Goal: Task Accomplishment & Management: Complete application form

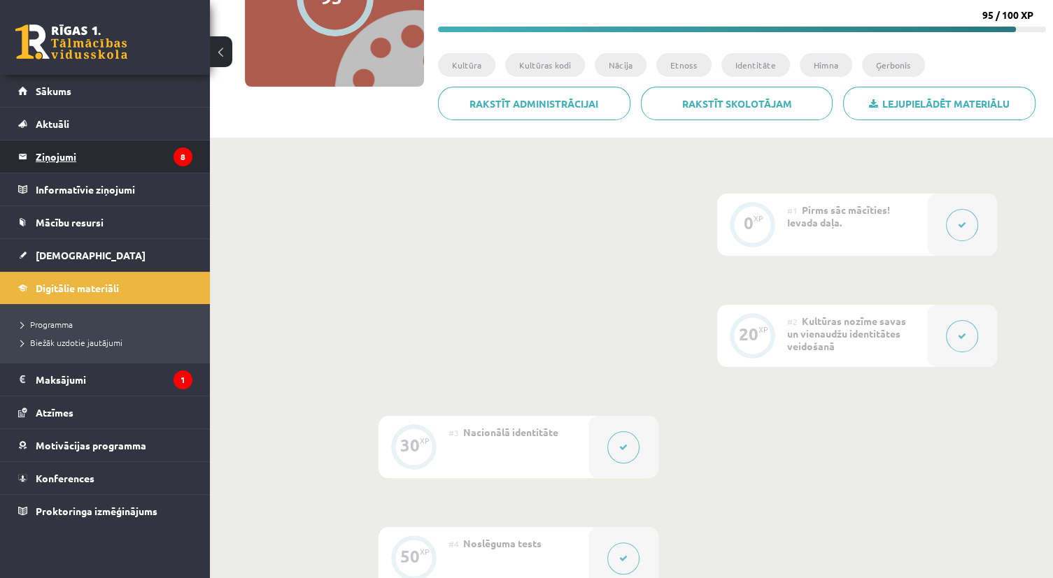
drag, startPoint x: 0, startPoint y: 0, endPoint x: 87, endPoint y: 145, distance: 169.4
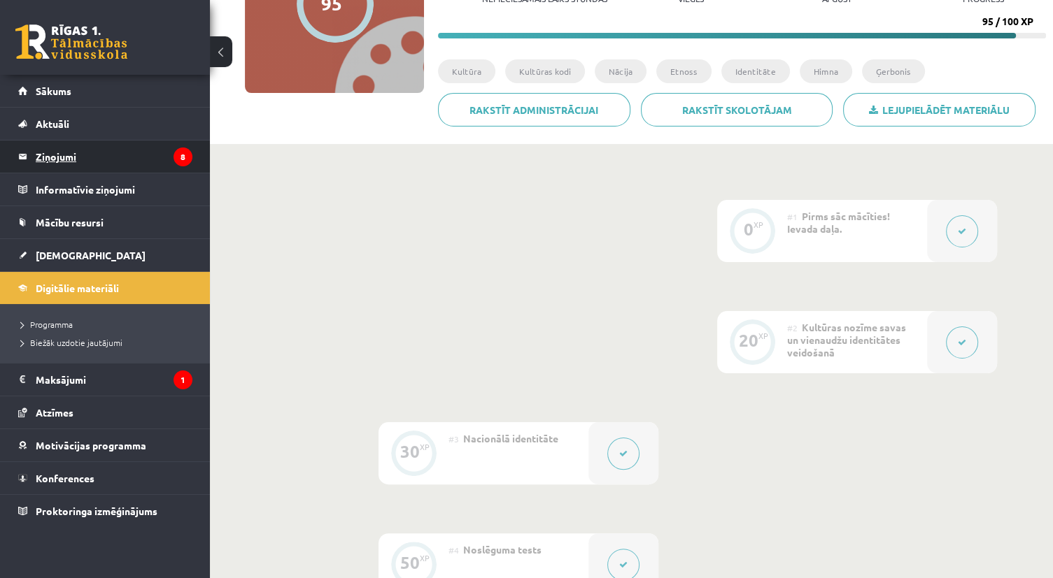
click at [87, 145] on legend "Ziņojumi 8" at bounding box center [114, 157] width 157 height 32
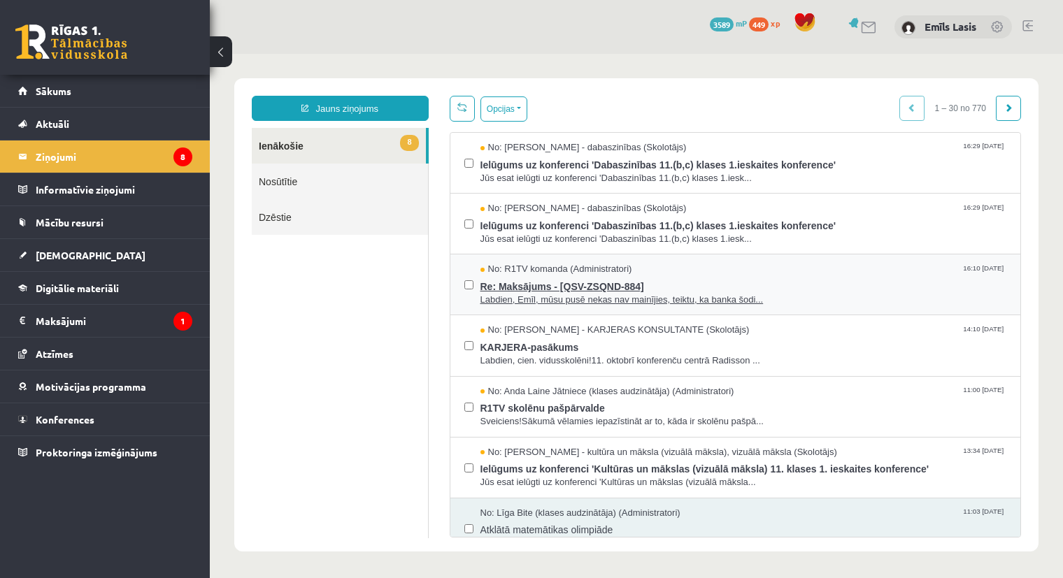
click at [671, 301] on span "Labdien, Emīl, mūsu pusē nekas nav mainījies, teiktu, ka banka šodi..." at bounding box center [744, 300] width 527 height 13
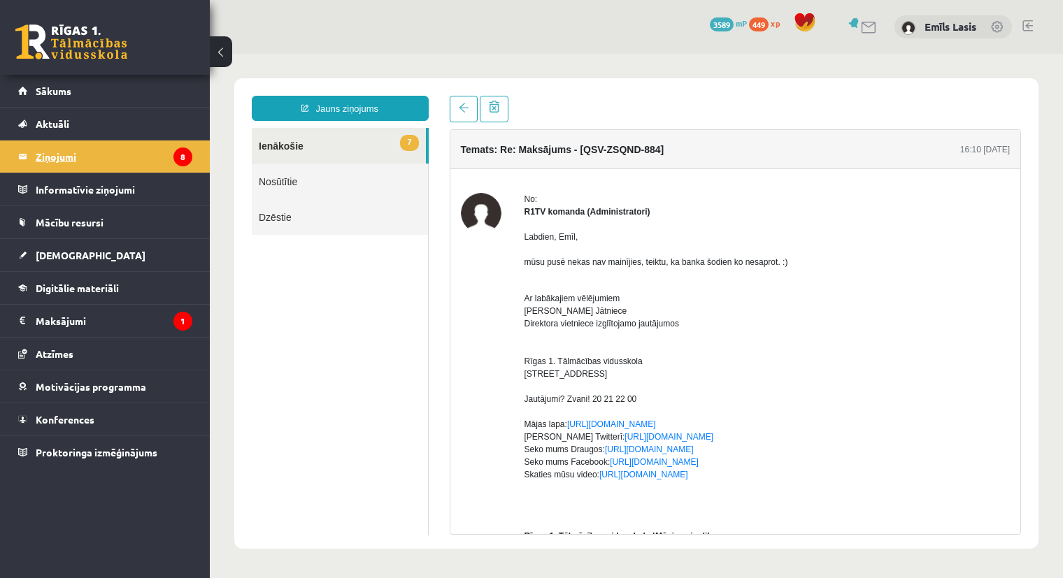
click at [159, 164] on legend "Ziņojumi 8" at bounding box center [114, 157] width 157 height 32
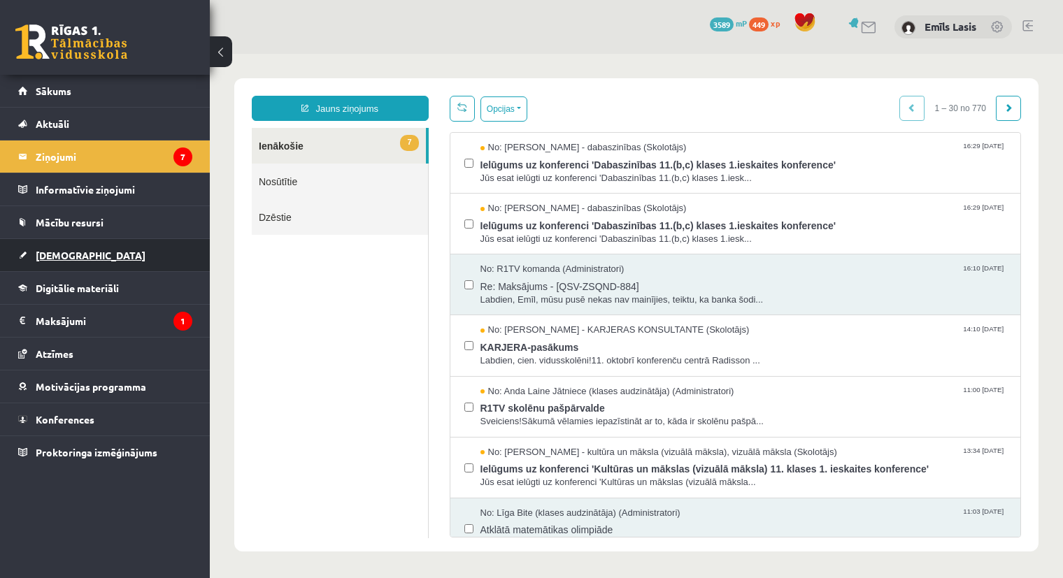
click at [118, 262] on link "[DEMOGRAPHIC_DATA]" at bounding box center [105, 255] width 174 height 32
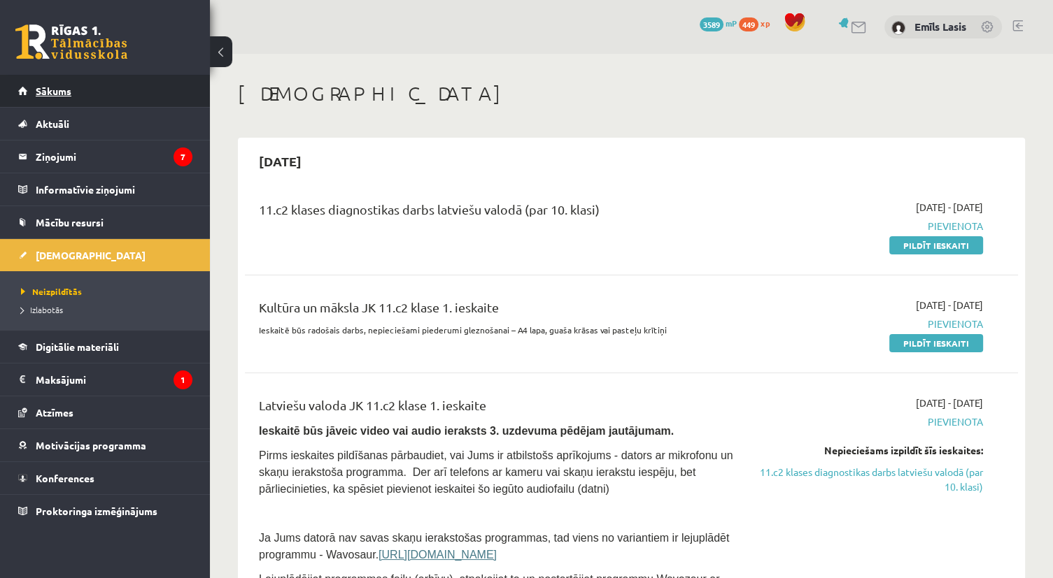
click at [101, 97] on link "Sākums" at bounding box center [105, 91] width 174 height 32
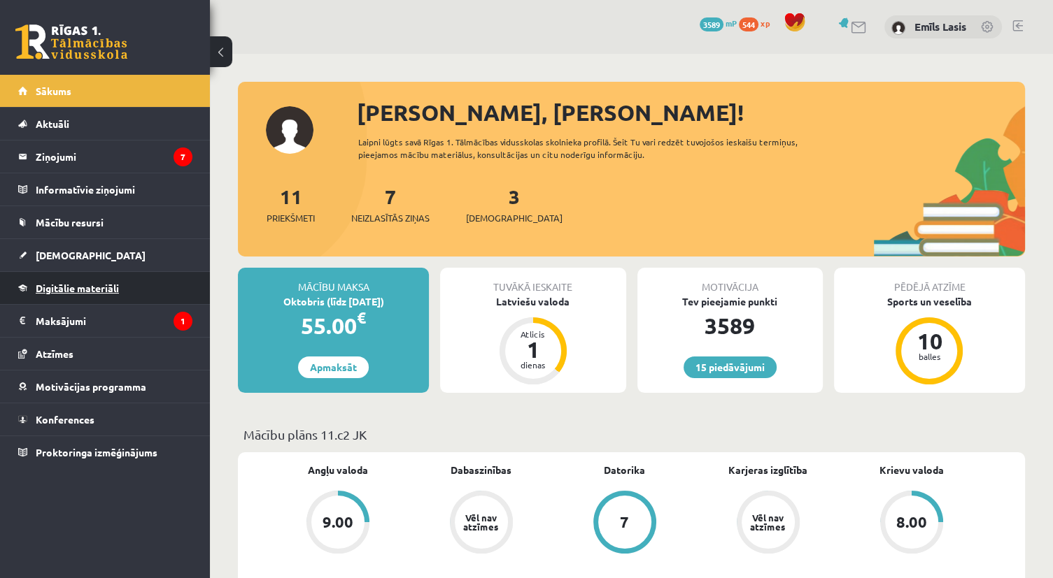
click at [71, 289] on span "Digitālie materiāli" at bounding box center [77, 288] width 83 height 13
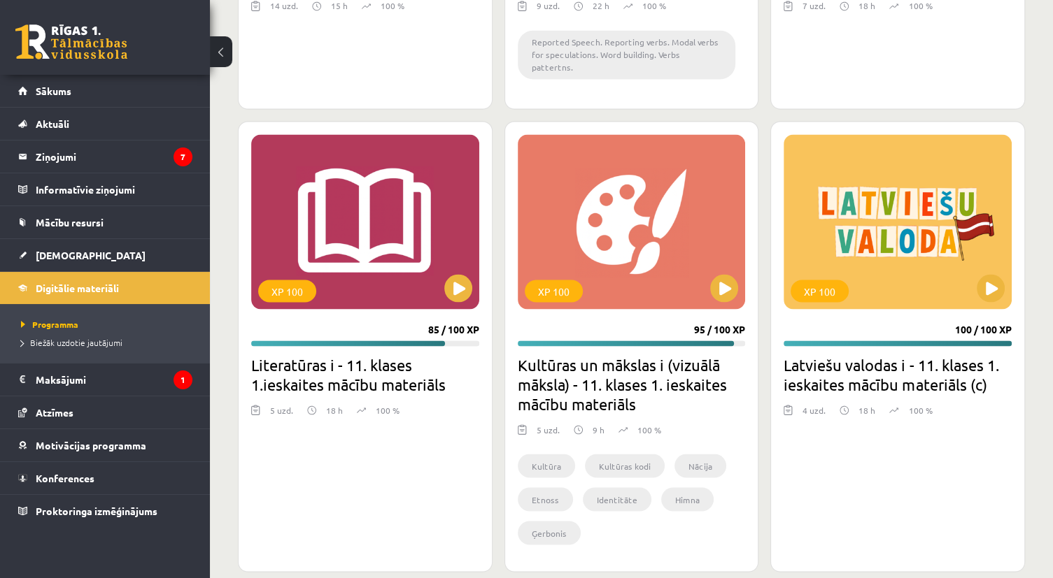
scroll to position [2499, 0]
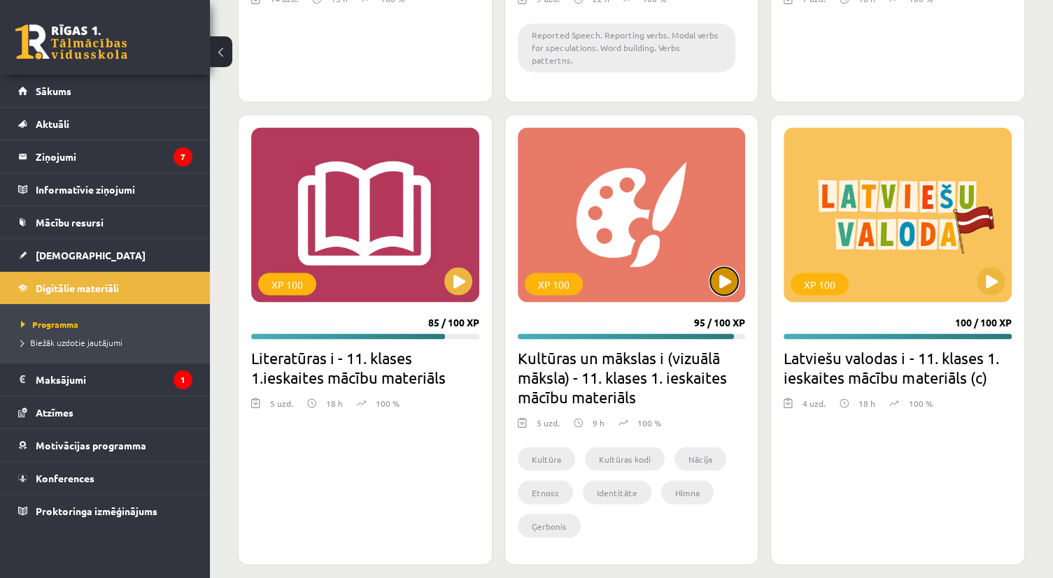
click at [730, 268] on button at bounding box center [724, 281] width 28 height 28
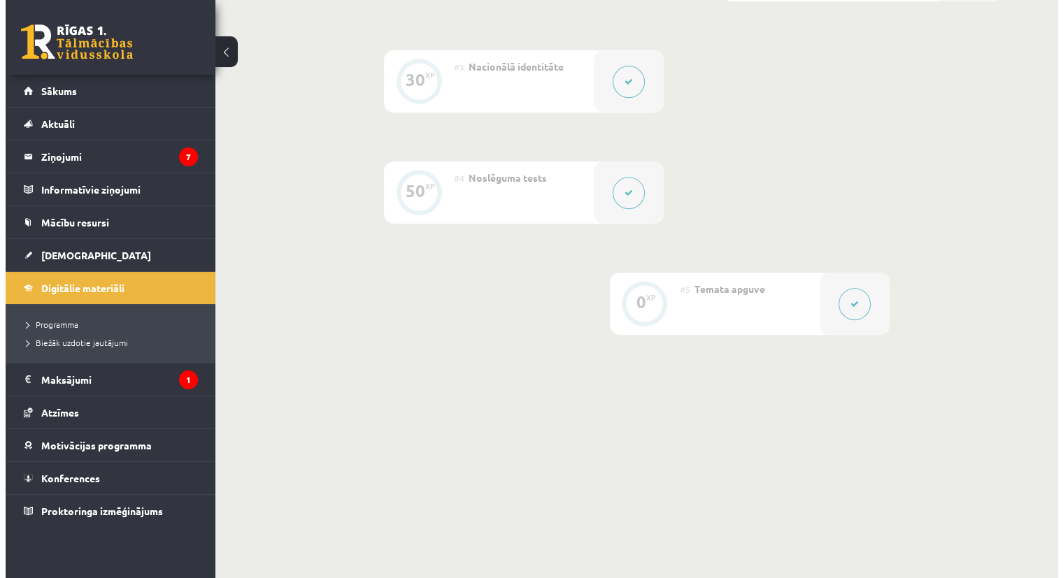
scroll to position [566, 0]
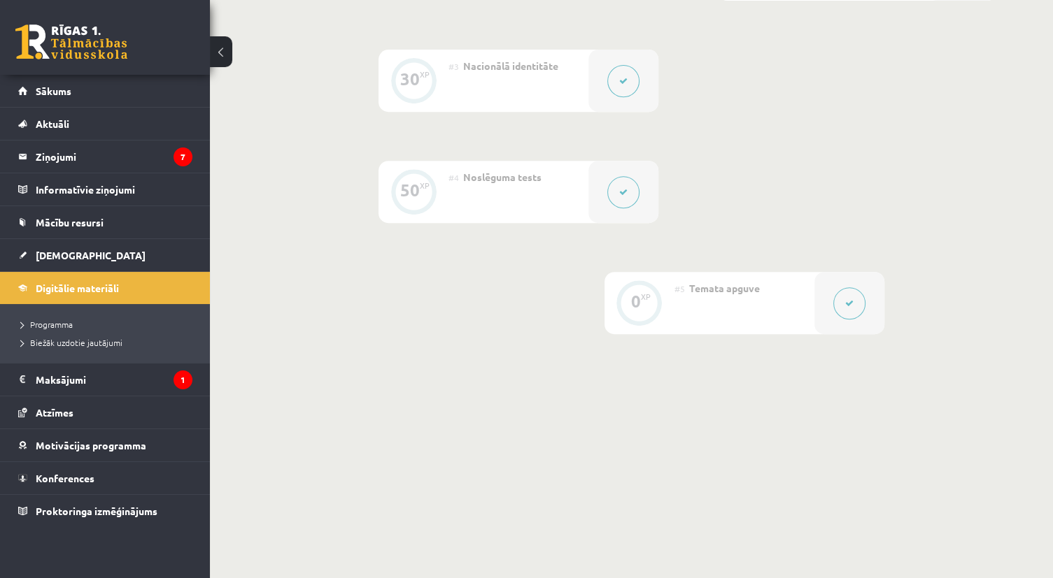
click at [624, 201] on button at bounding box center [623, 192] width 32 height 32
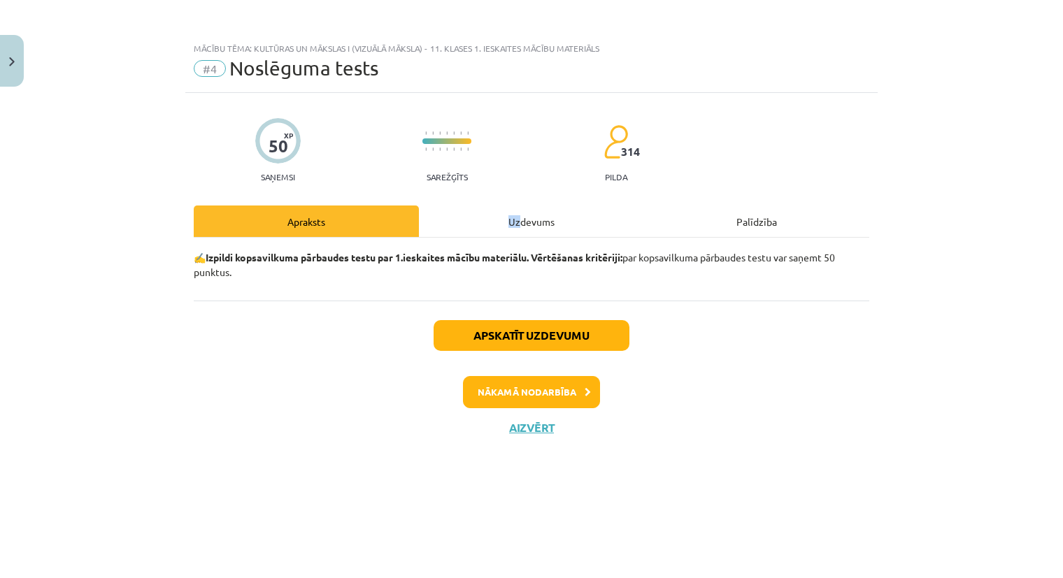
click at [509, 209] on div "Uzdevums" at bounding box center [531, 221] width 225 height 31
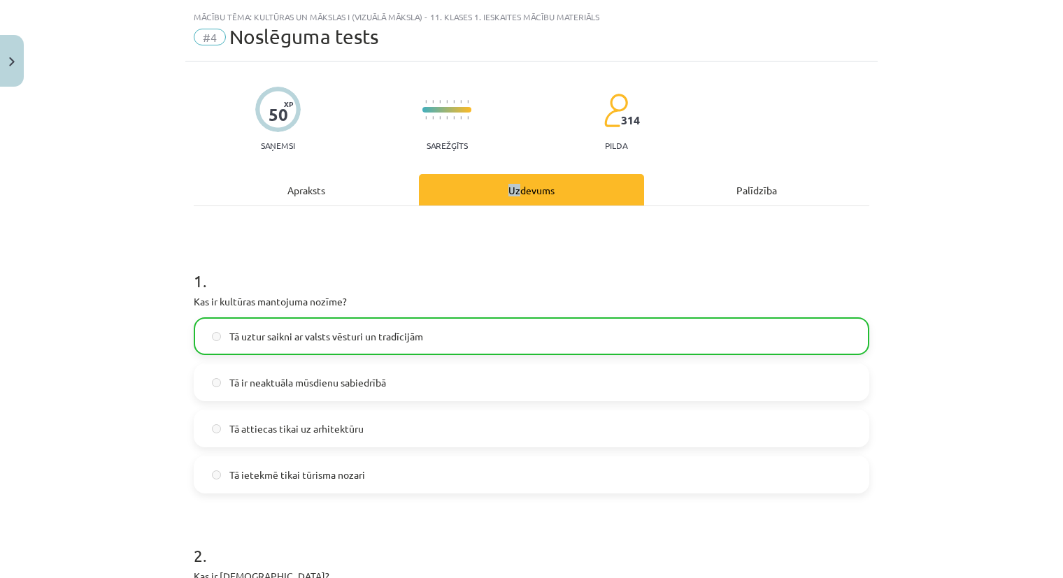
scroll to position [70, 0]
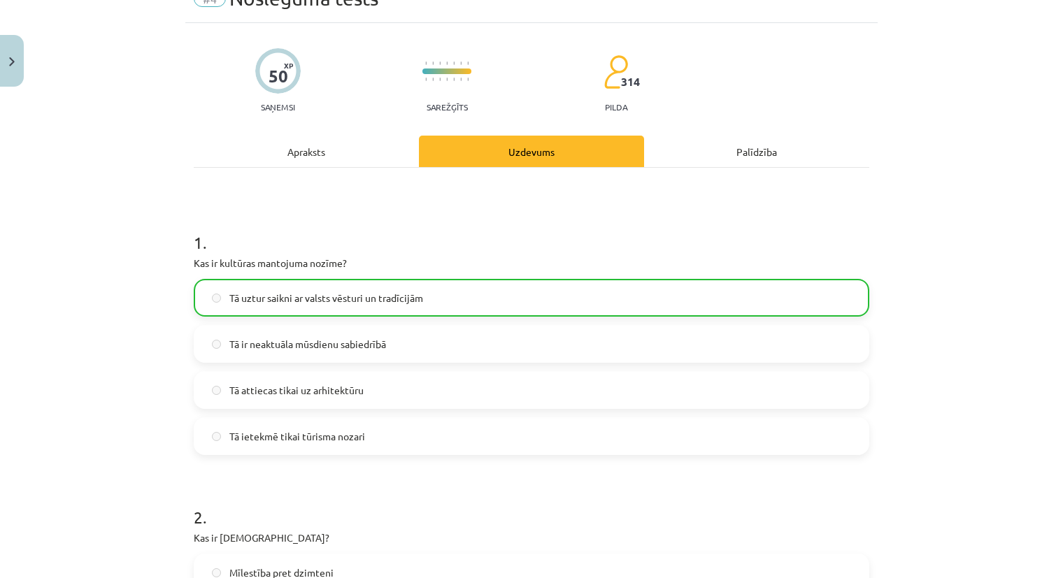
click at [98, 184] on div "Mācību tēma: Kultūras un mākslas i (vizuālā māksla) - 11. klases 1. ieskaites m…" at bounding box center [531, 289] width 1063 height 578
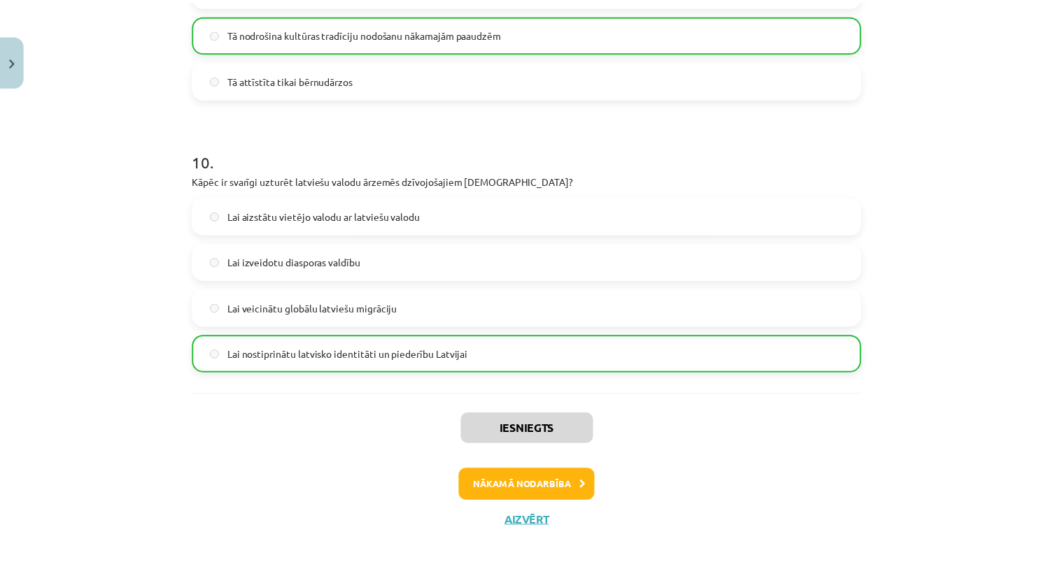
scroll to position [2626, 0]
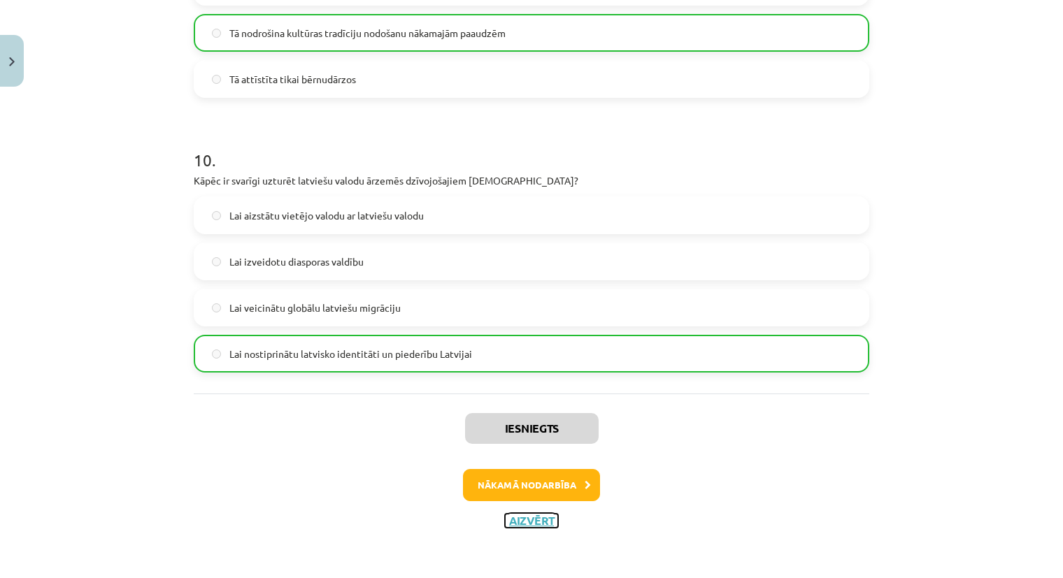
click at [520, 520] on button "Aizvērt" at bounding box center [531, 521] width 53 height 14
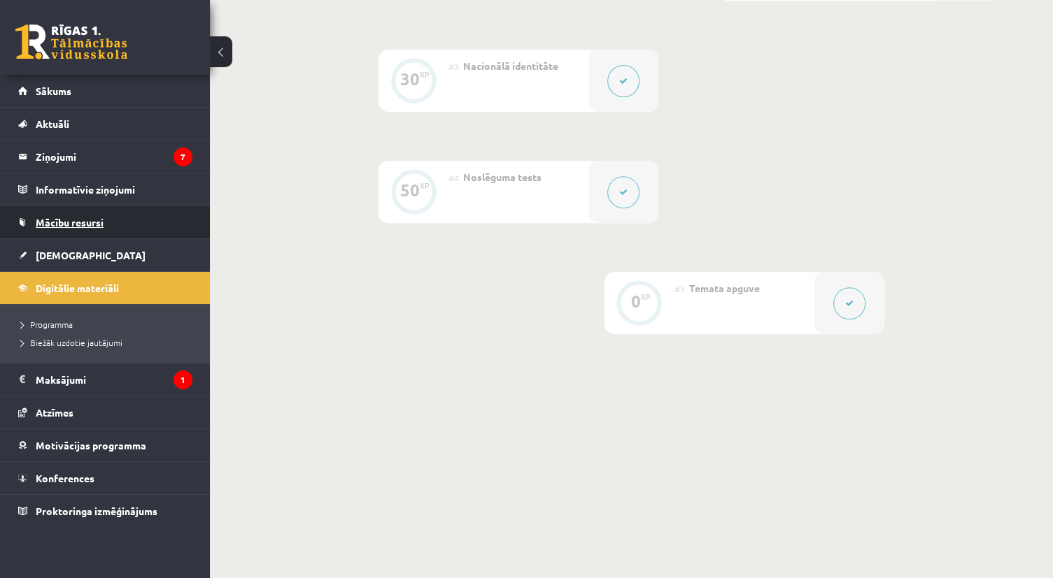
click at [70, 234] on link "Mācību resursi" at bounding box center [105, 222] width 174 height 32
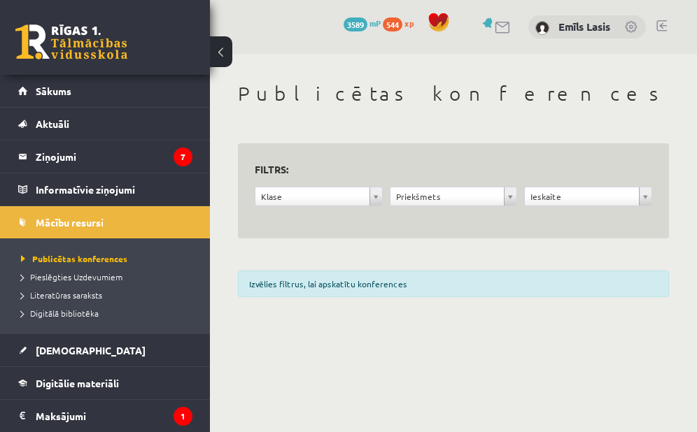
click at [694, 430] on body "0 Dāvanas 3589 mP 544 xp Emīls Lasis Sākums Aktuāli Kā mācīties eSKOLĀ Kontakti…" at bounding box center [348, 216] width 697 height 432
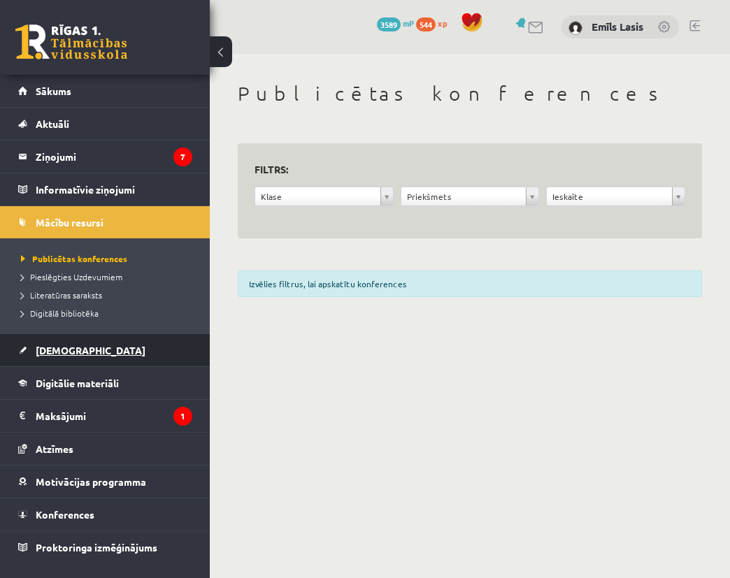
click at [91, 347] on link "[DEMOGRAPHIC_DATA]" at bounding box center [105, 350] width 174 height 32
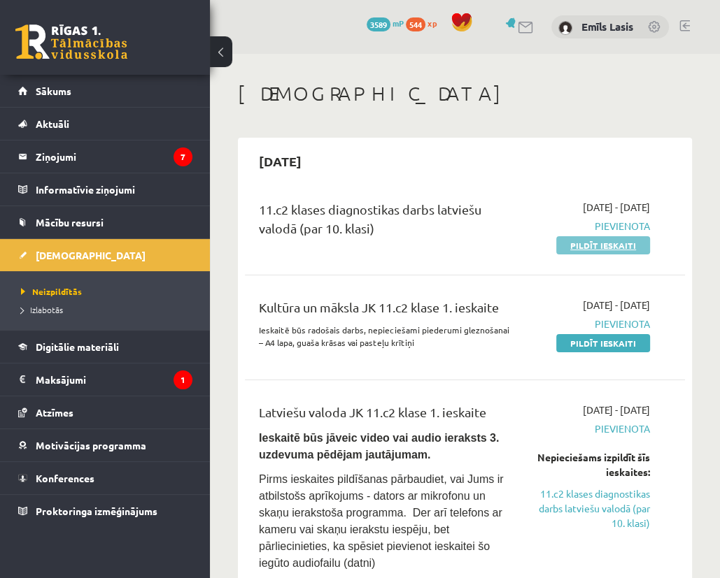
click at [616, 246] on link "Pildīt ieskaiti" at bounding box center [603, 245] width 94 height 18
click at [201, 257] on li "Ieskaites Neizpildītās Izlabotās" at bounding box center [105, 285] width 210 height 92
click at [632, 246] on link "Pildīt ieskaiti" at bounding box center [603, 245] width 94 height 18
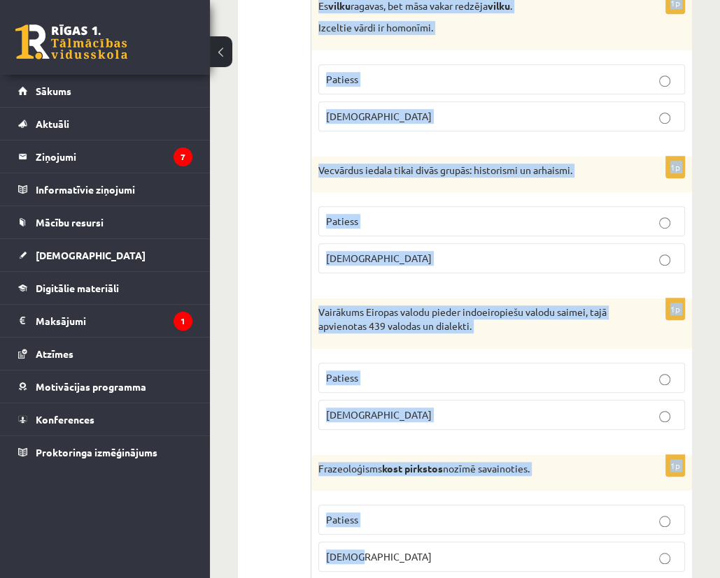
scroll to position [4185, 0]
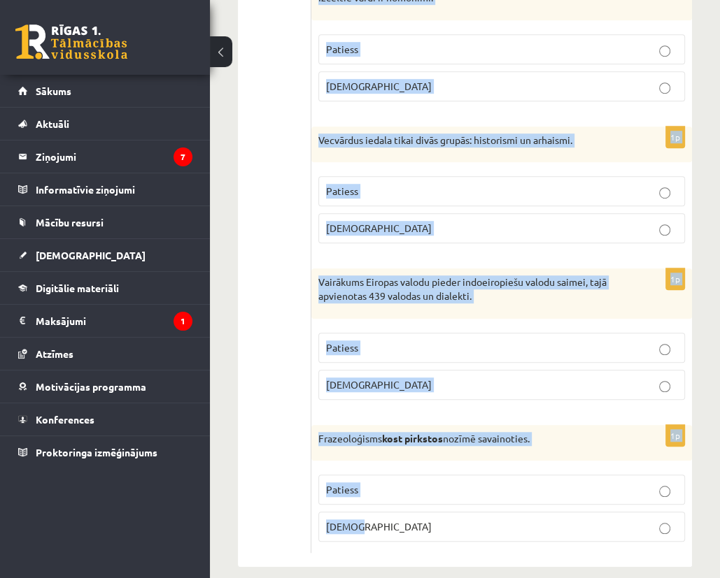
drag, startPoint x: 319, startPoint y: 310, endPoint x: 666, endPoint y: 529, distance: 410.2
copy form "Valoda ir neartikulēta zīmju sistēma - cilvēku sazināšanās un domāšanas līdzekl…"
click at [410, 293] on div "Vairākums Eiropas valodu pieder indoeiropiešu valodu saimei, tajā apvienotas 43…" at bounding box center [501, 294] width 381 height 50
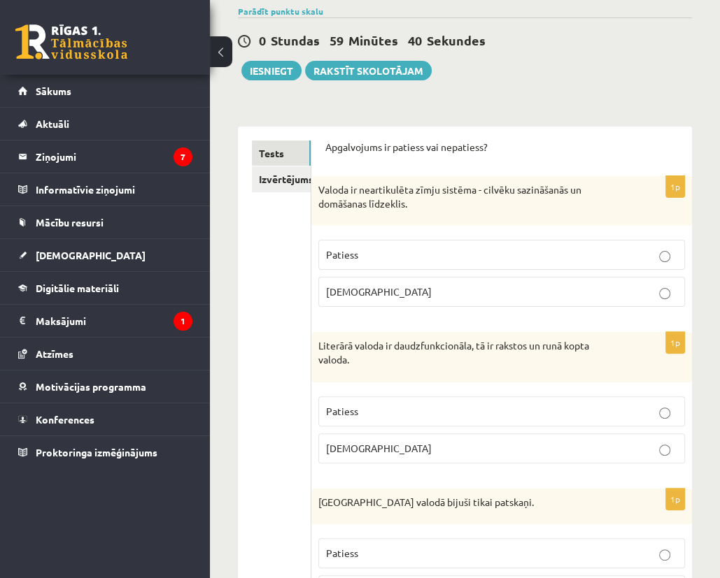
scroll to position [0, 0]
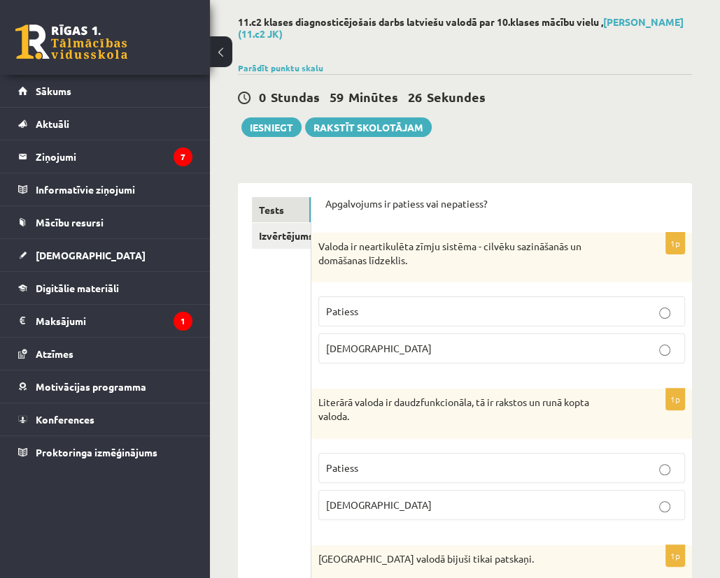
scroll to position [70, 0]
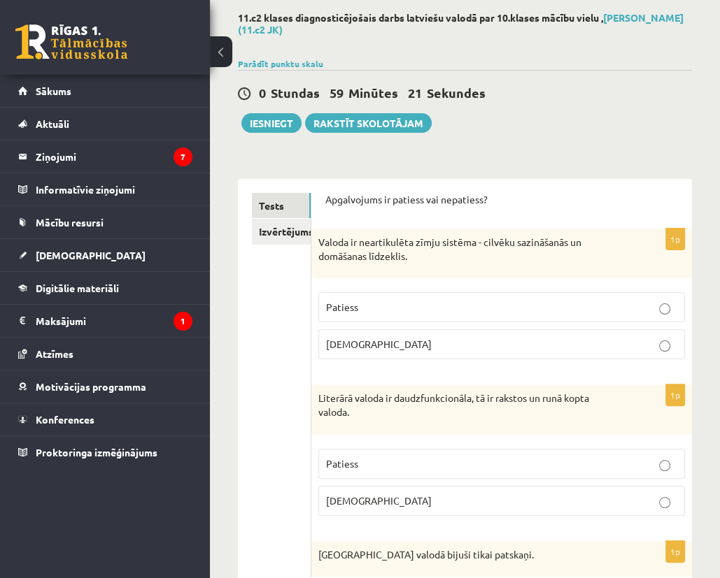
click at [473, 338] on p "[DEMOGRAPHIC_DATA]" at bounding box center [501, 344] width 351 height 15
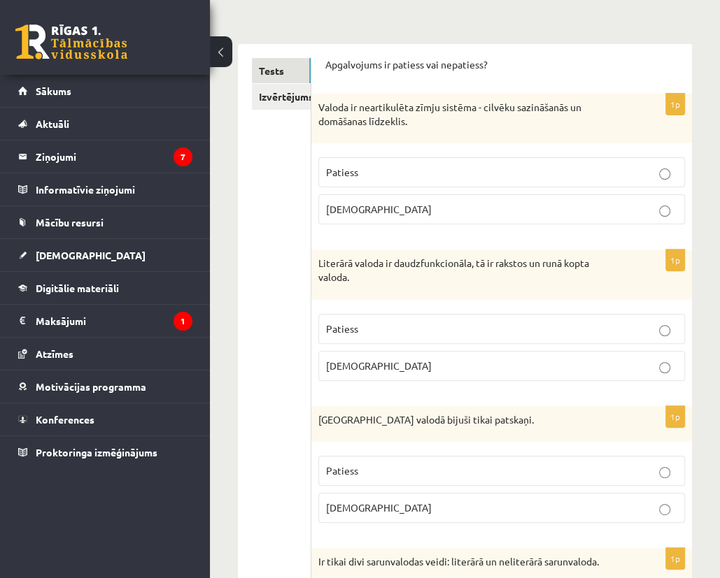
scroll to position [210, 0]
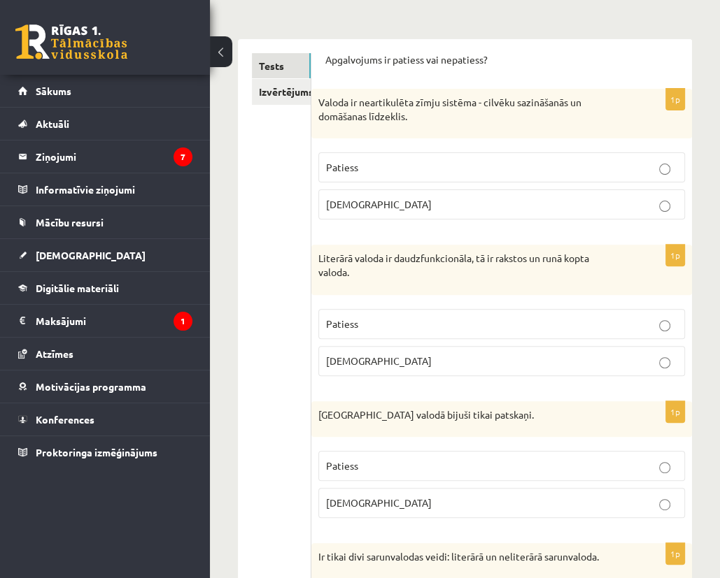
click at [646, 327] on p "Patiess" at bounding box center [501, 324] width 351 height 15
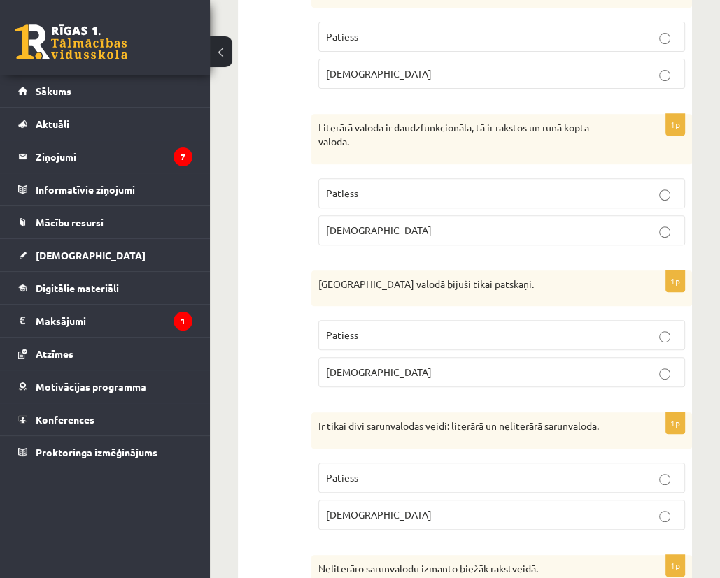
scroll to position [350, 0]
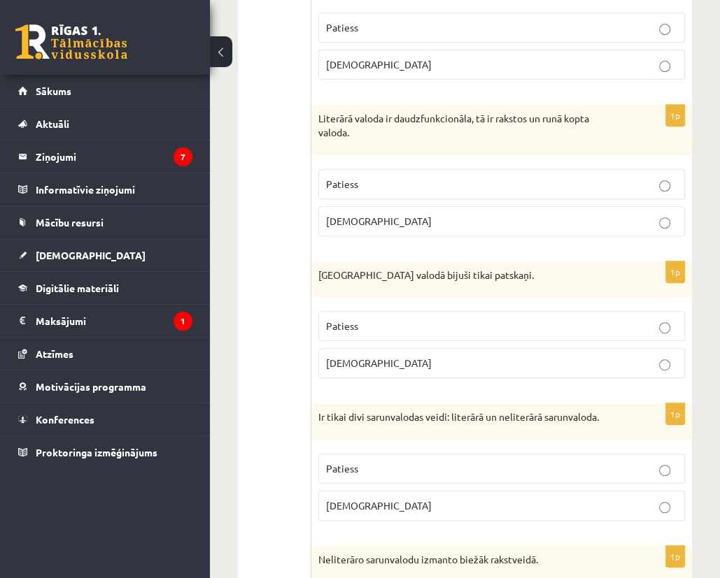
click at [641, 370] on label "Aplams" at bounding box center [501, 363] width 367 height 30
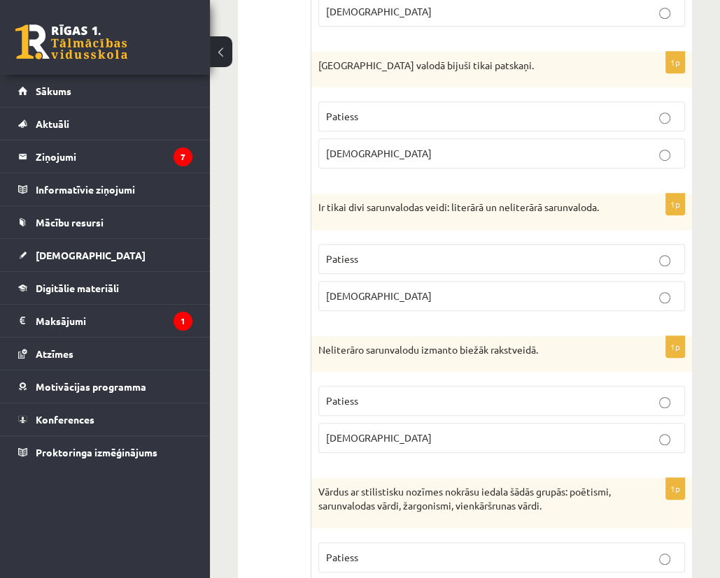
click at [621, 289] on p "Aplams" at bounding box center [501, 296] width 351 height 15
click at [618, 447] on label "Aplams" at bounding box center [501, 438] width 367 height 30
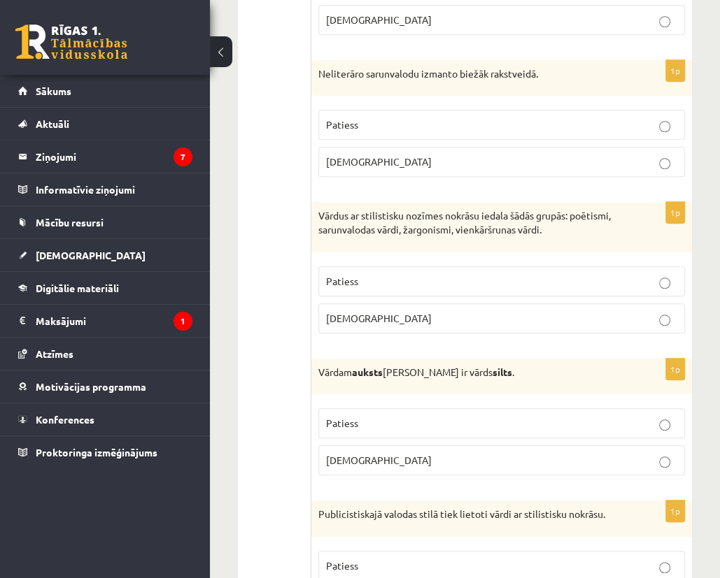
scroll to position [839, 0]
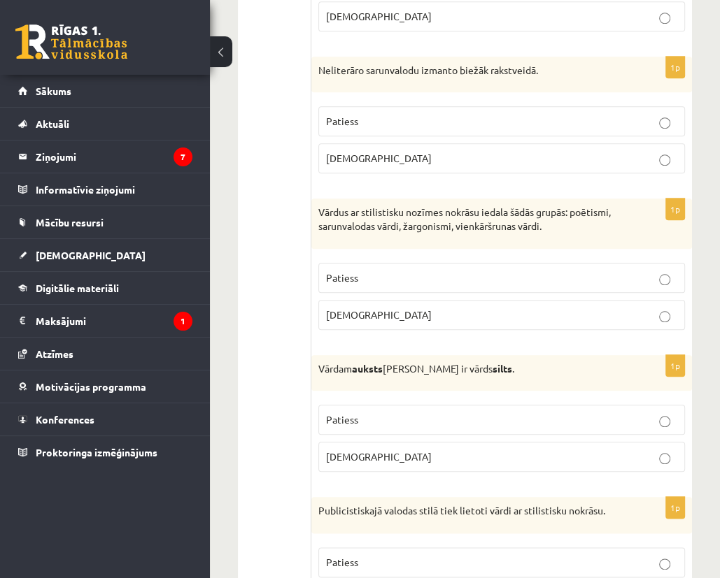
click at [468, 274] on p "Patiess" at bounding box center [501, 278] width 351 height 15
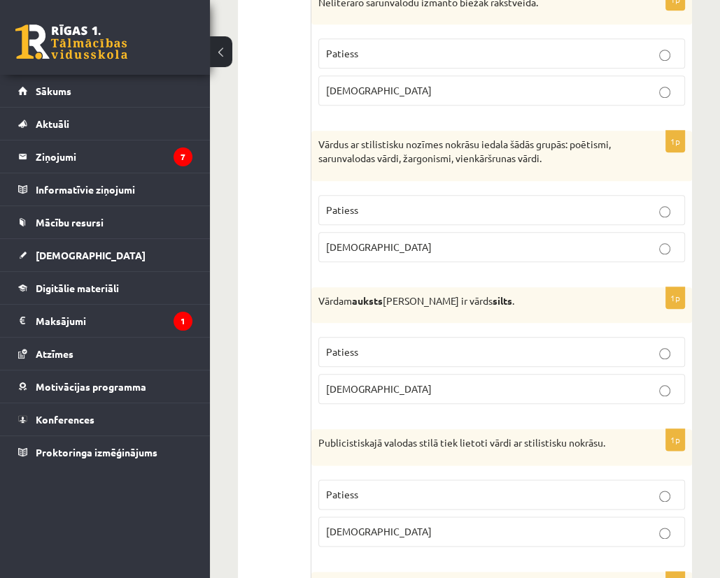
scroll to position [909, 0]
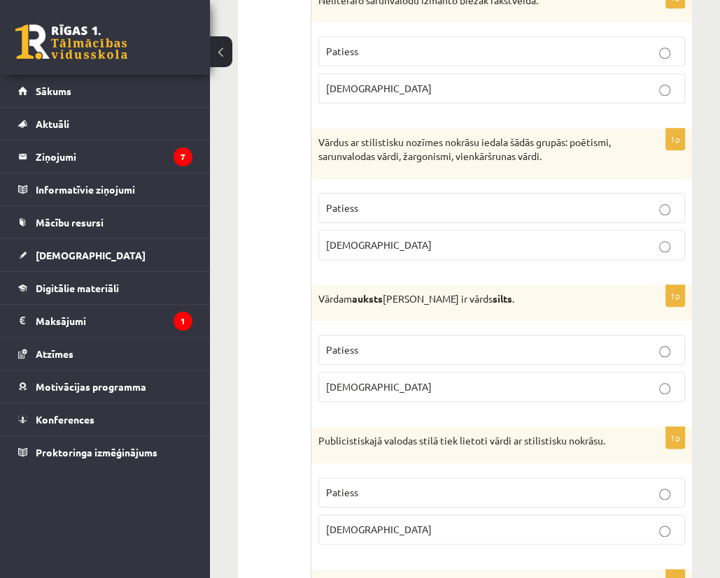
click at [429, 339] on label "Patiess" at bounding box center [501, 350] width 367 height 30
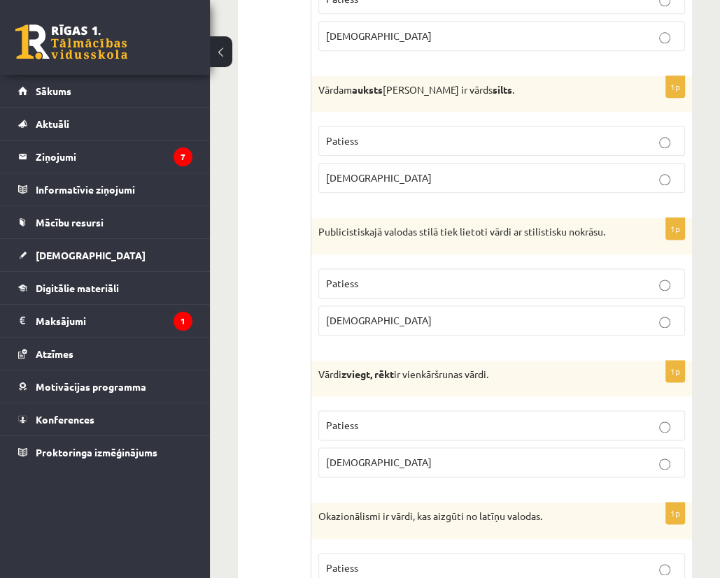
scroll to position [1119, 0]
drag, startPoint x: 655, startPoint y: 281, endPoint x: 649, endPoint y: 286, distance: 8.0
click at [655, 281] on p "Patiess" at bounding box center [501, 283] width 351 height 15
click at [449, 420] on p "Patiess" at bounding box center [501, 425] width 351 height 15
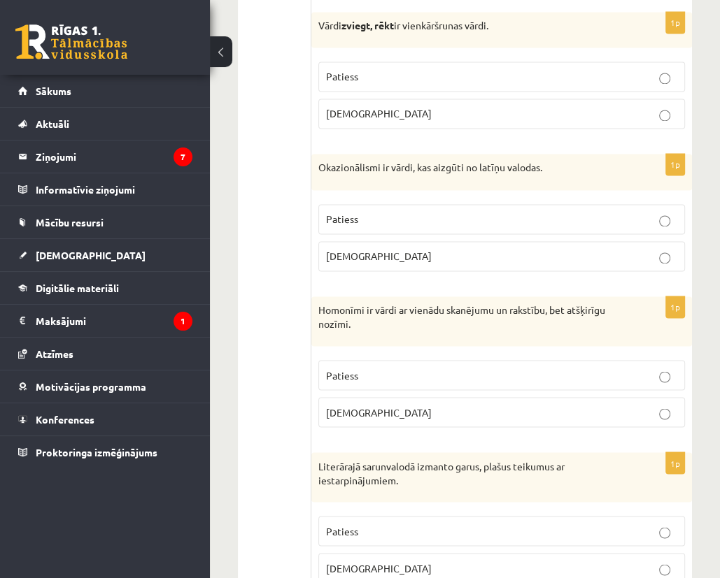
scroll to position [1469, 0]
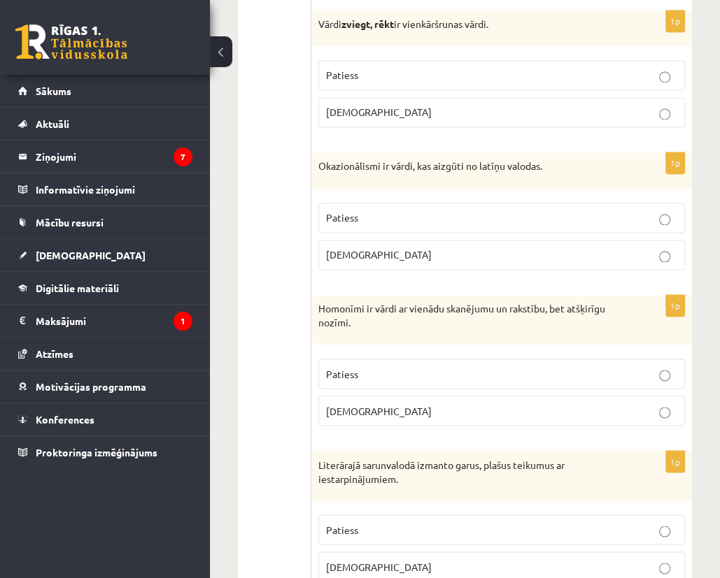
click at [433, 211] on p "Patiess" at bounding box center [501, 218] width 351 height 15
click at [383, 254] on p "Aplams" at bounding box center [501, 255] width 351 height 15
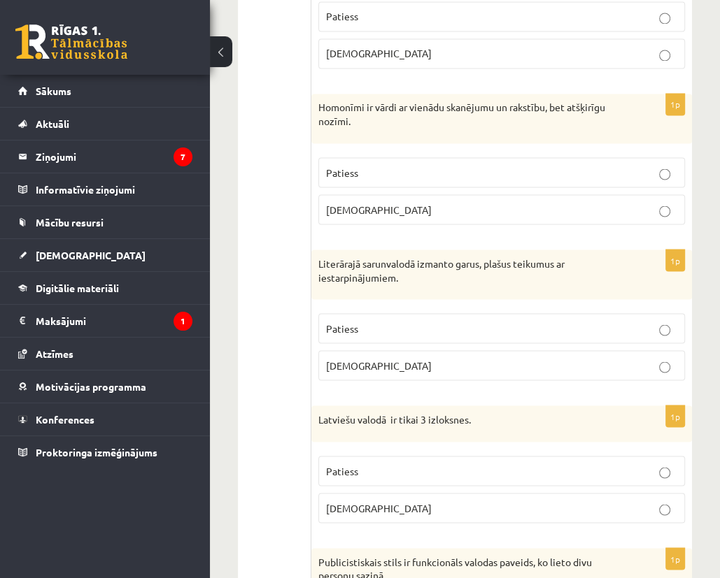
scroll to position [1679, 0]
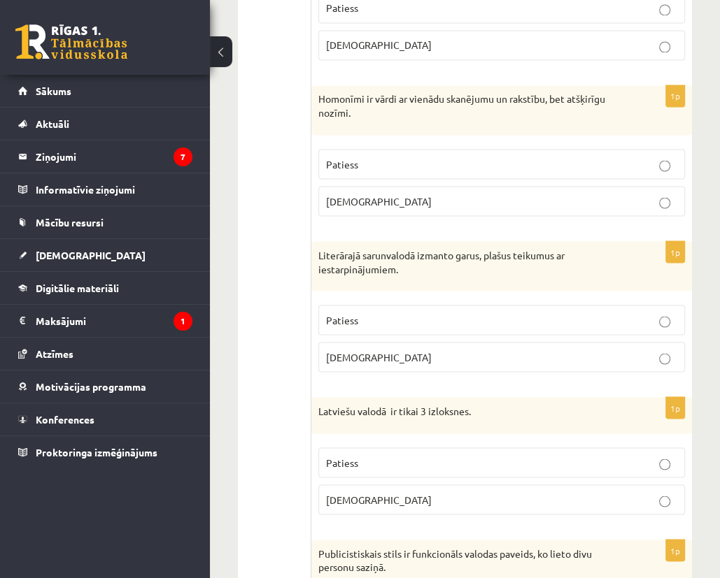
click at [356, 157] on span "Patiess" at bounding box center [342, 163] width 32 height 13
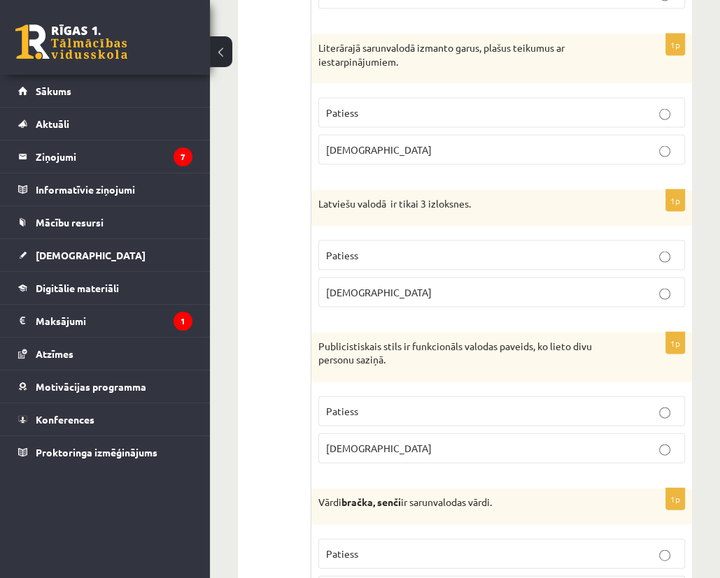
scroll to position [1889, 0]
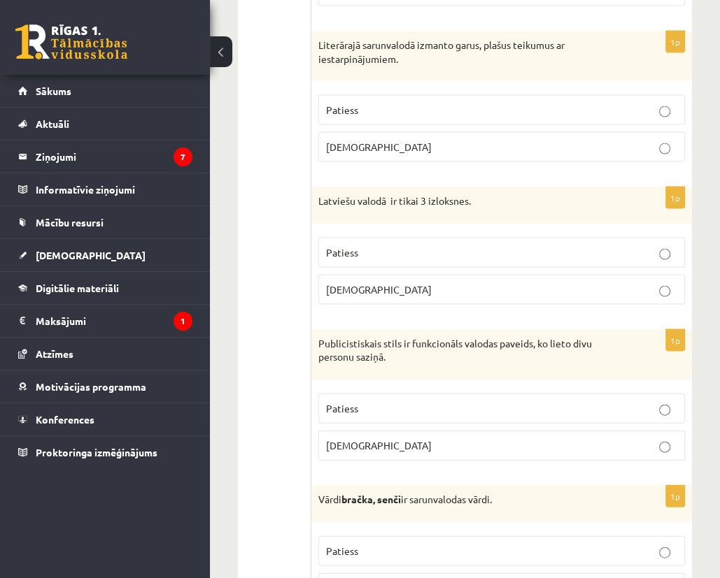
click at [462, 111] on label "Patiess" at bounding box center [501, 110] width 367 height 30
click at [660, 283] on p "Aplams" at bounding box center [501, 290] width 351 height 15
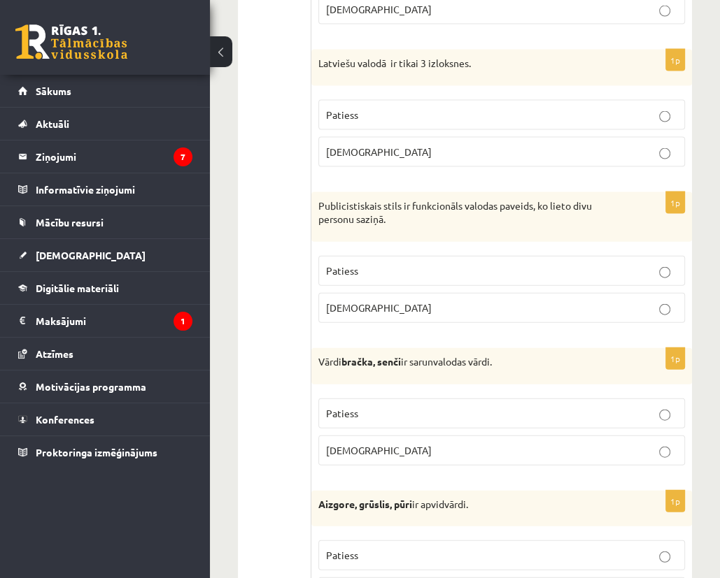
scroll to position [2028, 0]
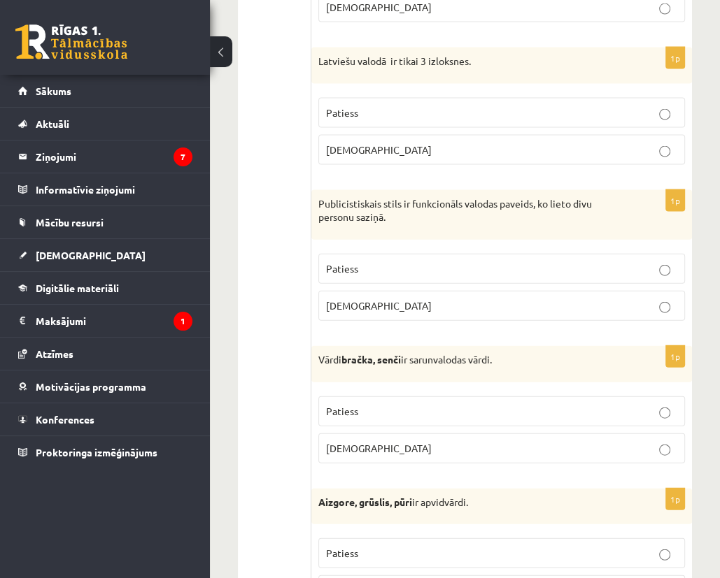
click at [520, 312] on label "Aplams" at bounding box center [501, 306] width 367 height 30
click at [393, 404] on p "Patiess" at bounding box center [501, 411] width 351 height 15
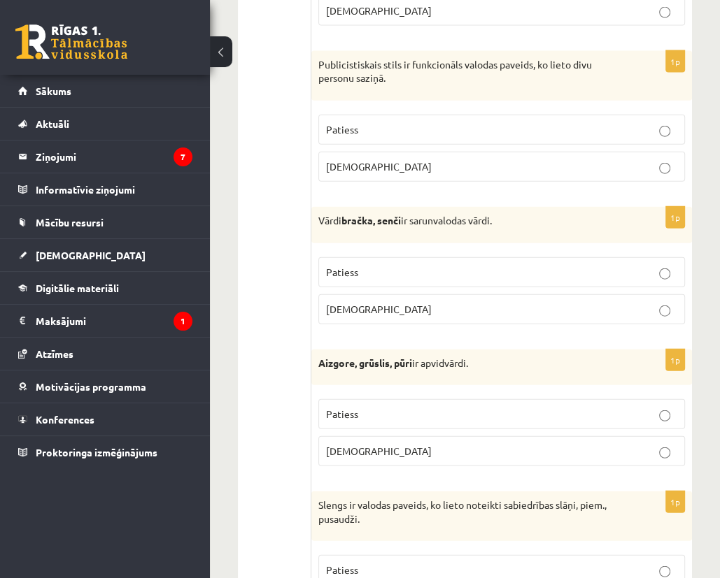
scroll to position [2168, 0]
click at [387, 406] on p "Patiess" at bounding box center [501, 413] width 351 height 15
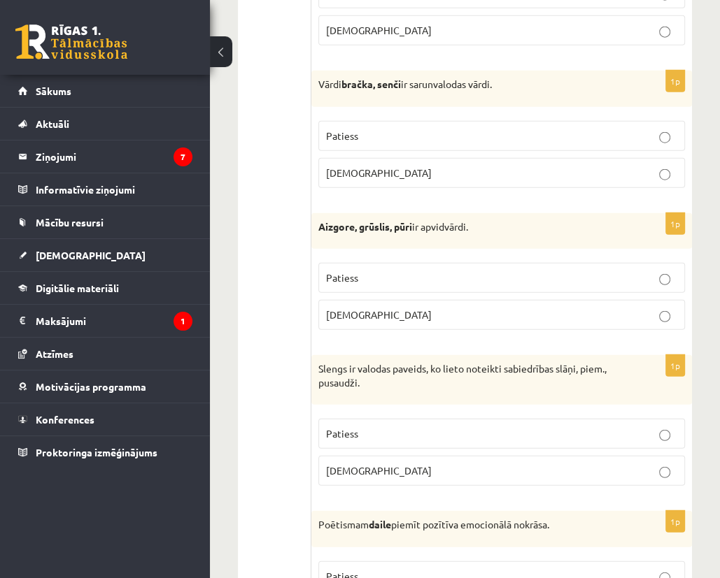
scroll to position [2308, 0]
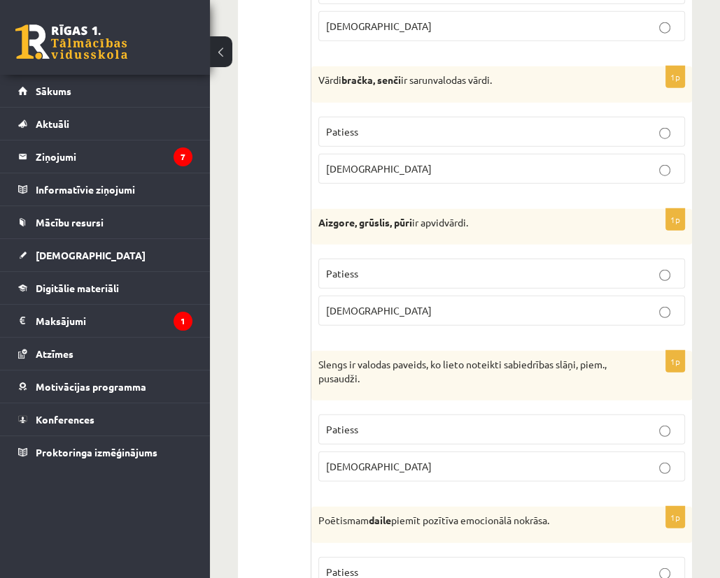
click at [379, 408] on fieldset "Patiess Aplams" at bounding box center [501, 447] width 367 height 78
click at [377, 422] on p "Patiess" at bounding box center [501, 429] width 351 height 15
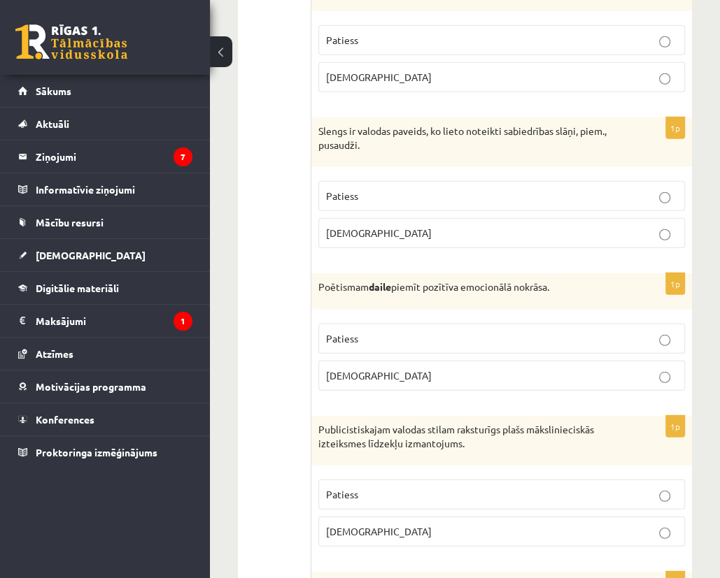
scroll to position [2588, 0]
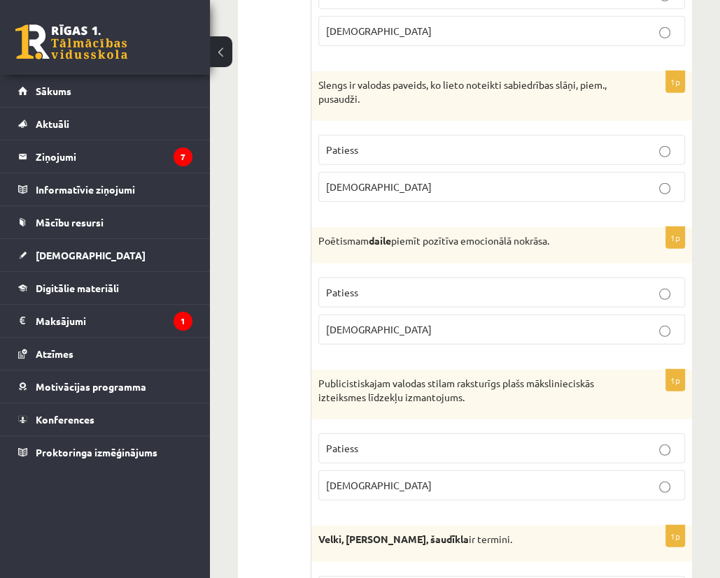
click at [379, 285] on p "Patiess" at bounding box center [501, 292] width 351 height 15
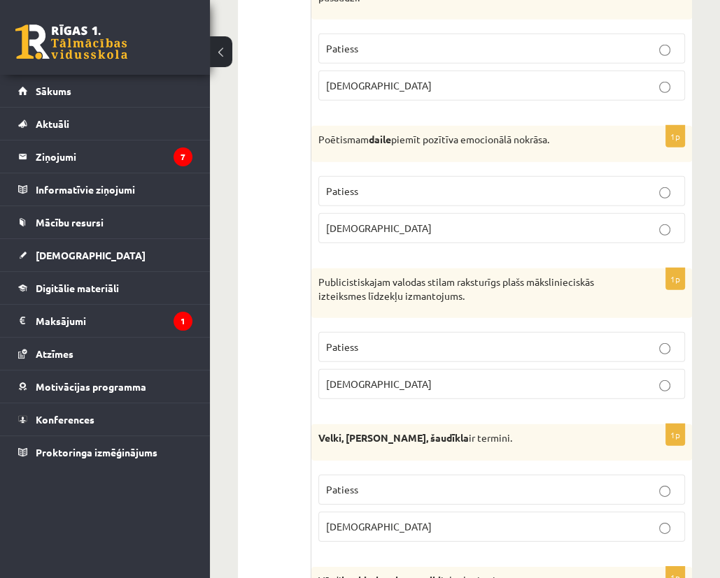
scroll to position [2728, 0]
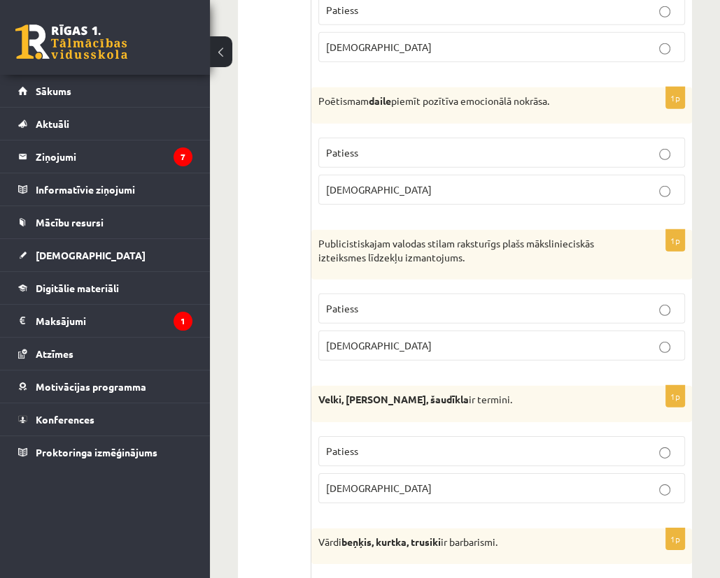
click at [411, 301] on p "Patiess" at bounding box center [501, 308] width 351 height 15
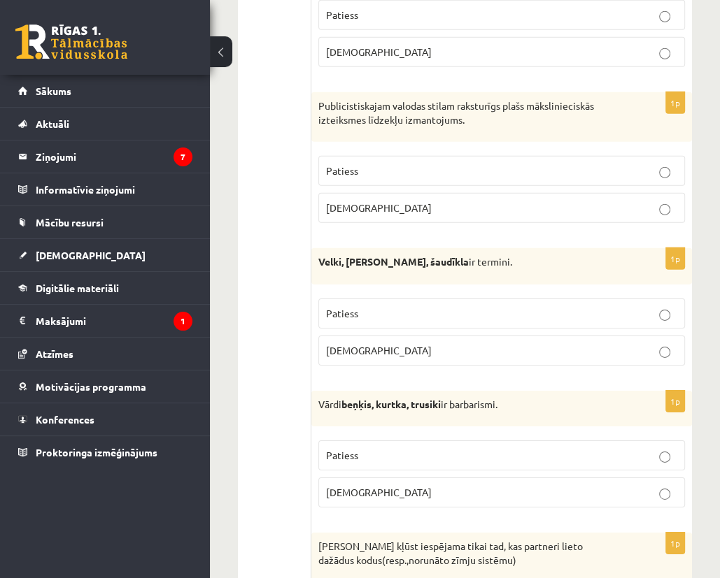
scroll to position [2868, 0]
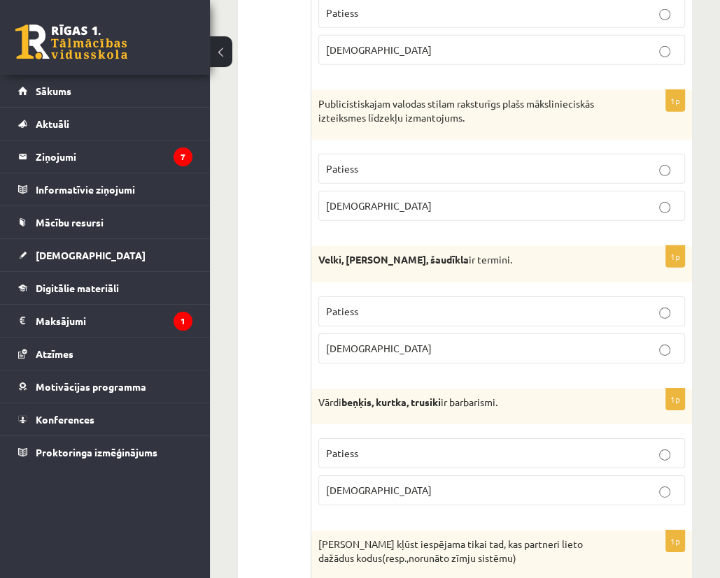
click at [357, 342] on span "Aplams" at bounding box center [379, 348] width 106 height 13
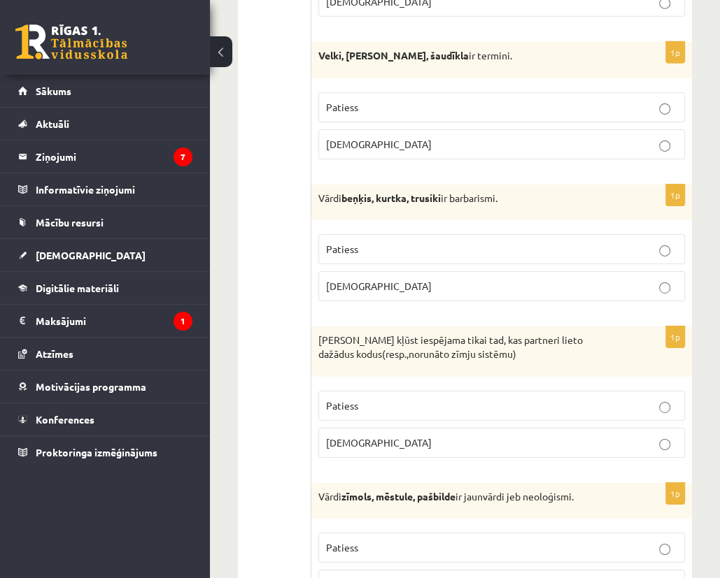
scroll to position [3078, 0]
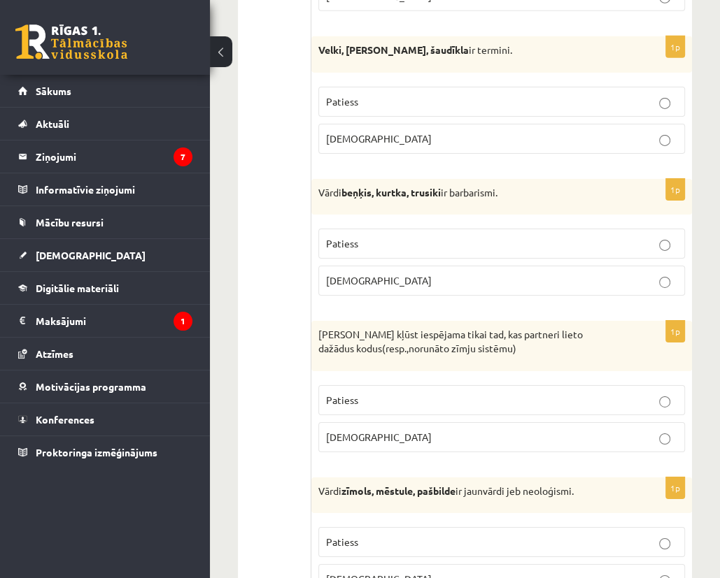
click at [345, 237] on span "Patiess" at bounding box center [342, 243] width 32 height 13
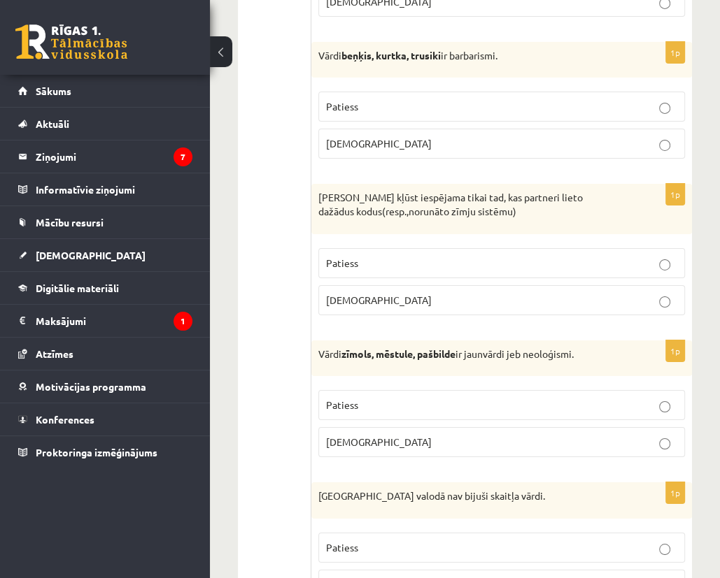
scroll to position [3218, 0]
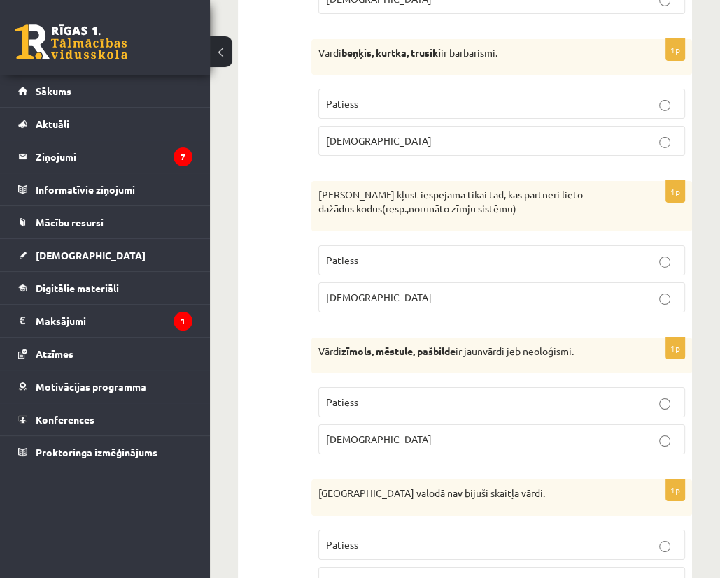
click at [379, 268] on fieldset "Patiess Aplams" at bounding box center [501, 278] width 367 height 78
click at [381, 290] on p "Aplams" at bounding box center [501, 297] width 351 height 15
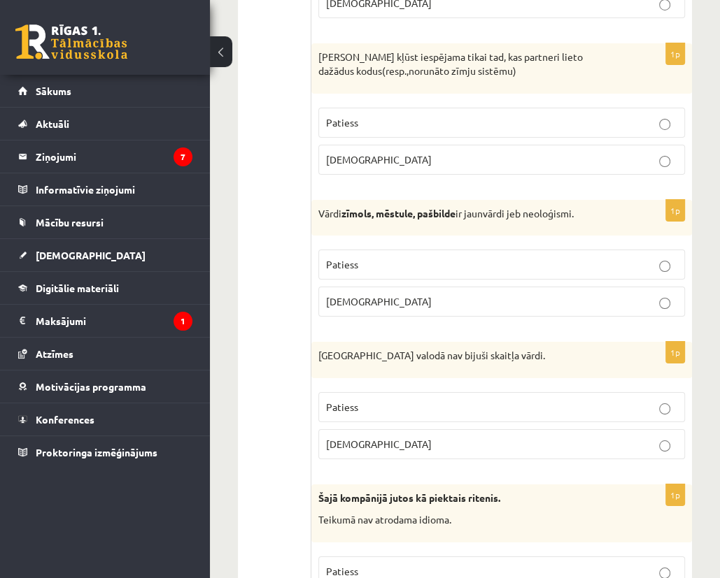
scroll to position [3357, 0]
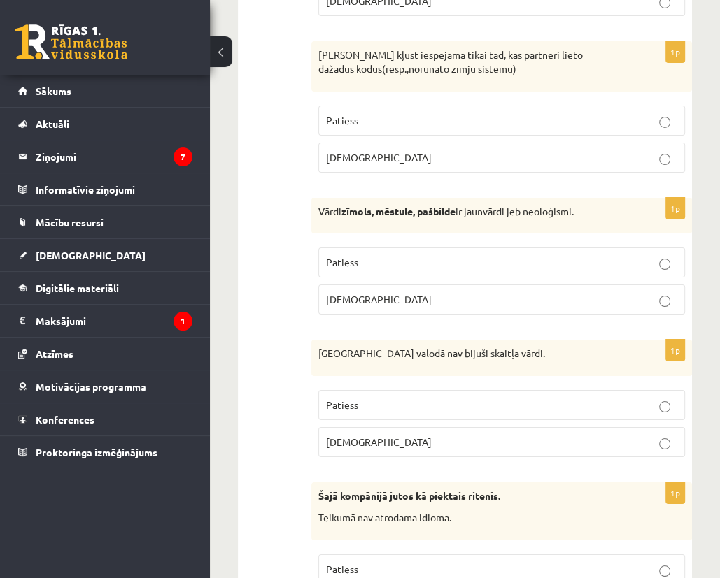
click at [354, 256] on span "Patiess" at bounding box center [342, 262] width 32 height 13
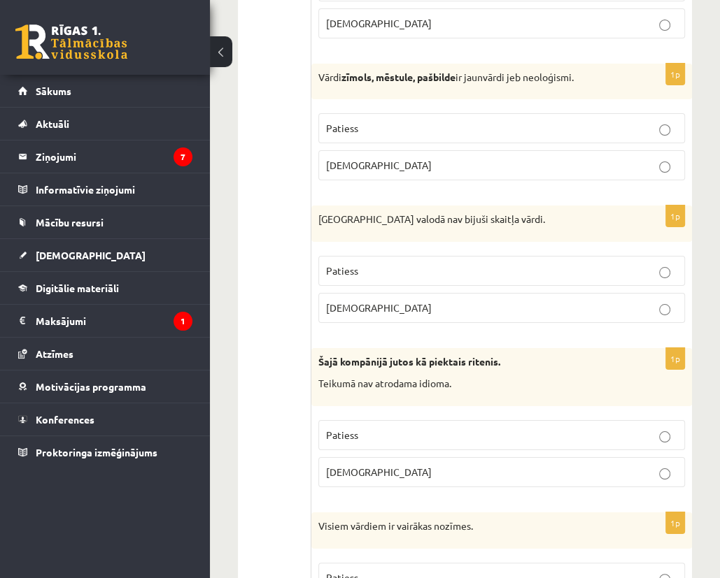
scroll to position [3497, 0]
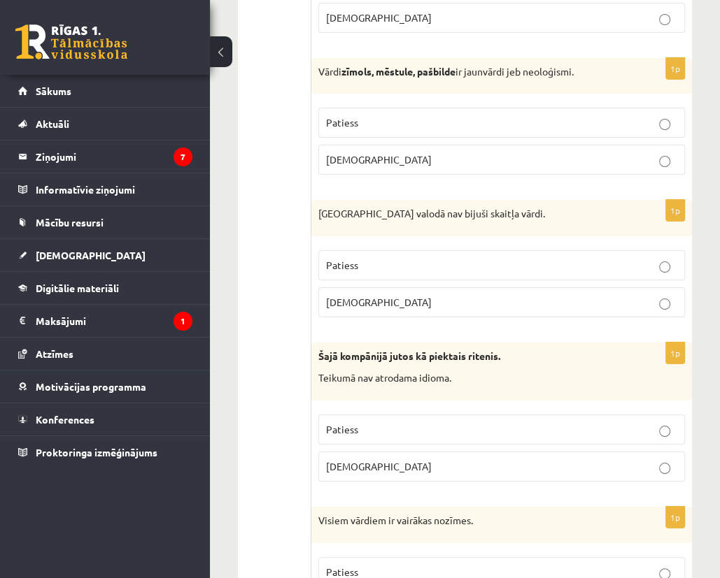
click at [408, 295] on p "Aplams" at bounding box center [501, 302] width 351 height 15
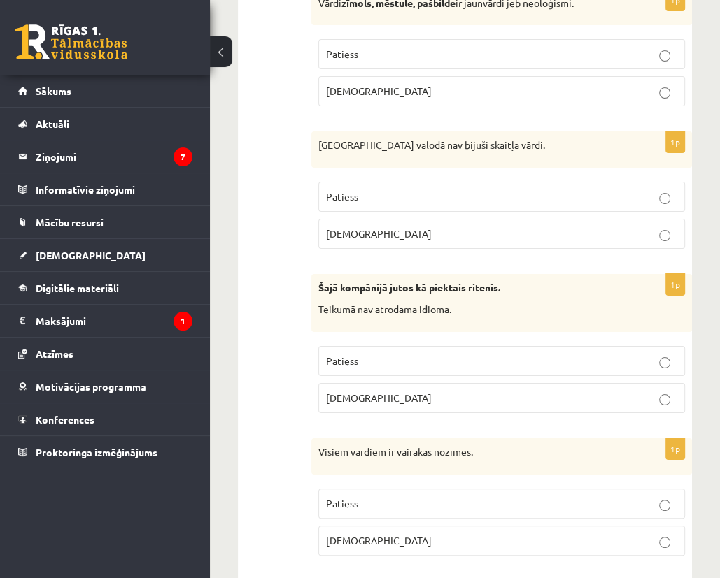
scroll to position [3567, 0]
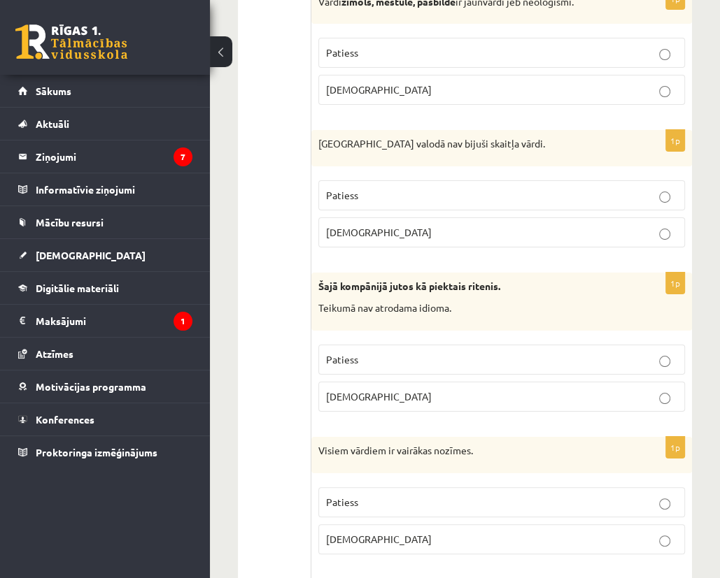
click at [411, 390] on p "Aplams" at bounding box center [501, 397] width 351 height 15
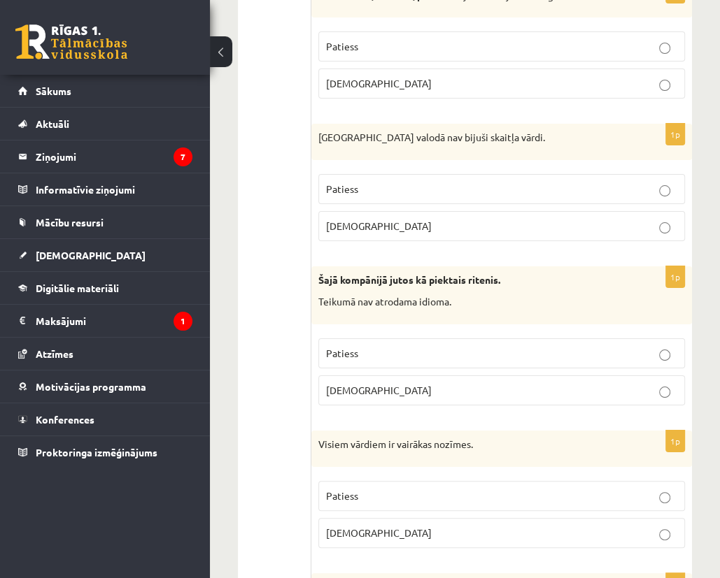
scroll to position [3637, 0]
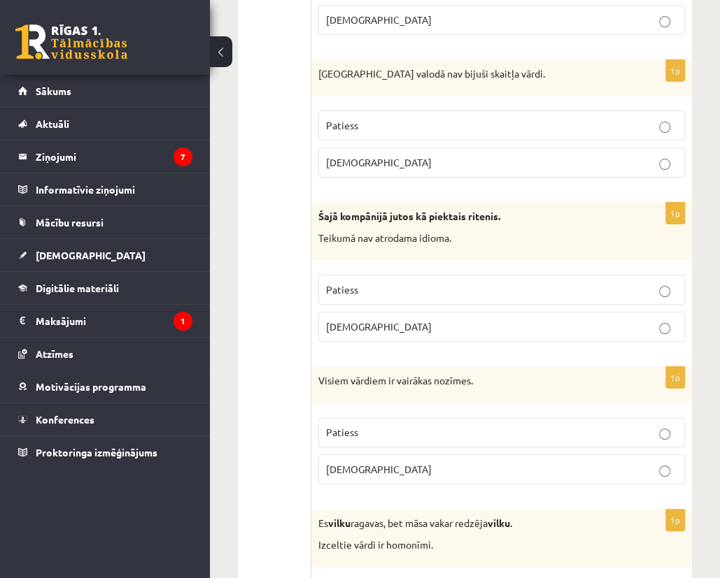
click at [386, 464] on label "Aplams" at bounding box center [501, 470] width 367 height 30
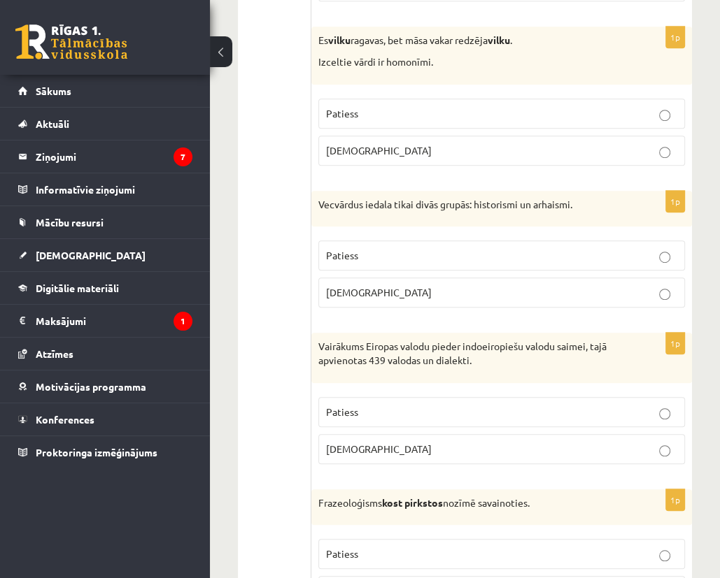
scroll to position [4127, 0]
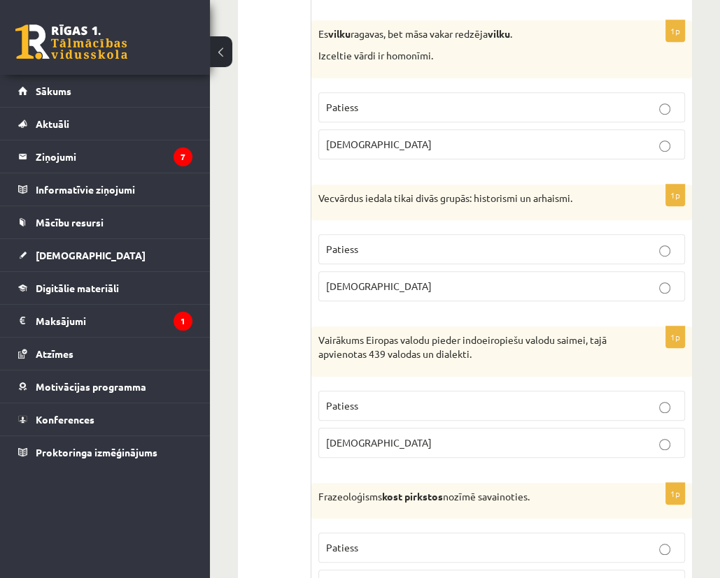
click at [348, 92] on label "Patiess" at bounding box center [501, 107] width 367 height 30
click at [459, 242] on p "Patiess" at bounding box center [501, 249] width 351 height 15
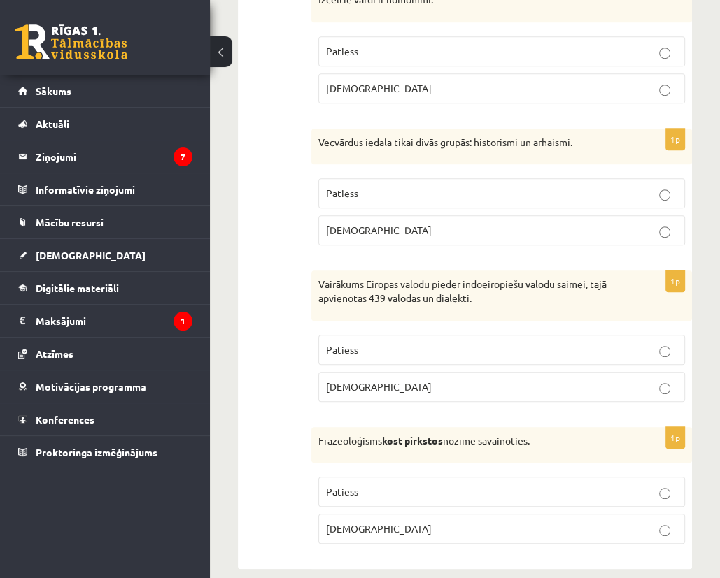
scroll to position [4185, 0]
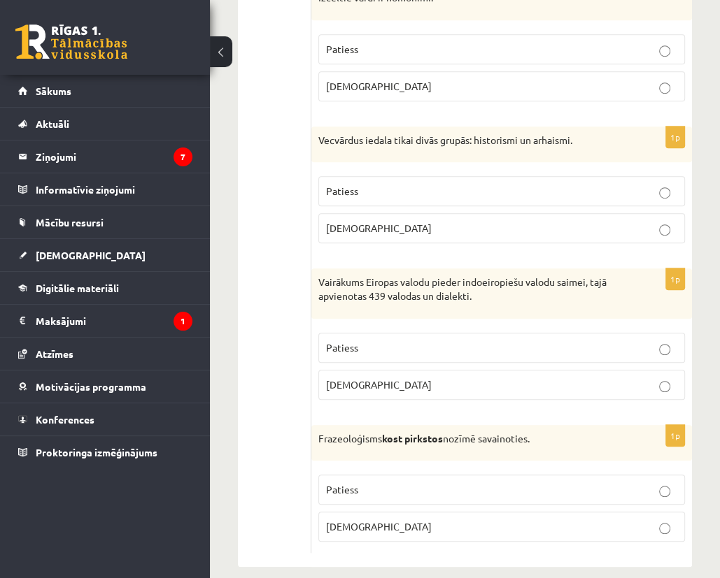
click at [461, 377] on label "Aplams" at bounding box center [501, 385] width 367 height 30
click at [452, 523] on label "Aplams" at bounding box center [501, 527] width 367 height 30
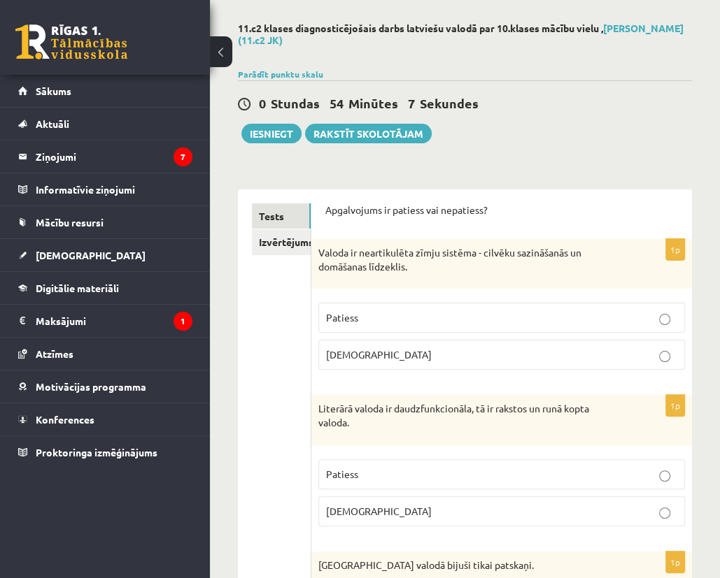
scroll to position [0, 0]
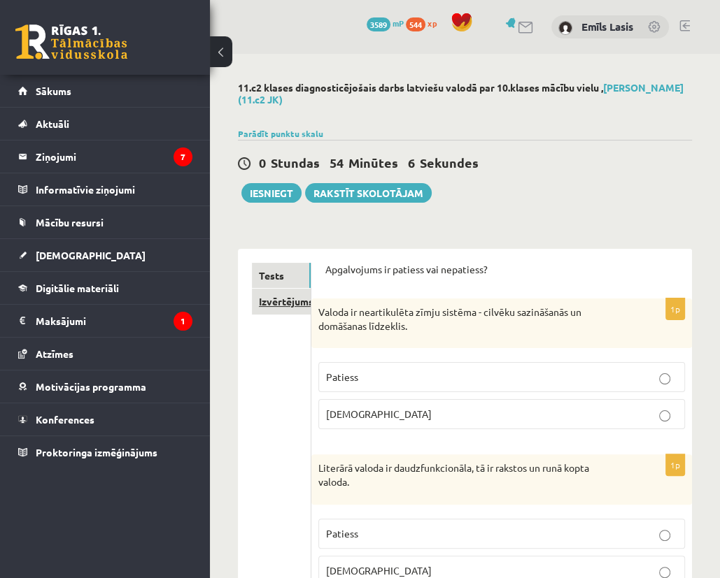
click at [299, 301] on link "Izvērtējums!" at bounding box center [281, 302] width 59 height 26
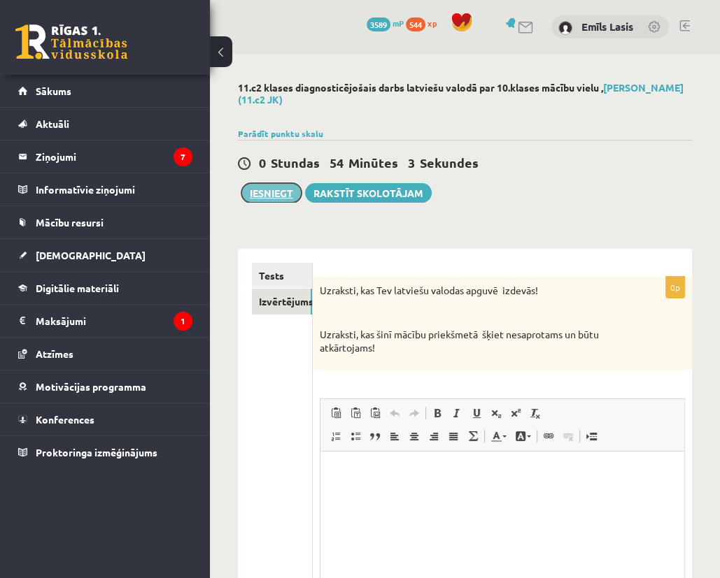
click at [266, 191] on button "Iesniegt" at bounding box center [271, 193] width 60 height 20
click at [281, 273] on link "Tests" at bounding box center [282, 276] width 60 height 26
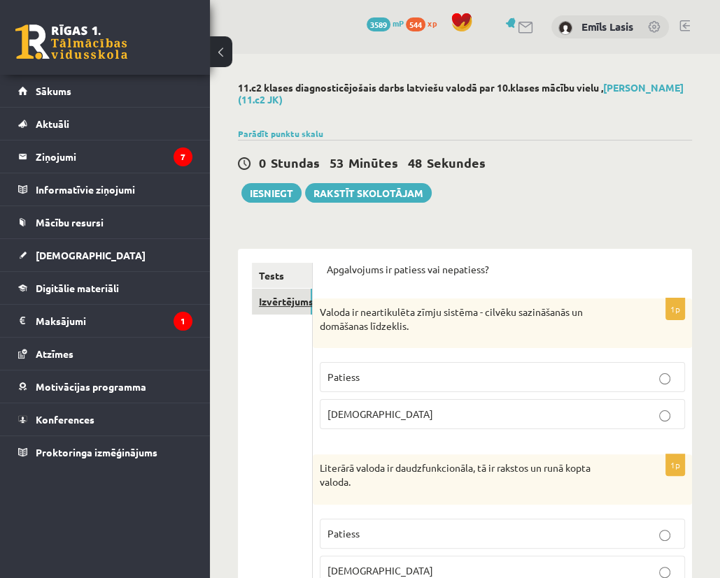
click at [300, 300] on link "Izvērtējums!" at bounding box center [282, 302] width 60 height 26
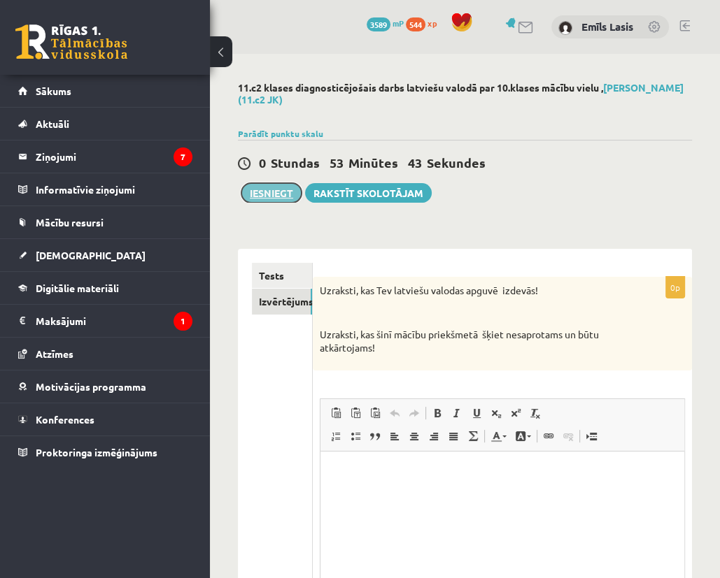
click at [264, 202] on button "Iesniegt" at bounding box center [271, 193] width 60 height 20
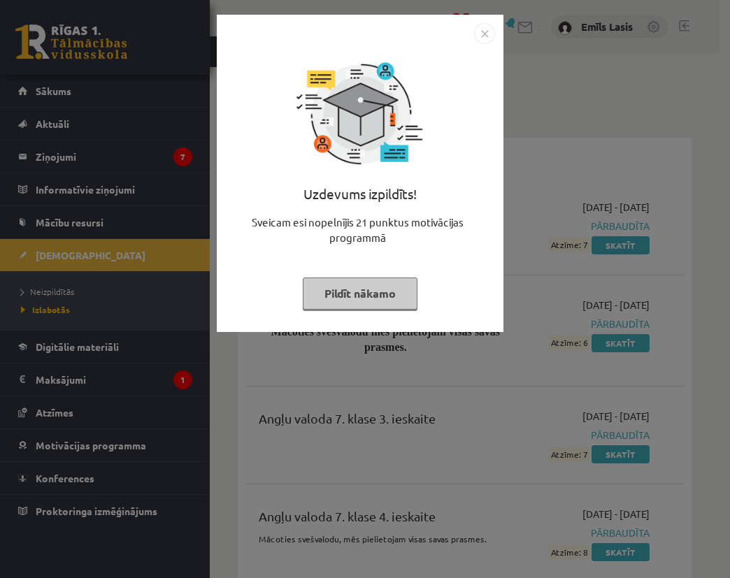
click at [478, 38] on img "Close" at bounding box center [484, 33] width 21 height 21
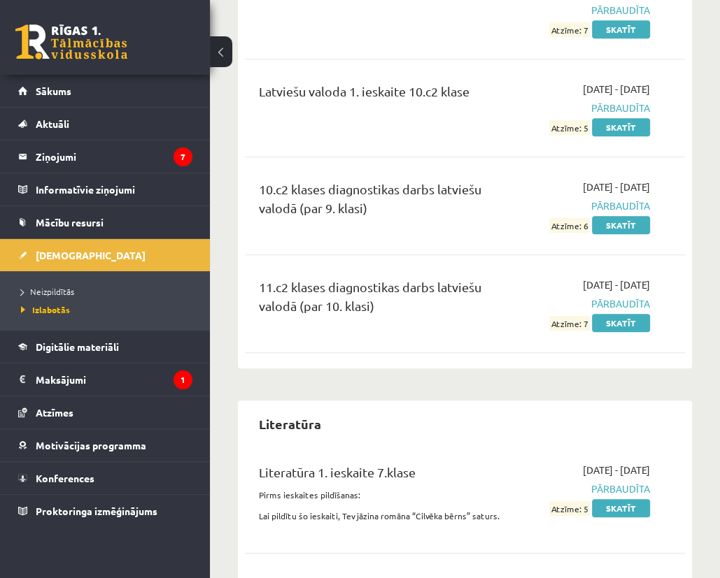
scroll to position [15039, 0]
click at [613, 333] on link "Skatīt" at bounding box center [621, 324] width 58 height 18
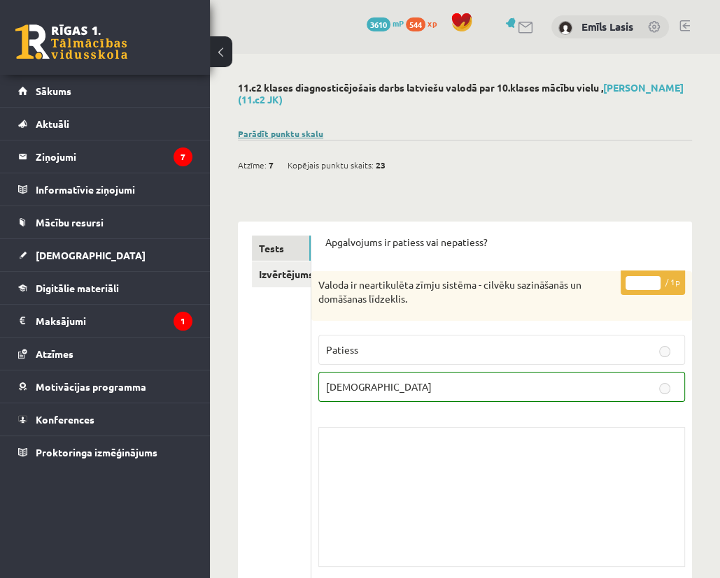
click at [281, 128] on link "Parādīt punktu skalu" at bounding box center [280, 133] width 85 height 11
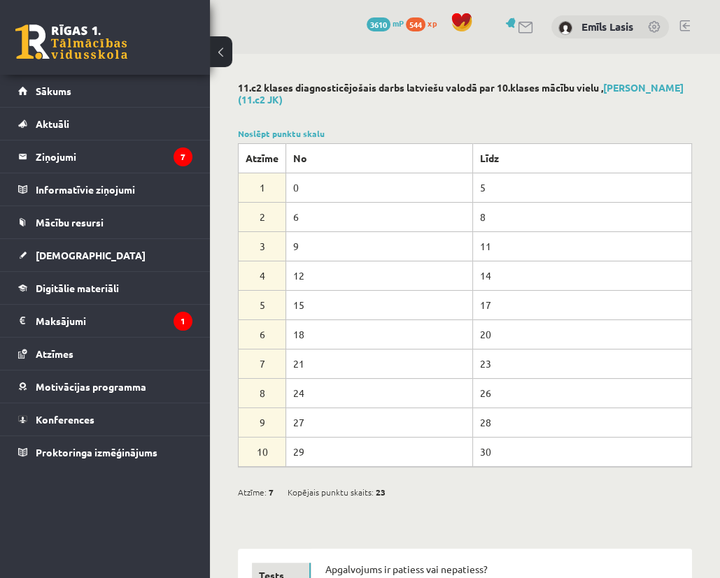
click at [290, 141] on div "Noslēpt punktu skalu Atzīme No Līdz 1 0 5 2 6 8 3 9 11 4 12 14 5 15 17 6 18 20 …" at bounding box center [465, 297] width 454 height 340
click at [294, 136] on link "Noslēpt punktu skalu" at bounding box center [281, 133] width 87 height 11
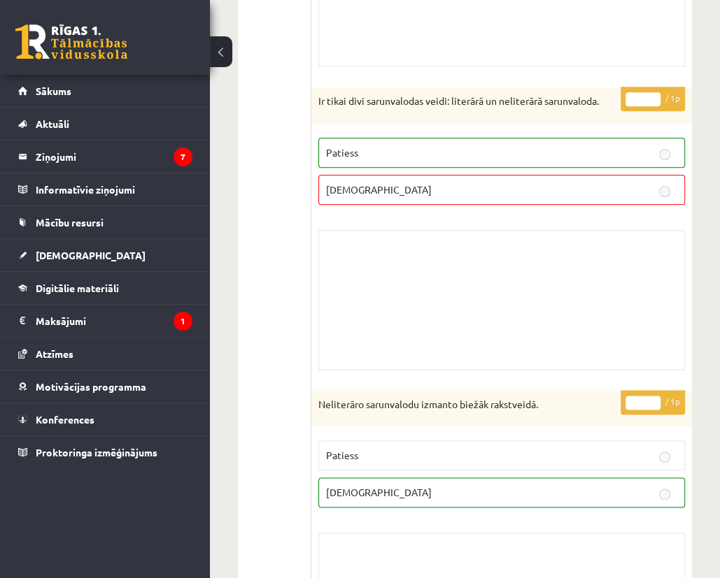
scroll to position [1119, 0]
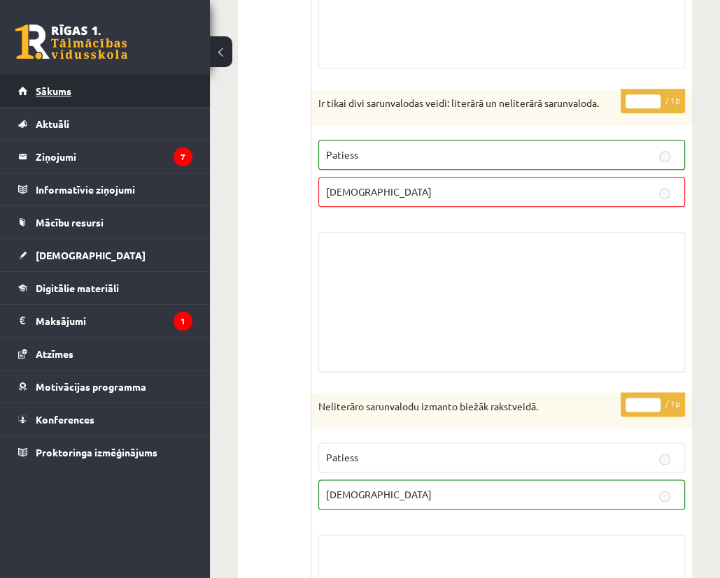
click at [76, 92] on link "Sākums" at bounding box center [105, 91] width 174 height 32
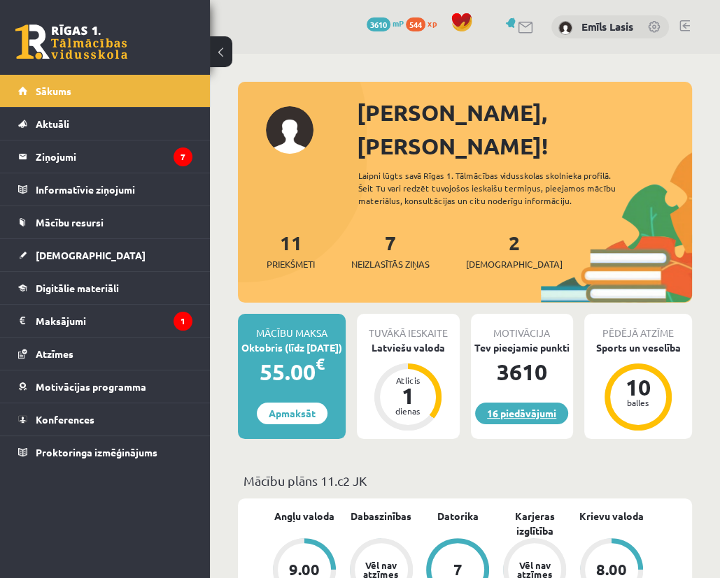
click at [515, 403] on link "16 piedāvājumi" at bounding box center [521, 414] width 93 height 22
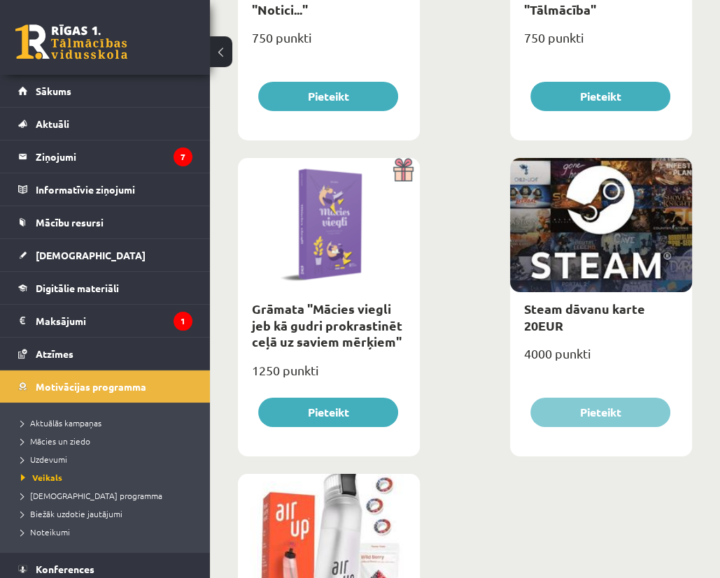
scroll to position [3287, 0]
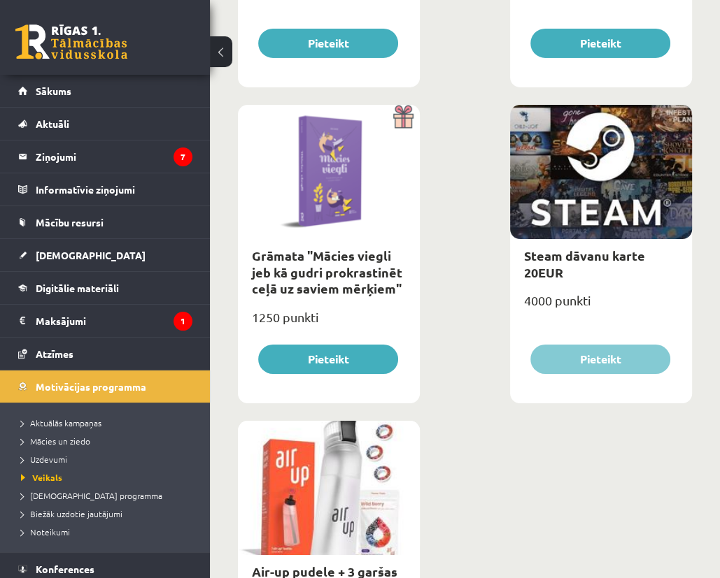
click at [546, 198] on div at bounding box center [601, 172] width 182 height 134
click at [574, 262] on link "Steam dāvanu karte 20EUR" at bounding box center [584, 264] width 121 height 32
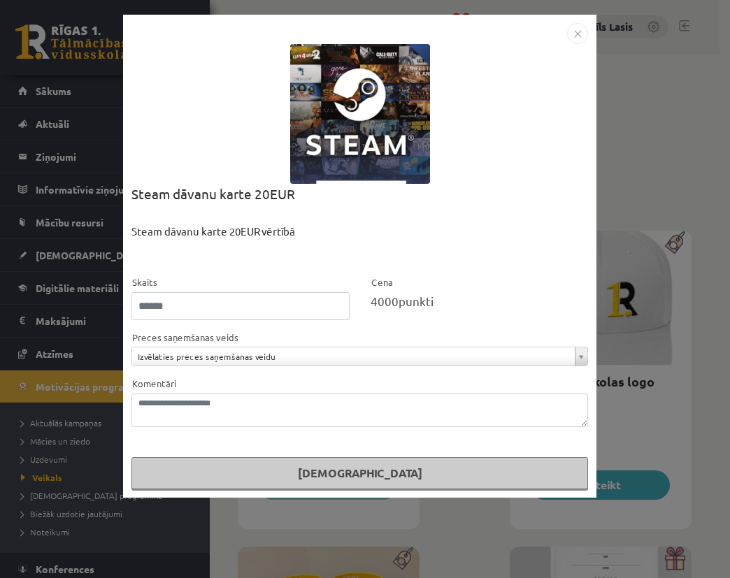
click at [471, 373] on form "**********" at bounding box center [359, 381] width 457 height 215
click at [600, 20] on div "**********" at bounding box center [365, 289] width 730 height 578
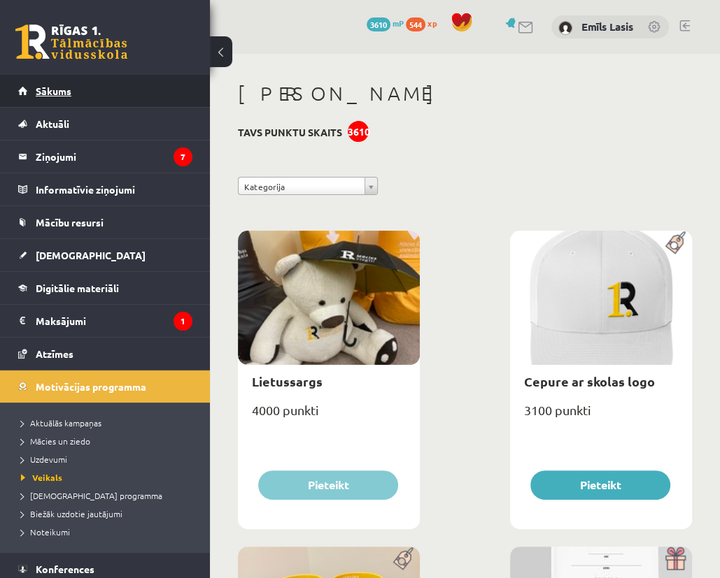
click at [83, 100] on link "Sākums" at bounding box center [105, 91] width 174 height 32
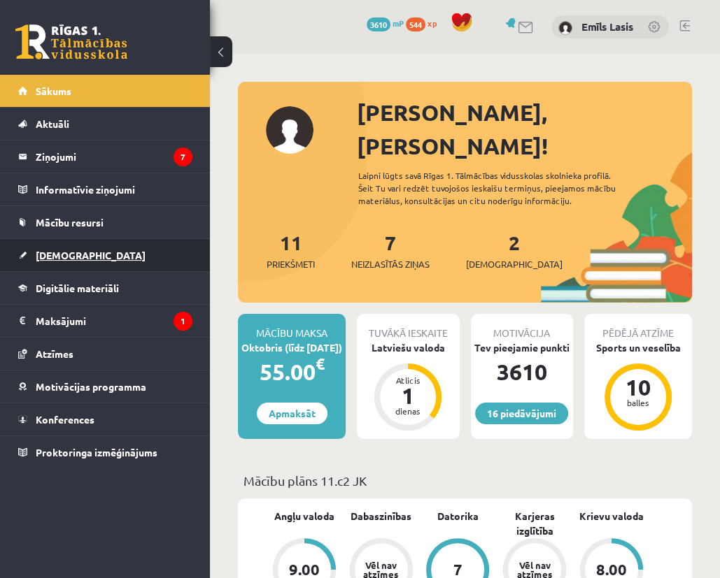
click at [70, 261] on link "[DEMOGRAPHIC_DATA]" at bounding box center [105, 255] width 174 height 32
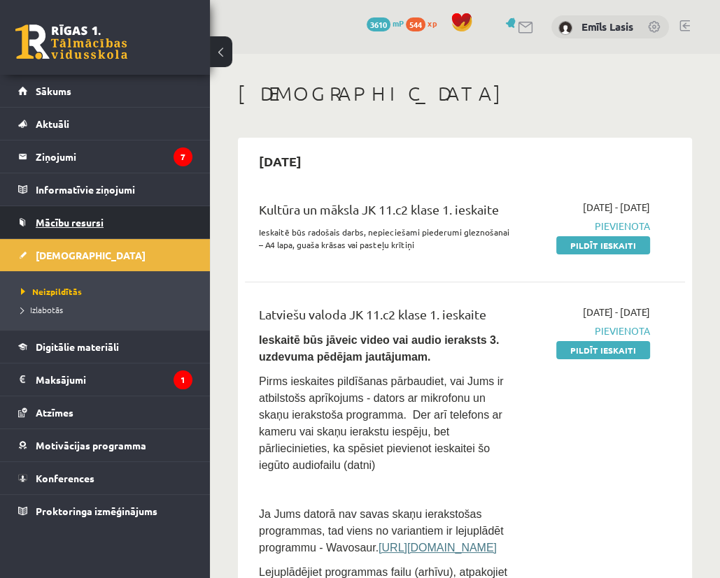
click at [81, 216] on span "Mācību resursi" at bounding box center [70, 222] width 68 height 13
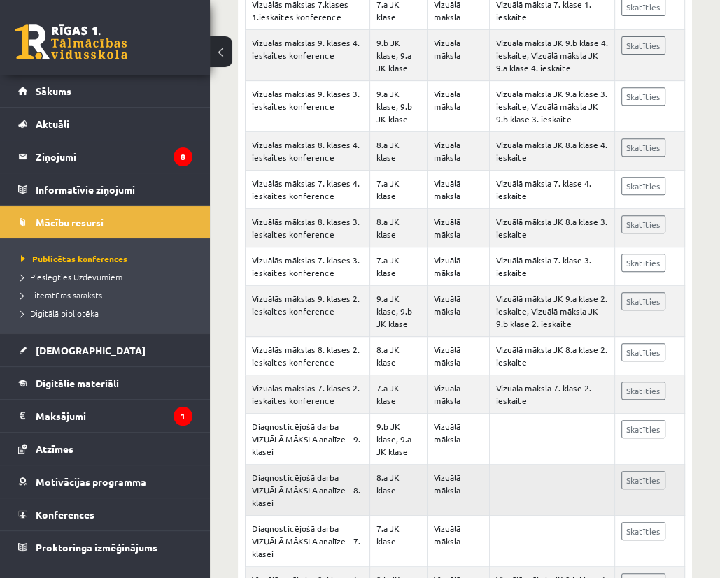
scroll to position [535, 0]
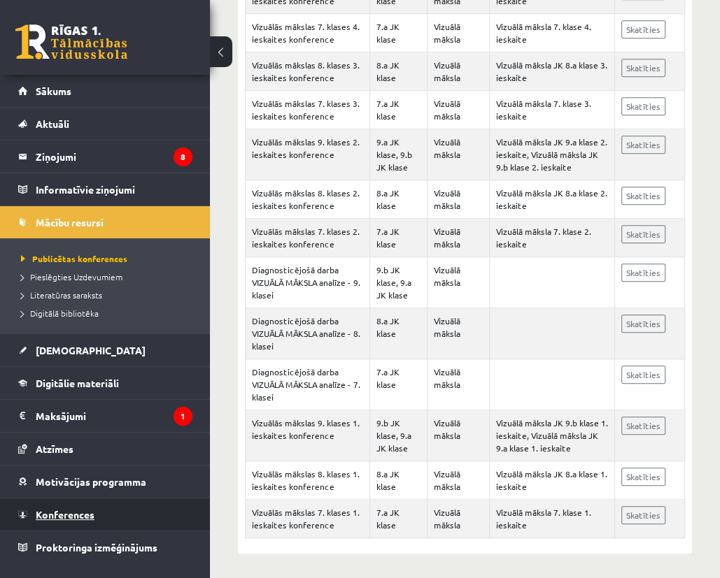
click at [111, 515] on link "Konferences" at bounding box center [105, 515] width 174 height 32
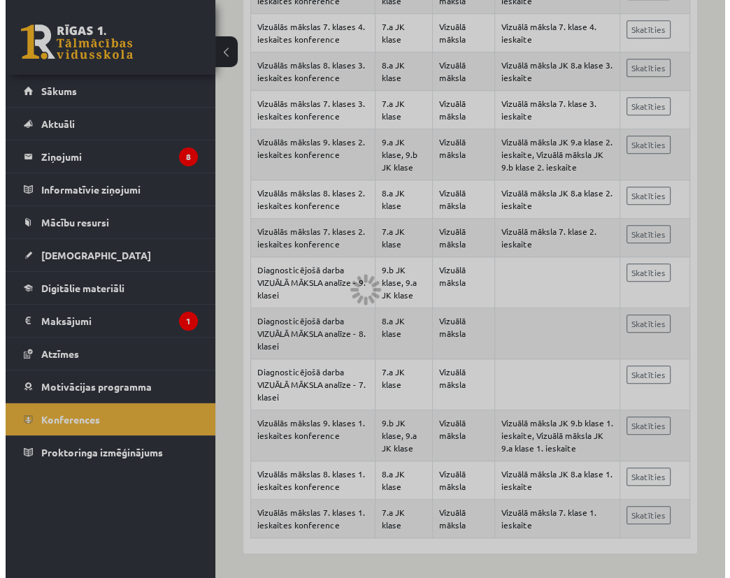
scroll to position [101, 0]
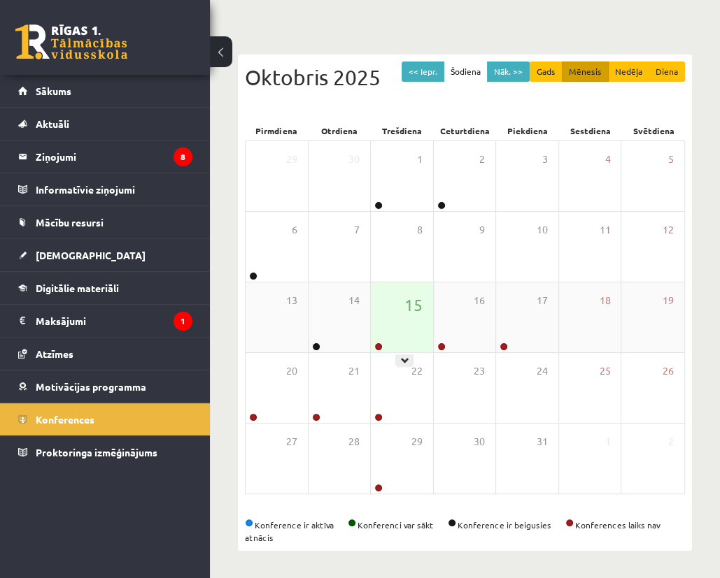
click at [413, 332] on div "15" at bounding box center [402, 318] width 62 height 70
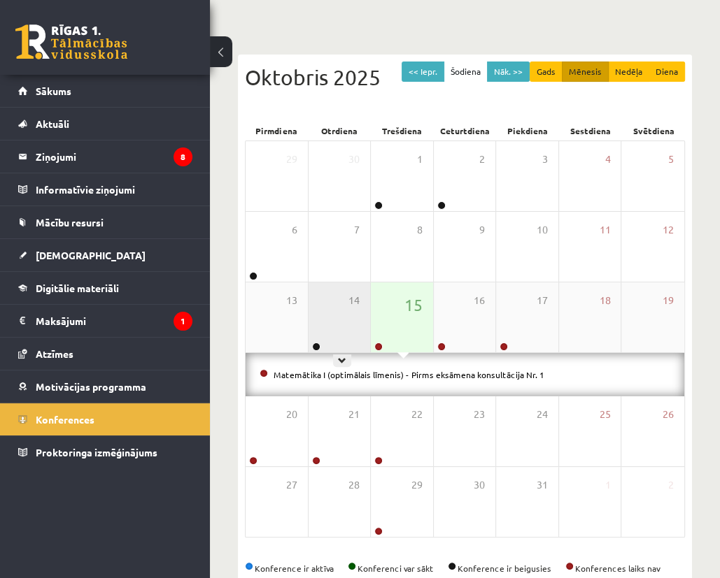
click at [355, 332] on div "14" at bounding box center [339, 318] width 62 height 70
click at [411, 336] on div "15" at bounding box center [402, 318] width 62 height 70
click at [350, 317] on div "14" at bounding box center [339, 318] width 62 height 70
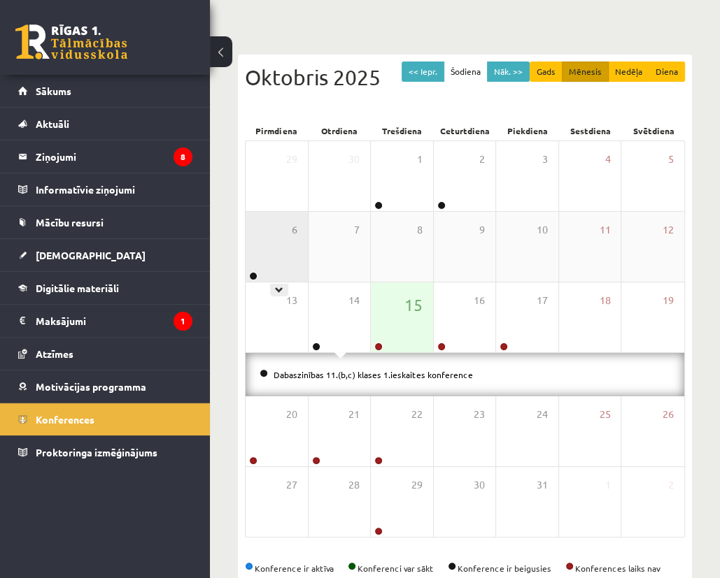
click at [285, 266] on div "6" at bounding box center [277, 247] width 62 height 70
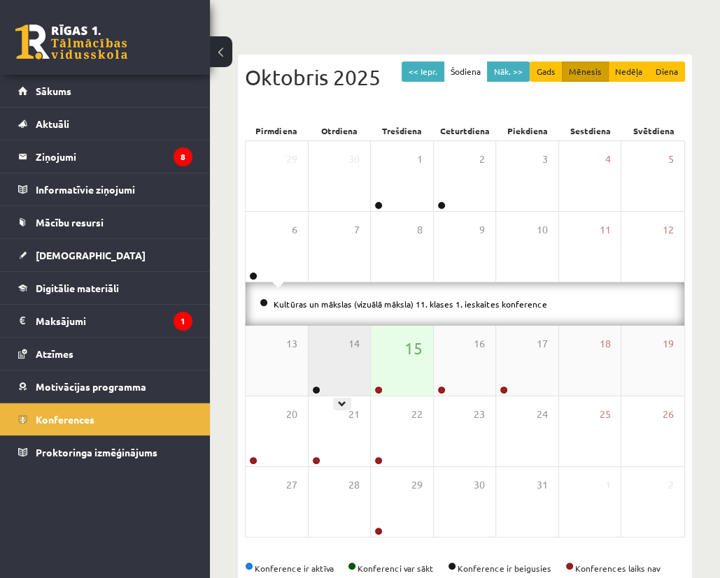
drag, startPoint x: 325, startPoint y: 367, endPoint x: 317, endPoint y: 371, distance: 9.7
click at [325, 366] on div "14" at bounding box center [339, 361] width 62 height 70
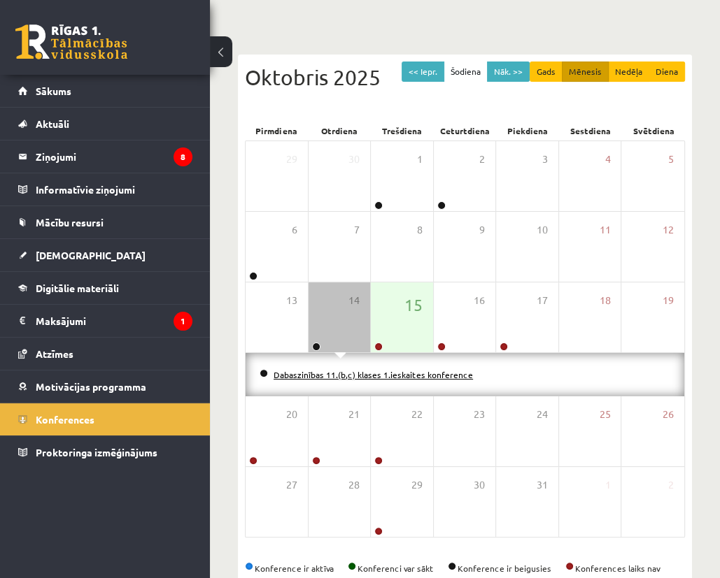
click at [396, 374] on link "Dabaszinības 11.(b,c) klases 1.ieskaites konference" at bounding box center [372, 374] width 199 height 11
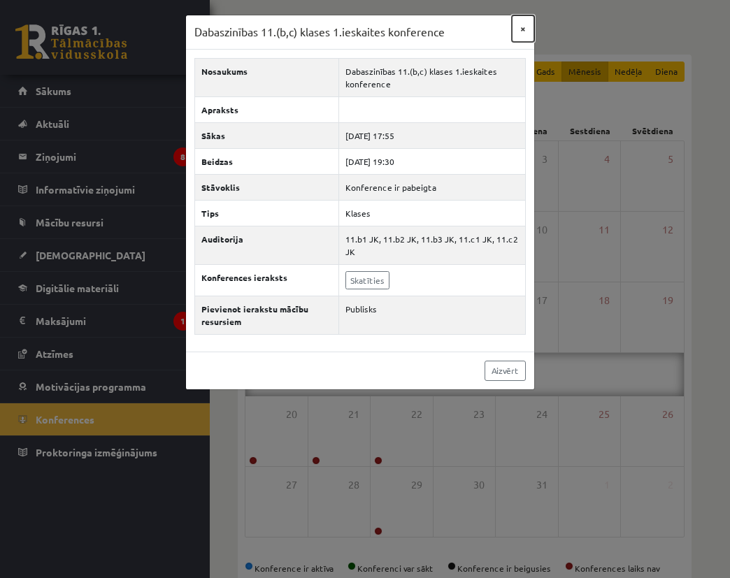
click at [527, 31] on button "×" at bounding box center [523, 28] width 22 height 27
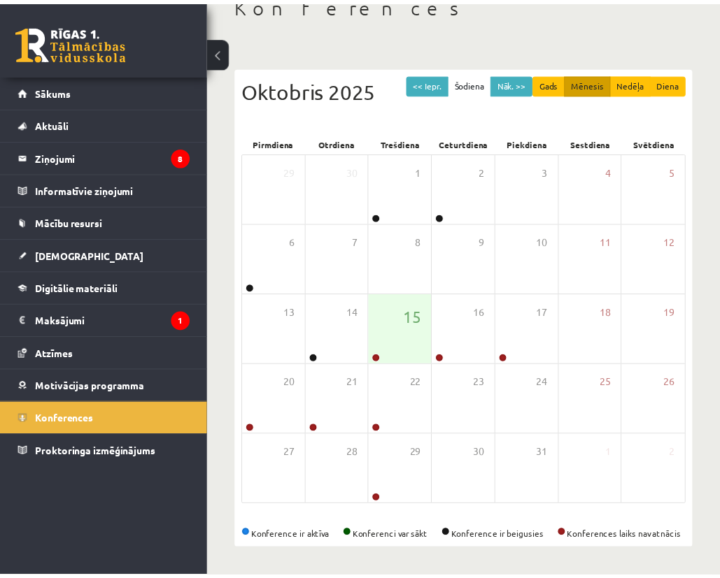
scroll to position [89, 0]
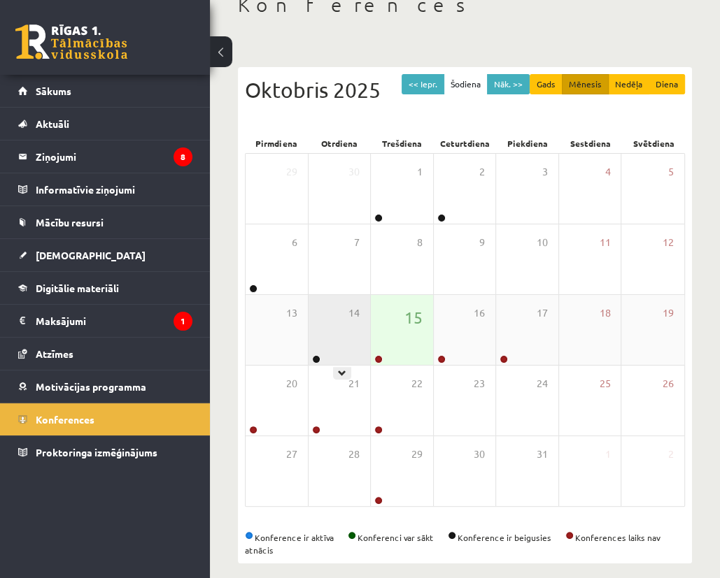
click at [313, 320] on div "14" at bounding box center [339, 330] width 62 height 70
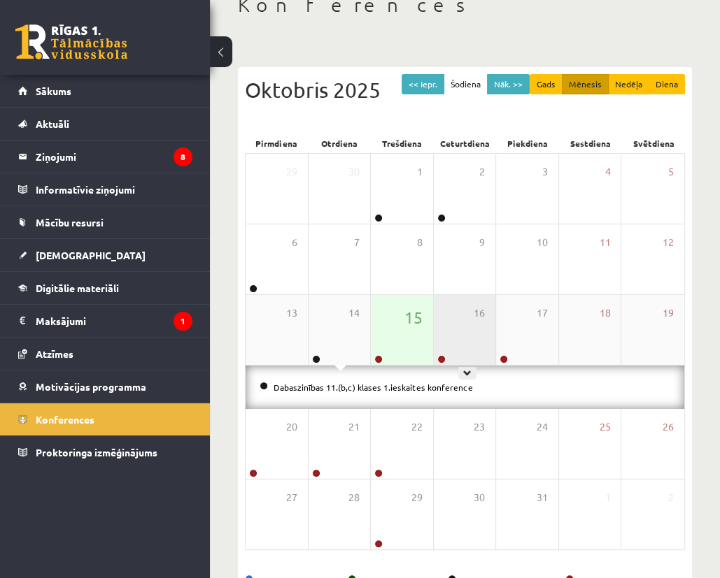
click at [434, 324] on div "16" at bounding box center [465, 330] width 62 height 70
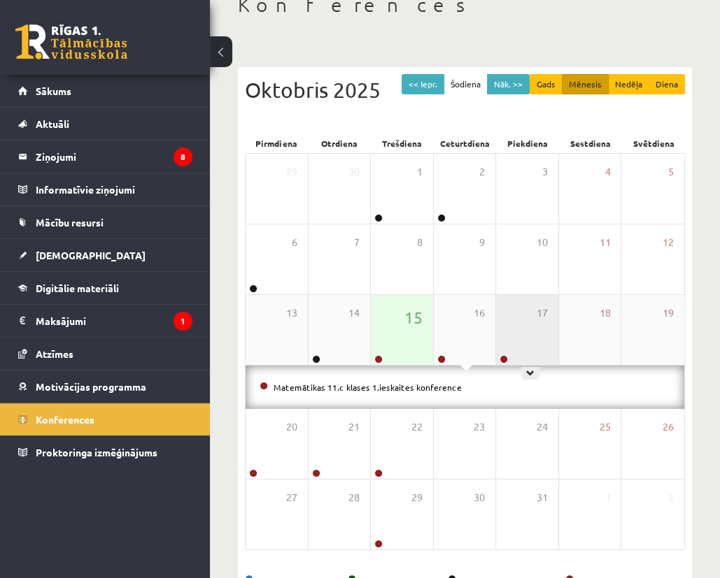
click at [527, 311] on div "17" at bounding box center [527, 330] width 62 height 70
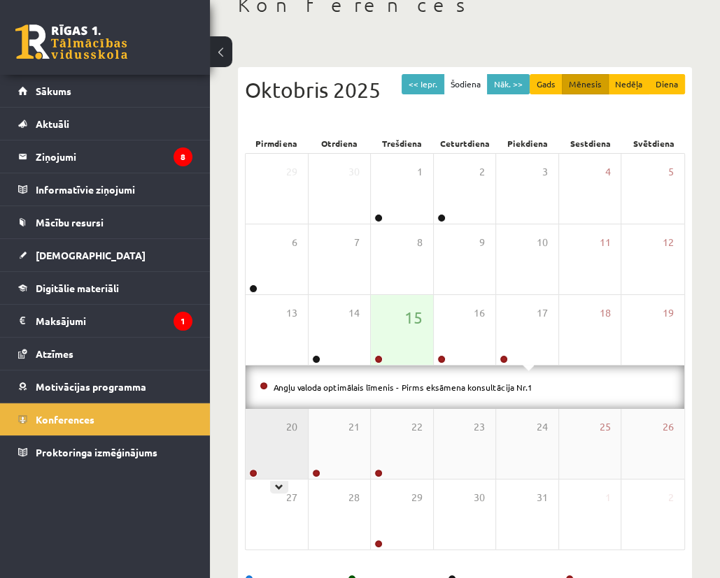
click at [247, 447] on div "20" at bounding box center [277, 444] width 62 height 70
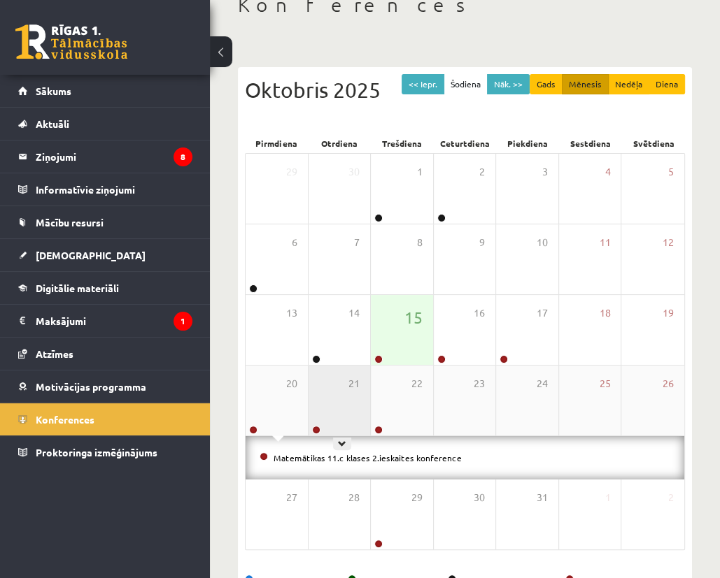
click at [345, 420] on div "21" at bounding box center [339, 401] width 62 height 70
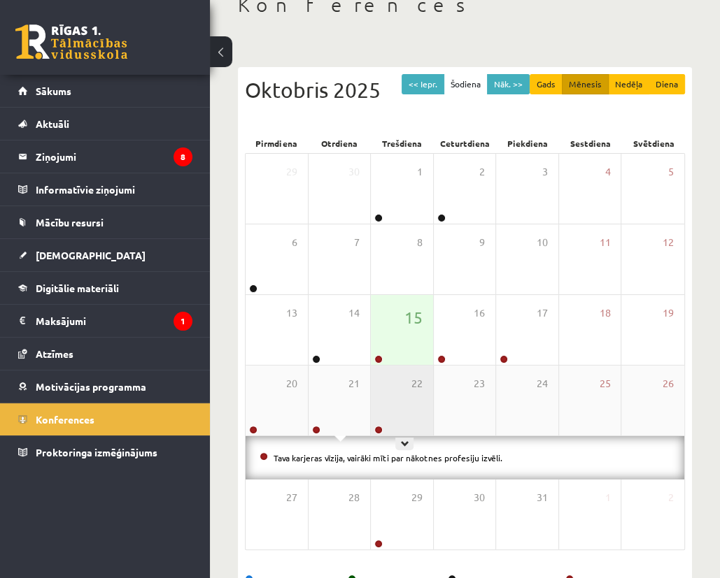
click at [386, 399] on div "22" at bounding box center [402, 401] width 62 height 70
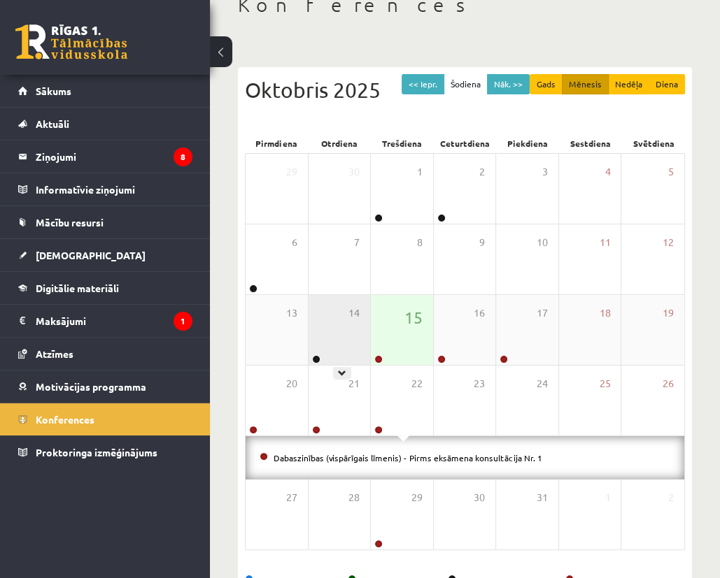
click at [311, 334] on div "14" at bounding box center [339, 330] width 62 height 70
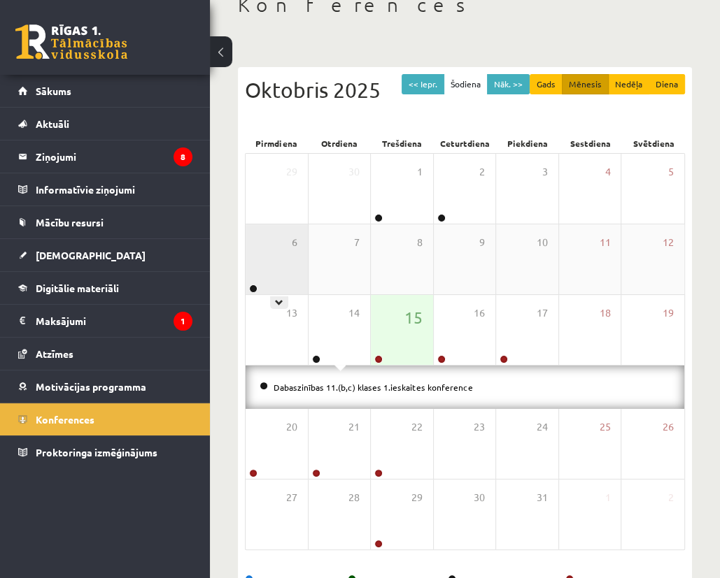
click at [279, 276] on div "6" at bounding box center [277, 260] width 62 height 70
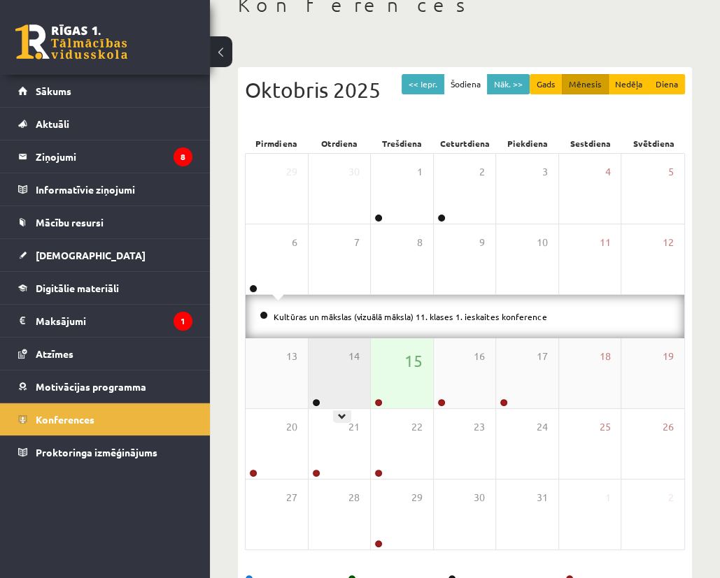
click at [332, 380] on div "14" at bounding box center [339, 374] width 62 height 70
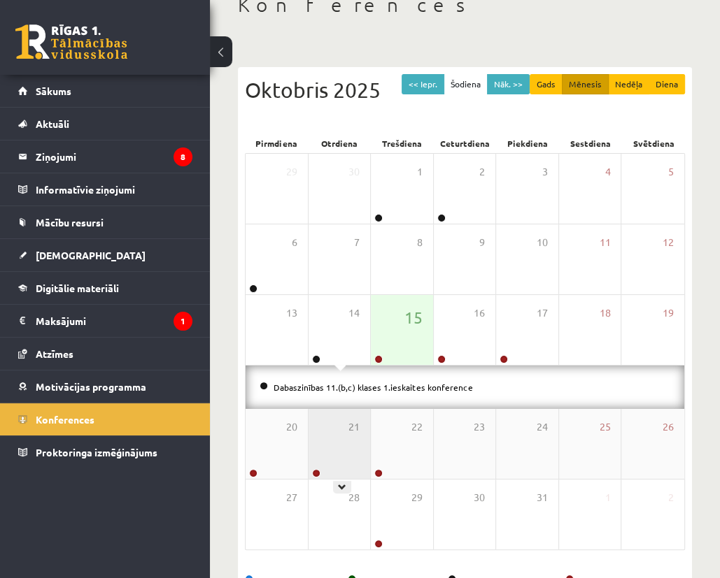
click at [356, 462] on div "21" at bounding box center [339, 444] width 62 height 70
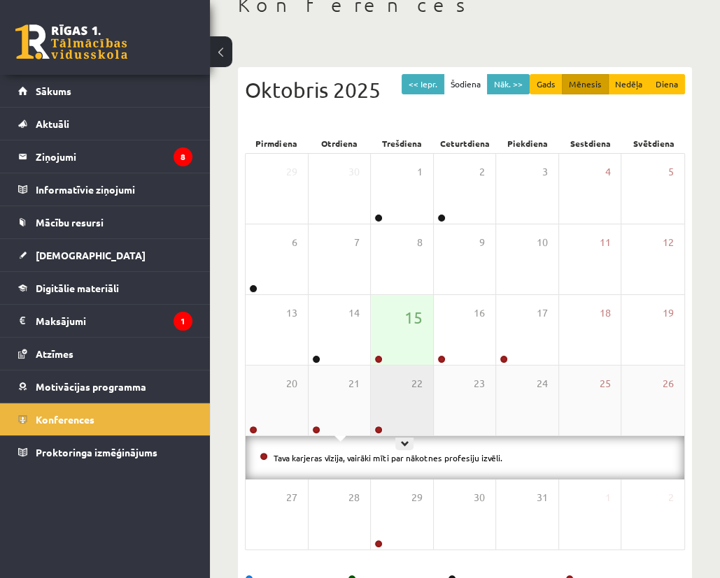
click at [403, 420] on div "22" at bounding box center [402, 401] width 62 height 70
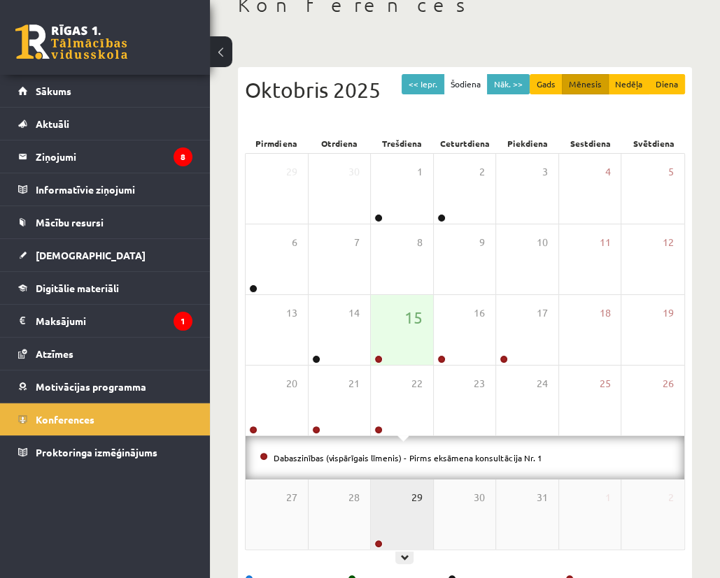
click at [411, 494] on span "29" at bounding box center [416, 497] width 11 height 15
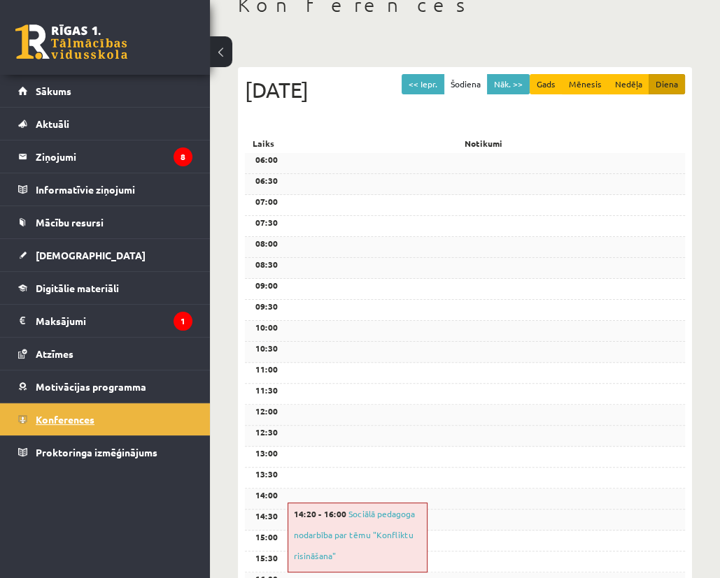
click at [124, 422] on link "Konferences" at bounding box center [105, 420] width 174 height 32
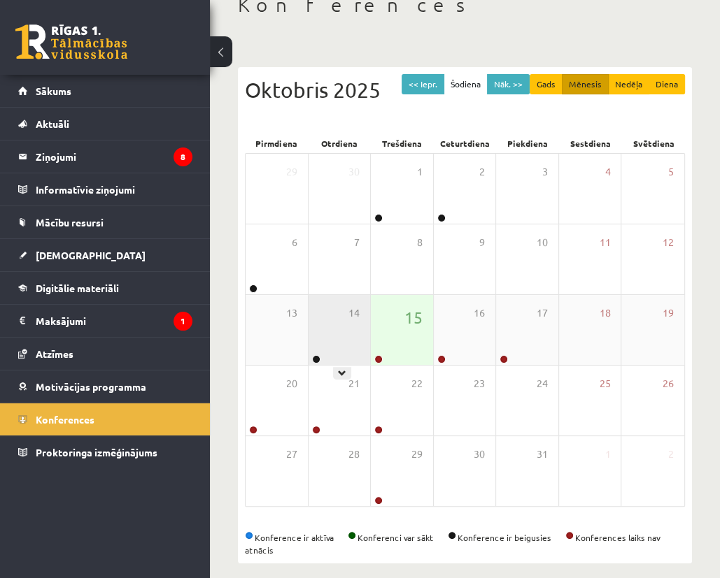
click at [322, 338] on div "14" at bounding box center [339, 330] width 62 height 70
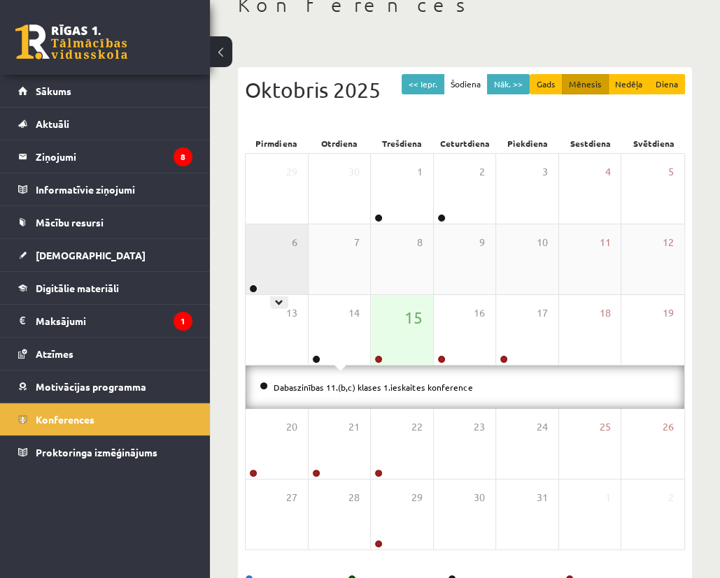
click at [273, 271] on div "6" at bounding box center [277, 260] width 62 height 70
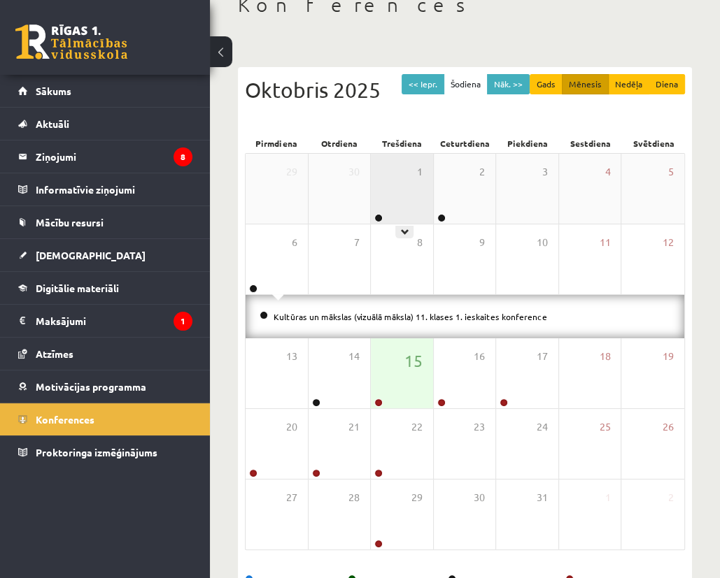
click at [413, 220] on div "1" at bounding box center [402, 189] width 62 height 70
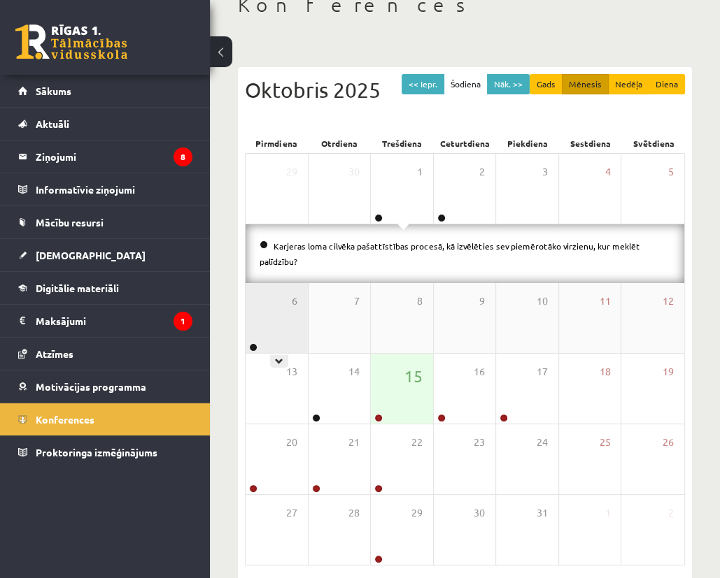
click at [284, 299] on div "6" at bounding box center [277, 318] width 62 height 70
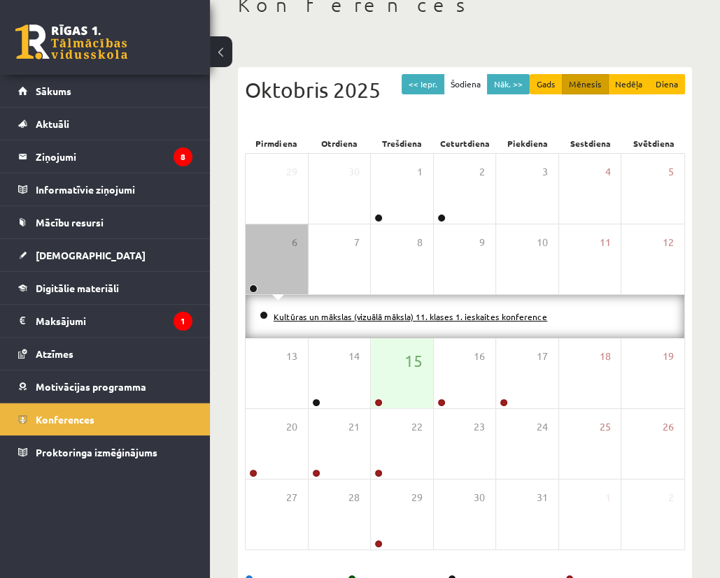
click at [292, 318] on link "Kultūras un mākslas (vizuālā māksla) 11. klases 1. ieskaites konference" at bounding box center [409, 316] width 273 height 11
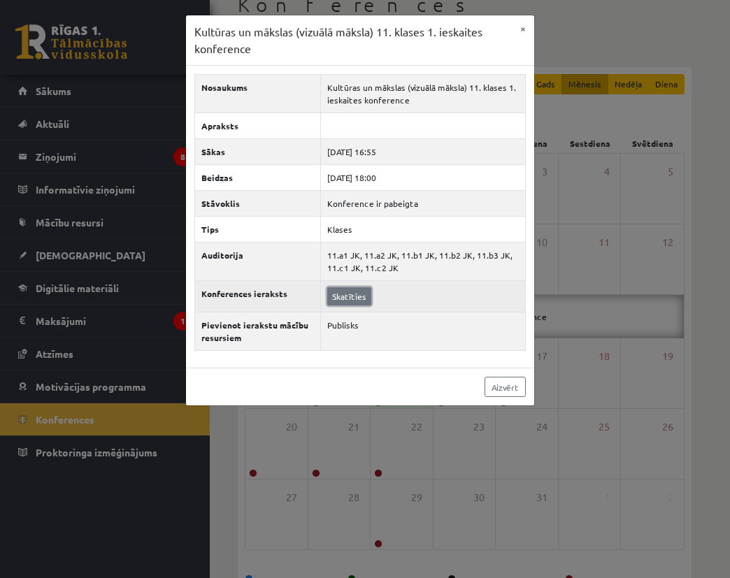
click at [341, 298] on link "Skatīties" at bounding box center [349, 296] width 44 height 18
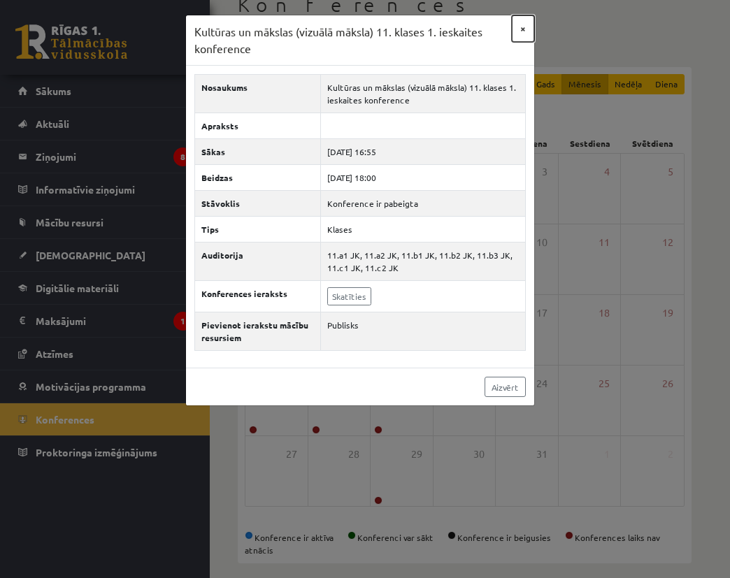
click at [527, 24] on button "×" at bounding box center [523, 28] width 22 height 27
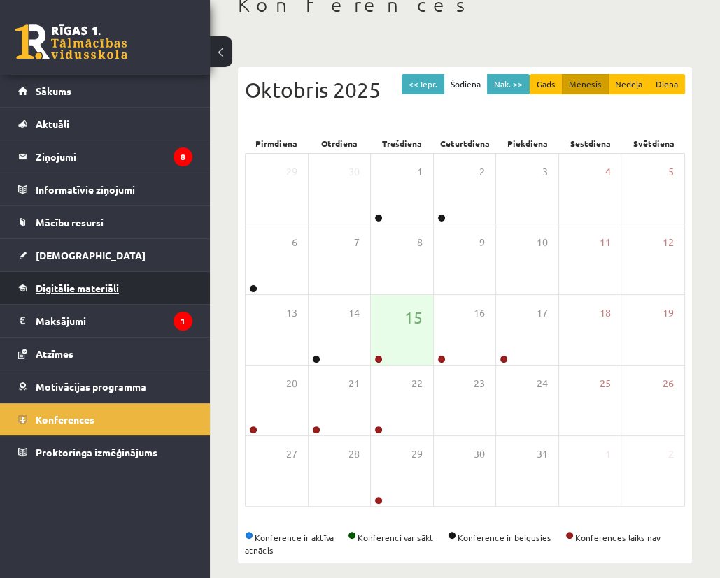
click at [101, 290] on span "Digitālie materiāli" at bounding box center [77, 288] width 83 height 13
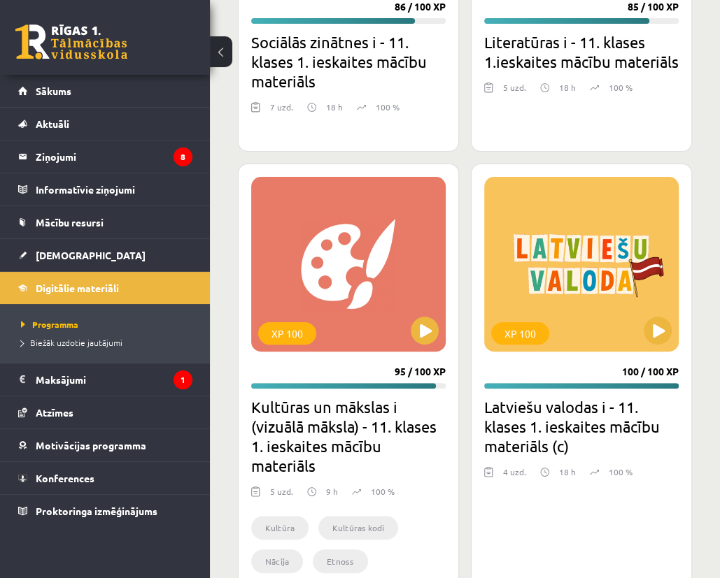
scroll to position [3714, 0]
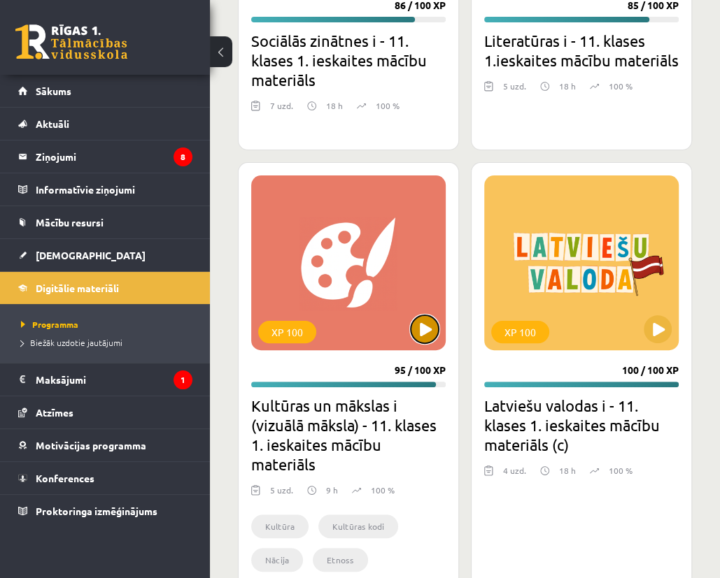
click at [426, 333] on button at bounding box center [425, 329] width 28 height 28
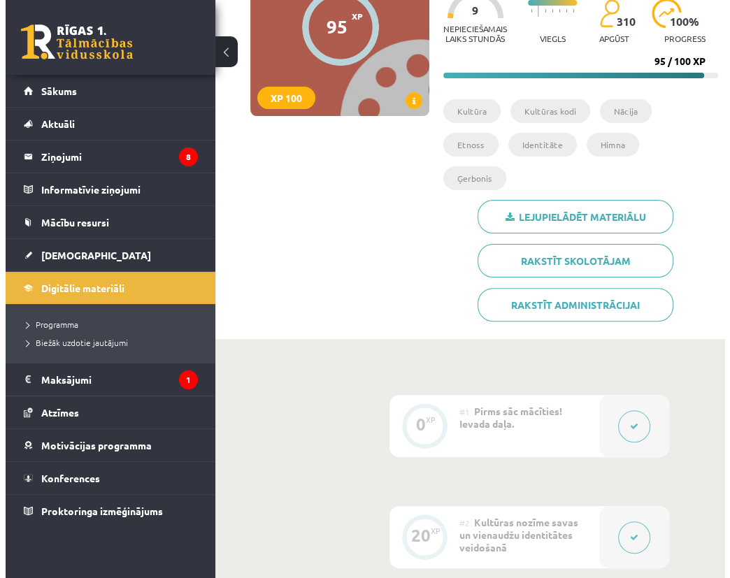
scroll to position [172, 0]
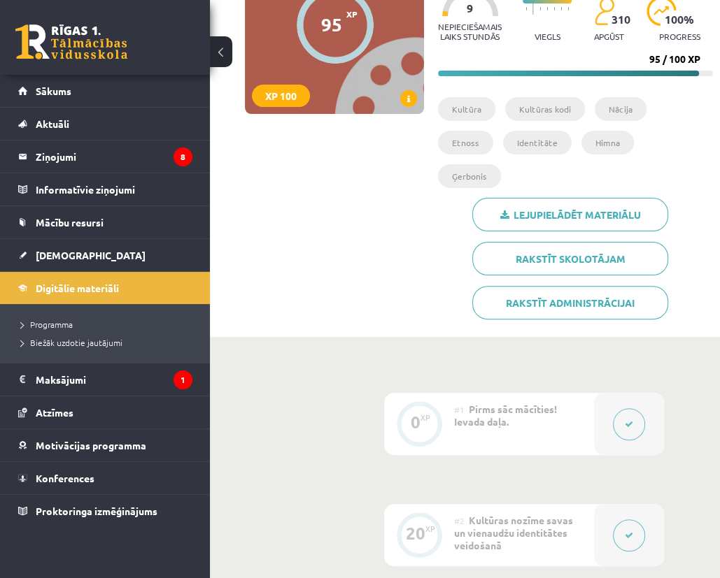
click at [624, 520] on div at bounding box center [629, 535] width 70 height 62
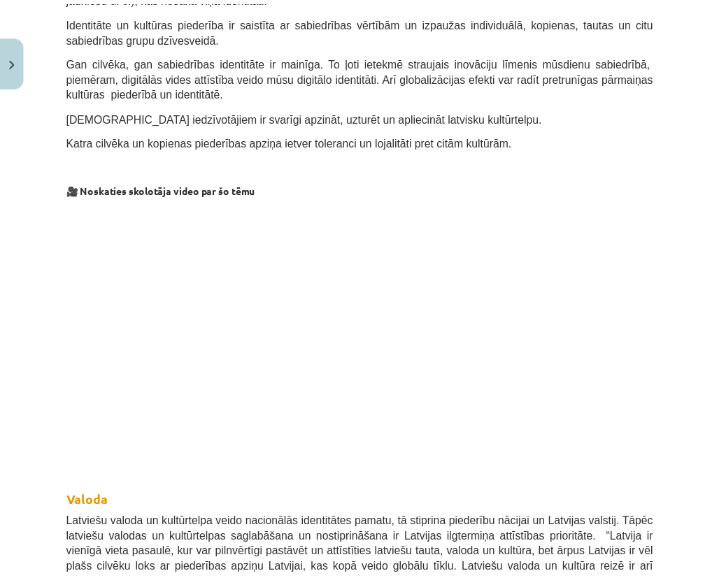
scroll to position [0, 0]
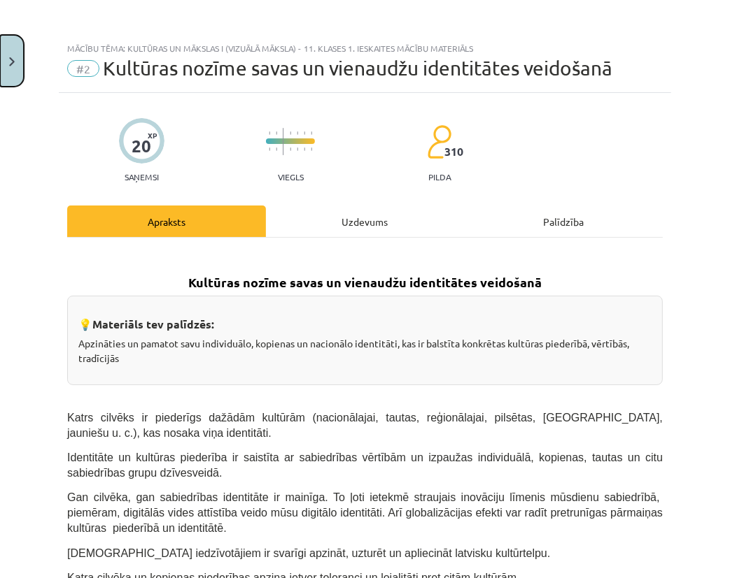
click at [17, 58] on button "Close" at bounding box center [12, 61] width 24 height 52
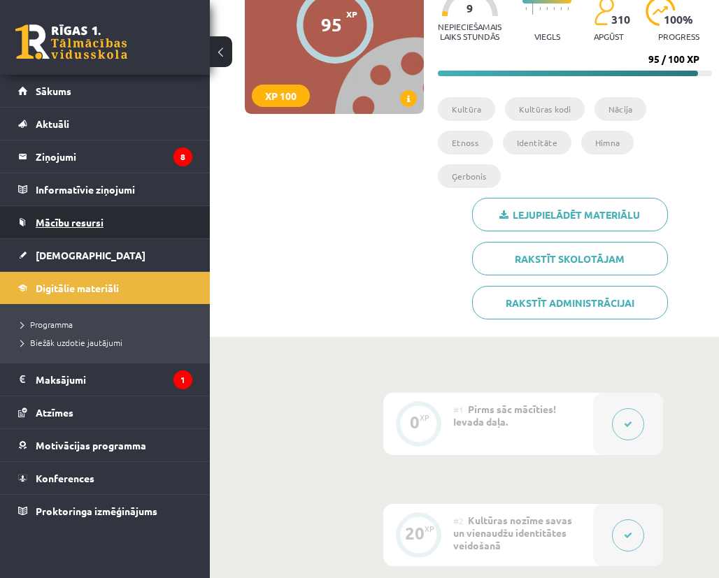
click at [118, 211] on link "Mācību resursi" at bounding box center [105, 222] width 174 height 32
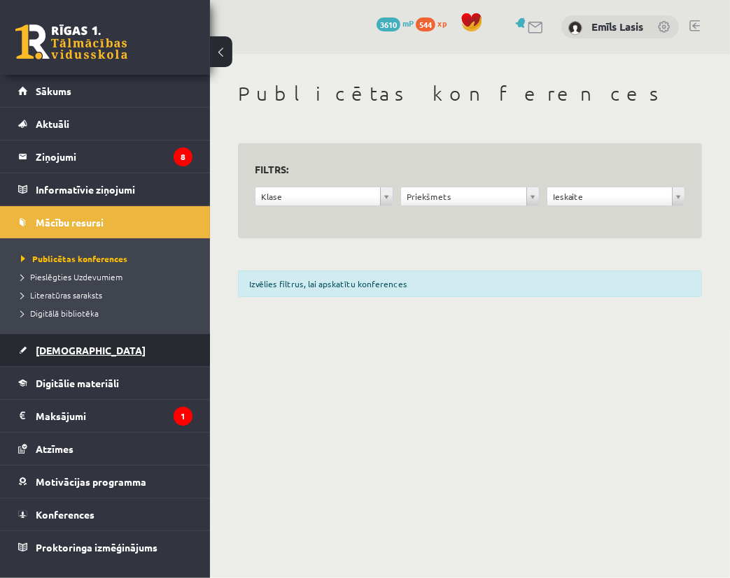
click at [76, 345] on span "[DEMOGRAPHIC_DATA]" at bounding box center [91, 350] width 110 height 13
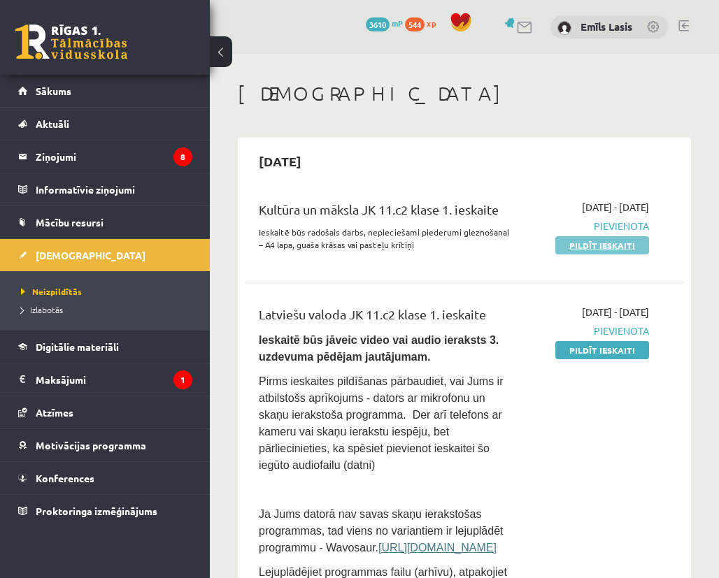
click at [588, 248] on link "Pildīt ieskaiti" at bounding box center [602, 245] width 94 height 18
click at [581, 245] on link "Pildīt ieskaiti" at bounding box center [602, 245] width 94 height 18
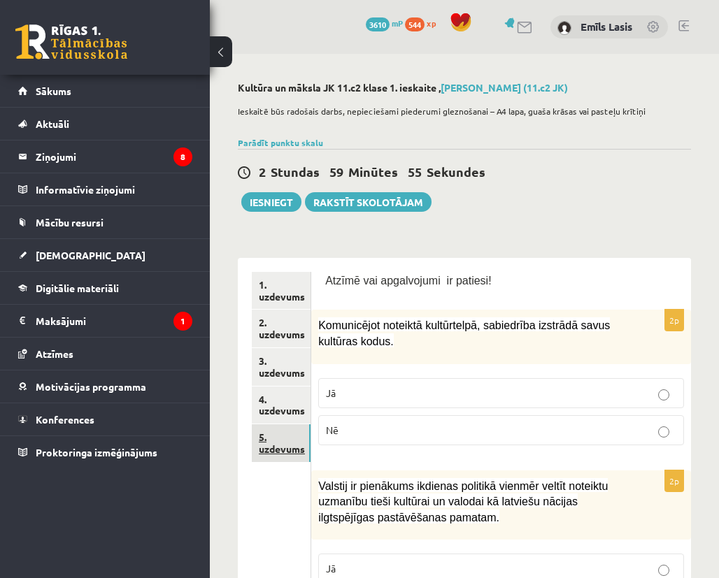
click at [299, 443] on link "5. uzdevums" at bounding box center [281, 444] width 59 height 38
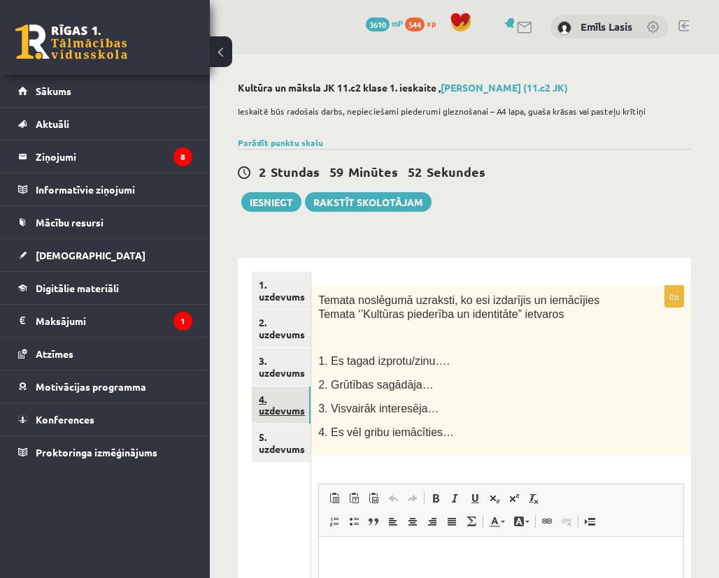
click at [278, 415] on link "4. uzdevums" at bounding box center [281, 406] width 59 height 38
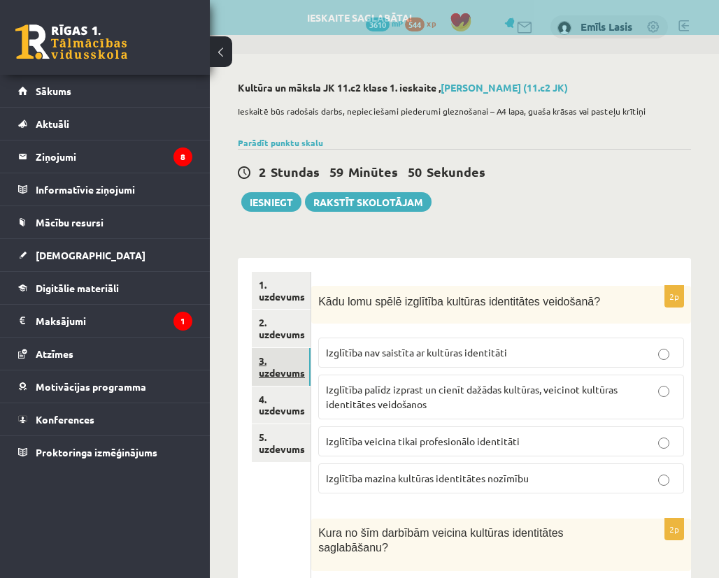
click at [271, 374] on link "3. uzdevums" at bounding box center [281, 367] width 59 height 38
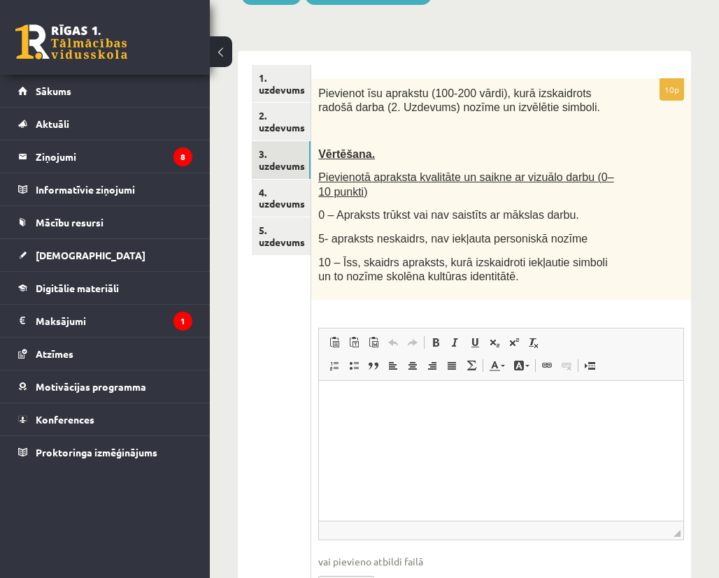
scroll to position [210, 0]
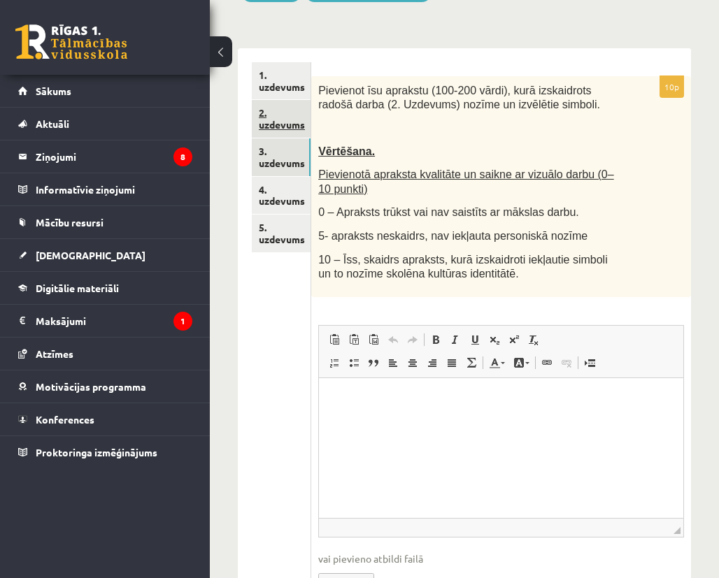
click at [286, 125] on link "2. uzdevums" at bounding box center [281, 119] width 59 height 38
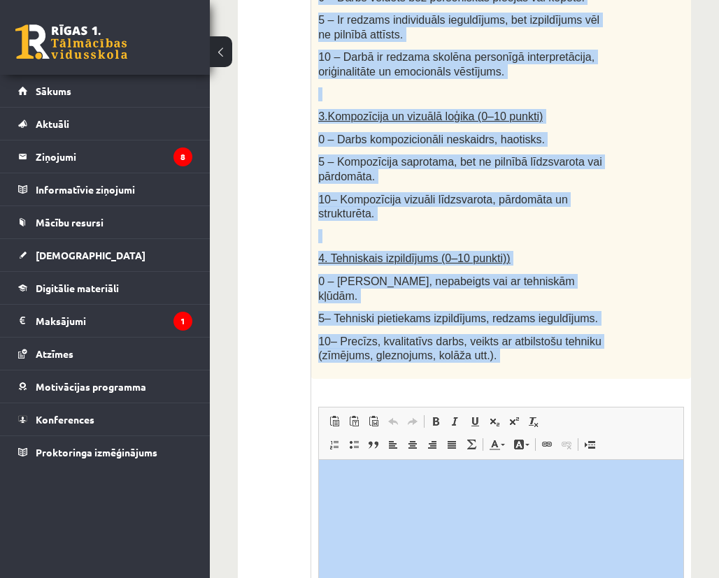
scroll to position [886, 0]
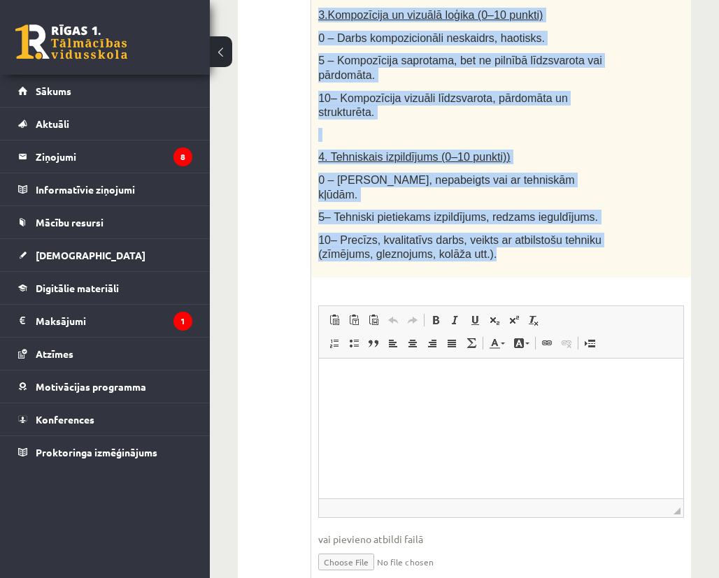
drag, startPoint x: 317, startPoint y: 159, endPoint x: 525, endPoint y: 213, distance: 215.5
copy div "Radošs darbs. Izveido vizuālu mākslas darbu (zīmējumu, gleznu vai kolāžu), kas …"
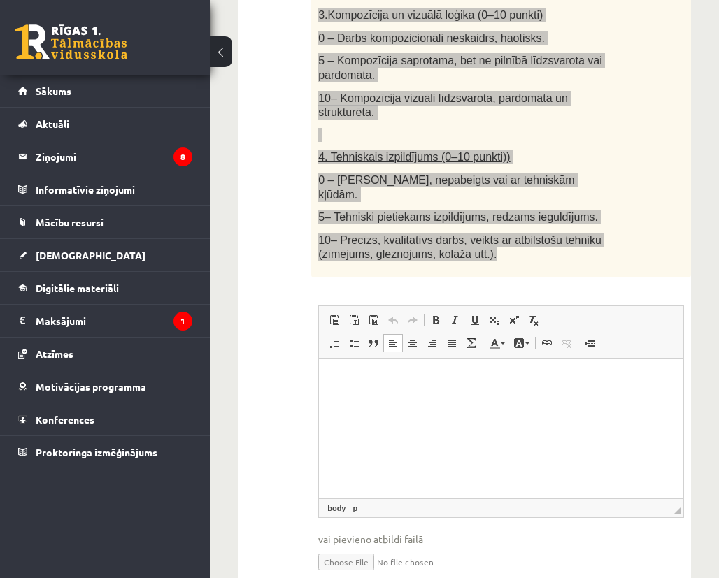
click at [354, 401] on html at bounding box center [501, 379] width 364 height 43
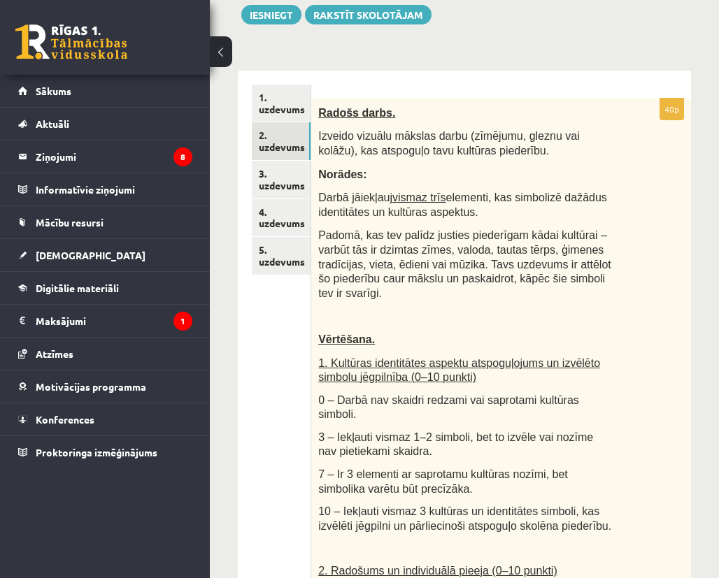
scroll to position [186, 0]
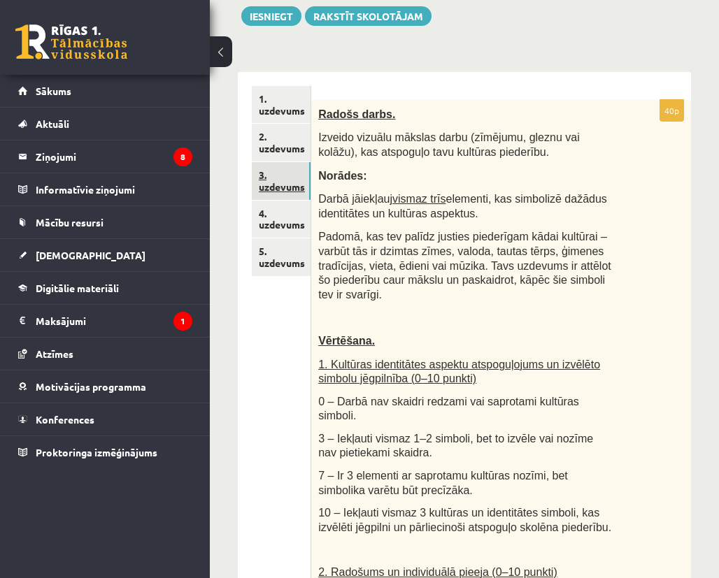
click at [291, 187] on link "3. uzdevums" at bounding box center [281, 181] width 59 height 38
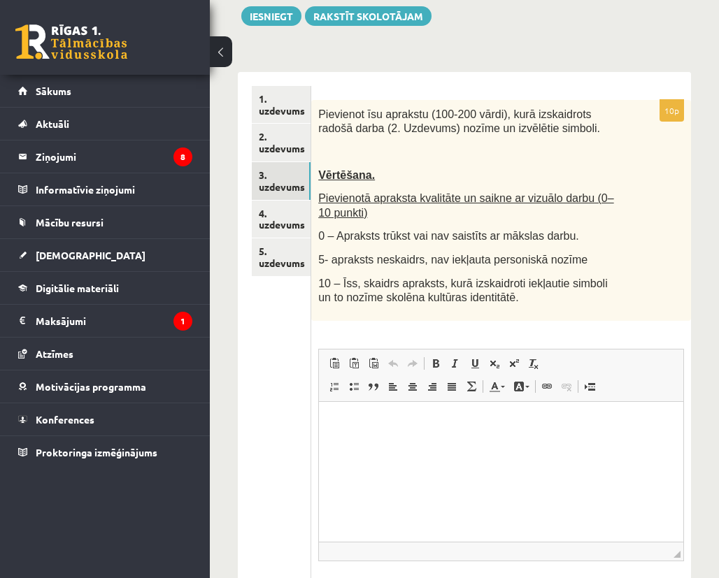
scroll to position [0, 0]
click at [283, 134] on link "2. uzdevums" at bounding box center [281, 143] width 59 height 38
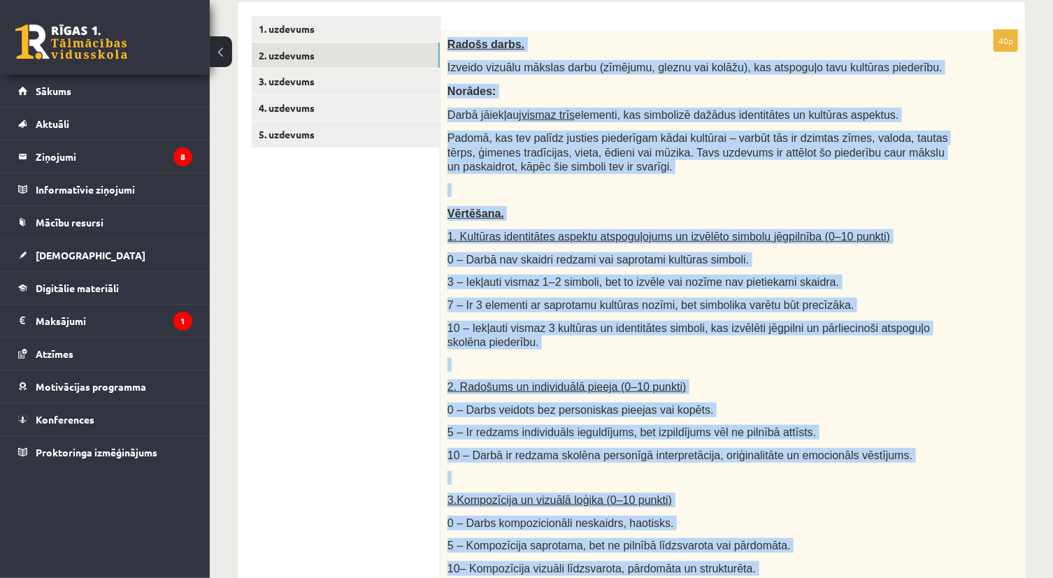
scroll to position [742, 0]
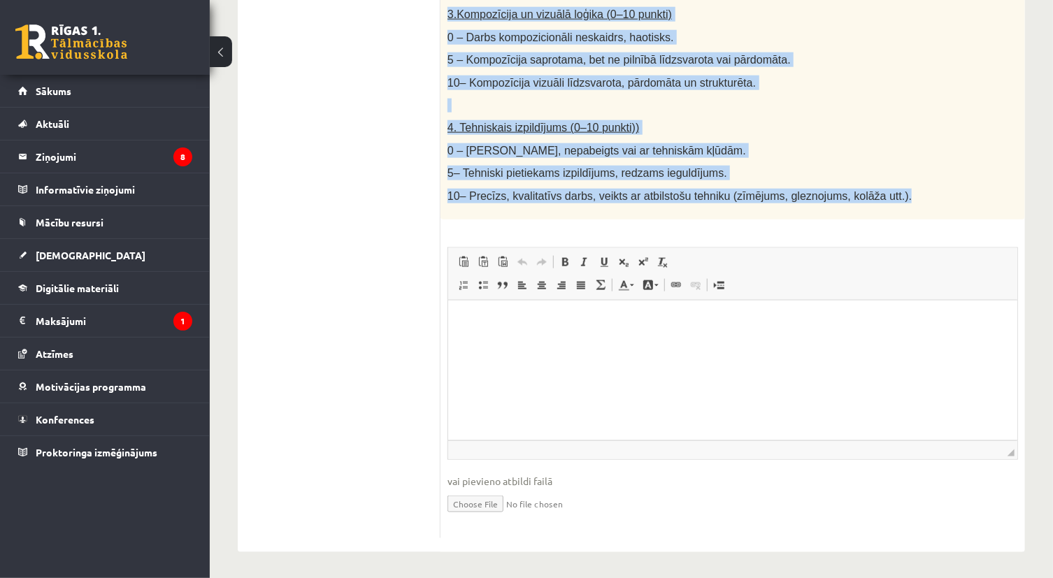
drag, startPoint x: 448, startPoint y: 274, endPoint x: 874, endPoint y: 212, distance: 431.2
copy div "Radošs darbs. Izveido vizuālu mākslas darbu (zīmējumu, gleznu vai kolāžu), kas …"
click at [612, 80] on span "10– Kompozīcija vizuāli līdzsvarota, pārdomāta un strukturēta." at bounding box center [602, 83] width 308 height 12
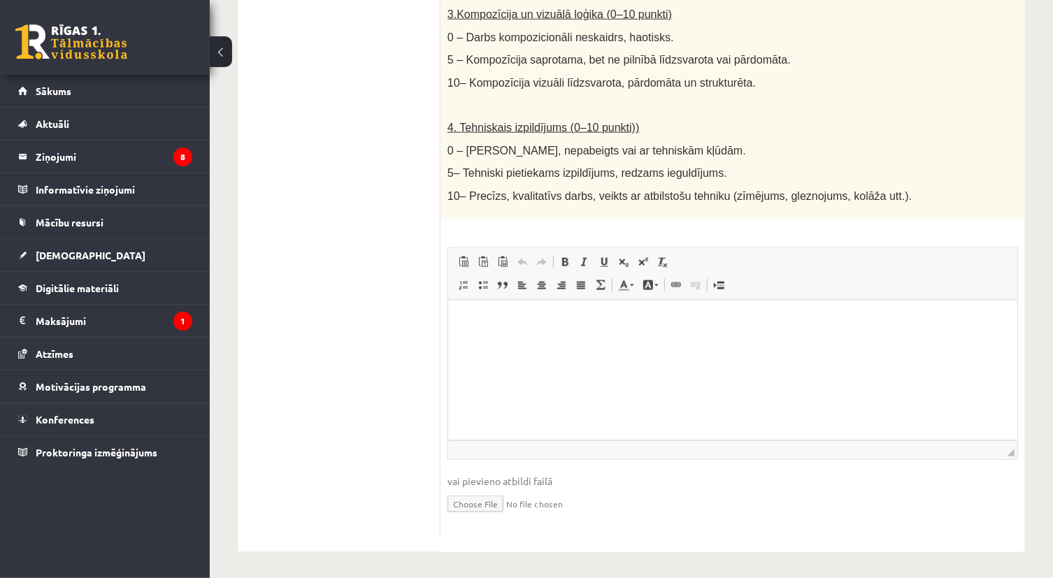
drag, startPoint x: 296, startPoint y: 285, endPoint x: 305, endPoint y: 285, distance: 9.1
click at [297, 285] on ul "1. uzdevums 2. uzdevums 3. uzdevums 4. uzdevums 5. uzdevums" at bounding box center [346, 34] width 189 height 1009
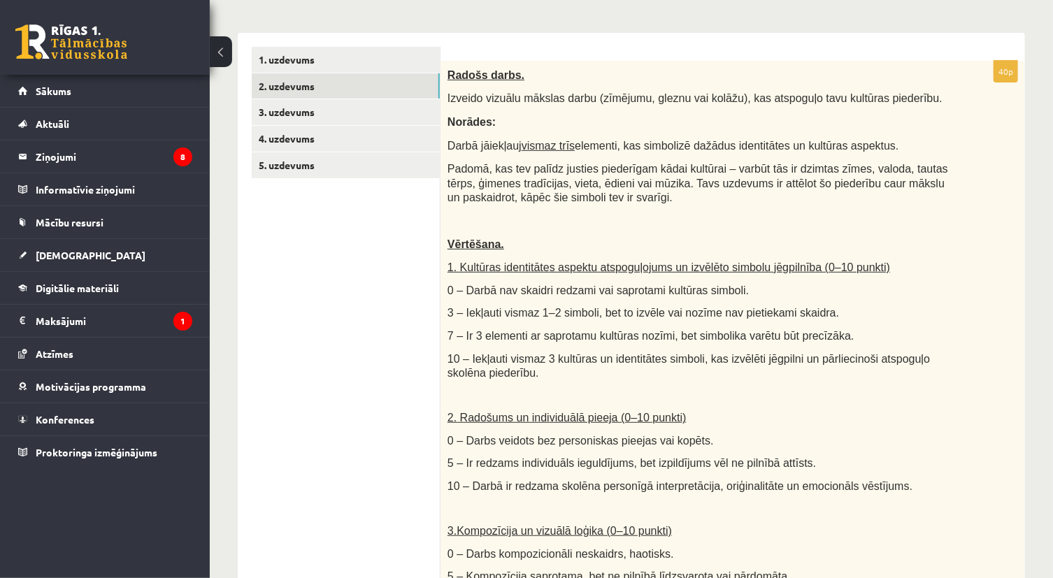
scroll to position [0, 0]
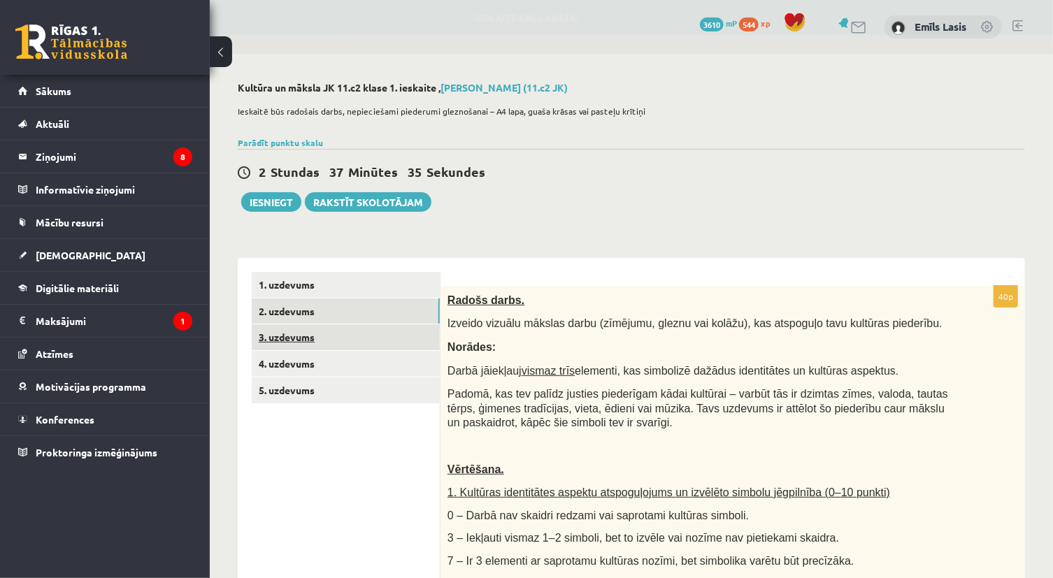
click at [341, 339] on link "3. uzdevums" at bounding box center [346, 338] width 188 height 26
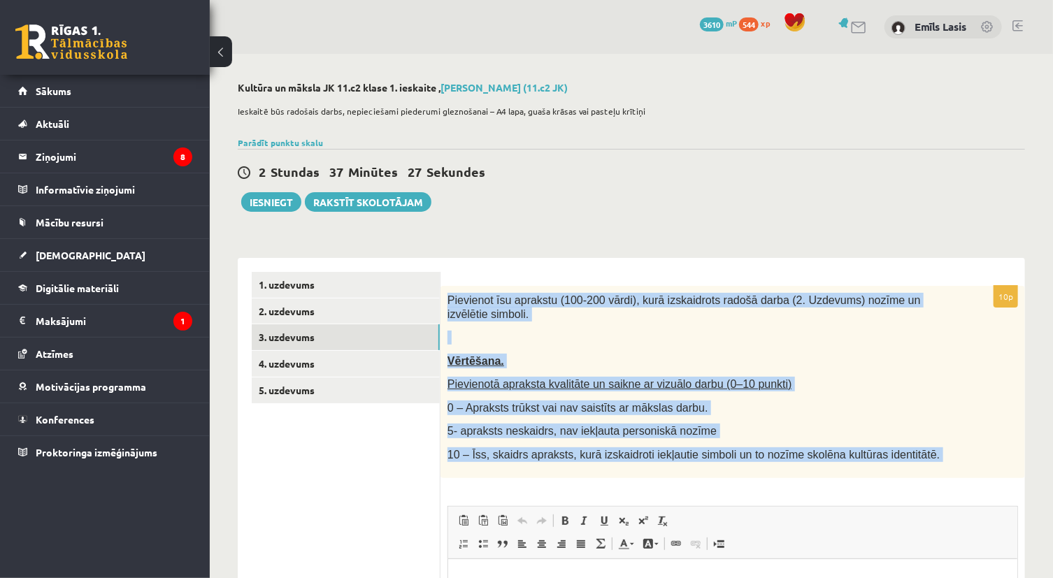
drag, startPoint x: 446, startPoint y: 298, endPoint x: 970, endPoint y: 483, distance: 555.7
click at [718, 483] on div "10p Pievienot īsu aprakstu (100-200 vārdi), kurā izskaidrots radošā darba (2. U…" at bounding box center [733, 541] width 585 height 511
drag, startPoint x: 970, startPoint y: 483, endPoint x: 772, endPoint y: 360, distance: 233.1
click at [718, 360] on p "Vērtēšana." at bounding box center [698, 361] width 501 height 15
copy div "Pievienot īsu aprakstu (100-200 vārdi), kurā izskaidrots radošā darba (2. Uzdev…"
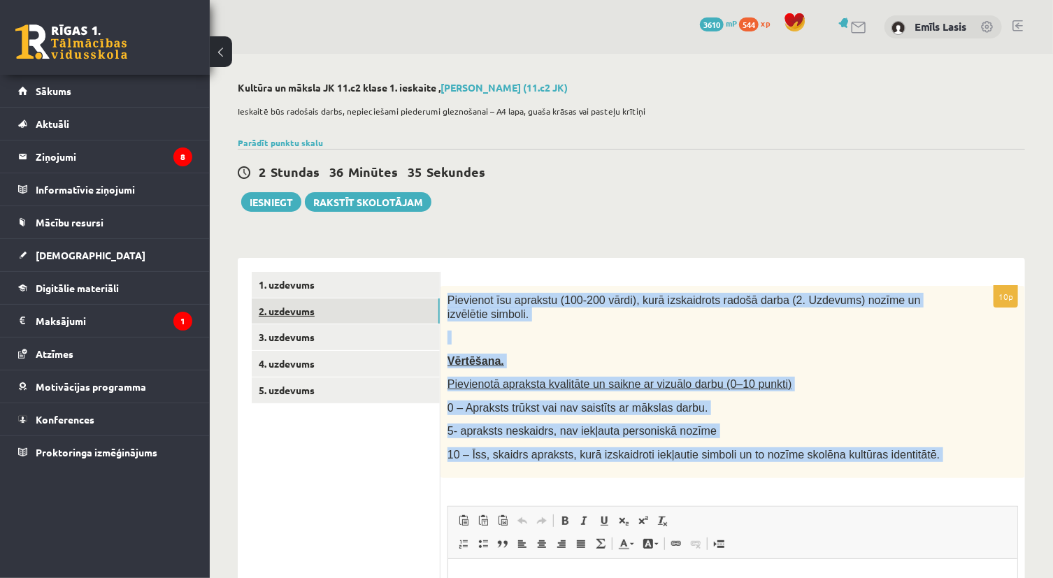
click at [399, 315] on link "2. uzdevums" at bounding box center [346, 312] width 188 height 26
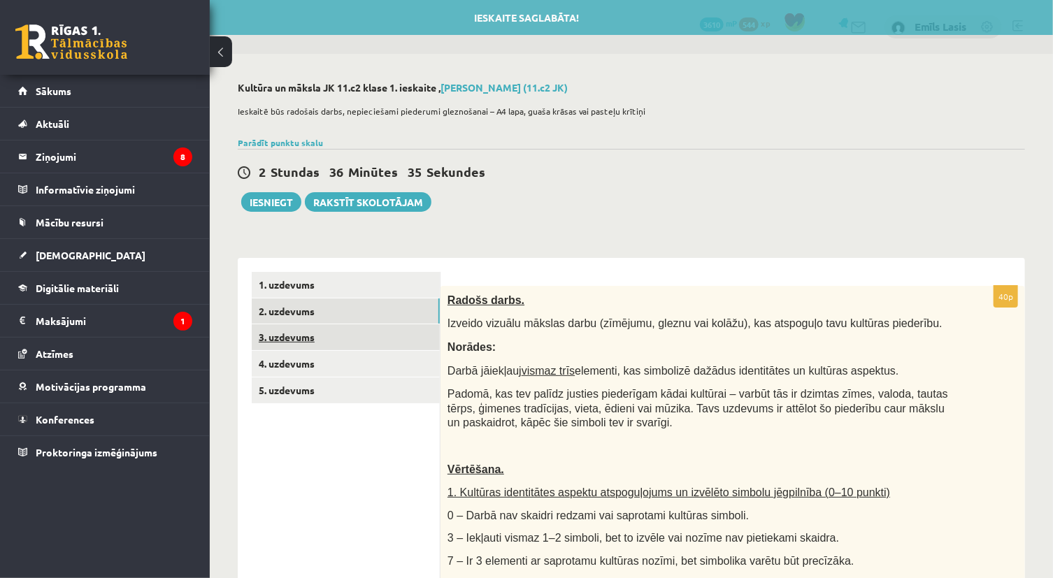
click at [372, 338] on link "3. uzdevums" at bounding box center [346, 338] width 188 height 26
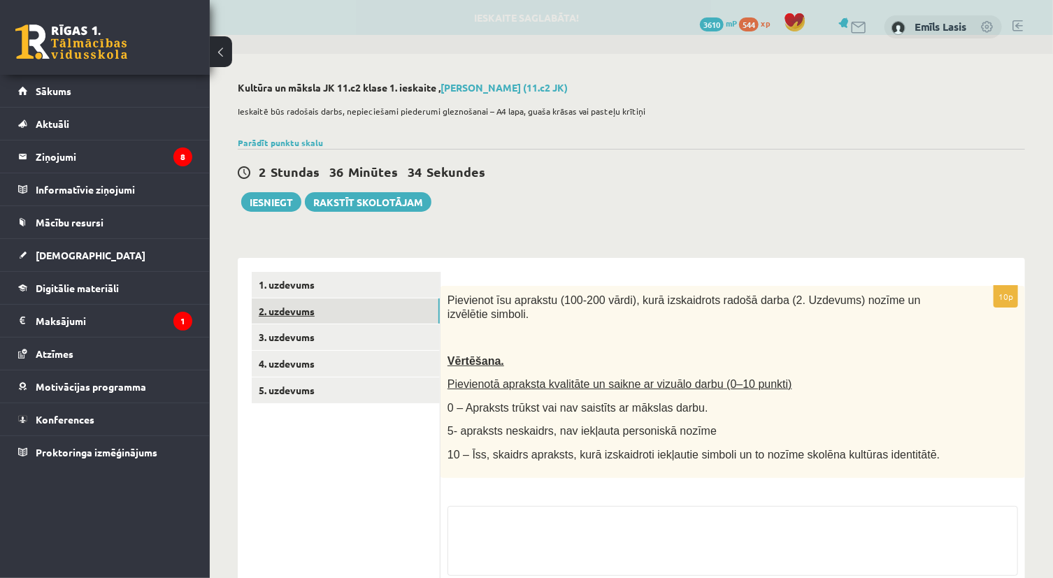
click at [372, 316] on link "2. uzdevums" at bounding box center [346, 312] width 188 height 26
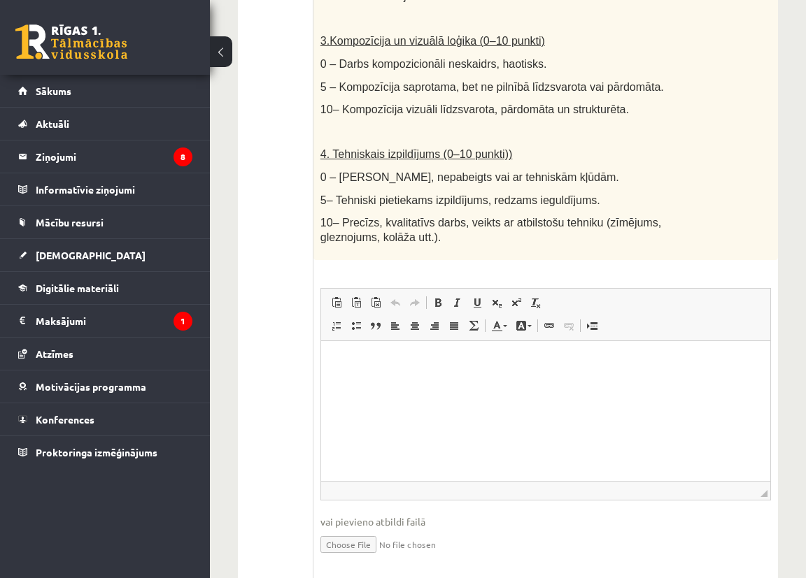
scroll to position [828, 0]
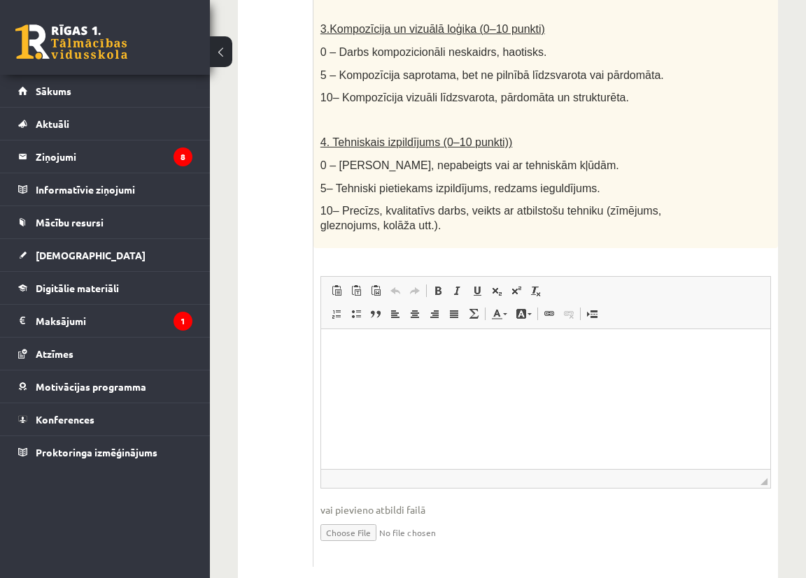
type input "**********"
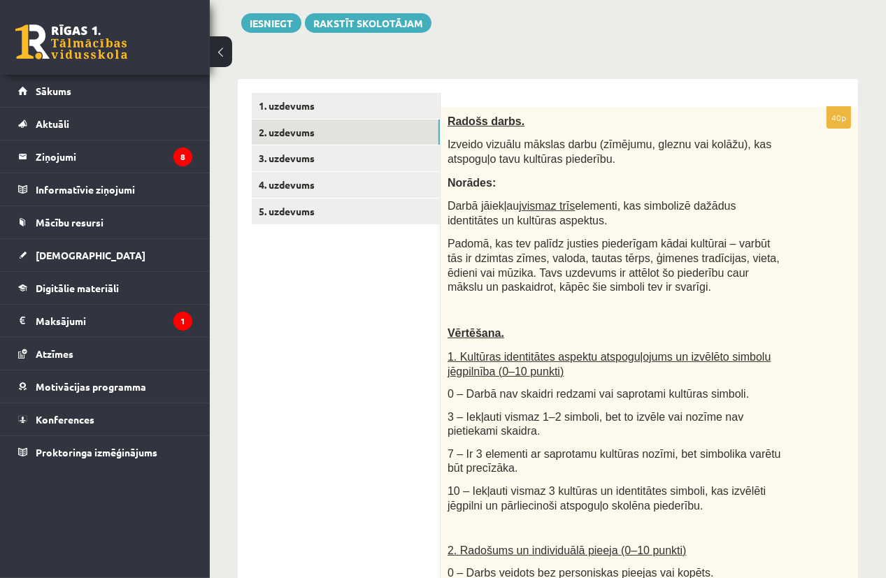
scroll to position [0, 0]
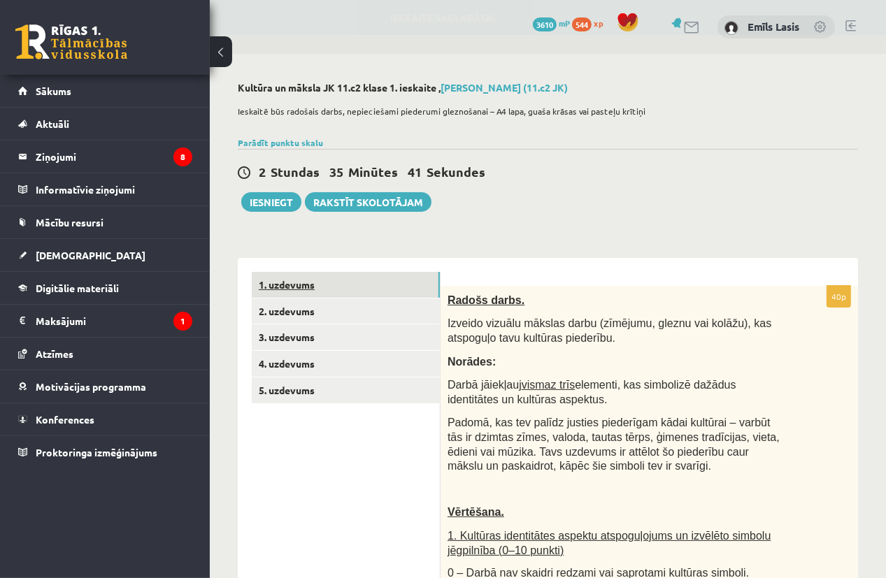
click at [392, 286] on link "1. uzdevums" at bounding box center [346, 285] width 188 height 26
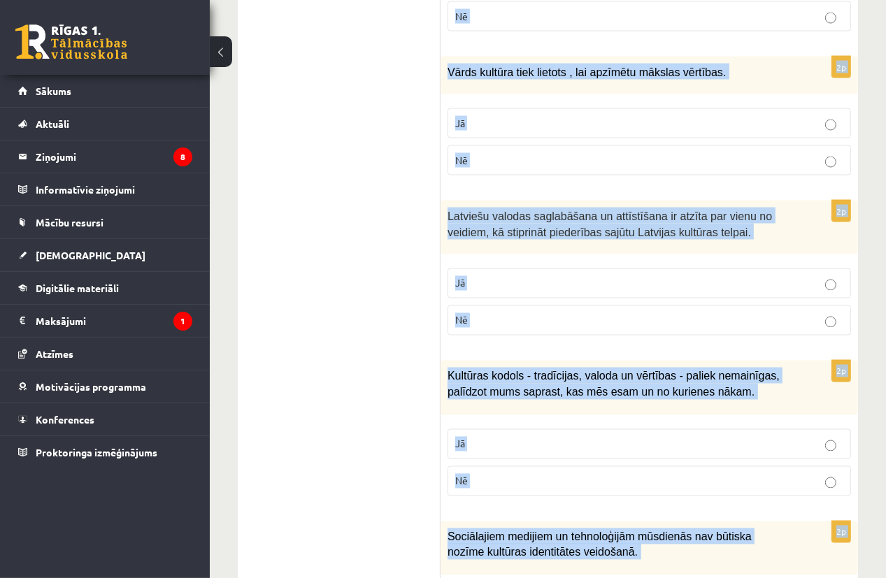
scroll to position [2059, 0]
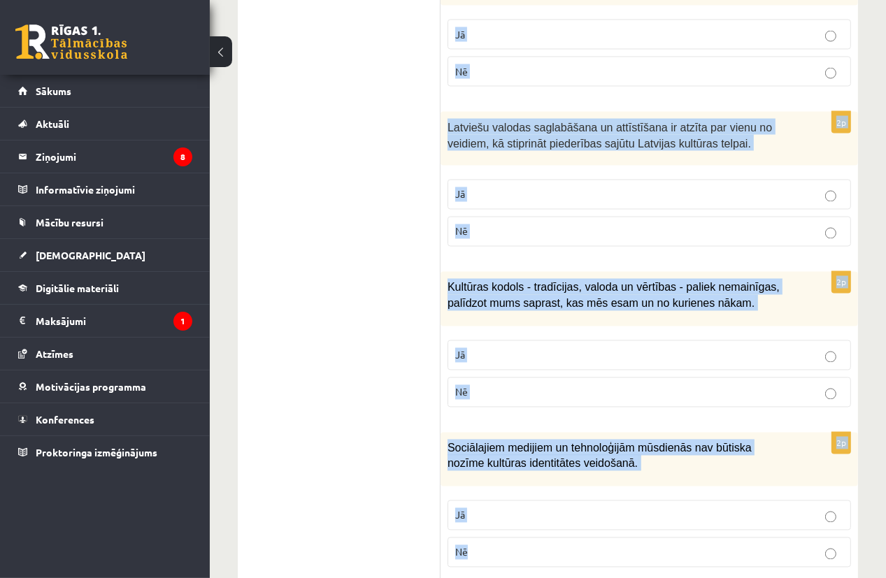
drag, startPoint x: 452, startPoint y: 132, endPoint x: 571, endPoint y: 517, distance: 402.7
copy form "Atzīmē vai apgalvojumi ir patiesi! 2p Komunicējot noteiktā kultūrtelpā, sabiedr…"
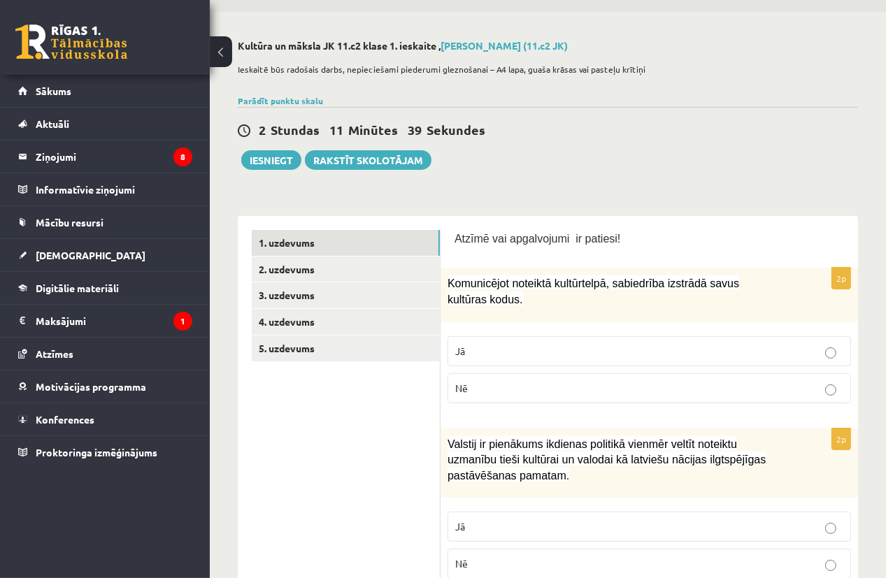
scroll to position [210, 0]
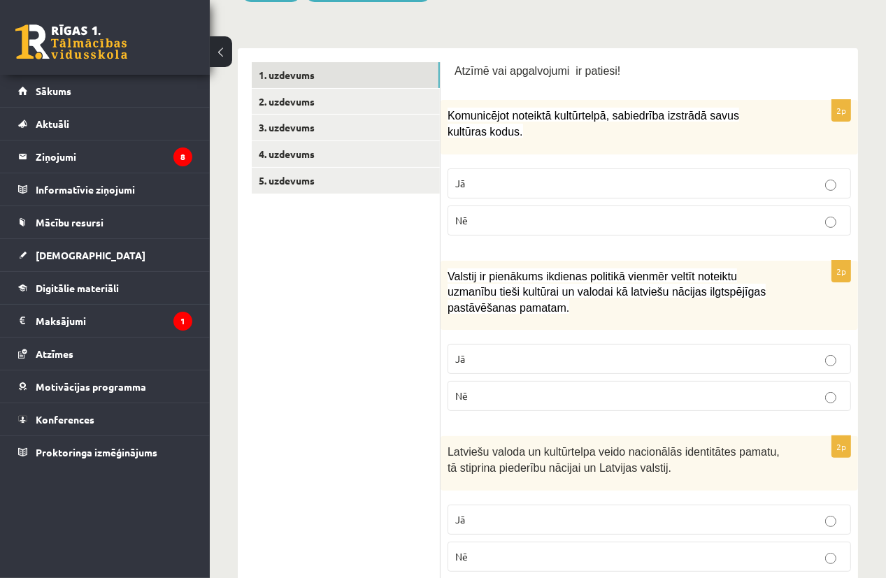
click at [493, 186] on p "Jā" at bounding box center [649, 183] width 388 height 15
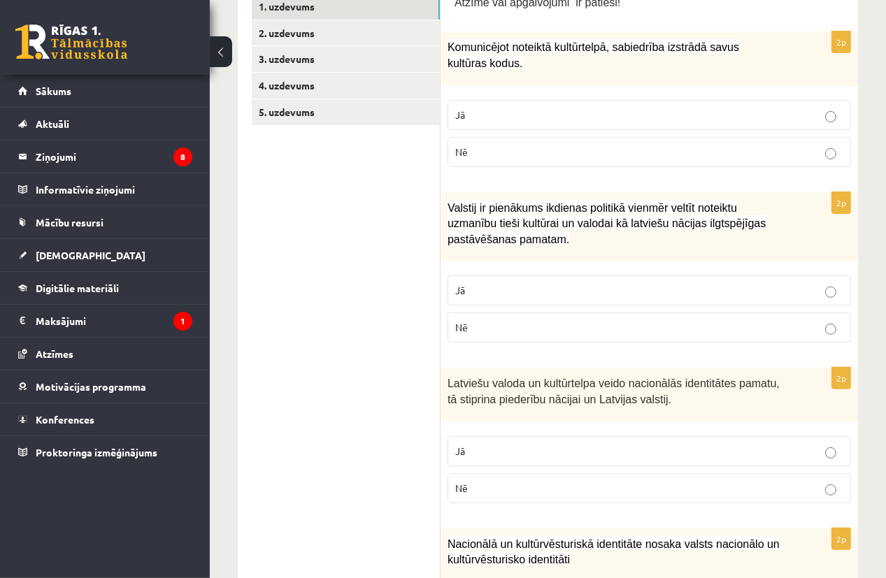
scroll to position [280, 0]
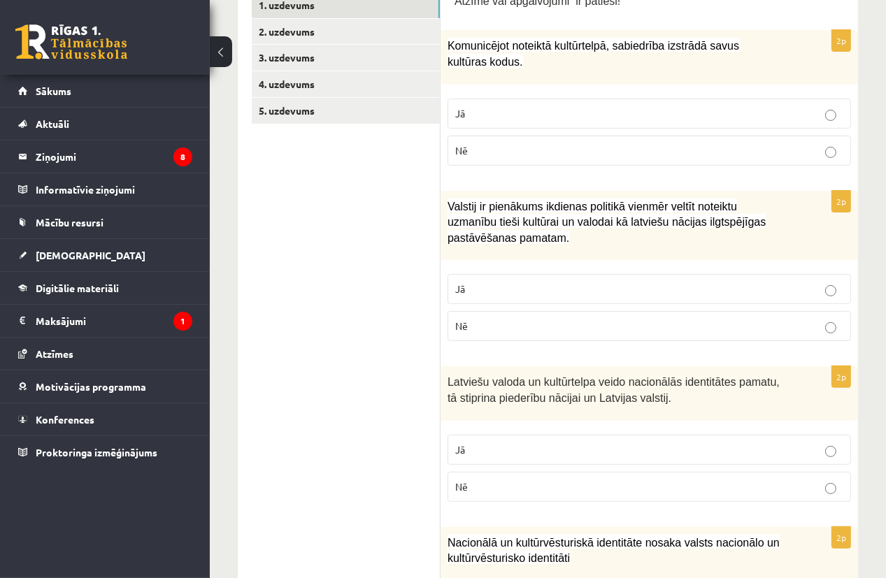
click at [666, 285] on p "Jā" at bounding box center [649, 289] width 388 height 15
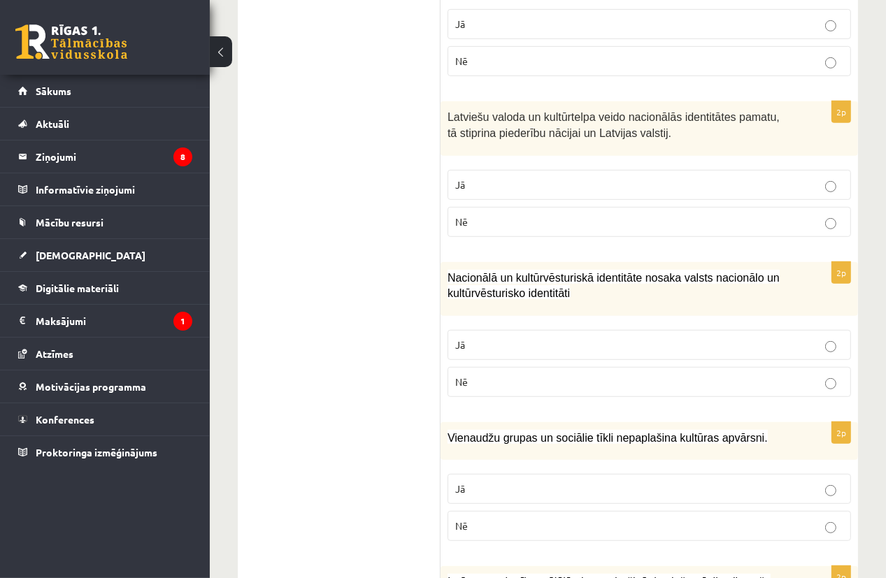
scroll to position [560, 0]
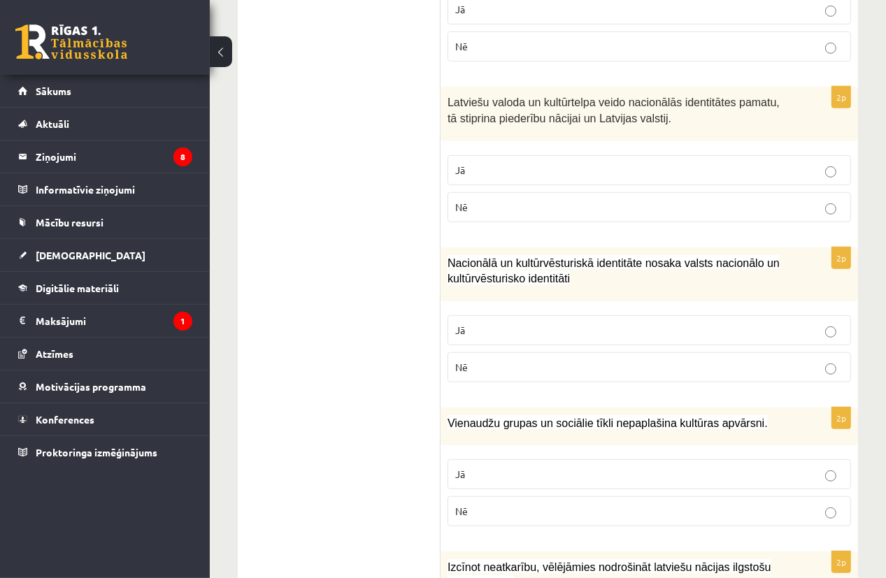
click at [718, 174] on p "Jā" at bounding box center [649, 170] width 388 height 15
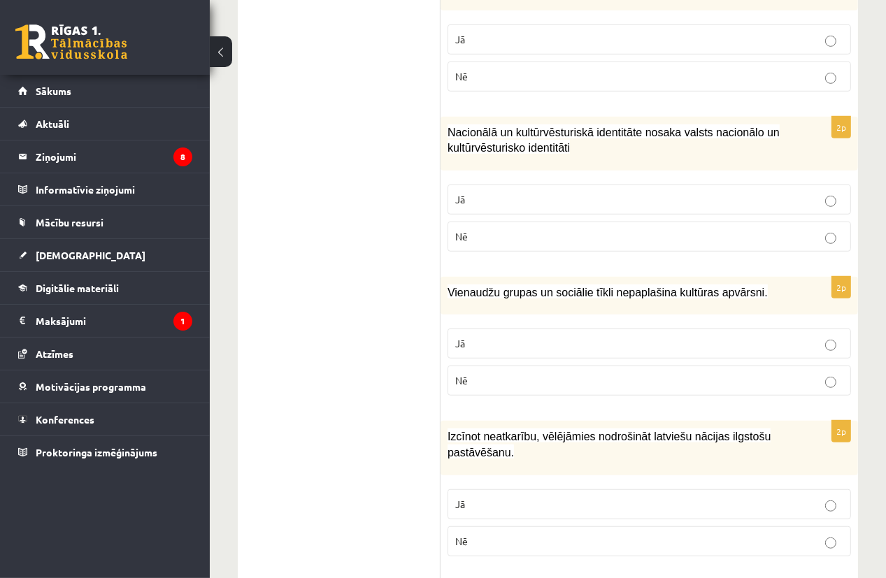
scroll to position [699, 0]
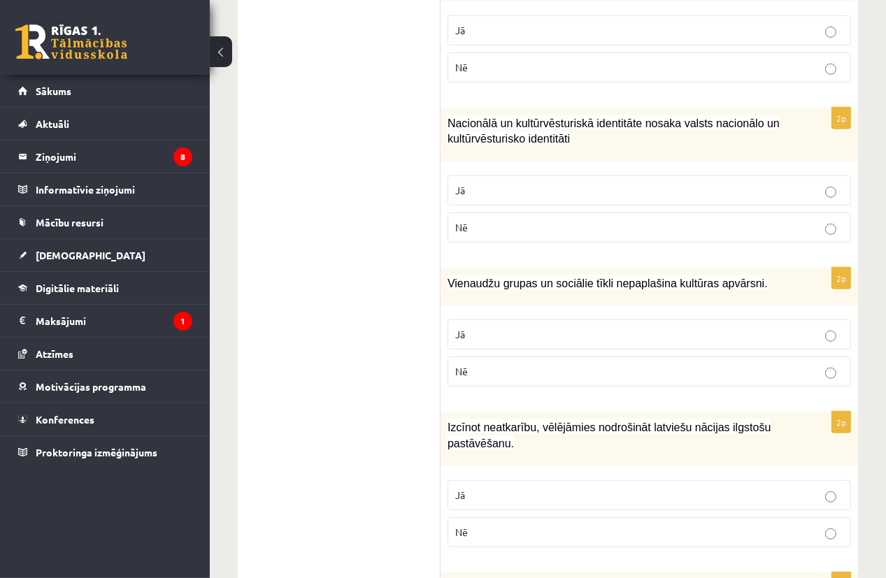
click at [718, 199] on label "Jā" at bounding box center [650, 191] width 404 height 30
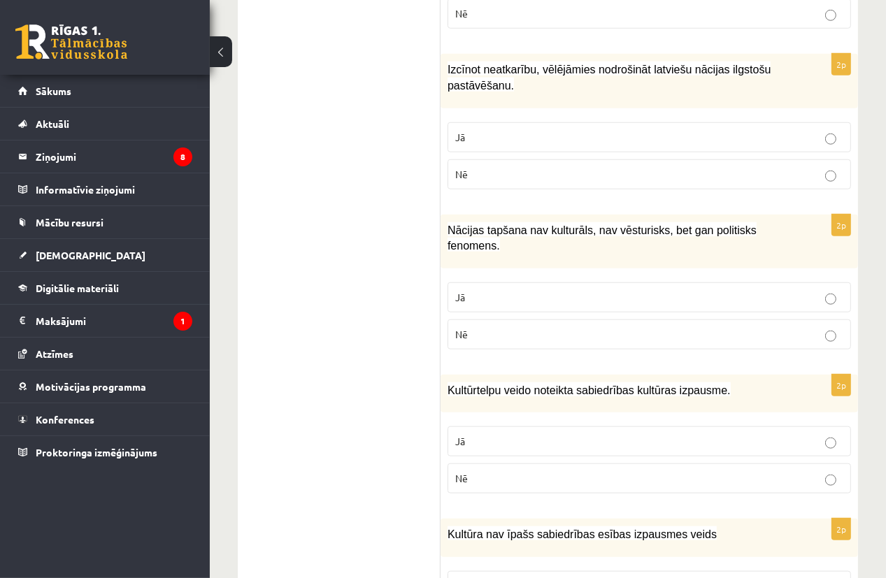
scroll to position [1119, 0]
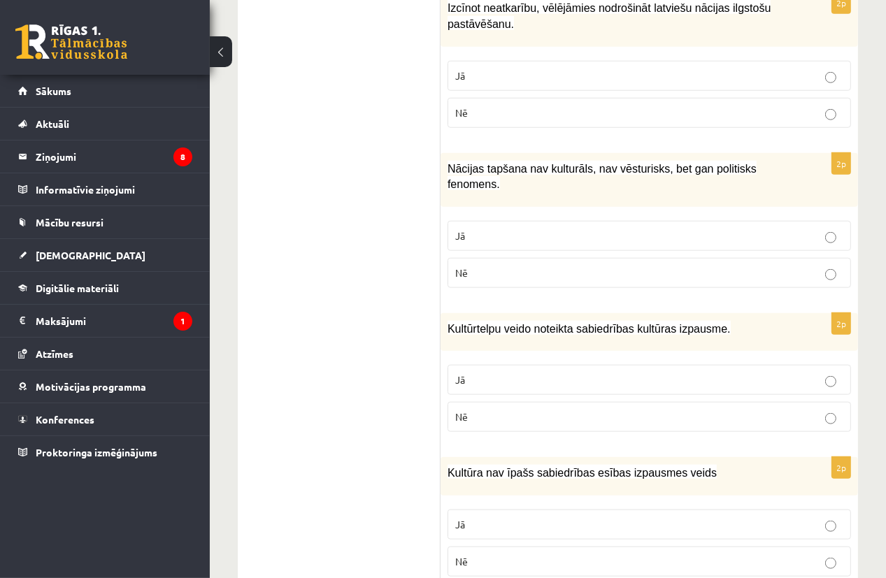
click at [718, 368] on label "Jā" at bounding box center [650, 380] width 404 height 30
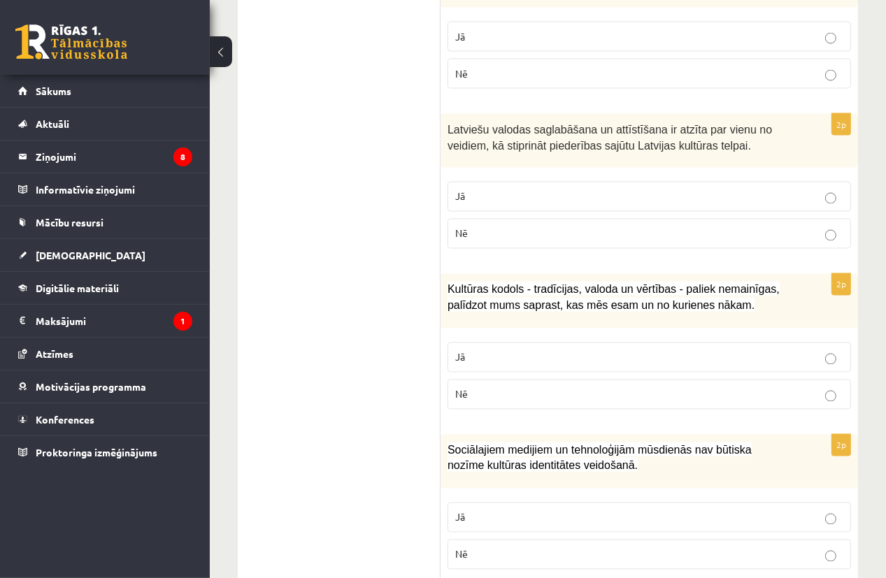
scroll to position [2059, 0]
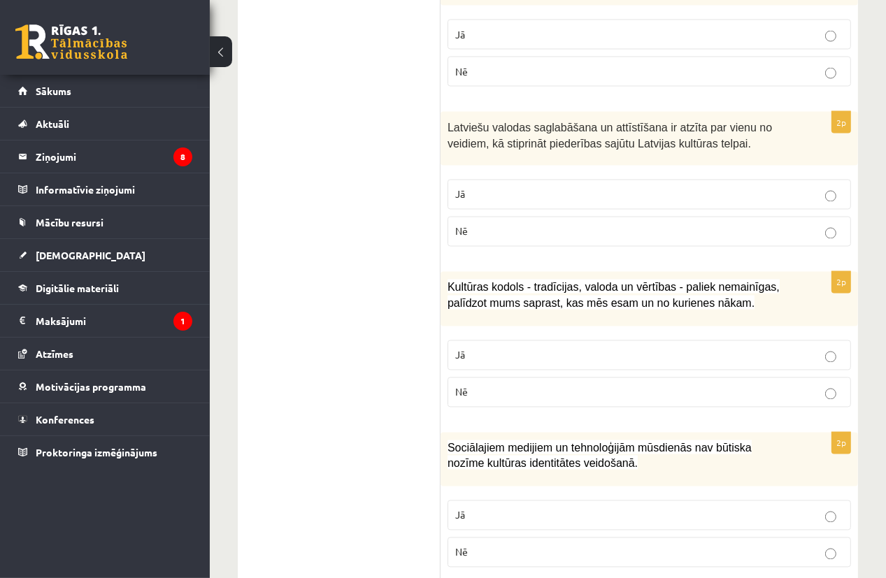
click at [718, 546] on p "Nē" at bounding box center [649, 553] width 388 height 15
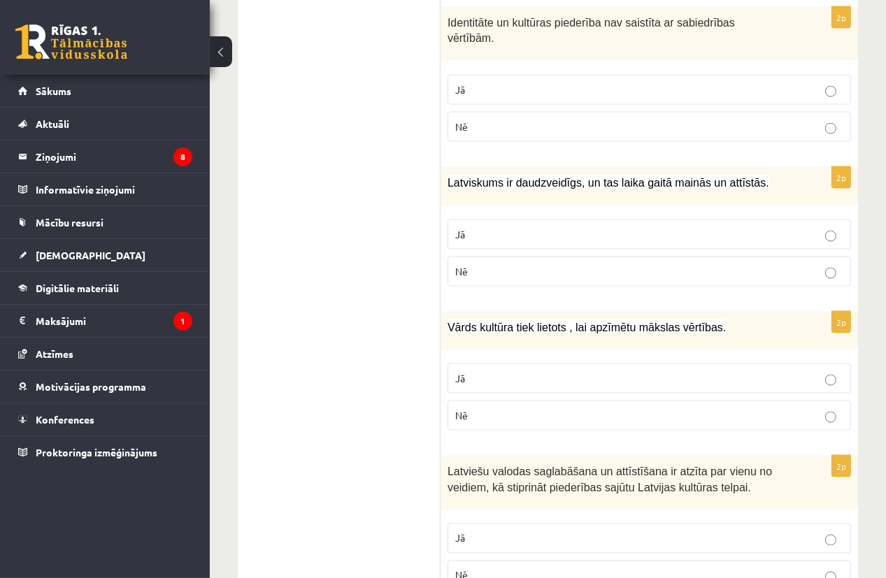
scroll to position [1709, 0]
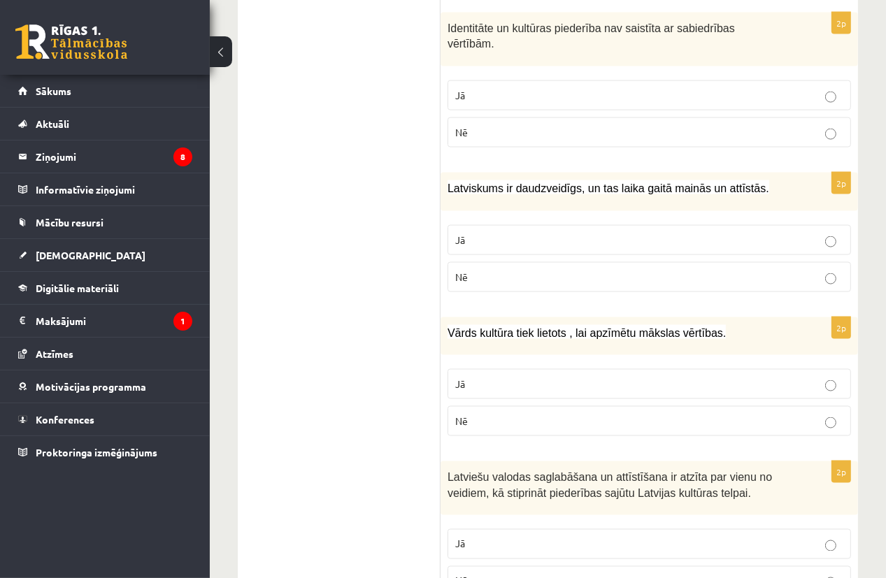
click at [718, 377] on p "Jā" at bounding box center [649, 384] width 388 height 15
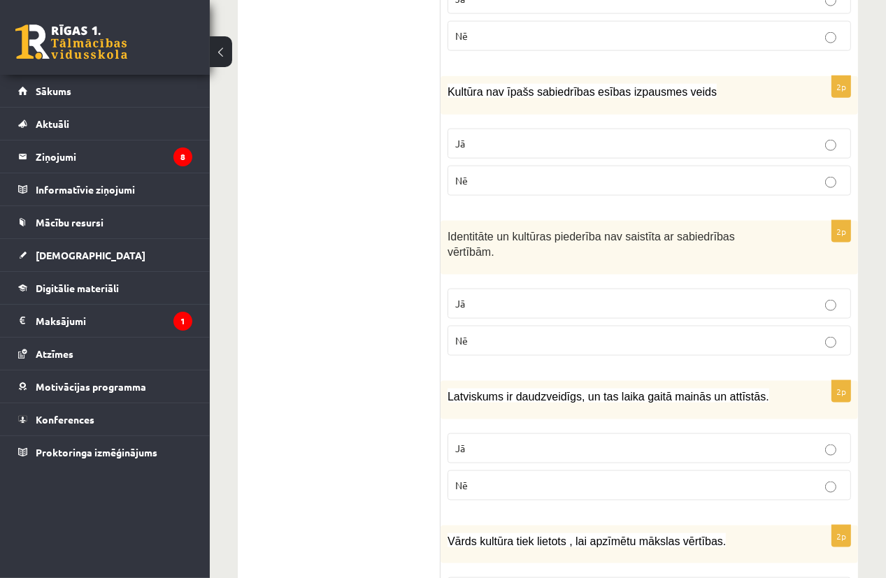
scroll to position [1499, 0]
click at [718, 443] on p "Jā" at bounding box center [649, 450] width 388 height 15
click at [718, 335] on p "Nē" at bounding box center [649, 342] width 388 height 15
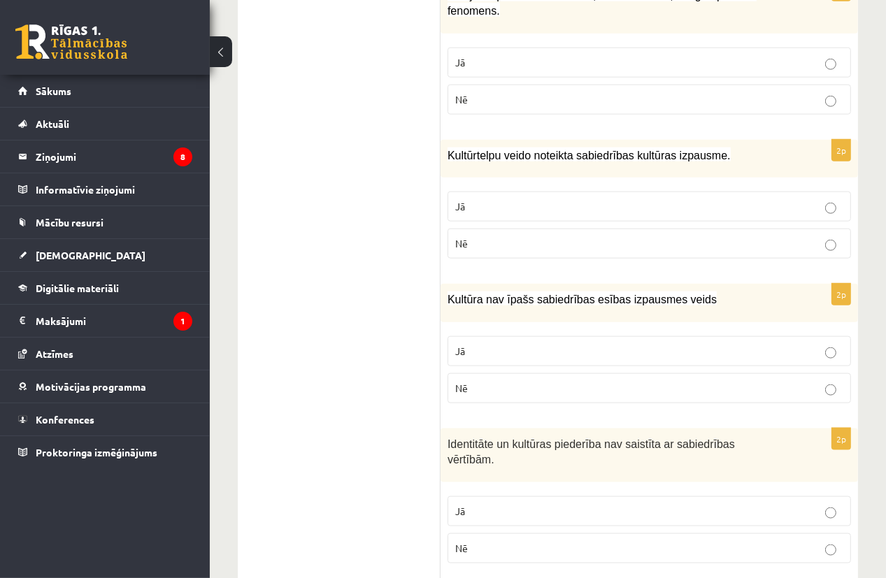
scroll to position [1289, 0]
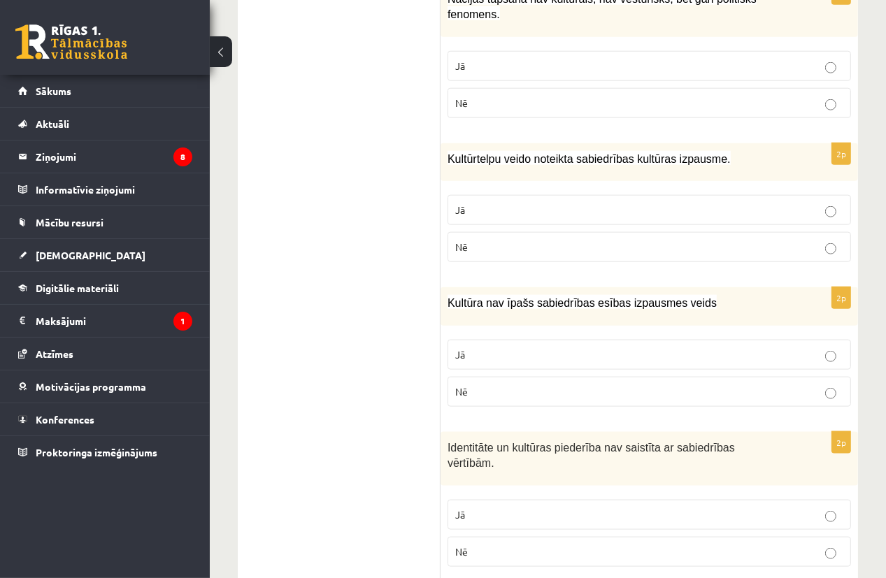
click at [718, 385] on p "Nē" at bounding box center [649, 392] width 388 height 15
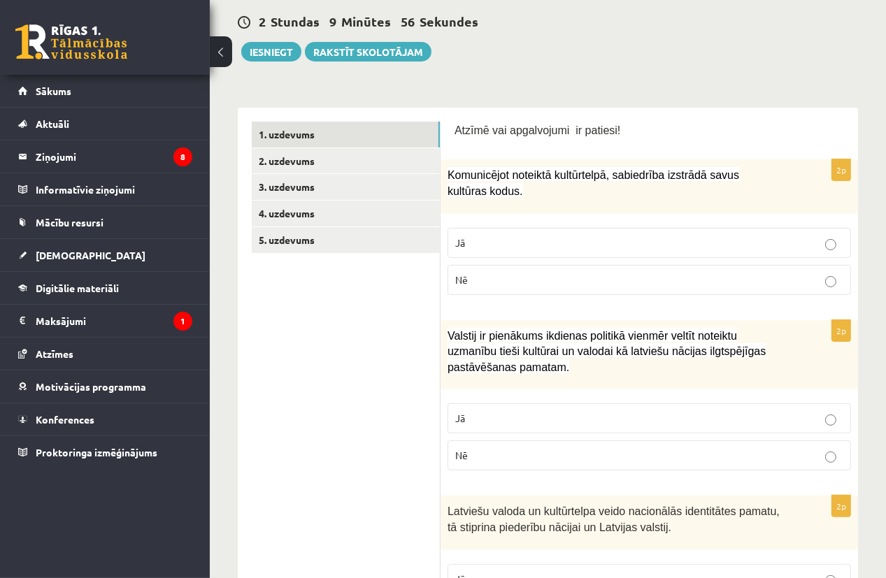
scroll to position [0, 0]
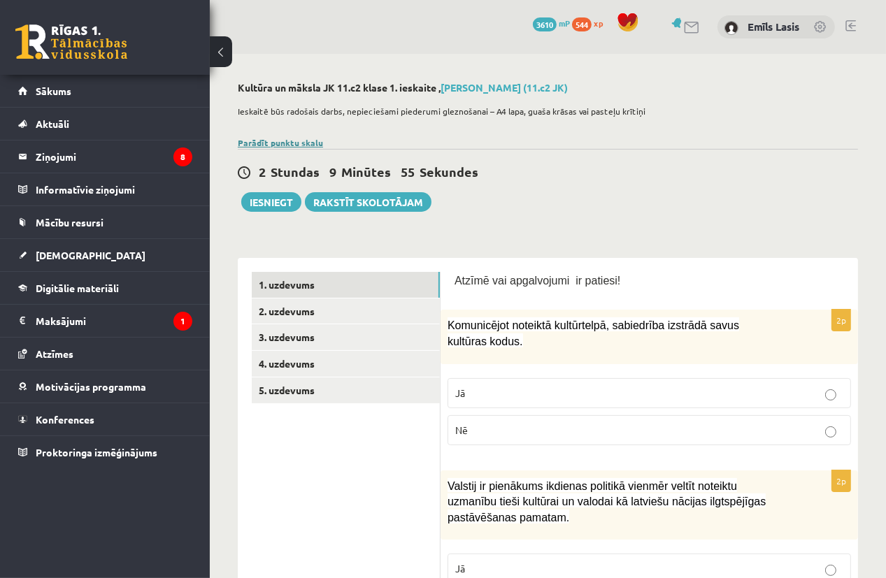
click at [294, 139] on link "Parādīt punktu skalu" at bounding box center [280, 142] width 85 height 11
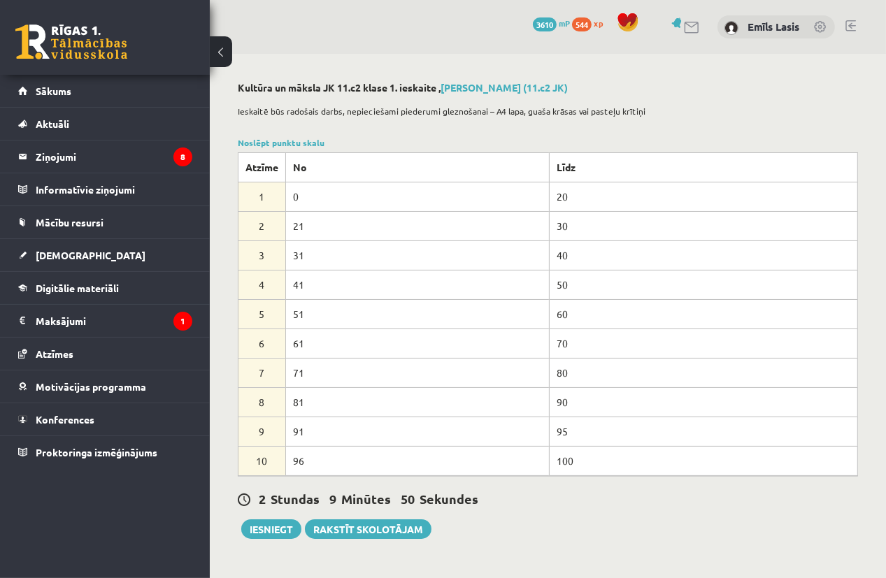
click at [718, 110] on p "Ieskaitē būs radošais darbs, nepieciešami piederumi gleznošanai – A4 lapa, guaš…" at bounding box center [544, 111] width 613 height 13
click at [312, 139] on link "Noslēpt punktu skalu" at bounding box center [281, 142] width 87 height 11
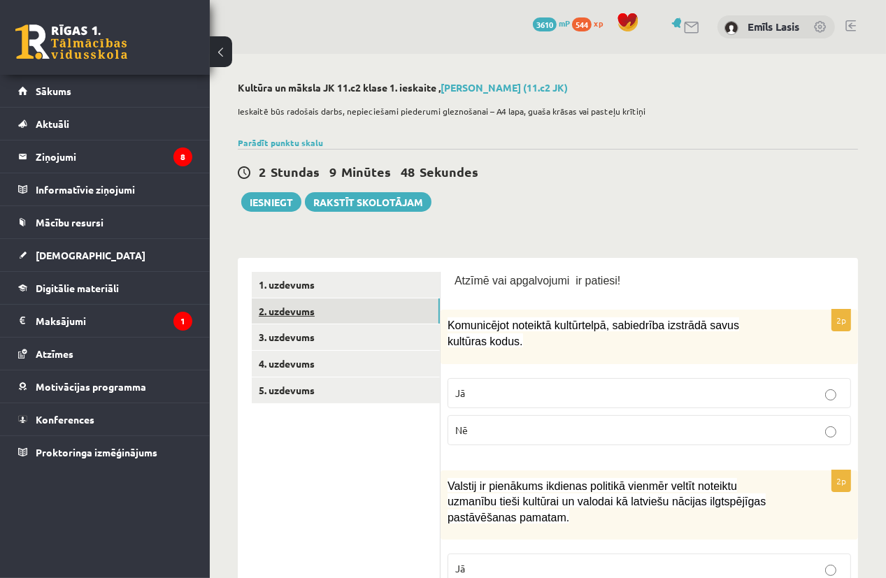
click at [301, 310] on link "2. uzdevums" at bounding box center [346, 312] width 188 height 26
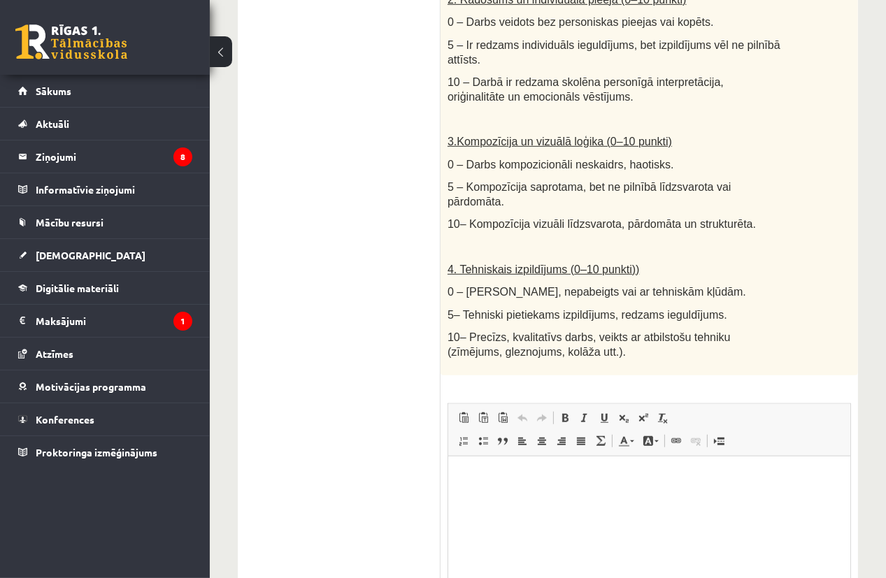
scroll to position [886, 0]
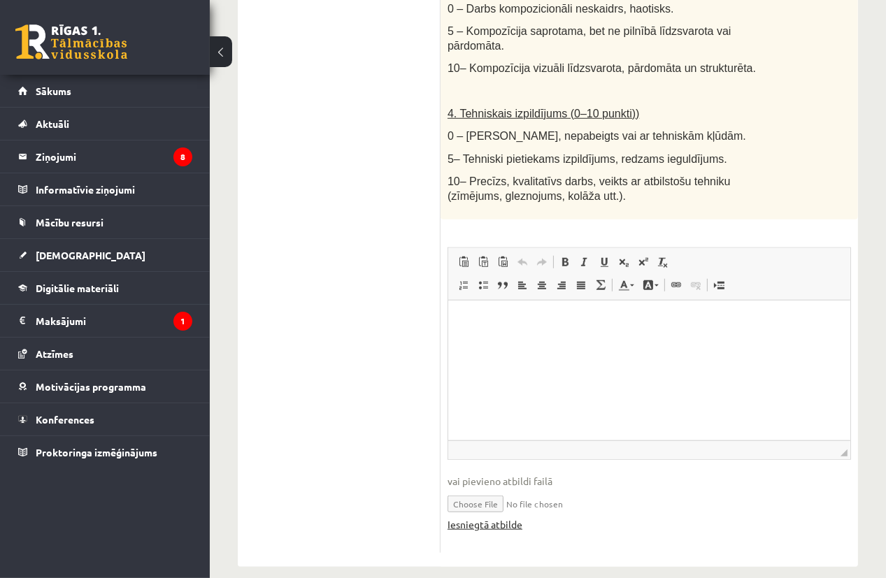
click at [509, 518] on link "Iesniegtā atbilde" at bounding box center [485, 525] width 75 height 15
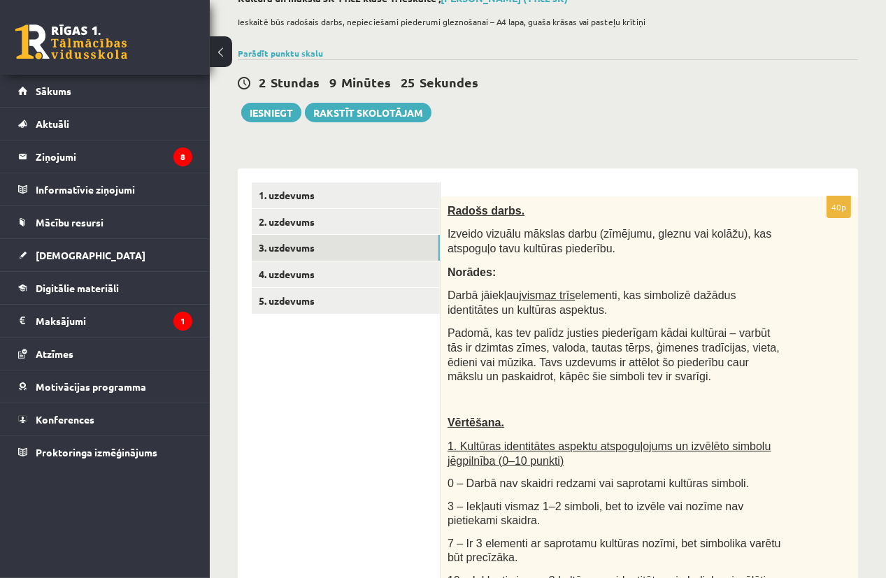
scroll to position [0, 0]
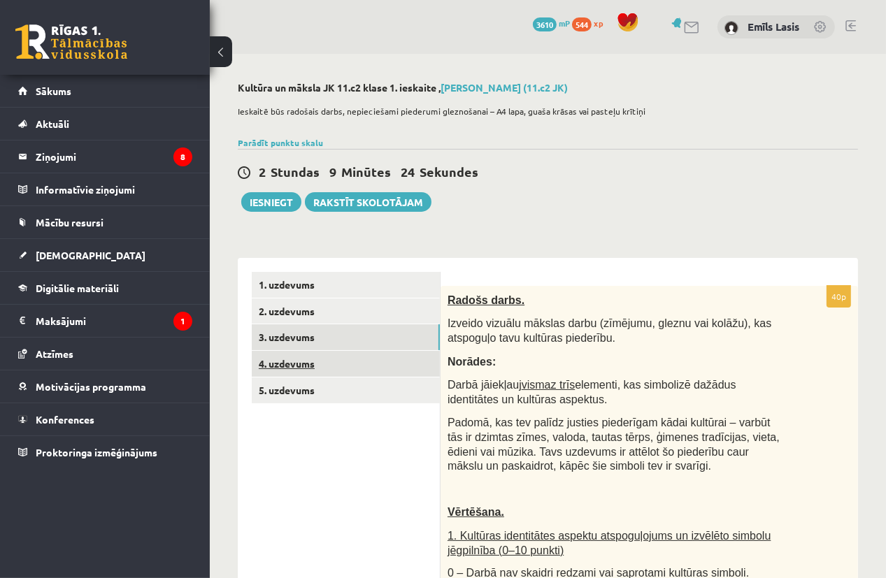
click at [339, 369] on link "4. uzdevums" at bounding box center [346, 364] width 188 height 26
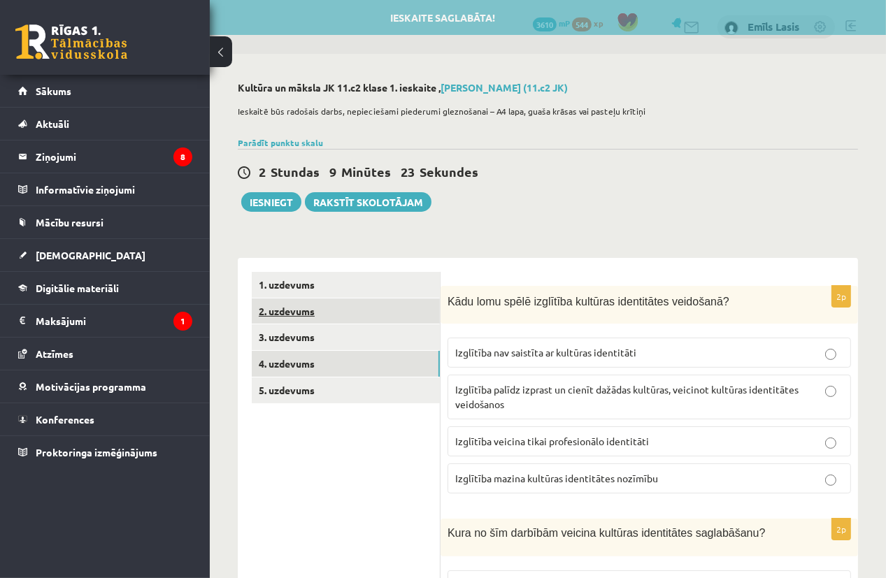
click at [362, 321] on link "2. uzdevums" at bounding box center [346, 312] width 188 height 26
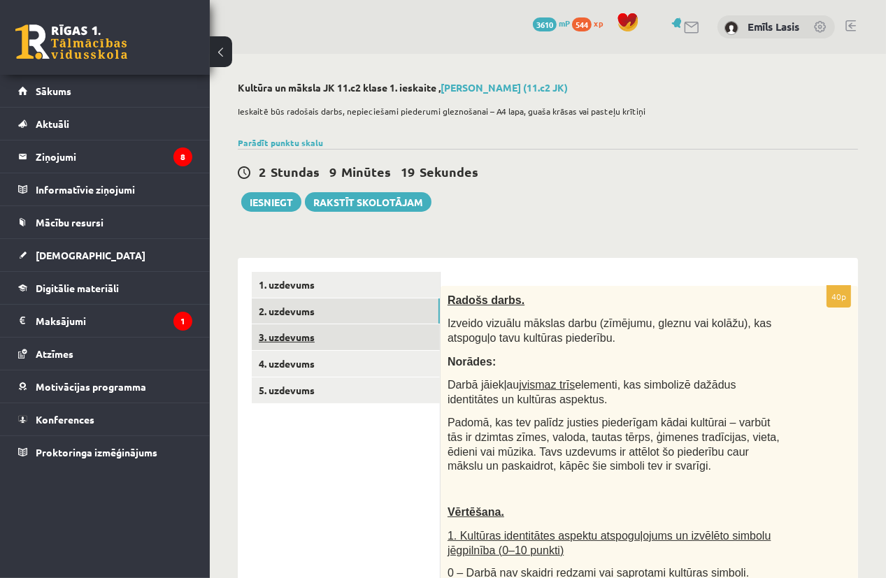
click at [366, 340] on link "3. uzdevums" at bounding box center [346, 338] width 188 height 26
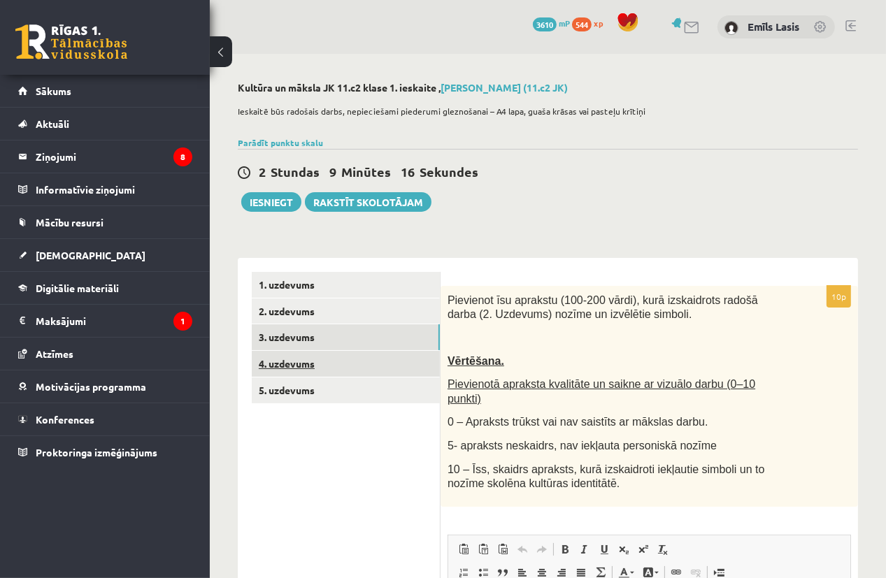
click at [306, 364] on link "4. uzdevums" at bounding box center [346, 364] width 188 height 26
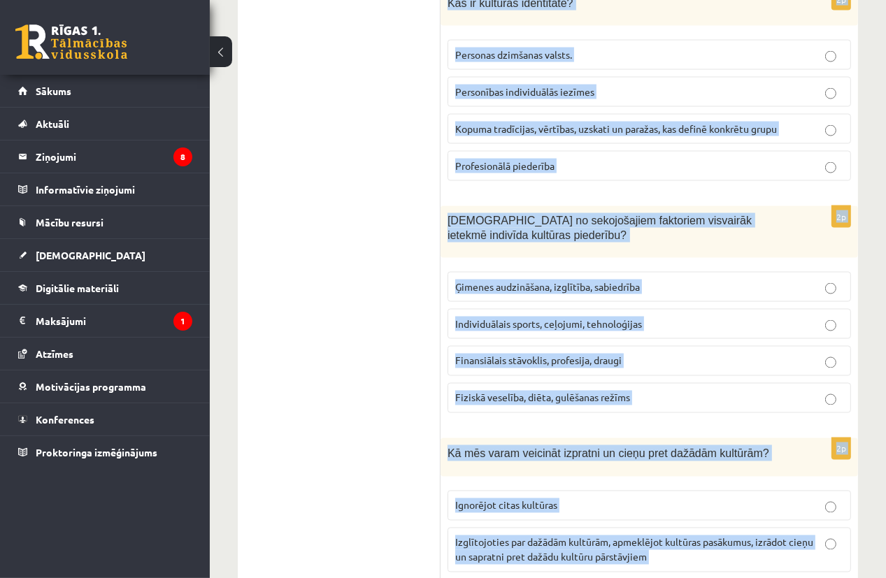
scroll to position [1979, 0]
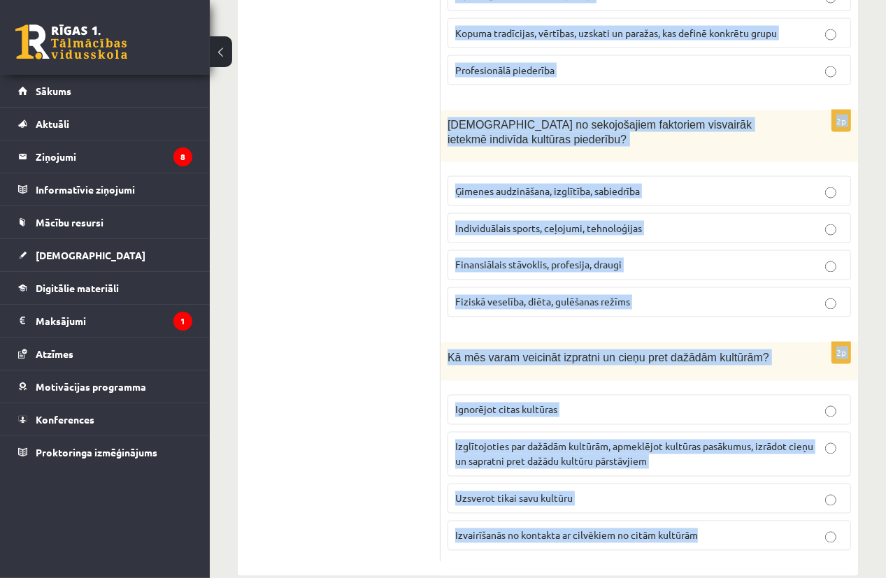
drag, startPoint x: 446, startPoint y: 304, endPoint x: 807, endPoint y: 514, distance: 418.4
copy form "Kādu lomu spēlē izglītība kultūras identitātes veidošanā? Izglītība nav saistīt…"
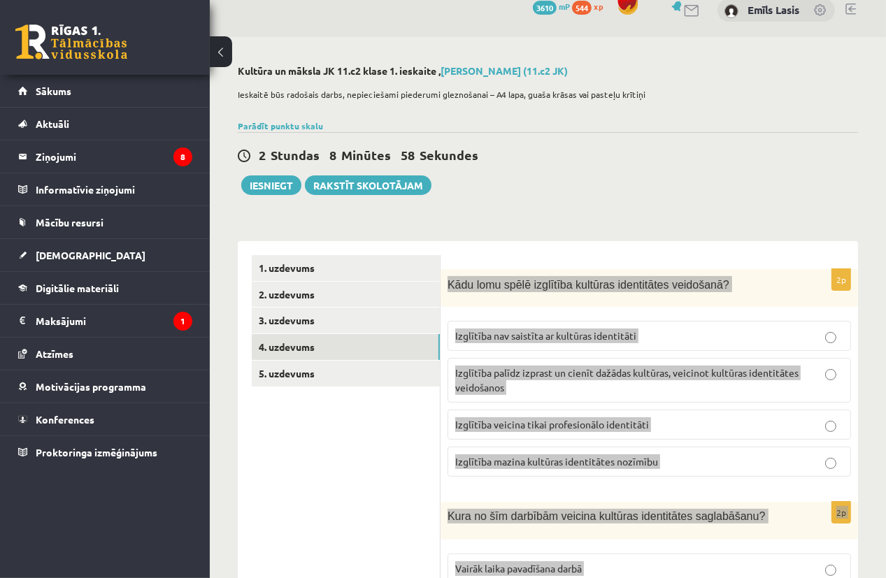
scroll to position [0, 0]
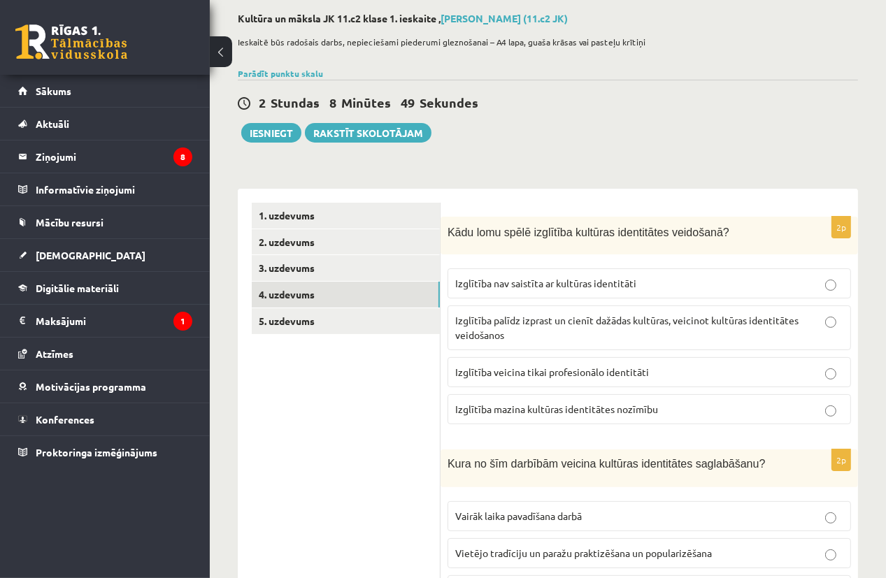
scroll to position [70, 0]
click at [567, 326] on p "Izglītība palīdz izprast un cienīt dažādas kultūras, veicinot kultūras identitā…" at bounding box center [649, 327] width 388 height 29
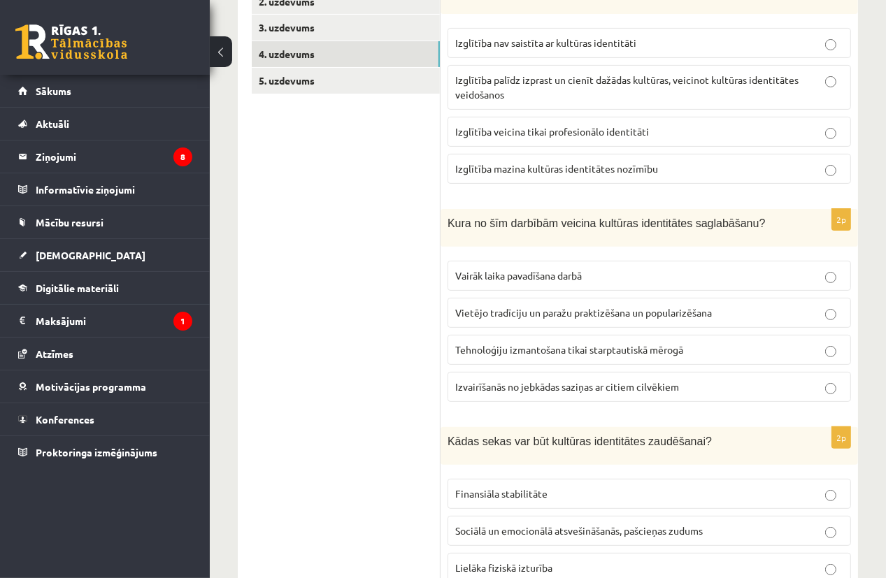
scroll to position [350, 0]
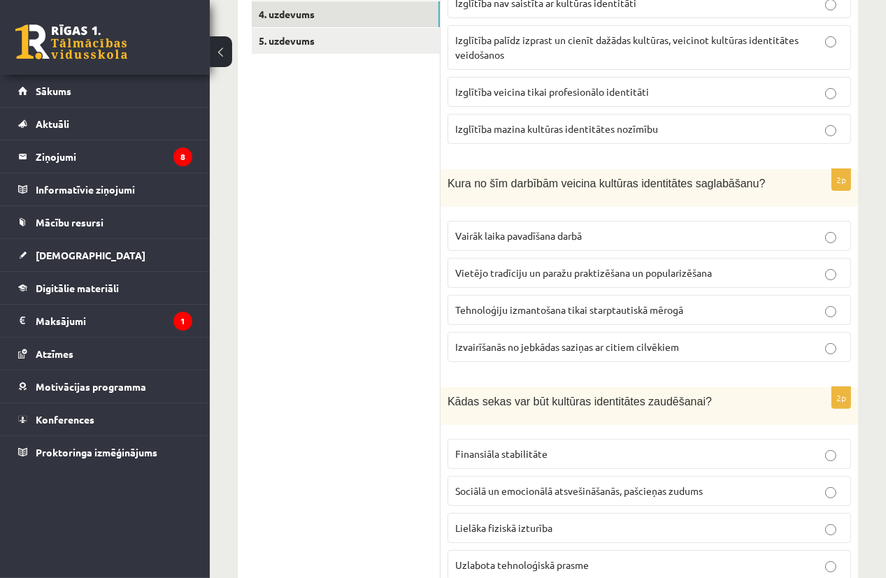
click at [583, 277] on p "Vietējo tradīciju un paražu praktizēšana un popularizēšana" at bounding box center [649, 273] width 388 height 15
click at [462, 266] on span "Vietējo tradīciju un paražu praktizēšana un popularizēšana" at bounding box center [583, 272] width 257 height 13
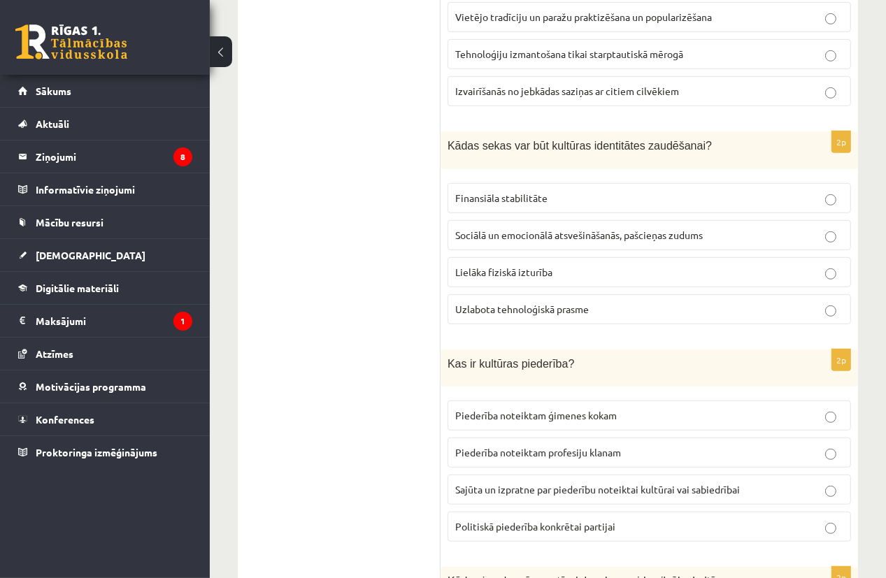
scroll to position [630, 0]
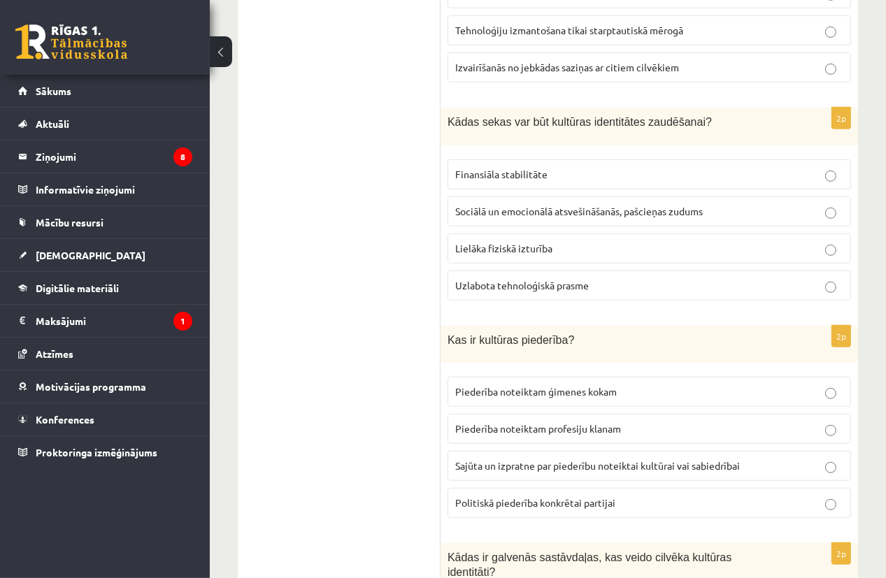
click at [583, 213] on span "Sociālā un emocionālā atsvešināšanās, pašcieņas zudums" at bounding box center [579, 211] width 248 height 13
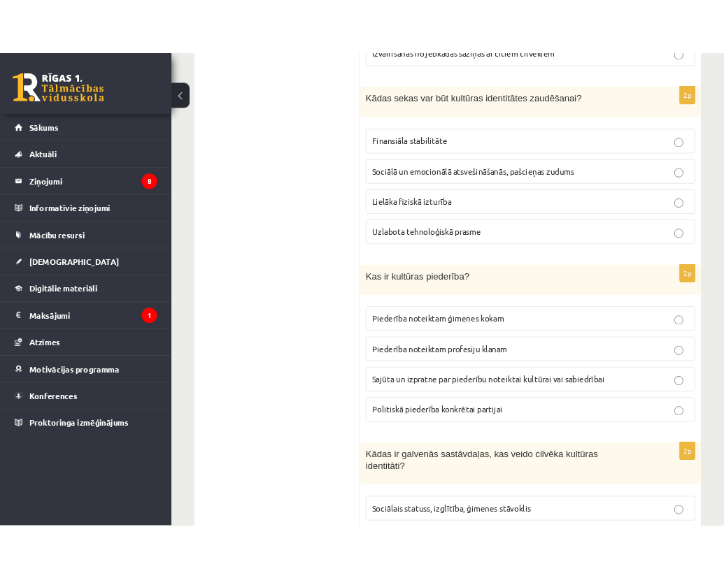
scroll to position [839, 0]
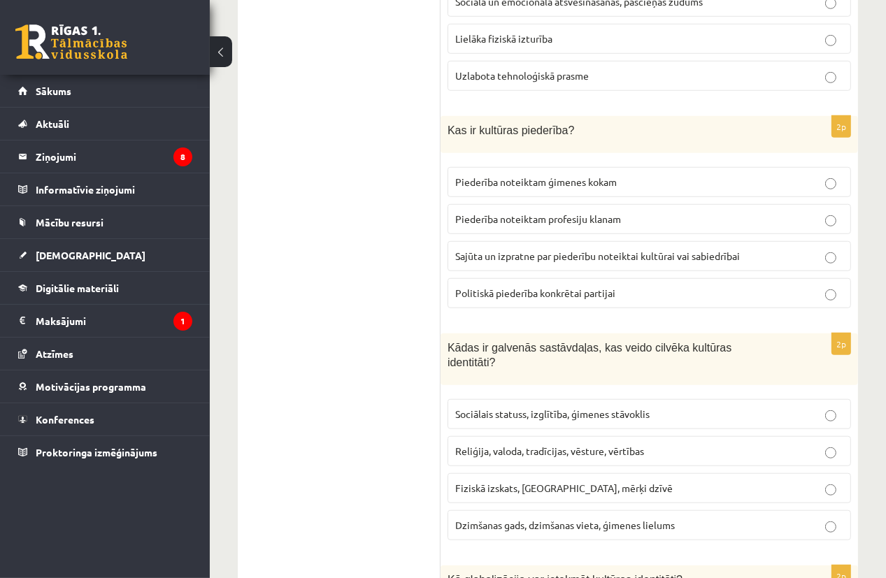
click at [521, 250] on span "Sajūta un izpratne par piederību noteiktai kultūrai vai sabiedrībai" at bounding box center [597, 256] width 285 height 13
click at [441, 285] on div "2p Kas ir kultūras piederība? Piederība noteiktam ģimenes kokam Piederība notei…" at bounding box center [650, 218] width 418 height 204
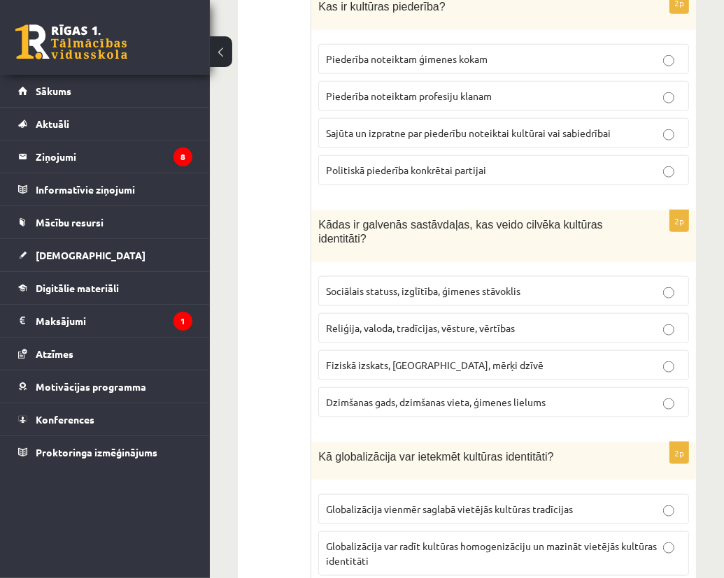
scroll to position [979, 0]
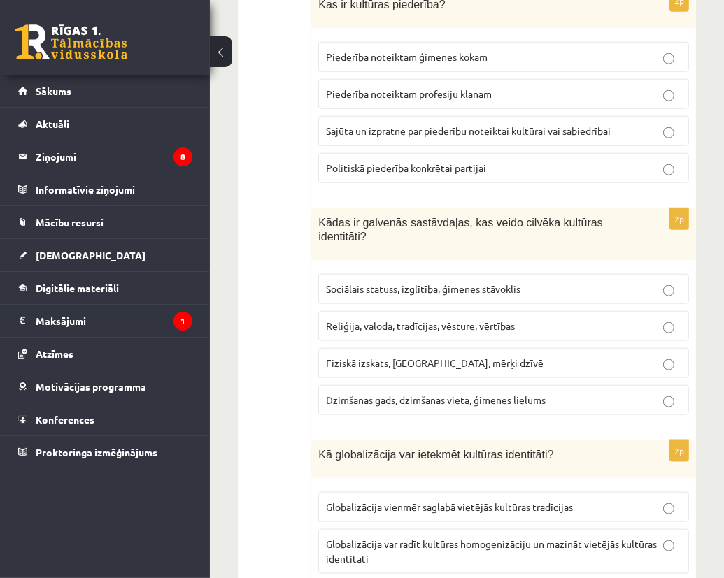
click at [412, 320] on span "Reliģija, valoda, tradīcijas, vēsture, vērtības" at bounding box center [420, 326] width 189 height 13
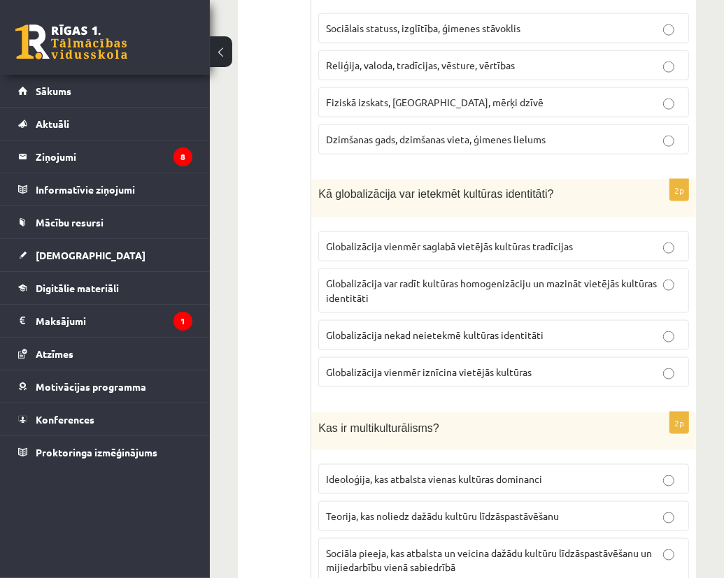
scroll to position [1259, 0]
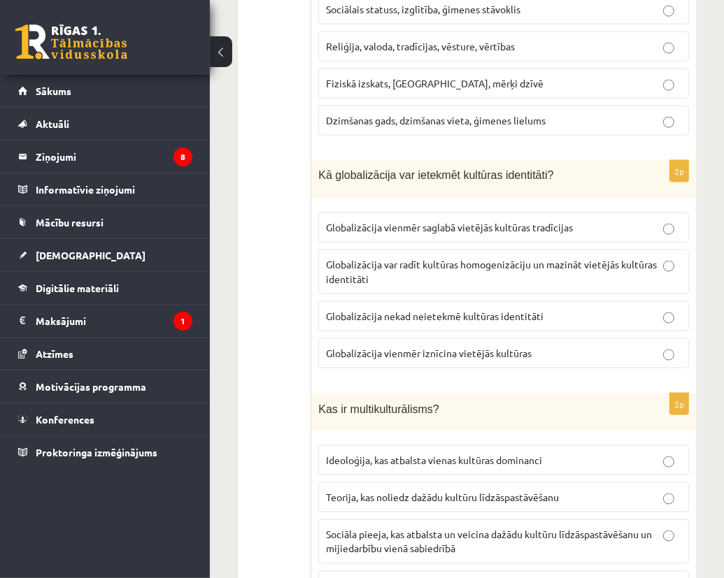
click at [500, 257] on p "Globalizācija var radīt kultūras homogenizāciju un mazināt vietējās kultūras id…" at bounding box center [503, 271] width 355 height 29
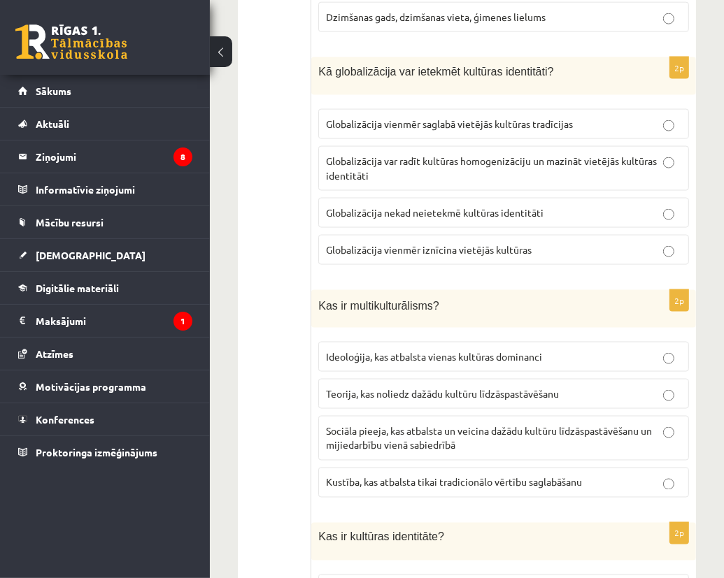
scroll to position [1469, 0]
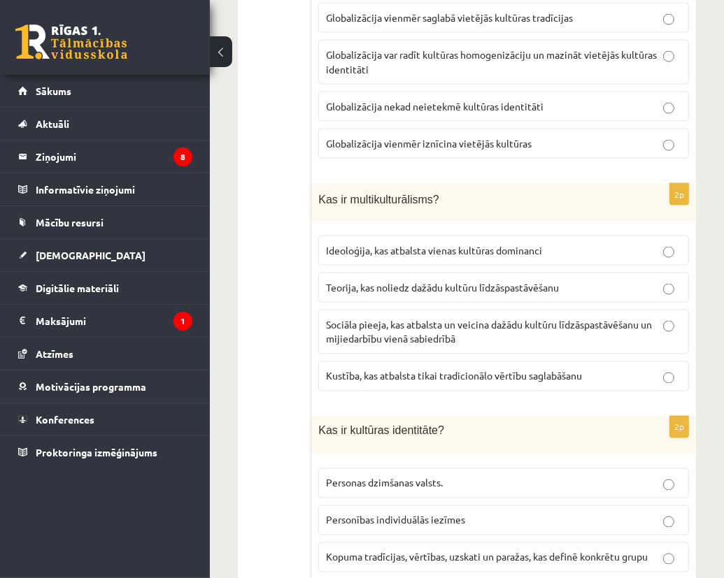
click at [383, 318] on span "Sociāla pieeja, kas atbalsta un veicina dažādu kultūru līdzāspastāvēšanu un mij…" at bounding box center [489, 331] width 326 height 27
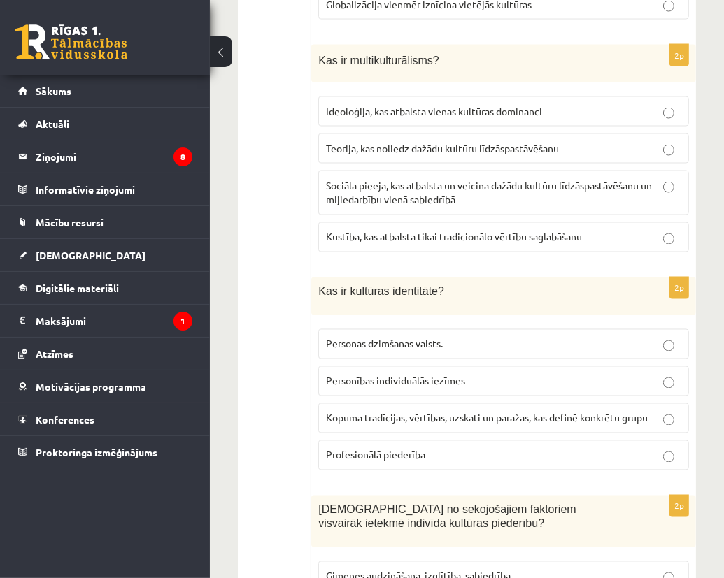
scroll to position [1609, 0]
click at [401, 411] on span "Kopuma tradīcijas, vērtības, uzskati un paražas, kas definē konkrētu grupu" at bounding box center [487, 417] width 322 height 13
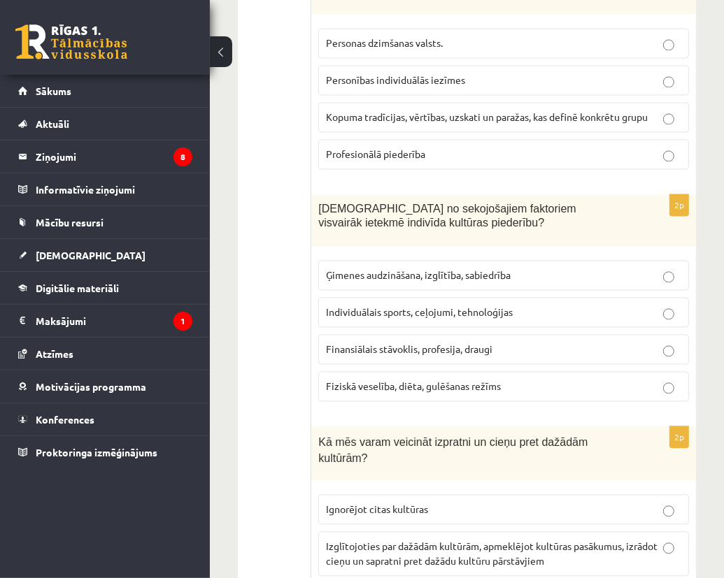
scroll to position [1909, 0]
click at [473, 269] on p "Ģimenes audzināšana, izglītība, sabiedrība" at bounding box center [503, 276] width 355 height 15
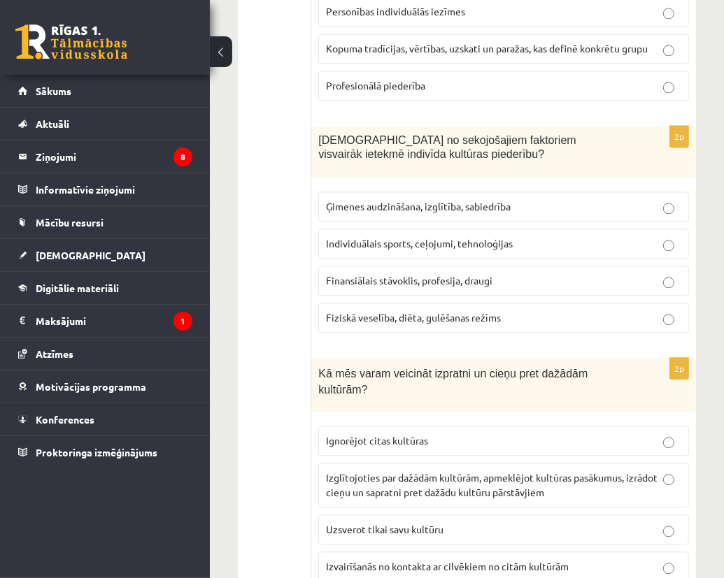
scroll to position [1979, 0]
click at [393, 470] on p "Izglītojoties par dažādām kultūrām, apmeklējot kultūras pasākumus, izrādot cieņ…" at bounding box center [503, 484] width 355 height 29
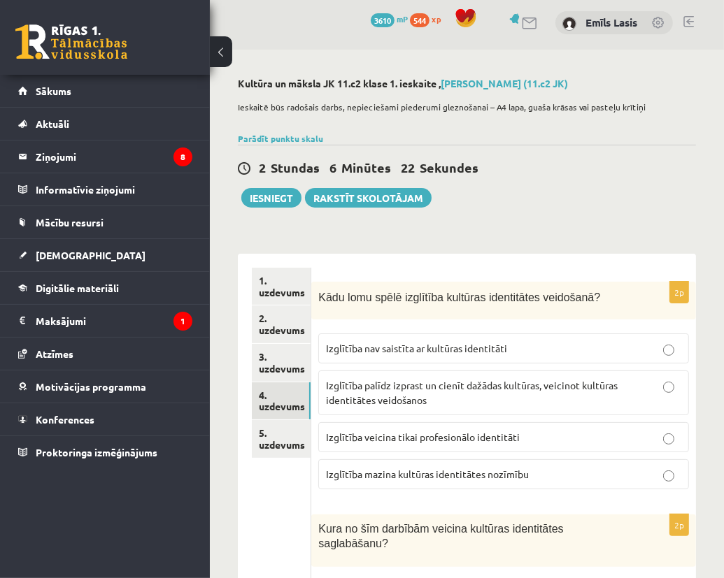
scroll to position [0, 0]
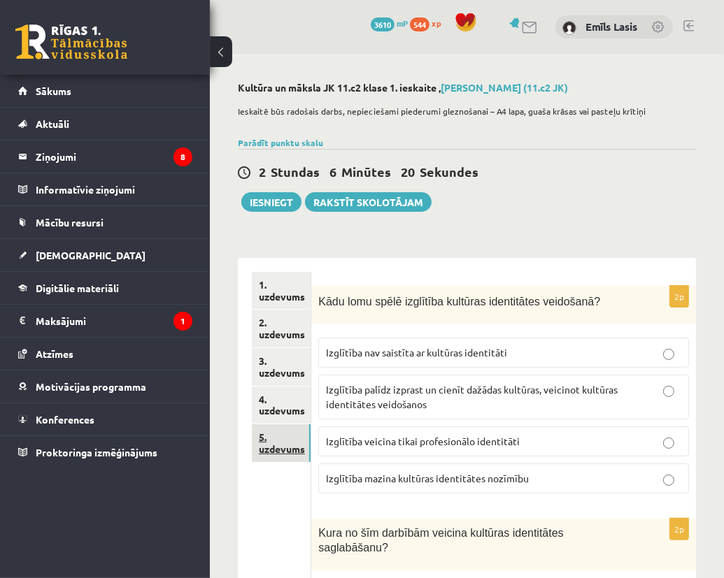
click at [285, 440] on link "5. uzdevums" at bounding box center [281, 444] width 59 height 38
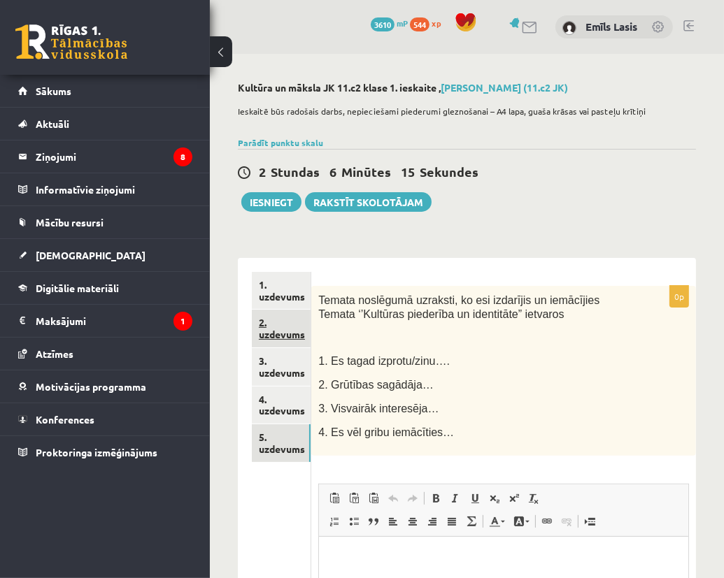
click at [284, 314] on link "2. uzdevums" at bounding box center [281, 329] width 59 height 38
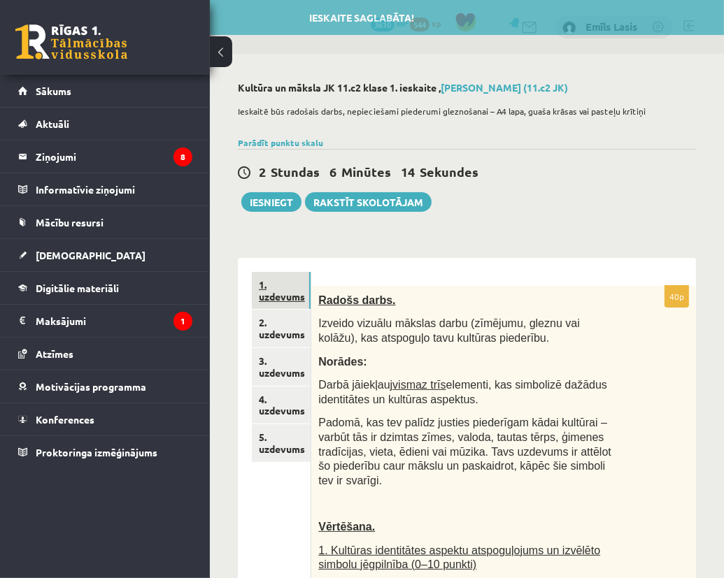
click at [280, 287] on link "1. uzdevums" at bounding box center [281, 291] width 59 height 38
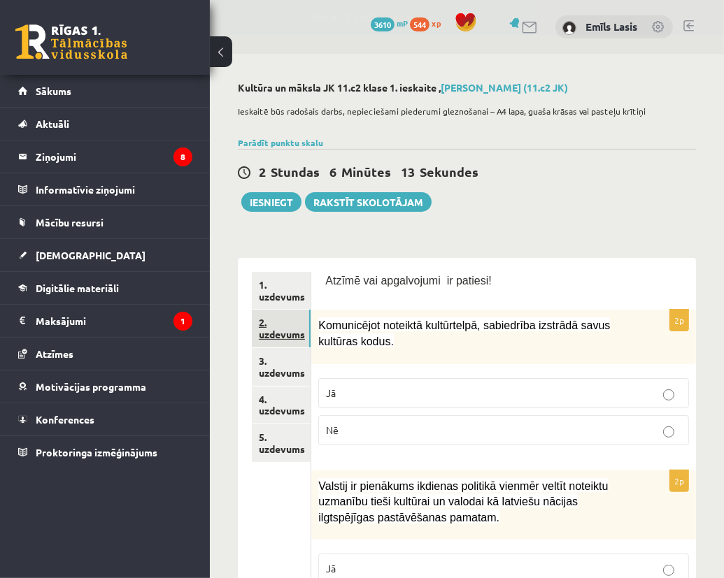
click at [269, 323] on link "2. uzdevums" at bounding box center [281, 329] width 59 height 38
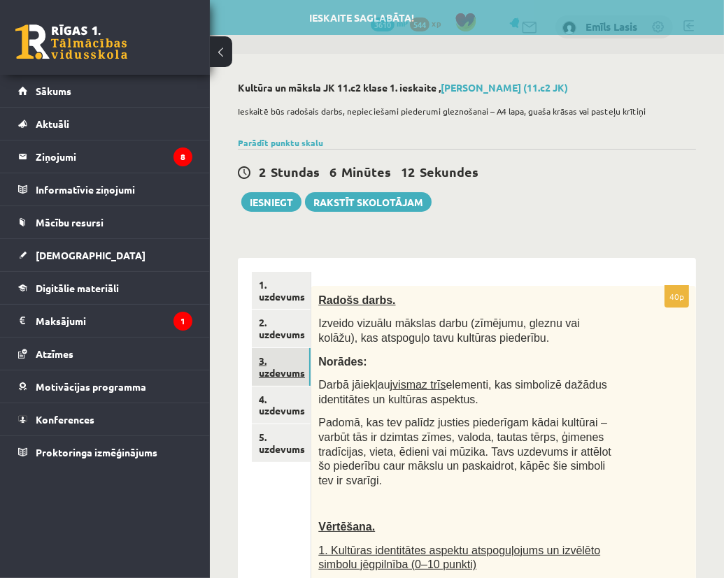
click at [263, 361] on link "3. uzdevums" at bounding box center [281, 367] width 59 height 38
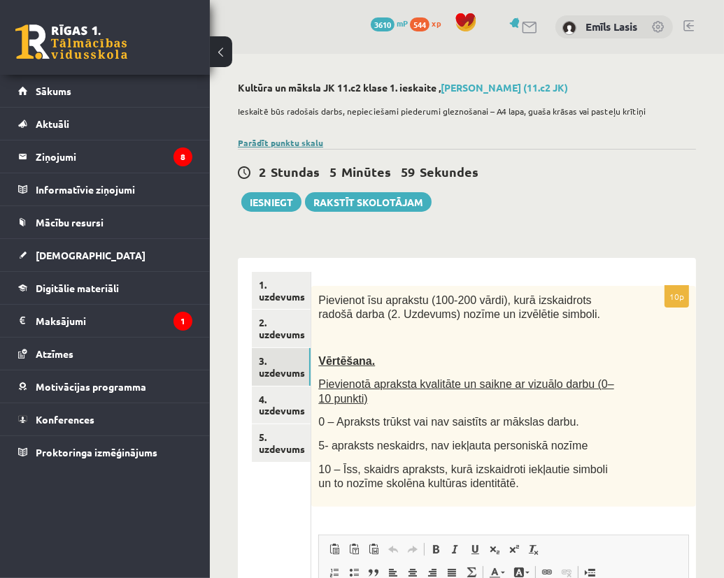
click at [244, 145] on link "Parādīt punktu skalu" at bounding box center [280, 142] width 85 height 11
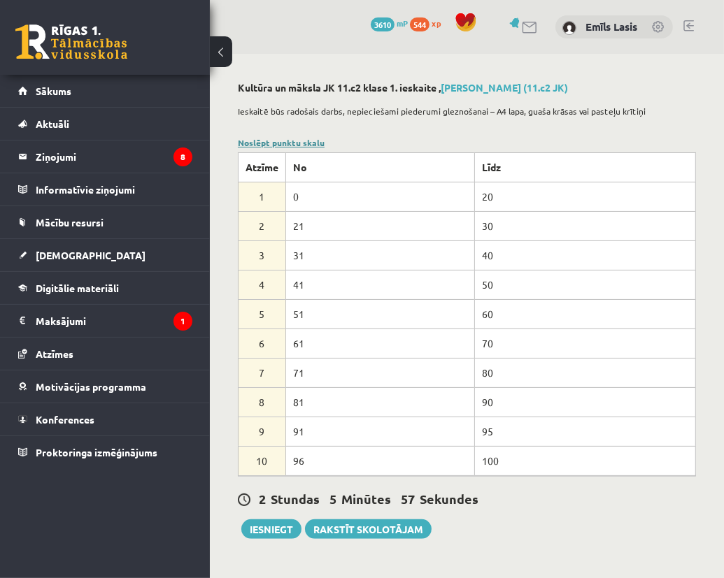
click at [274, 145] on link "Noslēpt punktu skalu" at bounding box center [281, 142] width 87 height 11
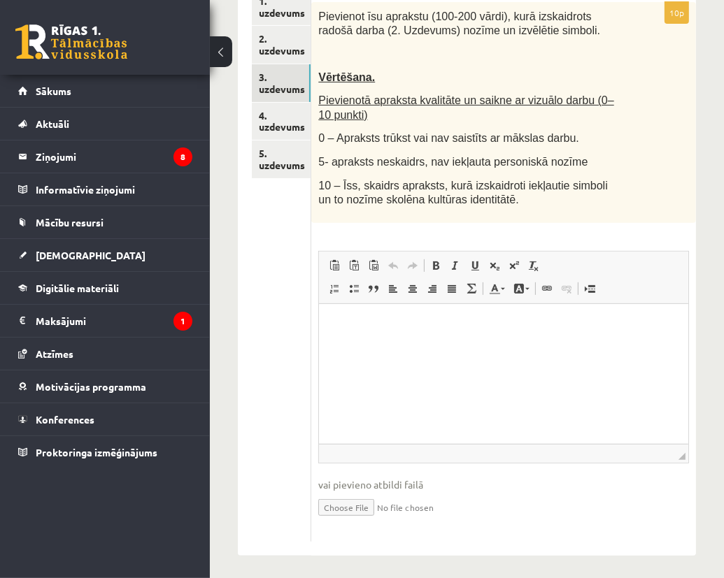
scroll to position [288, 0]
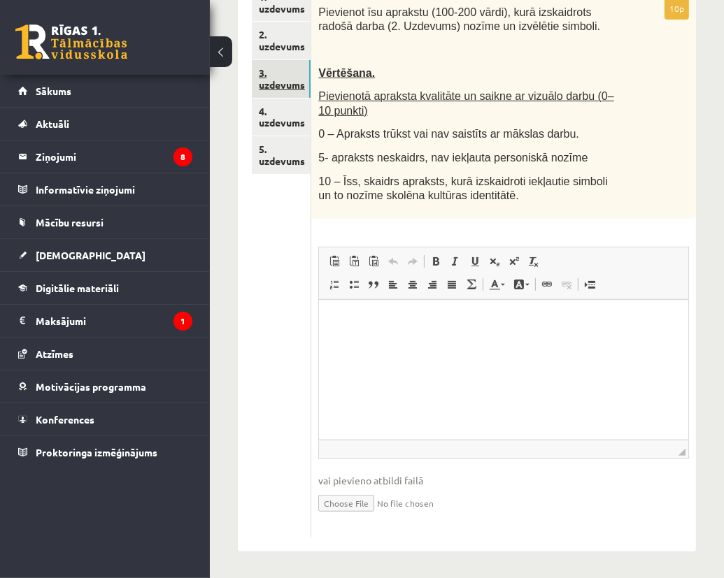
click at [297, 80] on link "3. uzdevums" at bounding box center [281, 79] width 59 height 38
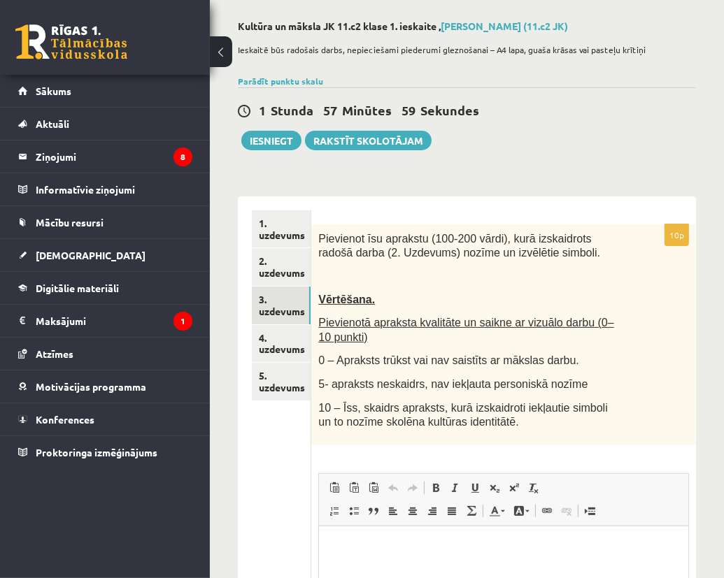
scroll to position [8, 0]
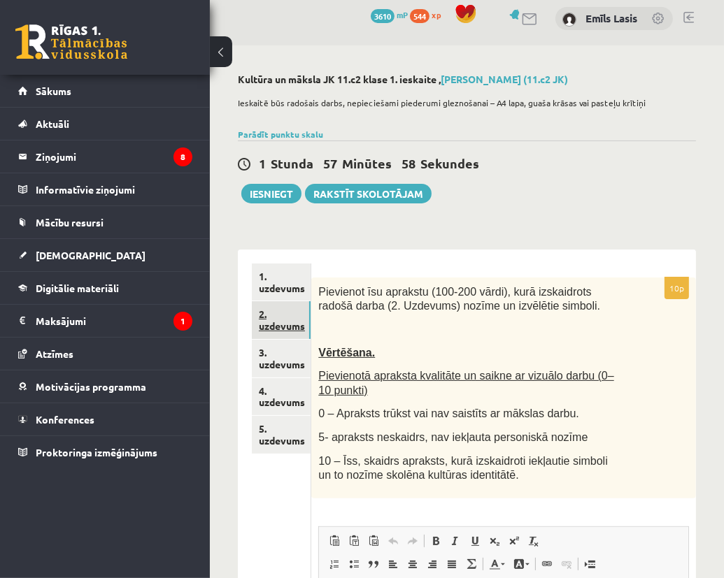
click at [287, 337] on link "2. uzdevums" at bounding box center [281, 320] width 59 height 38
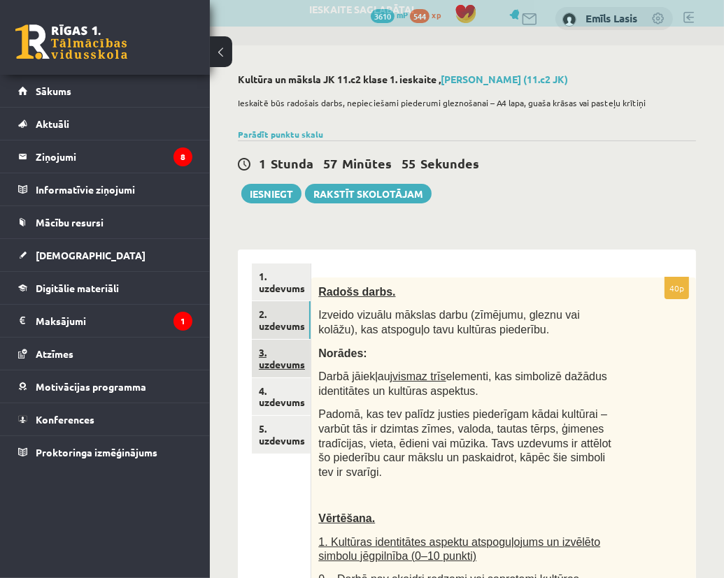
scroll to position [0, 0]
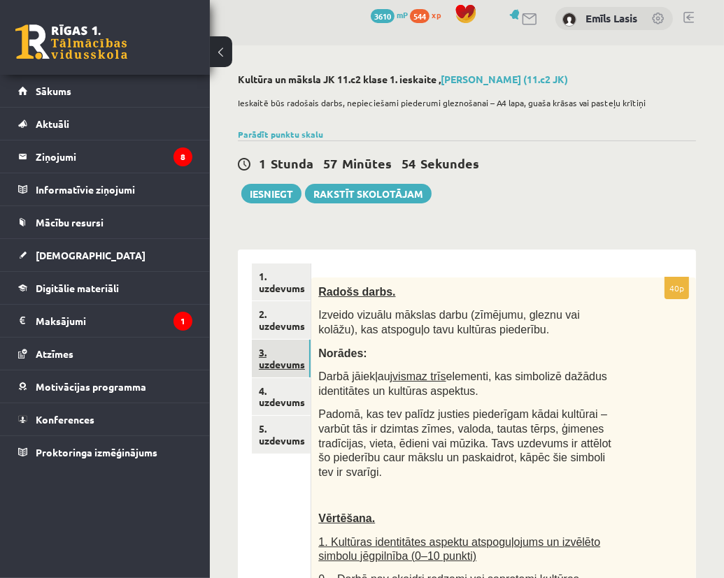
click at [277, 362] on link "3. uzdevums" at bounding box center [281, 359] width 59 height 38
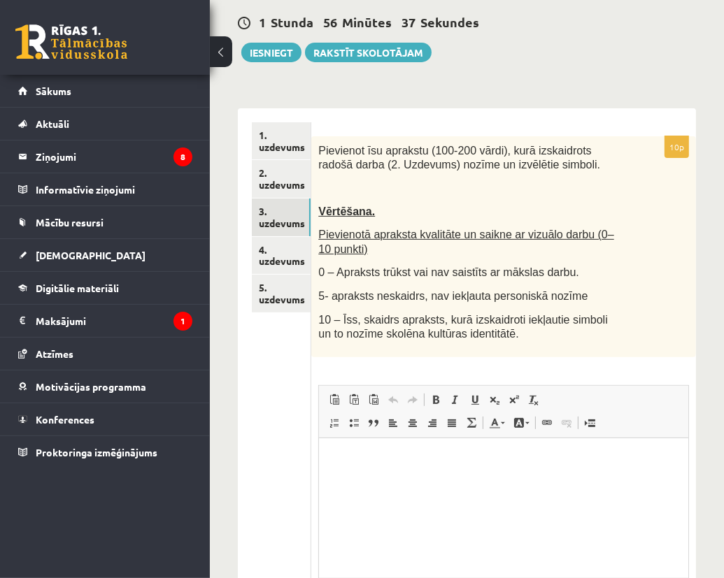
click at [257, 505] on ul "1. uzdevums 2. uzdevums 3. uzdevums 4. uzdevums 5. uzdevums" at bounding box center [281, 399] width 59 height 554
click at [289, 173] on link "2. uzdevums" at bounding box center [281, 179] width 59 height 38
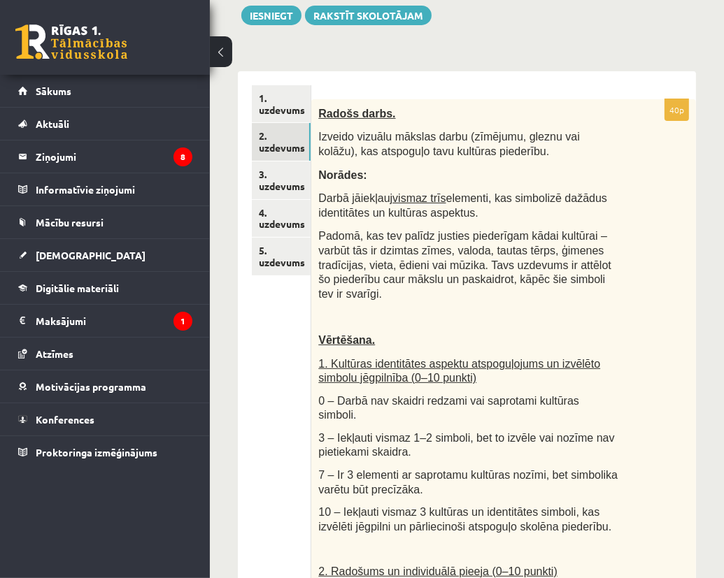
scroll to position [61, 0]
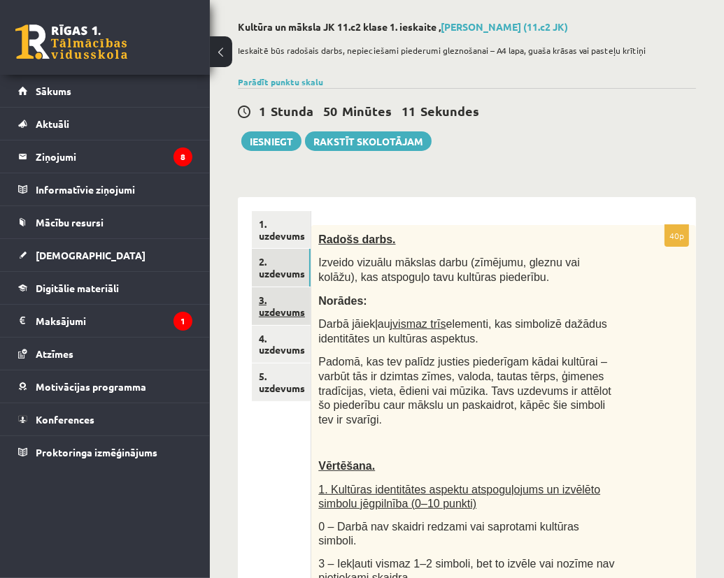
click at [284, 320] on link "3. uzdevums" at bounding box center [281, 306] width 59 height 38
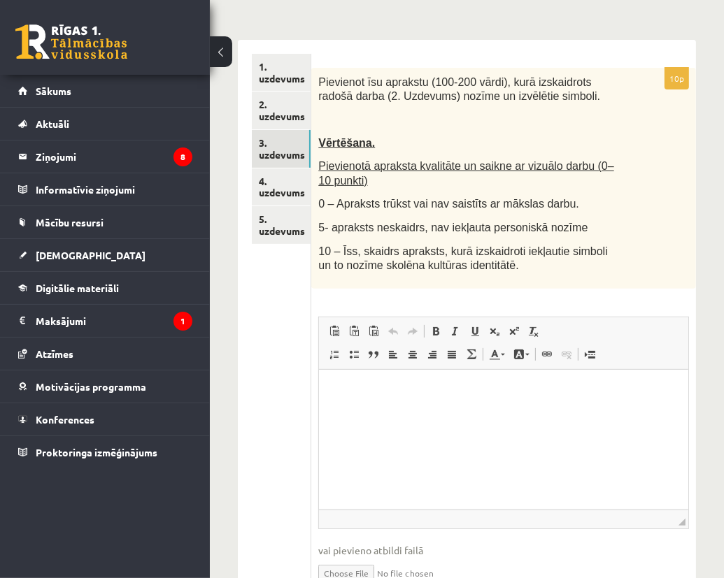
scroll to position [220, 0]
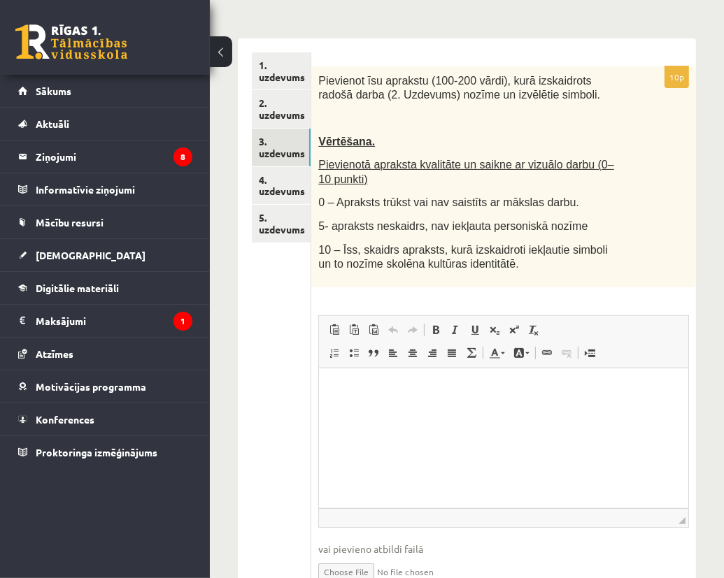
click at [278, 382] on ul "1. uzdevums 2. uzdevums 3. uzdevums 4. uzdevums 5. uzdevums" at bounding box center [281, 329] width 59 height 554
click at [369, 411] on html at bounding box center [503, 389] width 369 height 43
click at [287, 418] on ul "1. uzdevums 2. uzdevums 3. uzdevums 4. uzdevums 5. uzdevums" at bounding box center [281, 329] width 59 height 554
click at [392, 411] on html at bounding box center [503, 389] width 369 height 43
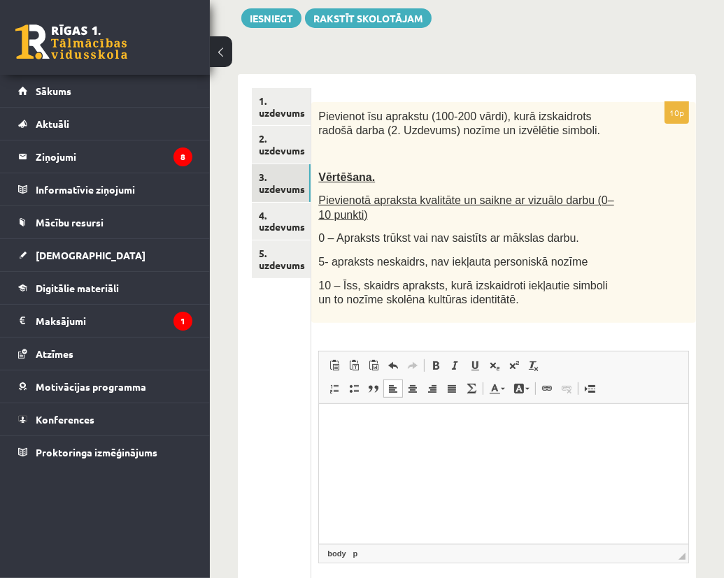
scroll to position [288, 0]
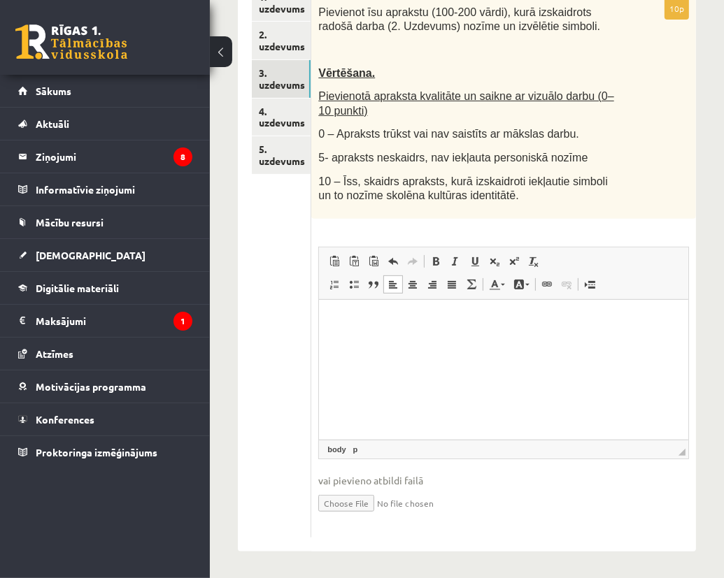
click at [378, 341] on html at bounding box center [503, 320] width 369 height 43
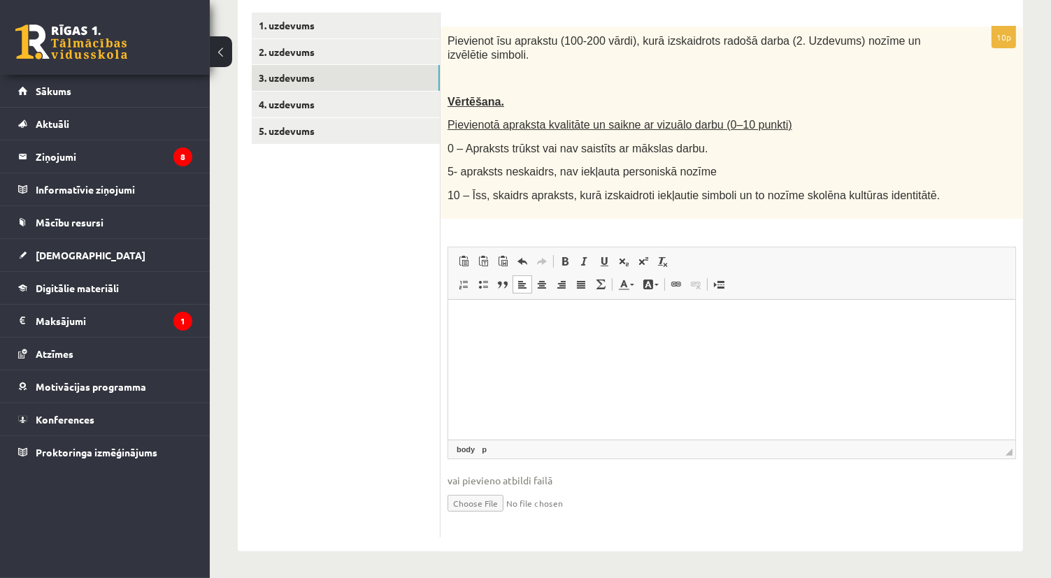
scroll to position [274, 0]
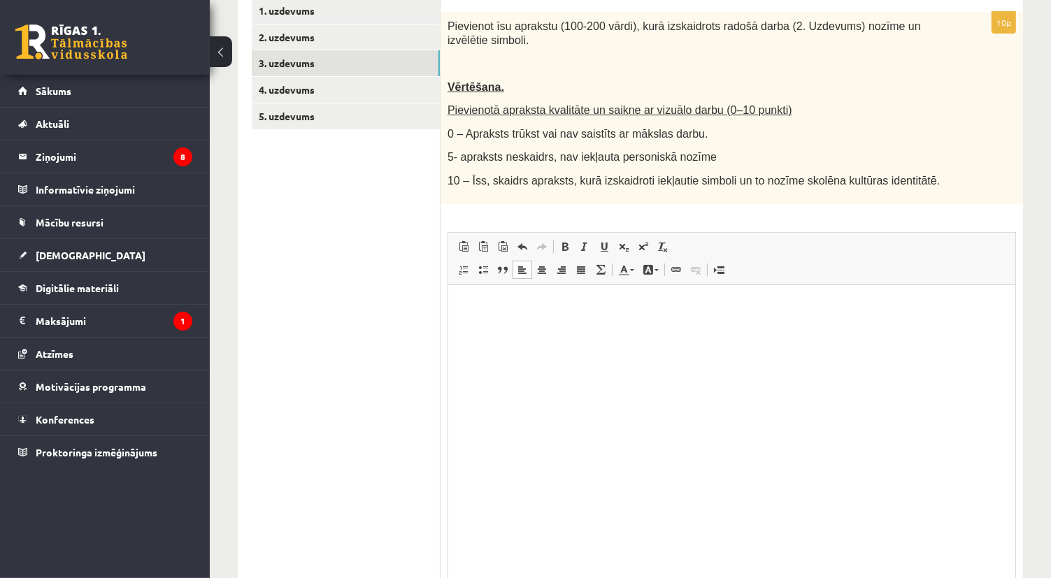
drag, startPoint x: 1011, startPoint y: 453, endPoint x: 1048, endPoint y: 614, distance: 165.8
click at [718, 304] on html "0 Dāvanas 3610 mP 544 xp Emīls Lasis Sākums Aktuāli Kā mācīties eSKOLĀ Kontakti…" at bounding box center [525, 15] width 1051 height 578
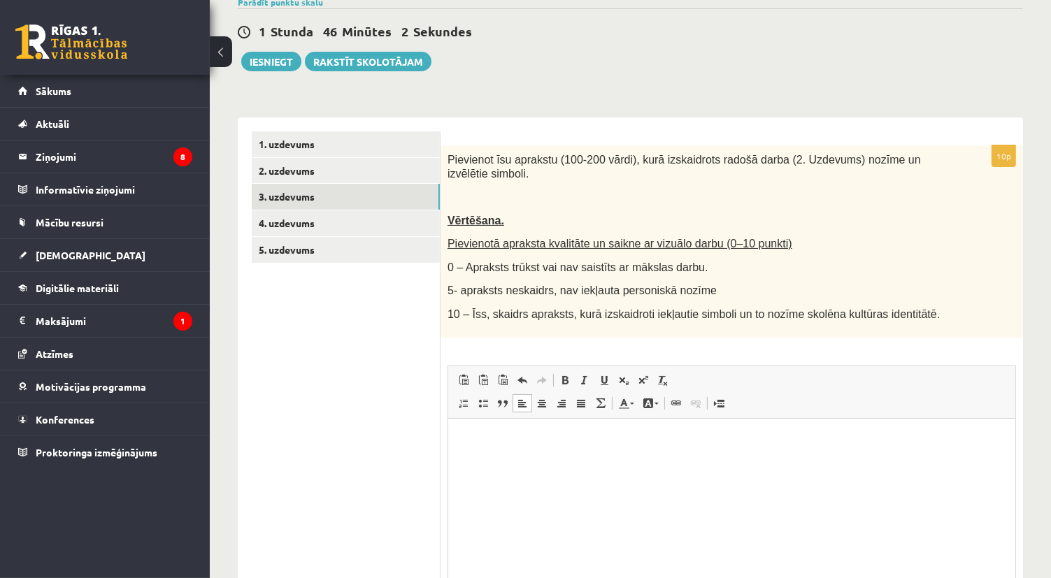
scroll to position [421, 0]
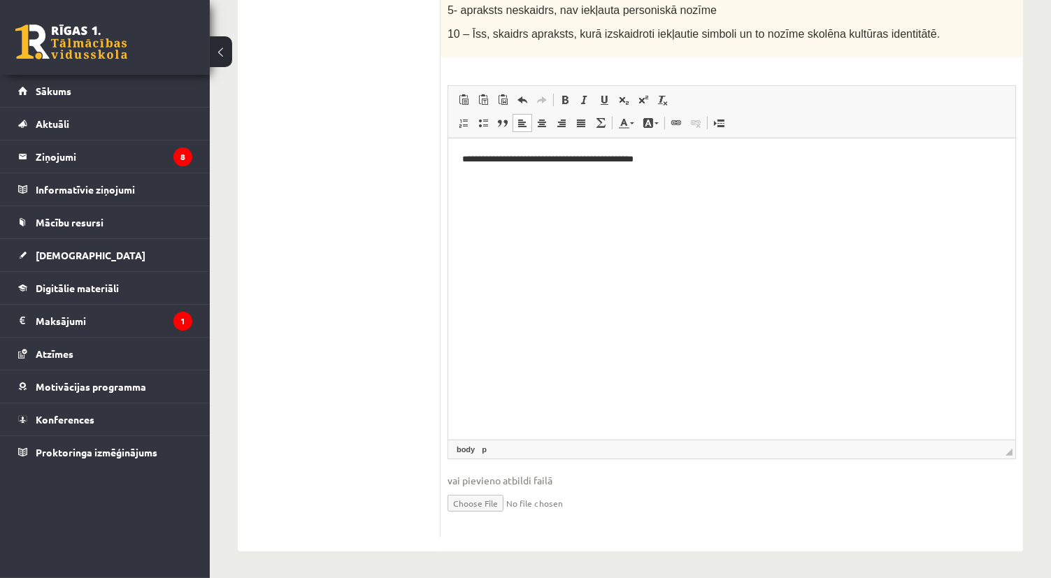
click at [630, 160] on p "**********" at bounding box center [732, 159] width 540 height 15
click at [690, 157] on p "**********" at bounding box center [732, 159] width 540 height 15
click at [718, 160] on p "**********" at bounding box center [732, 159] width 540 height 15
click at [718, 165] on p "**********" at bounding box center [732, 159] width 540 height 15
click at [718, 163] on p "**********" at bounding box center [732, 159] width 540 height 15
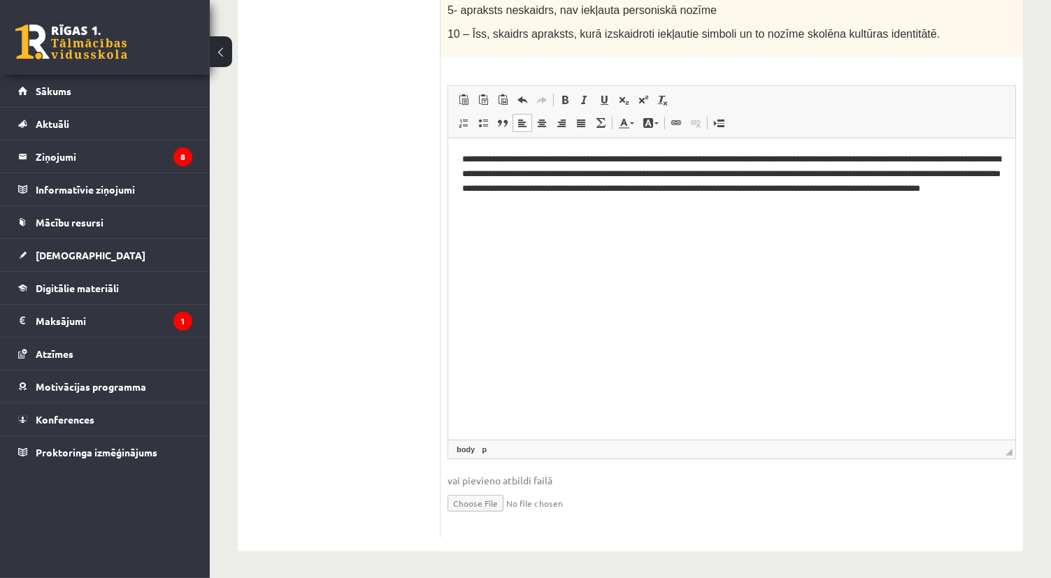
click at [615, 203] on p "**********" at bounding box center [732, 181] width 540 height 58
click at [717, 200] on p "**********" at bounding box center [732, 181] width 540 height 58
click at [718, 201] on p "**********" at bounding box center [732, 181] width 540 height 58
click at [718, 213] on html "**********" at bounding box center [731, 181] width 567 height 86
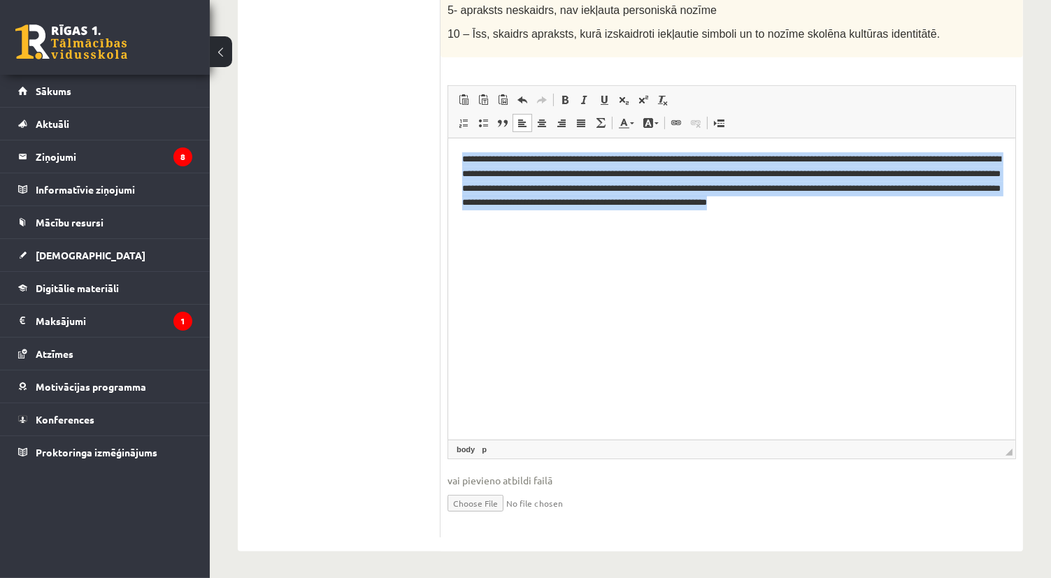
drag, startPoint x: 456, startPoint y: 161, endPoint x: 579, endPoint y: 280, distance: 171.6
click at [574, 239] on html "**********" at bounding box center [731, 188] width 567 height 101
copy p "**********"
click at [599, 239] on html "**********" at bounding box center [731, 188] width 567 height 101
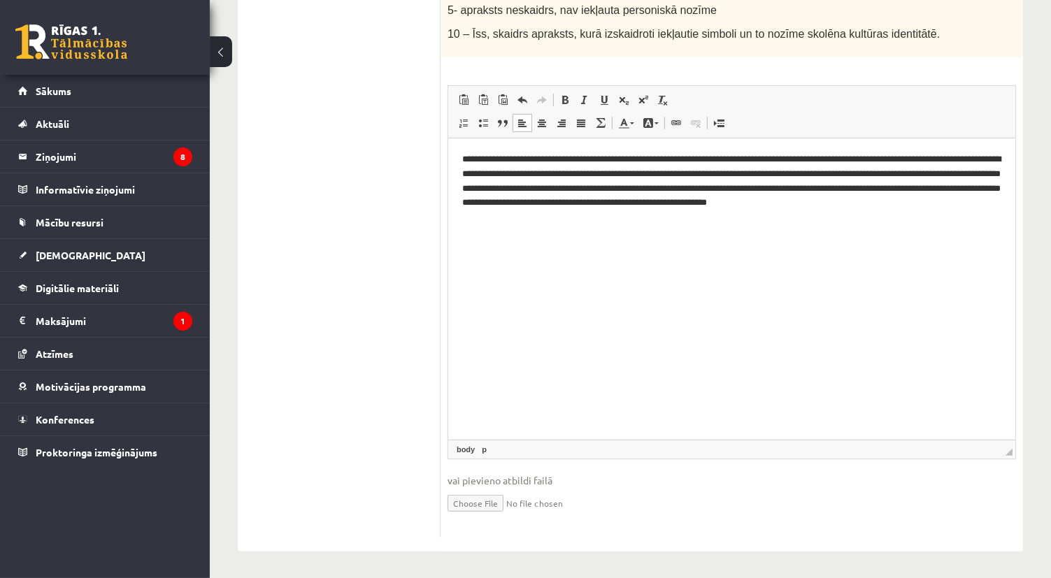
click at [552, 200] on p "**********" at bounding box center [732, 188] width 540 height 73
click at [553, 200] on p "**********" at bounding box center [732, 188] width 540 height 73
click at [611, 199] on p "**********" at bounding box center [732, 188] width 540 height 73
click at [718, 173] on p "**********" at bounding box center [732, 188] width 540 height 73
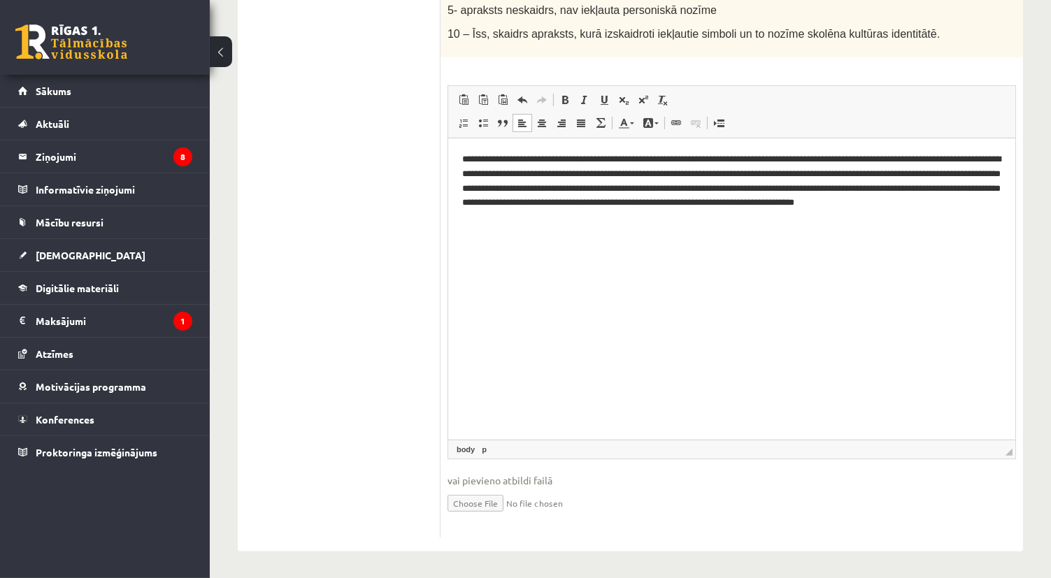
click at [718, 174] on p "**********" at bounding box center [732, 188] width 540 height 73
click at [718, 173] on p "**********" at bounding box center [732, 188] width 540 height 73
click at [718, 171] on p "**********" at bounding box center [732, 188] width 540 height 73
click at [567, 157] on p "**********" at bounding box center [732, 188] width 540 height 73
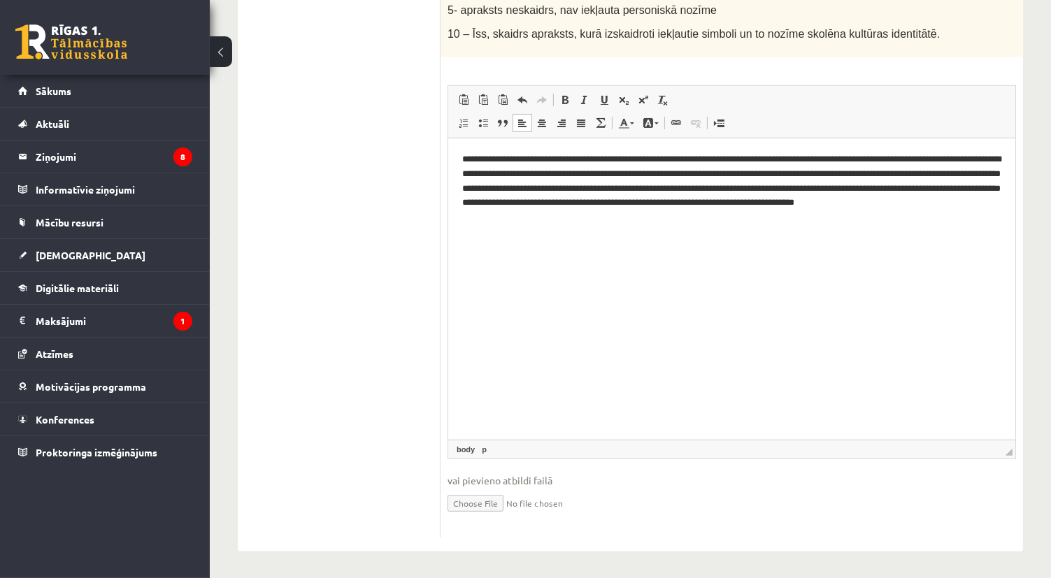
click at [562, 157] on p "**********" at bounding box center [732, 188] width 540 height 73
click at [504, 171] on p "**********" at bounding box center [732, 188] width 540 height 73
click at [506, 173] on p "**********" at bounding box center [732, 188] width 540 height 73
click at [718, 171] on p "**********" at bounding box center [732, 188] width 540 height 73
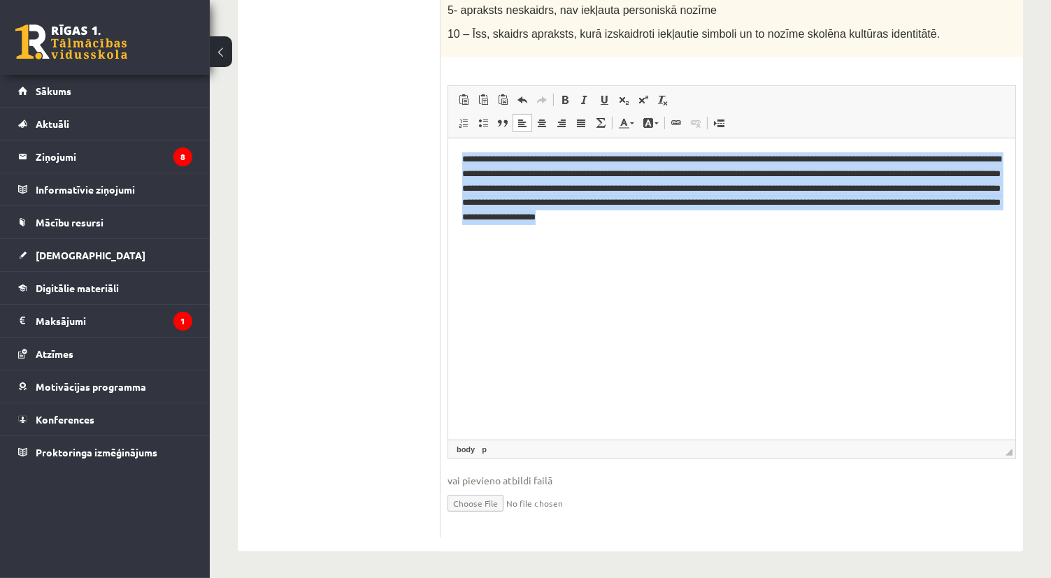
drag, startPoint x: 460, startPoint y: 163, endPoint x: 999, endPoint y: 287, distance: 552.6
click at [718, 239] on html "**********" at bounding box center [731, 188] width 567 height 101
drag, startPoint x: 459, startPoint y: 155, endPoint x: 1019, endPoint y: 285, distance: 575.2
click at [718, 239] on html "**********" at bounding box center [731, 188] width 567 height 101
copy p "**********"
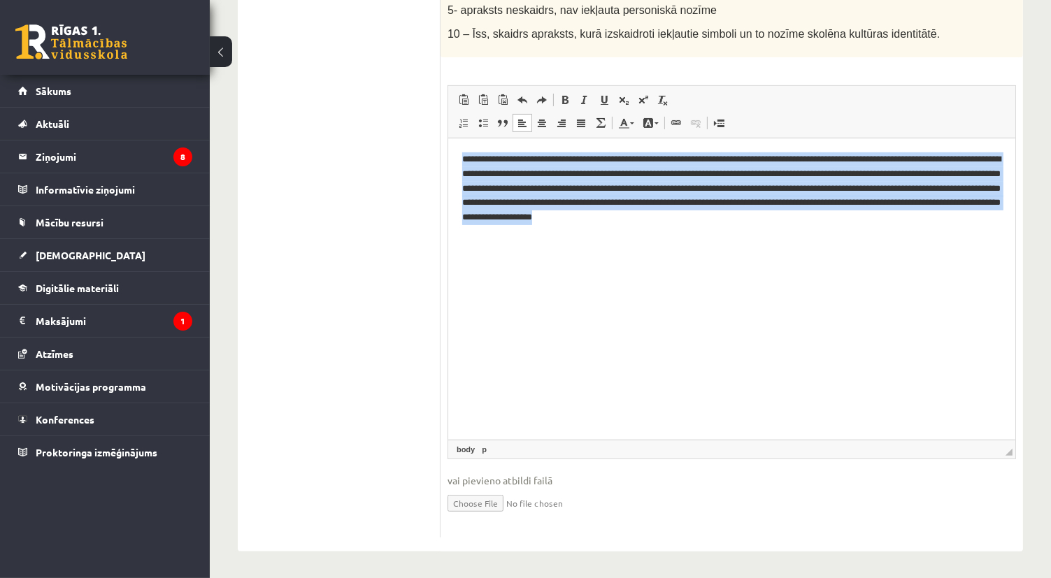
click at [583, 187] on p "**********" at bounding box center [732, 188] width 540 height 73
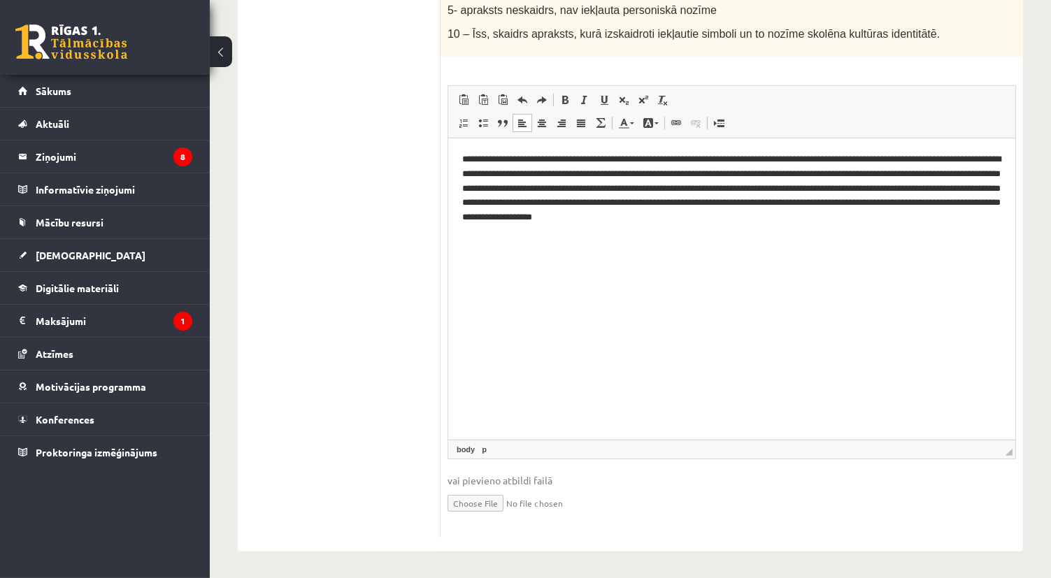
click at [641, 190] on p "**********" at bounding box center [732, 188] width 540 height 73
click at [641, 188] on p "**********" at bounding box center [732, 188] width 540 height 73
click at [639, 183] on p "**********" at bounding box center [732, 188] width 540 height 73
click at [639, 187] on p "**********" at bounding box center [732, 188] width 540 height 73
click at [642, 185] on p "**********" at bounding box center [732, 188] width 540 height 73
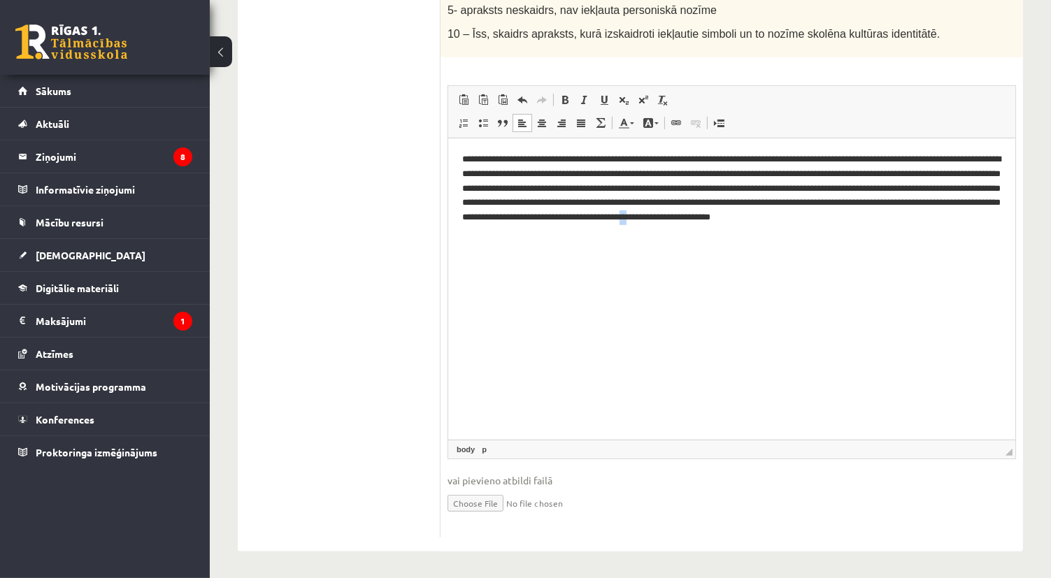
click at [498, 253] on html "**********" at bounding box center [731, 195] width 567 height 115
click at [712, 243] on html "**********" at bounding box center [731, 195] width 567 height 115
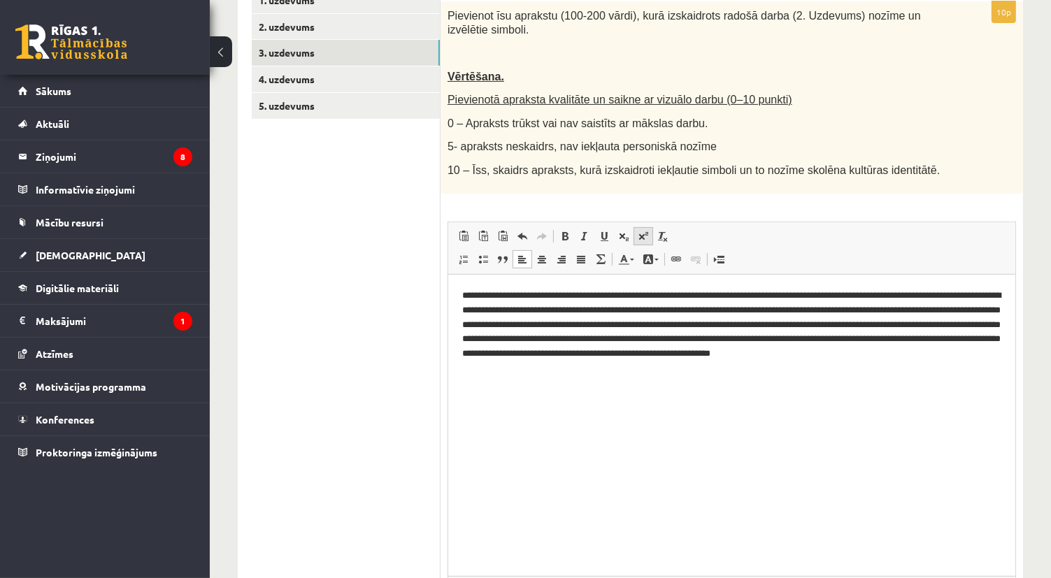
scroll to position [281, 0]
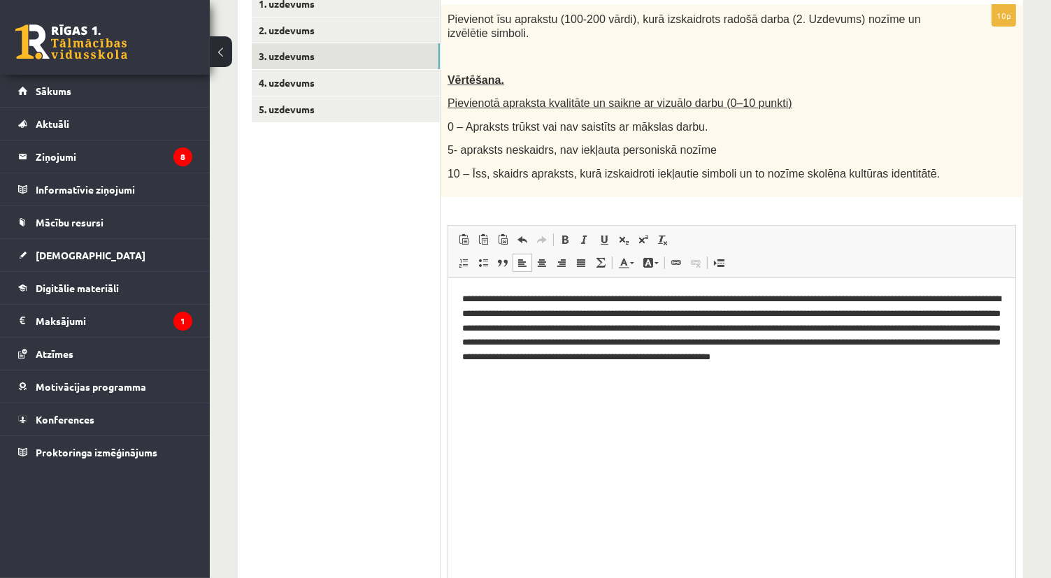
click at [718, 328] on p "**********" at bounding box center [732, 335] width 540 height 87
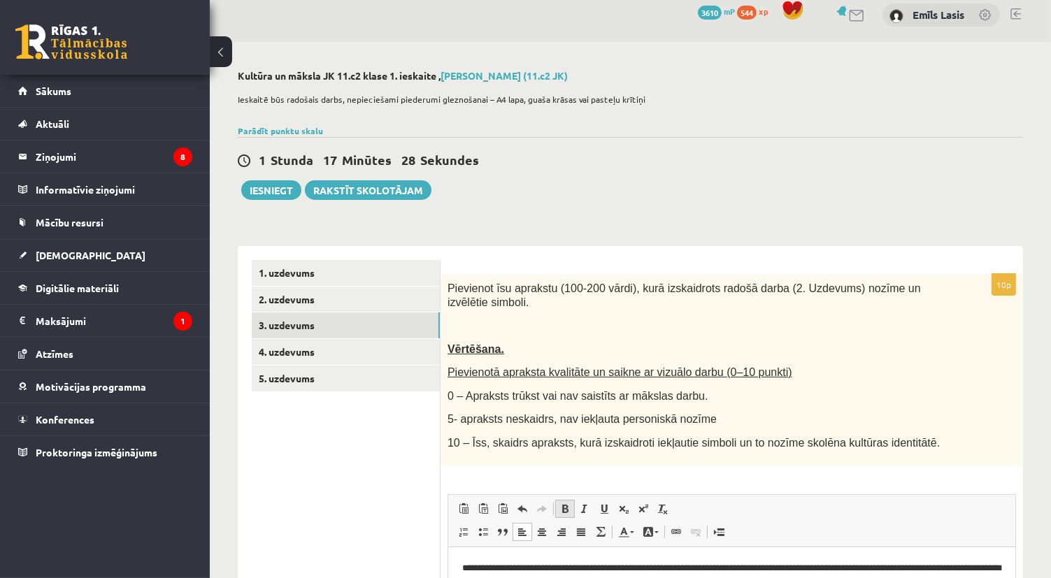
scroll to position [0, 0]
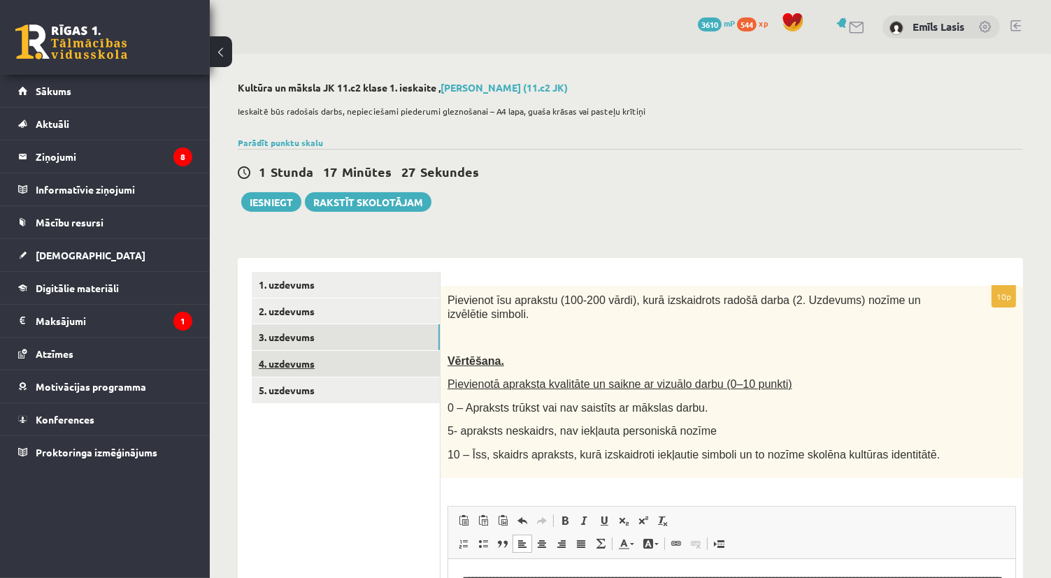
click at [343, 364] on link "4. uzdevums" at bounding box center [346, 364] width 188 height 26
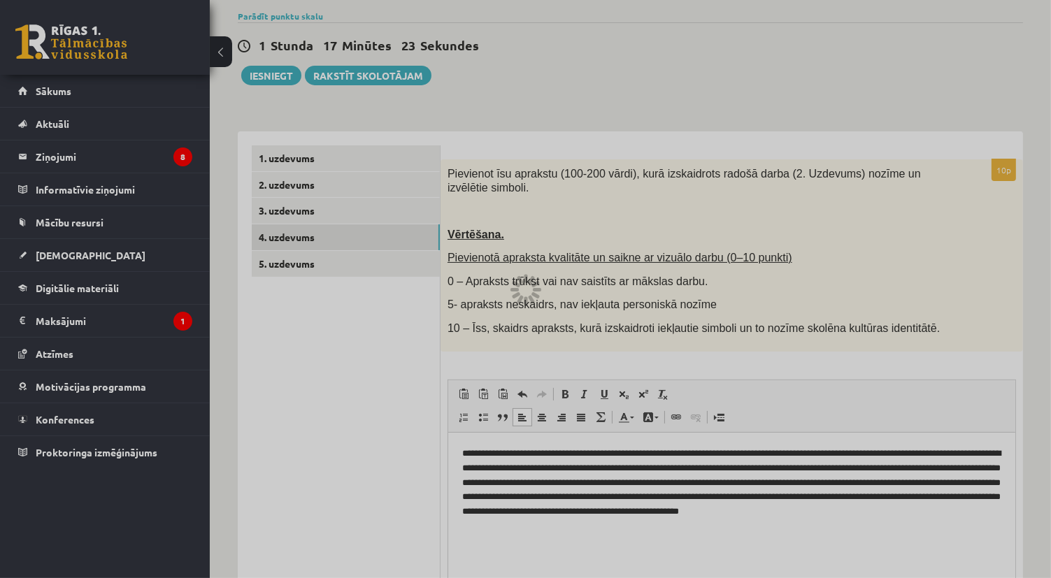
scroll to position [350, 0]
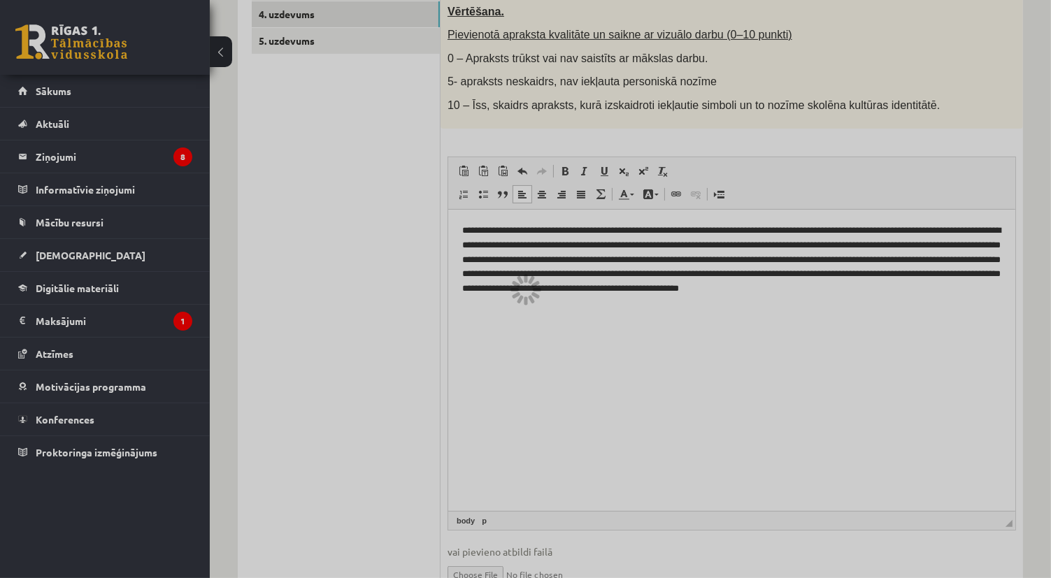
drag, startPoint x: 452, startPoint y: 227, endPoint x: 512, endPoint y: 293, distance: 89.1
click at [512, 293] on div at bounding box center [525, 289] width 1051 height 578
click at [543, 312] on div at bounding box center [525, 289] width 1051 height 578
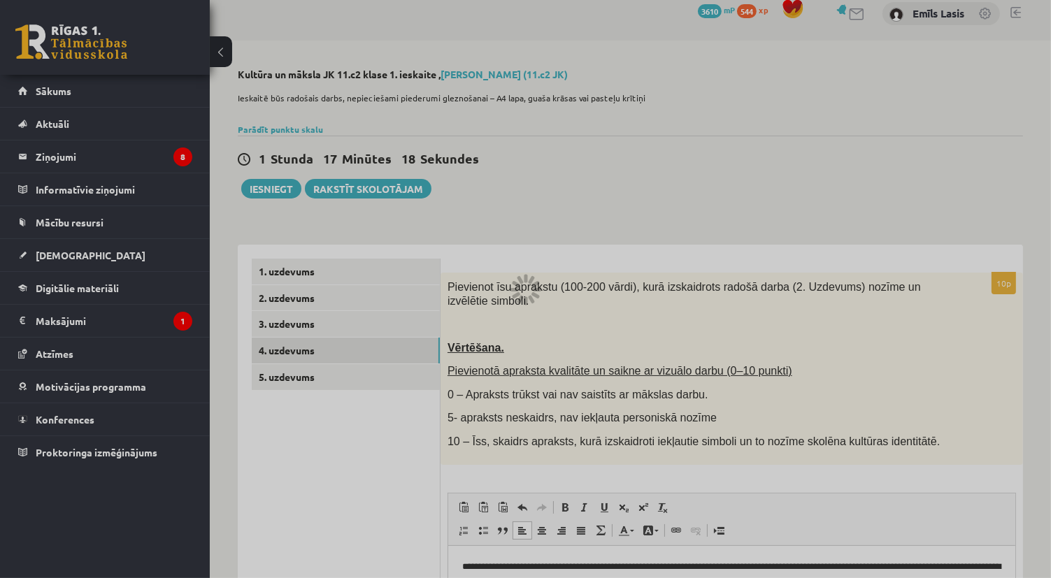
scroll to position [0, 0]
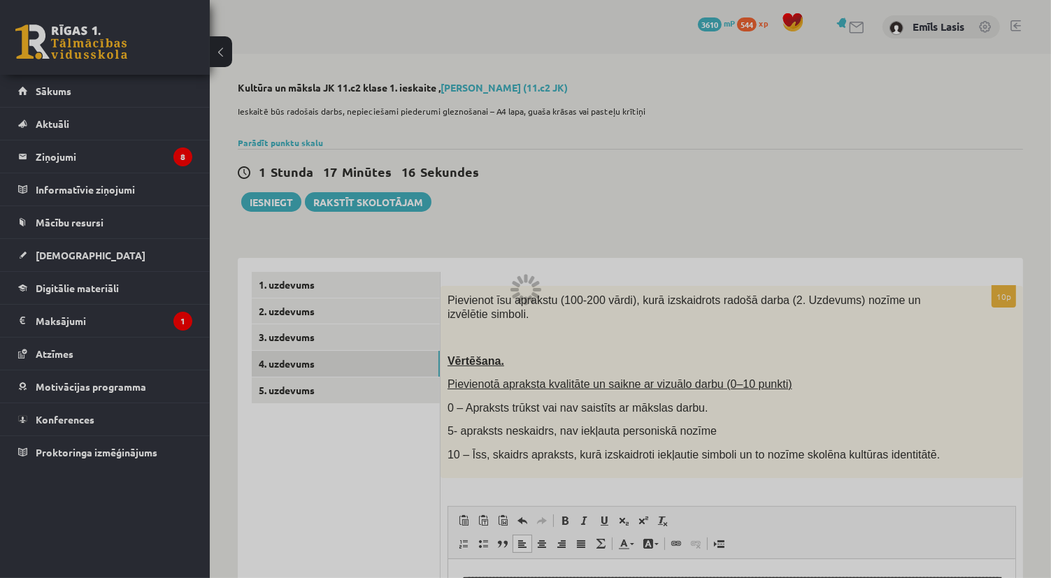
click at [316, 334] on div at bounding box center [525, 289] width 1051 height 578
click at [315, 334] on div at bounding box center [525, 289] width 1051 height 578
click at [481, 374] on div at bounding box center [525, 289] width 1051 height 578
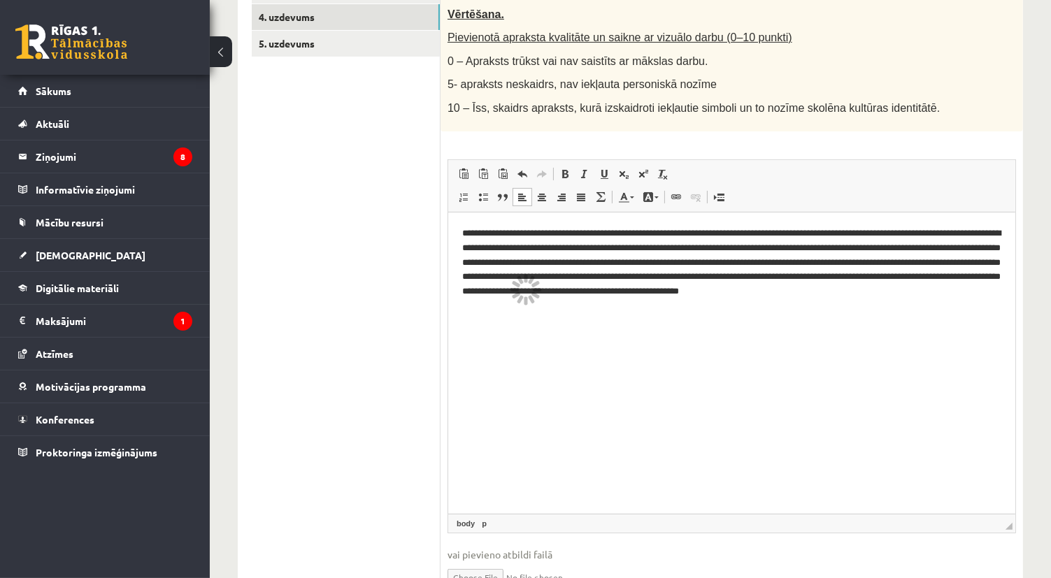
scroll to position [350, 0]
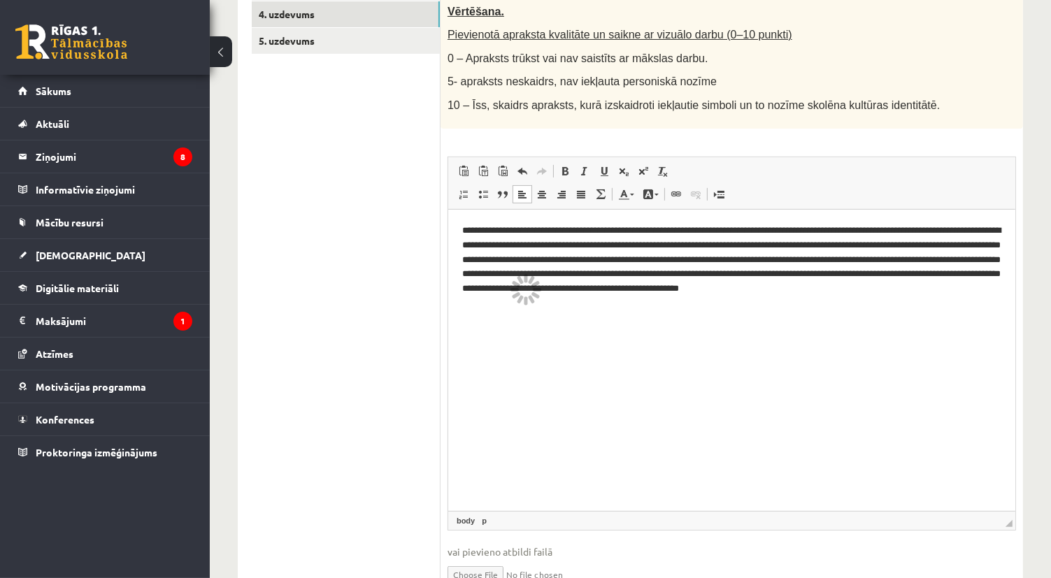
drag, startPoint x: 467, startPoint y: 239, endPoint x: 546, endPoint y: 268, distance: 84.1
click at [560, 276] on p "**********" at bounding box center [732, 266] width 540 height 87
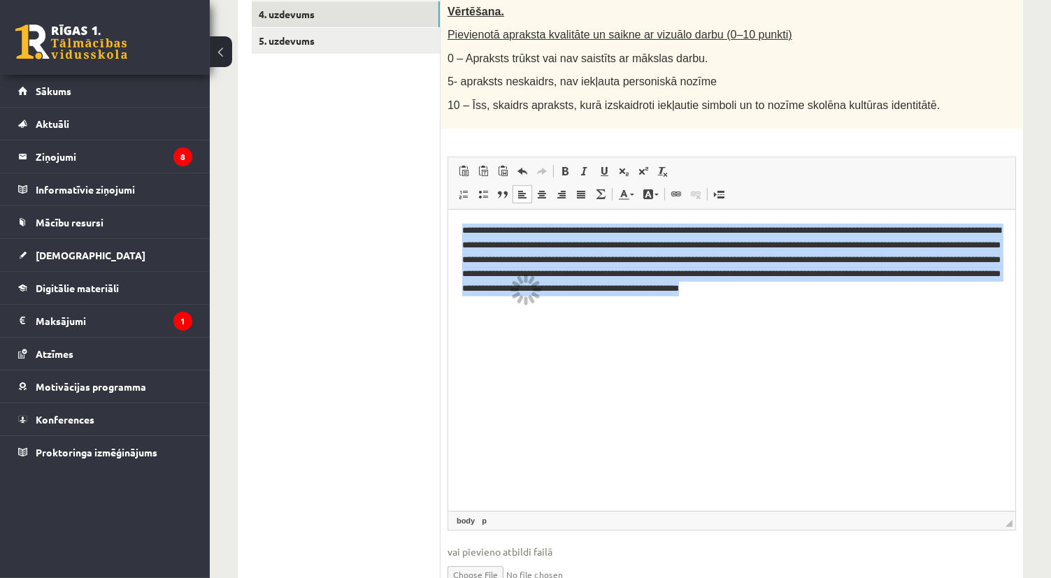
drag, startPoint x: 464, startPoint y: 226, endPoint x: 741, endPoint y: 329, distance: 295.7
click at [718, 325] on html "**********" at bounding box center [731, 266] width 567 height 115
click at [718, 321] on html "**********" at bounding box center [731, 266] width 567 height 115
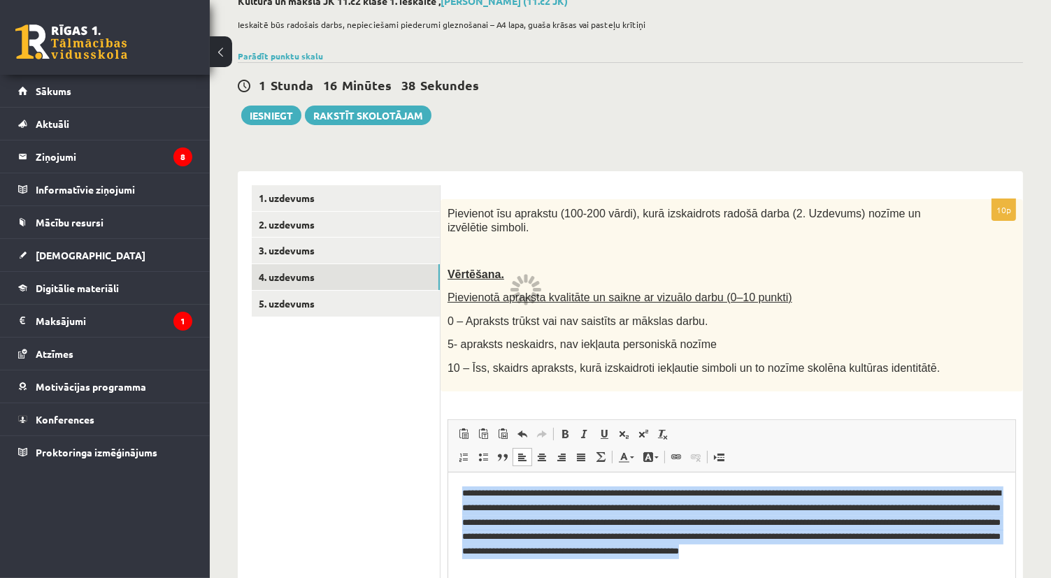
scroll to position [70, 0]
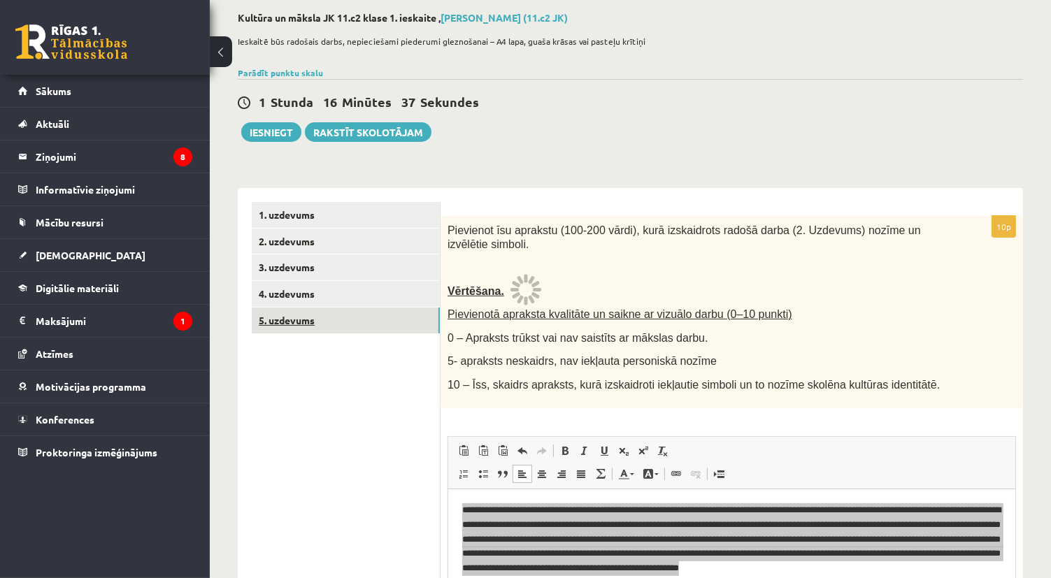
click at [325, 320] on link "5. uzdevums" at bounding box center [346, 321] width 188 height 26
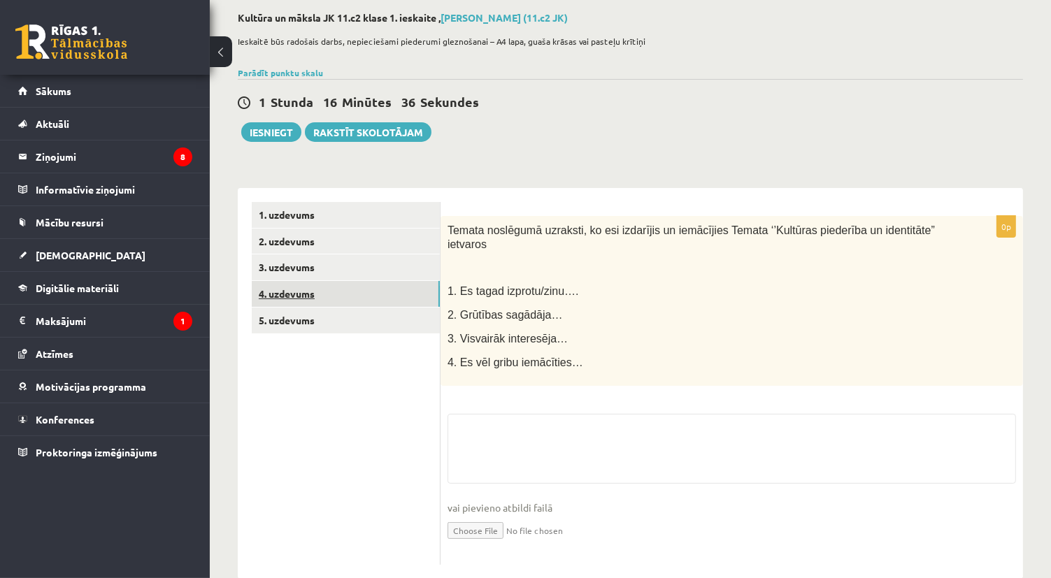
click at [348, 299] on link "4. uzdevums" at bounding box center [346, 294] width 188 height 26
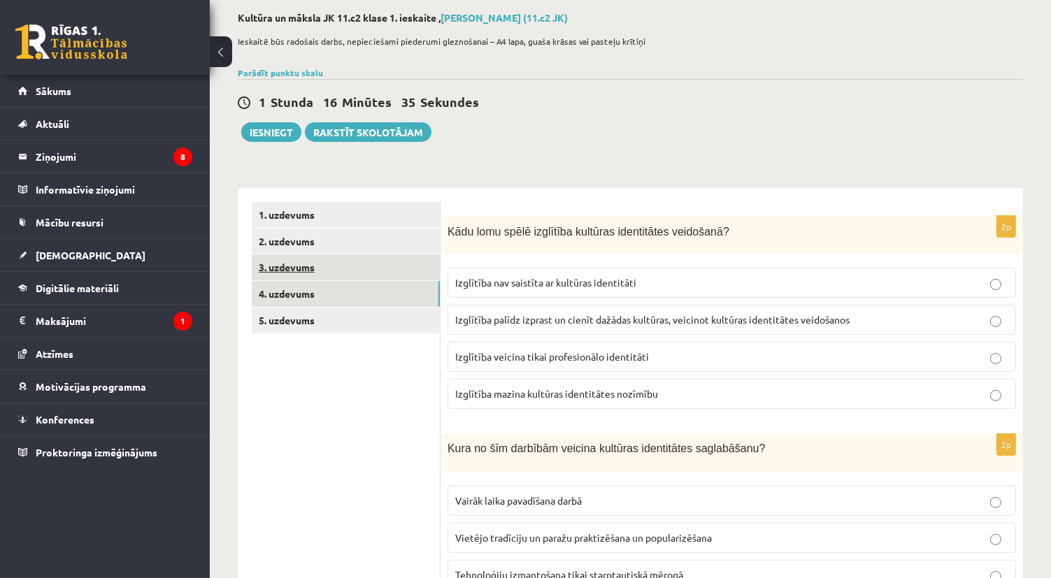
click at [283, 273] on link "3. uzdevums" at bounding box center [346, 268] width 188 height 26
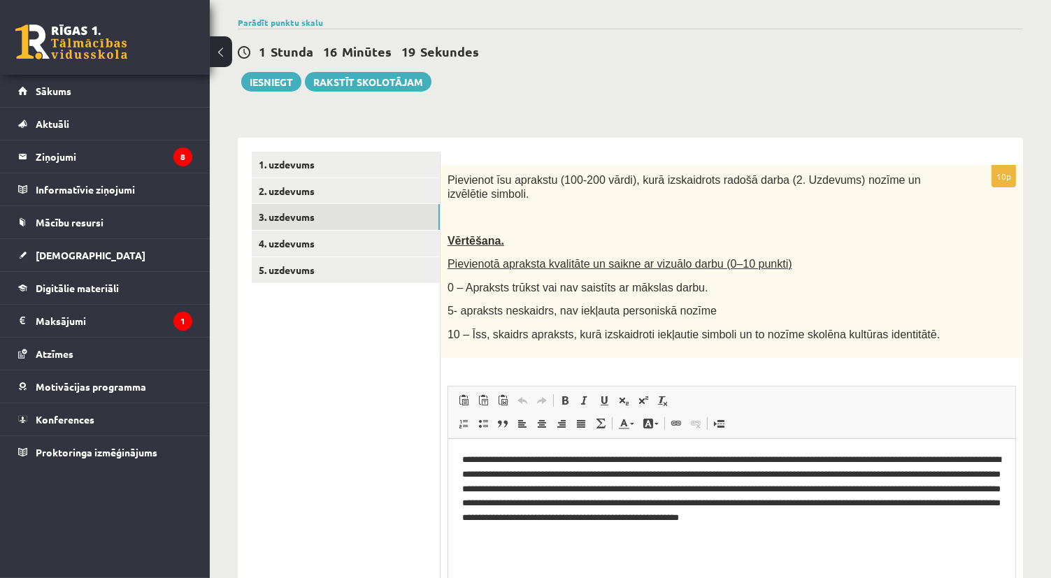
scroll to position [120, 0]
click at [337, 251] on link "4. uzdevums" at bounding box center [346, 245] width 188 height 26
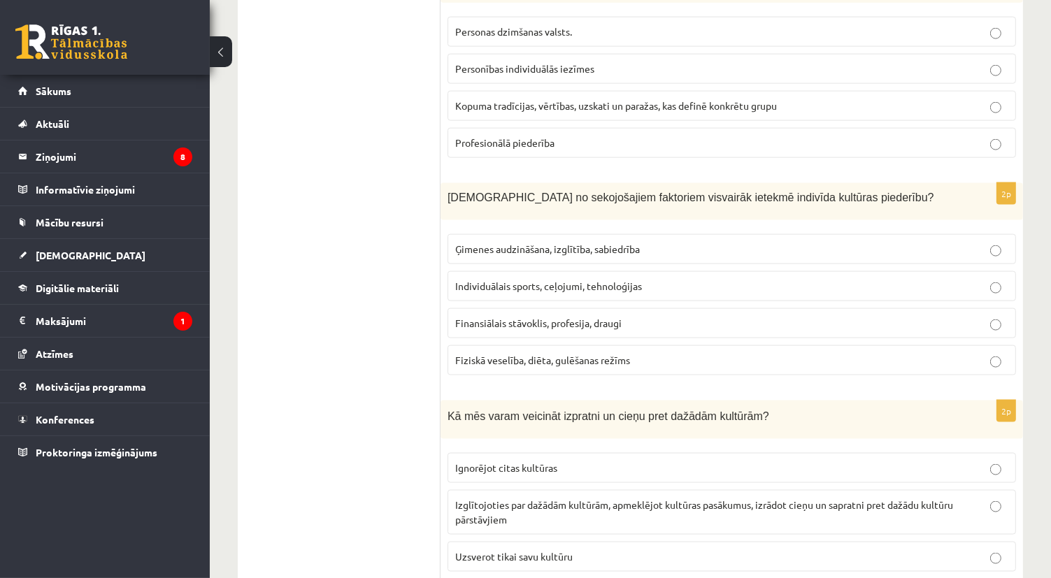
scroll to position [1920, 0]
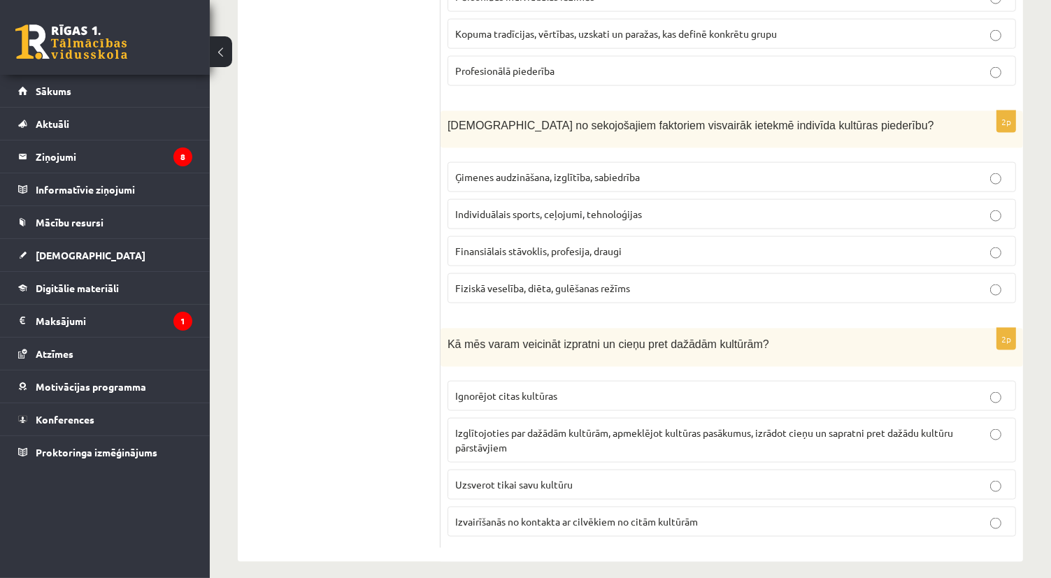
drag, startPoint x: 385, startPoint y: 397, endPoint x: 291, endPoint y: 422, distance: 96.9
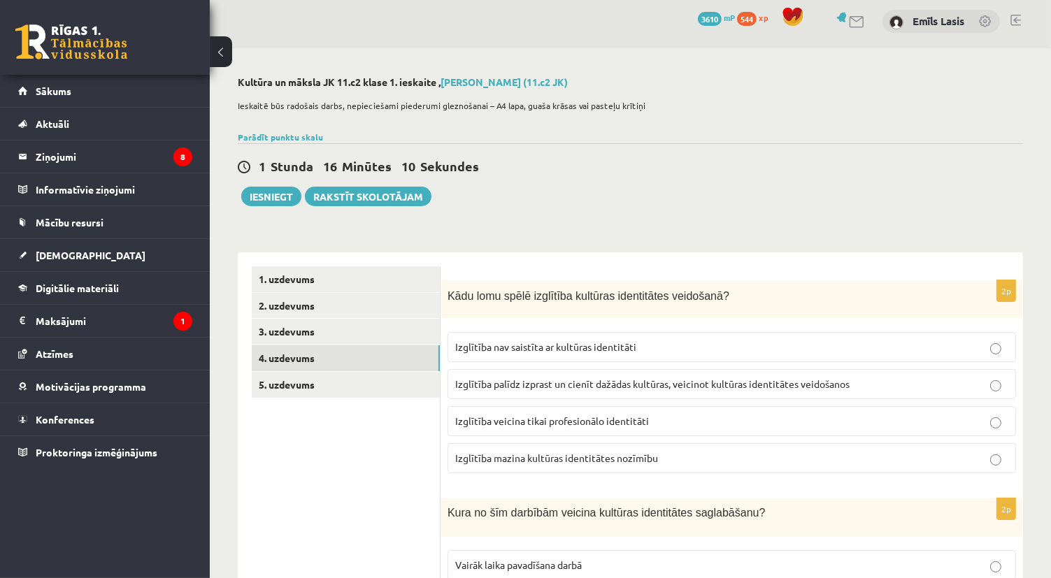
scroll to position [0, 0]
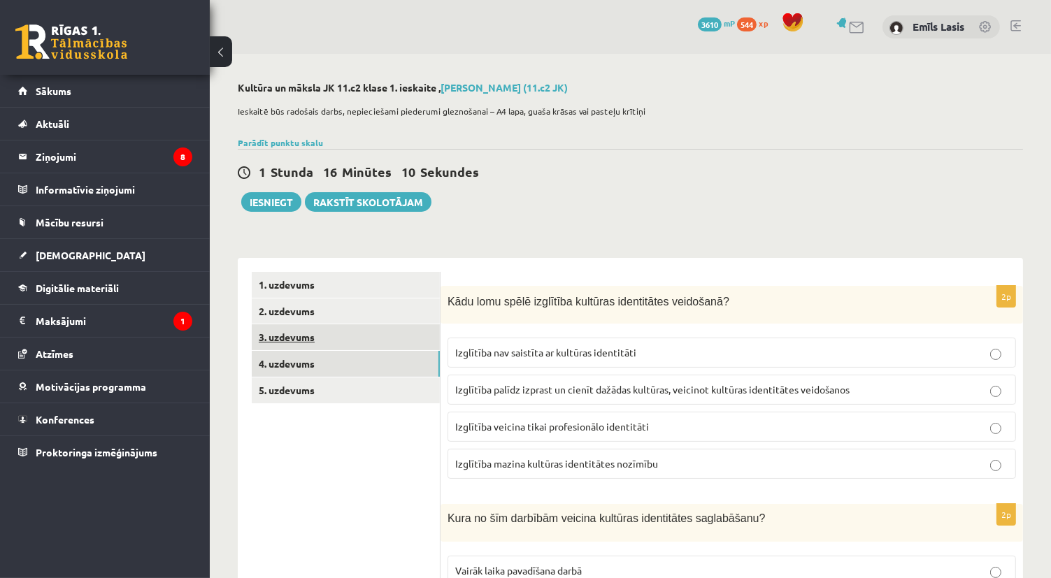
click at [312, 340] on link "3. uzdevums" at bounding box center [346, 338] width 188 height 26
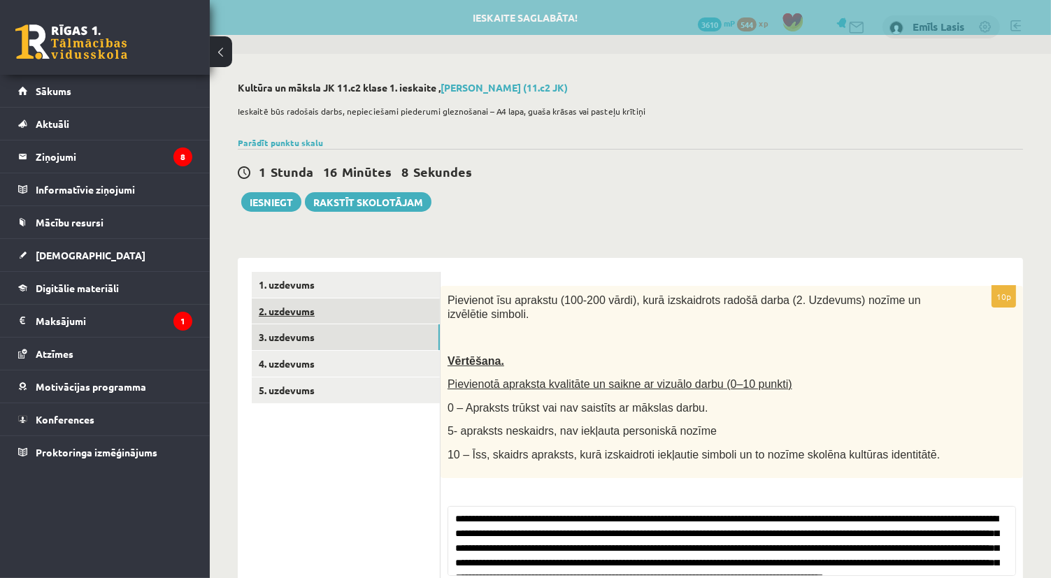
click at [314, 305] on link "2. uzdevums" at bounding box center [346, 312] width 188 height 26
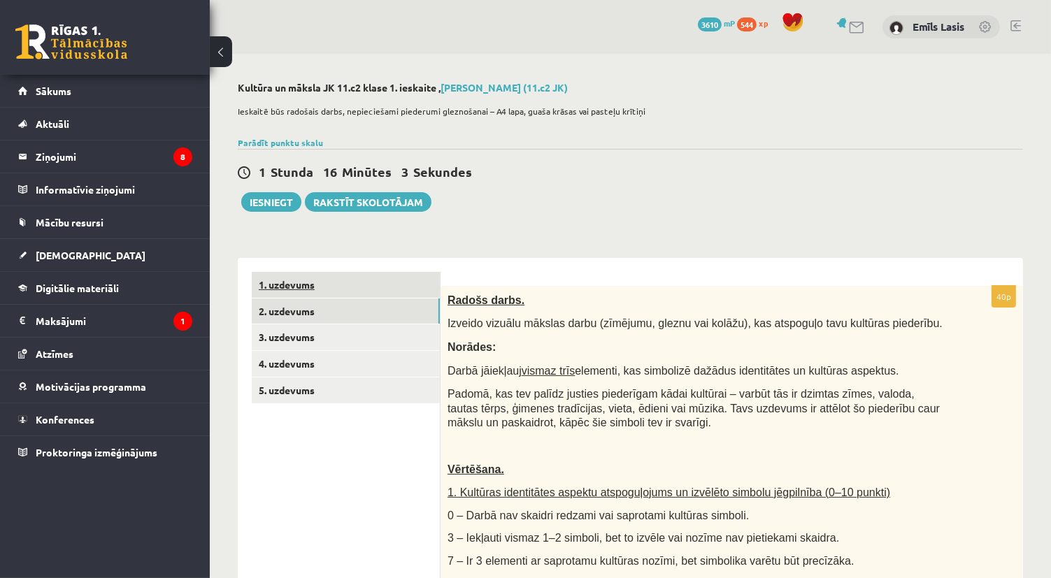
click at [319, 293] on link "1. uzdevums" at bounding box center [346, 285] width 188 height 26
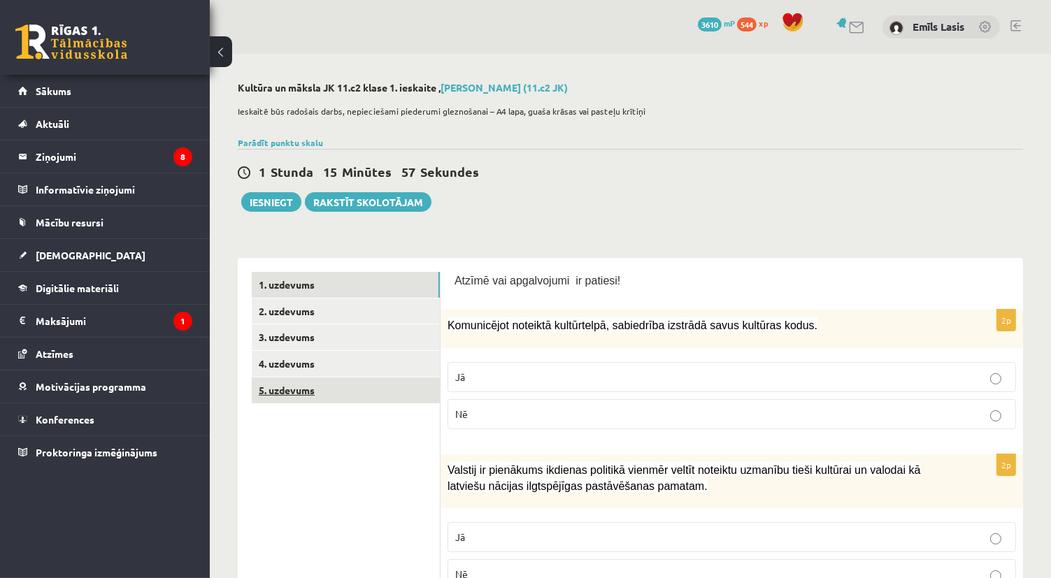
click at [286, 388] on link "5. uzdevums" at bounding box center [346, 391] width 188 height 26
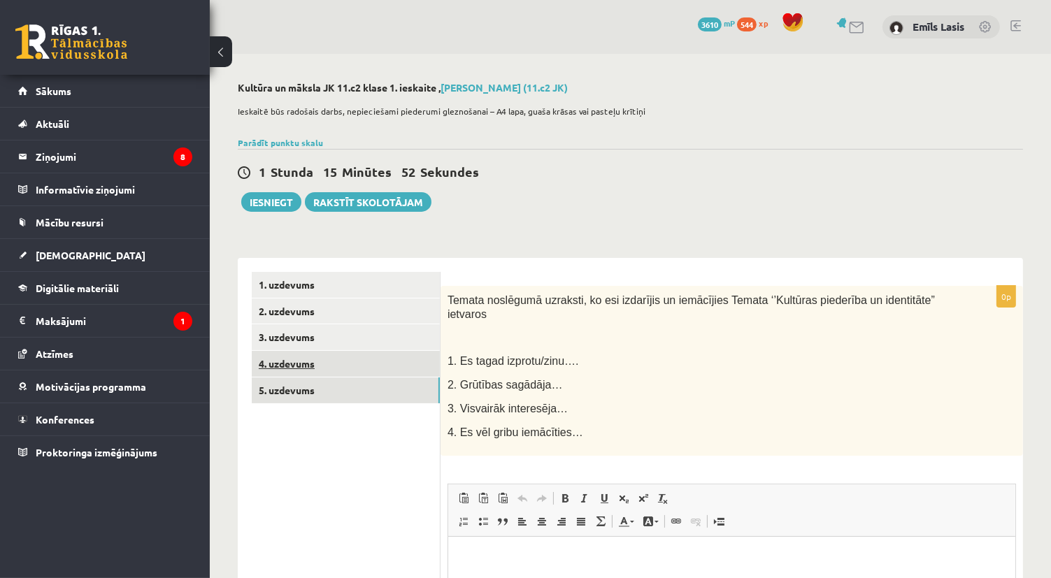
click at [322, 360] on link "4. uzdevums" at bounding box center [346, 364] width 188 height 26
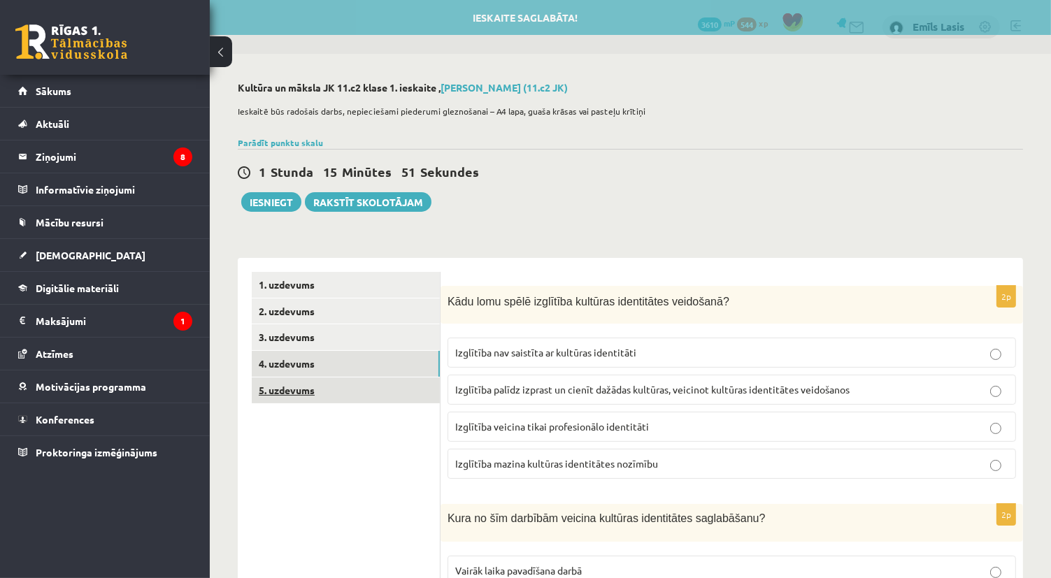
click at [313, 399] on link "5. uzdevums" at bounding box center [346, 391] width 188 height 26
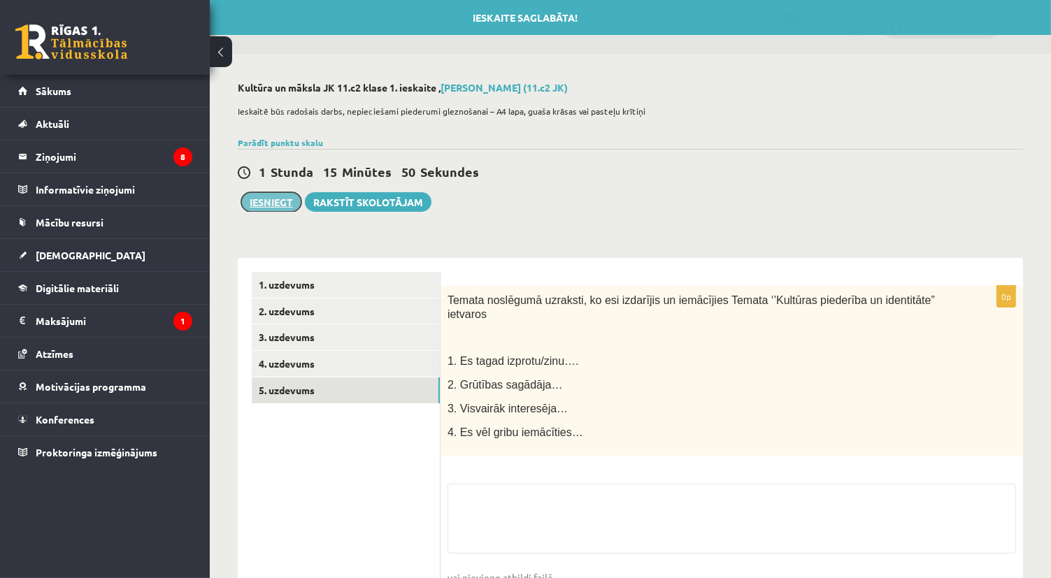
click at [268, 201] on button "Iesniegt" at bounding box center [271, 202] width 60 height 20
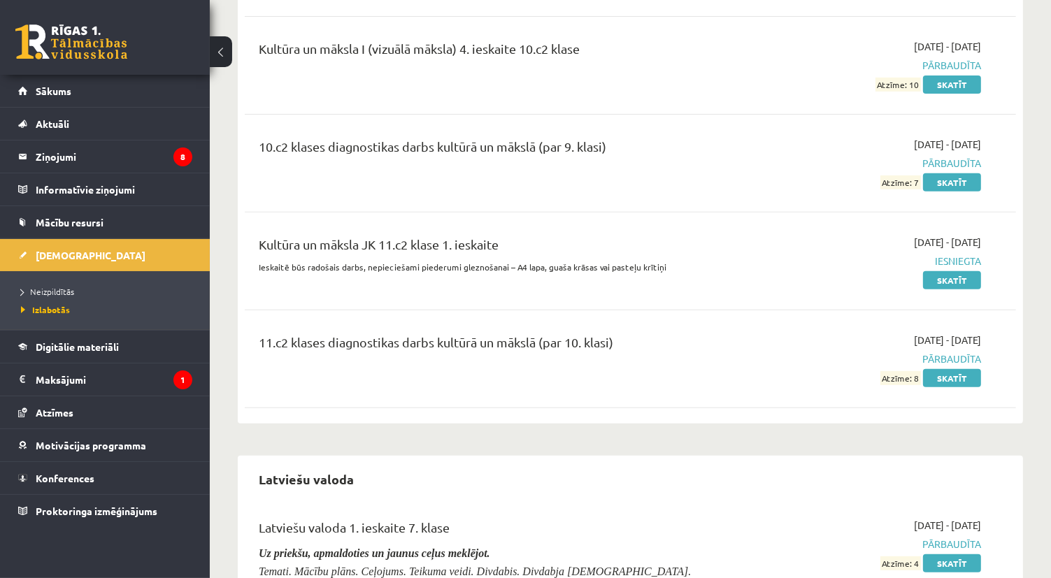
scroll to position [10982, 0]
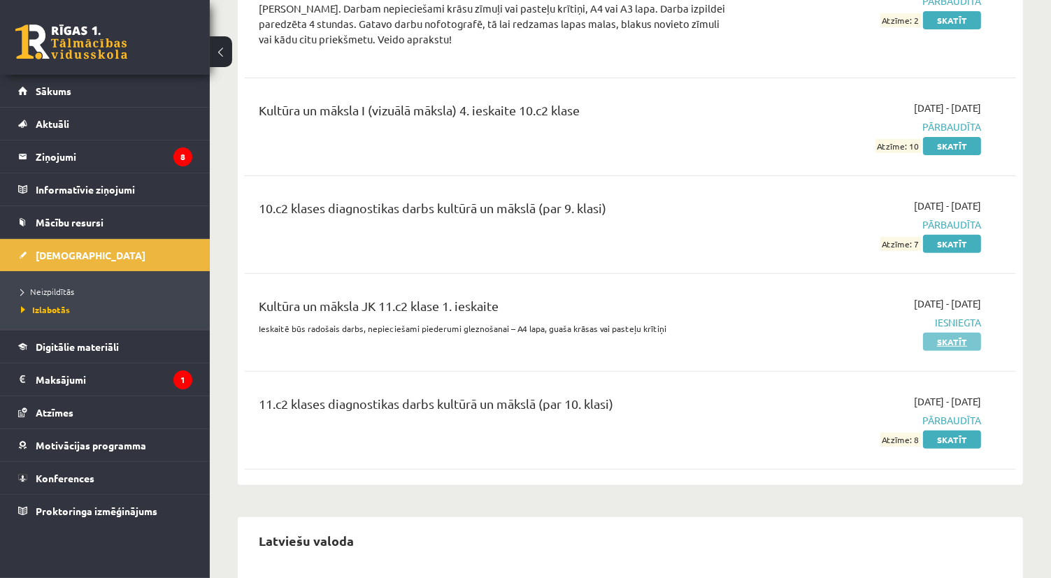
click at [947, 333] on link "Skatīt" at bounding box center [952, 342] width 58 height 18
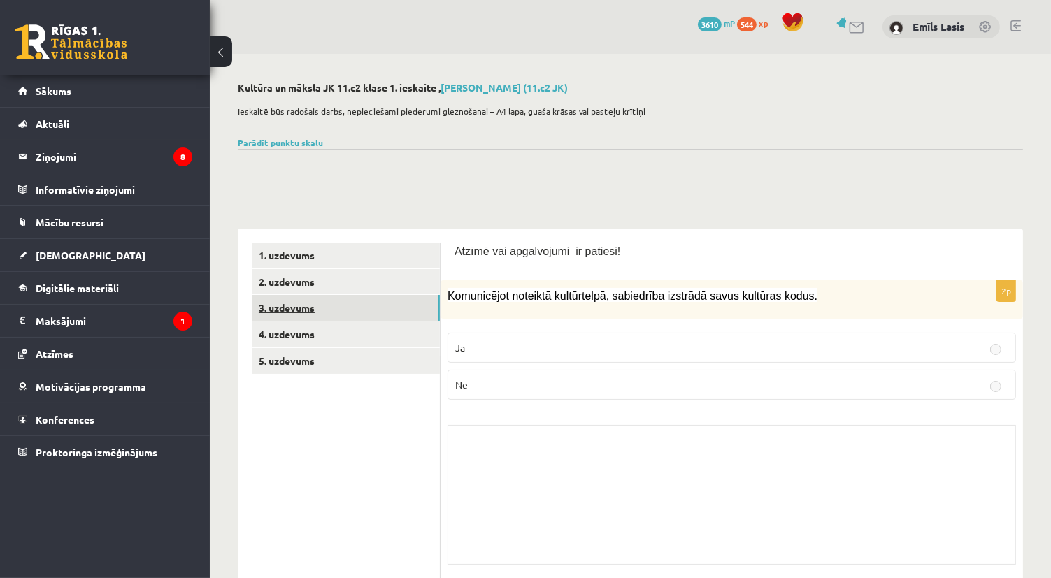
click at [281, 304] on link "3. uzdevums" at bounding box center [346, 308] width 188 height 26
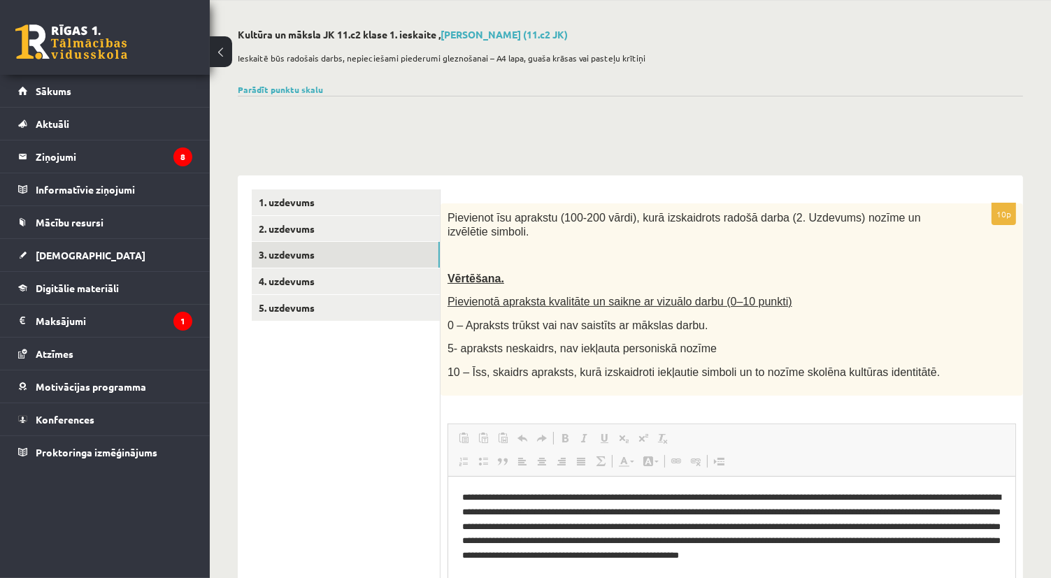
scroll to position [41, 0]
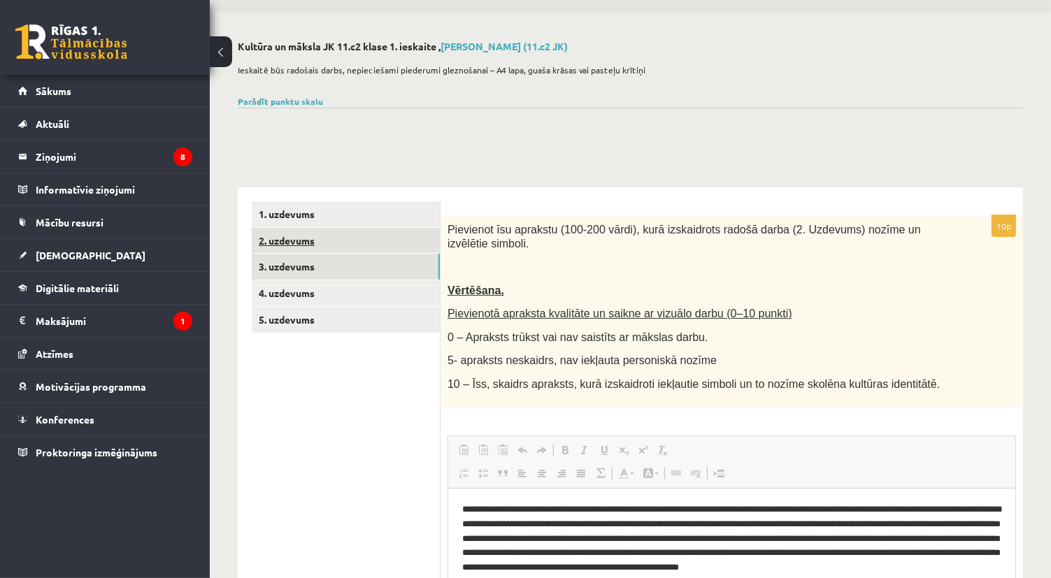
click at [324, 240] on link "2. uzdevums" at bounding box center [346, 241] width 188 height 26
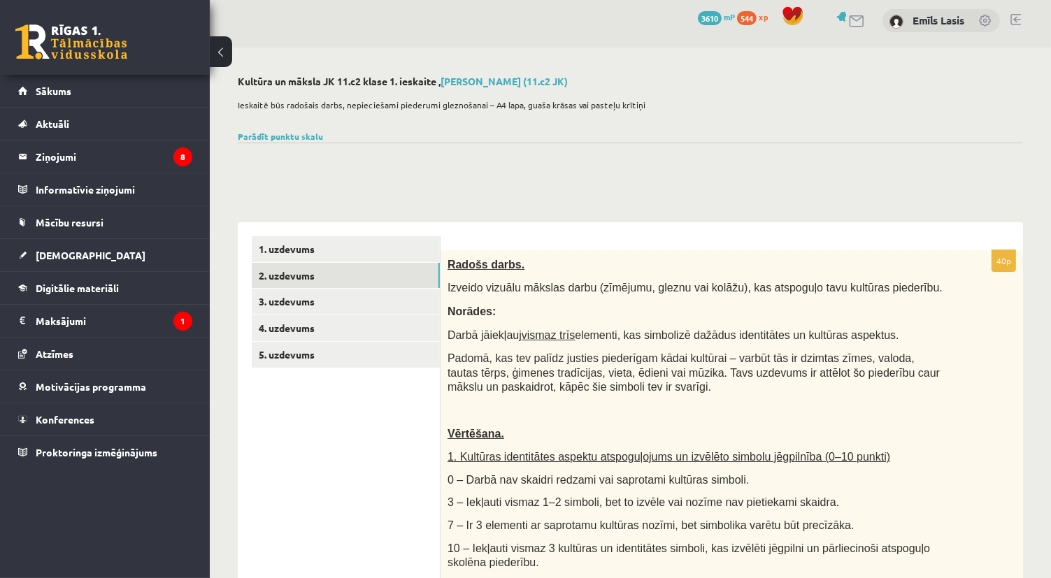
scroll to position [0, 0]
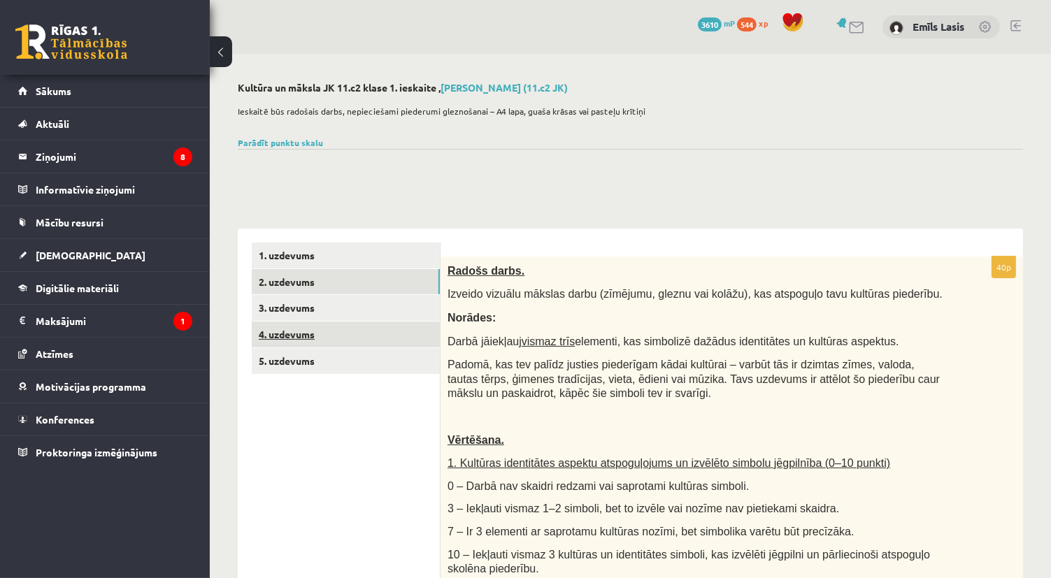
click at [374, 338] on link "4. uzdevums" at bounding box center [346, 335] width 188 height 26
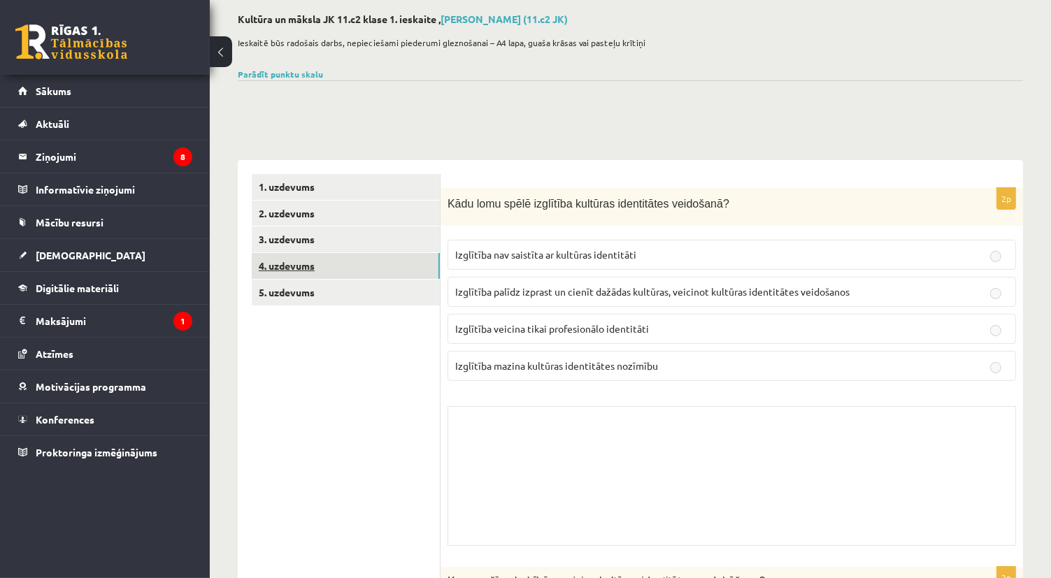
scroll to position [70, 0]
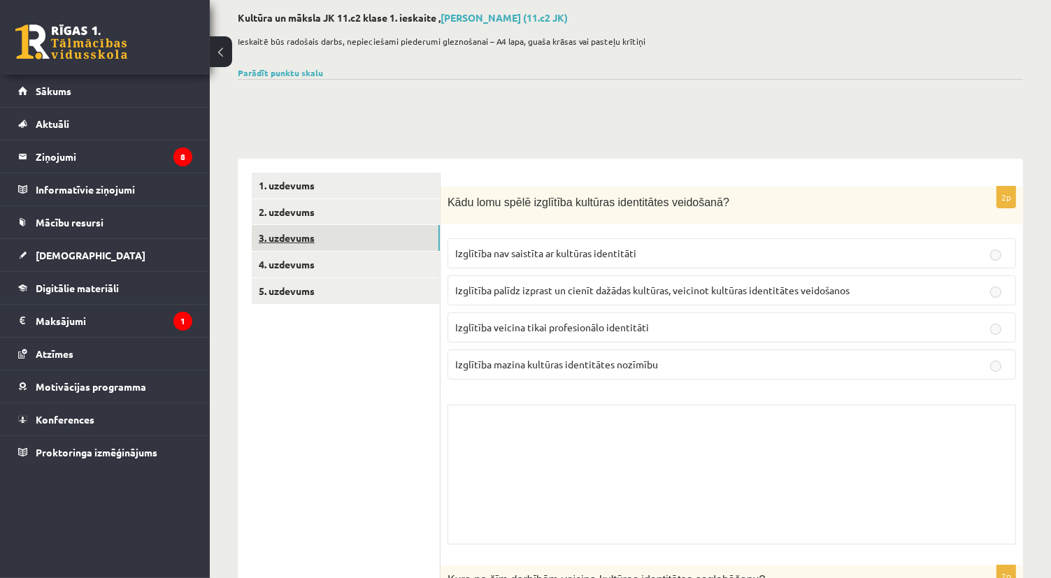
click at [341, 234] on link "3. uzdevums" at bounding box center [346, 238] width 188 height 26
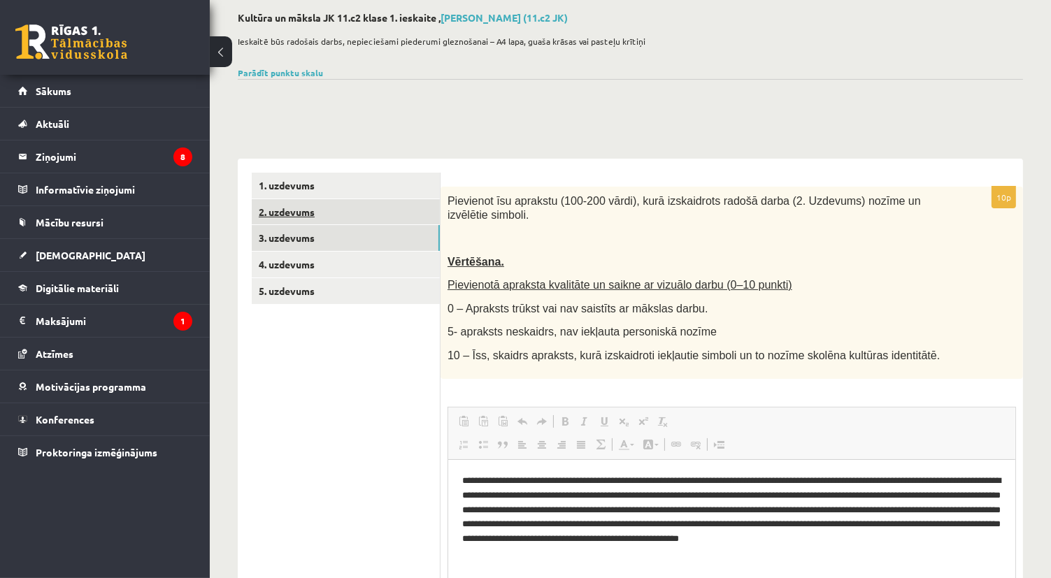
click at [366, 214] on link "2. uzdevums" at bounding box center [346, 212] width 188 height 26
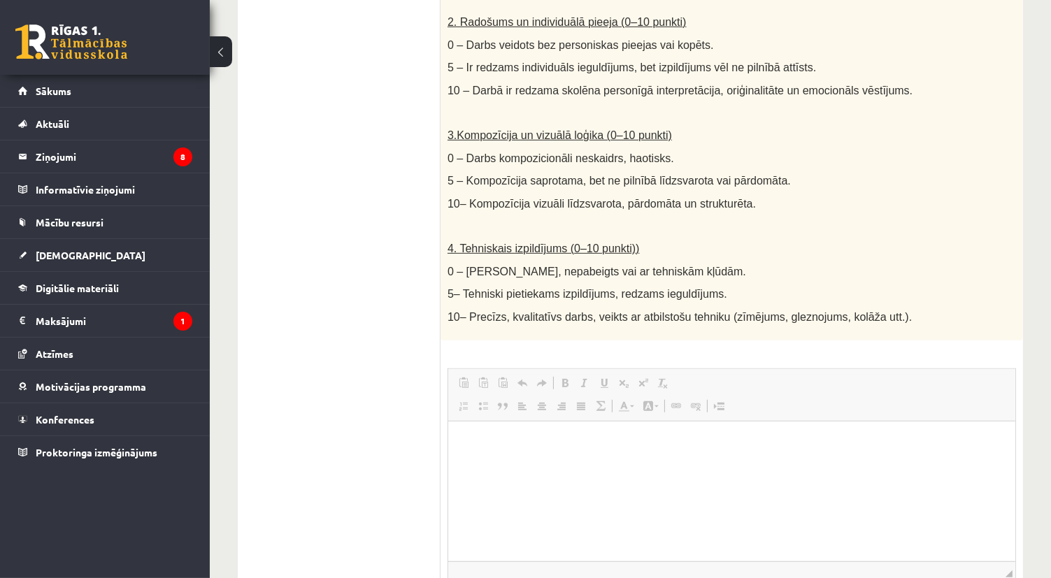
scroll to position [839, 0]
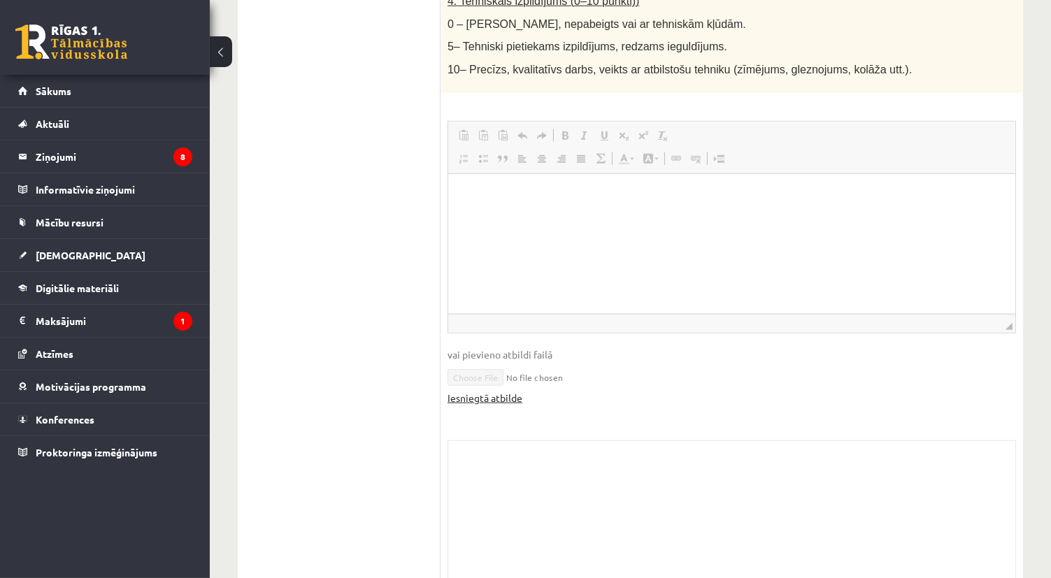
click at [494, 399] on link "Iesniegtā atbilde" at bounding box center [485, 398] width 75 height 15
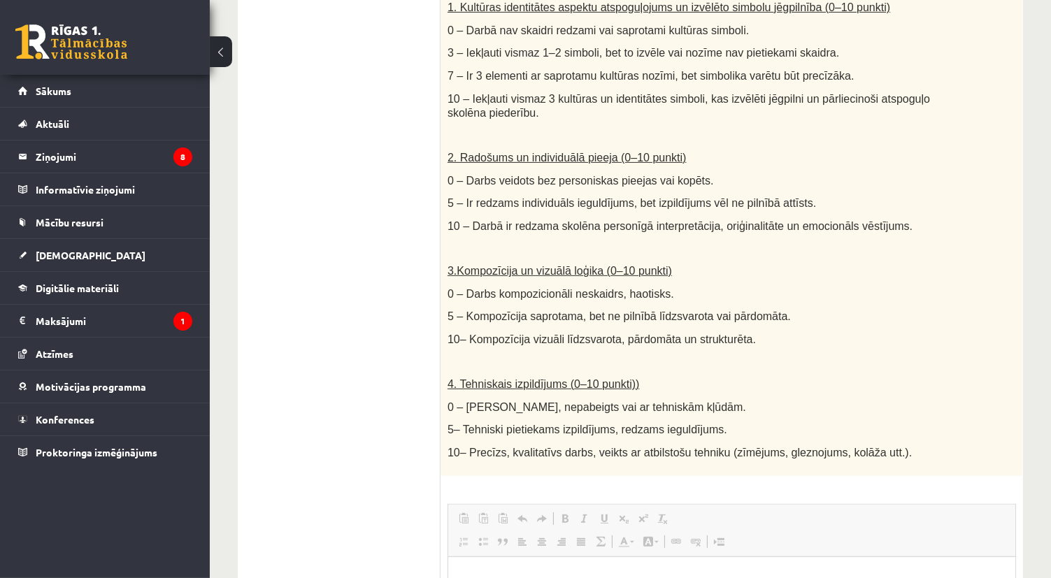
scroll to position [350, 0]
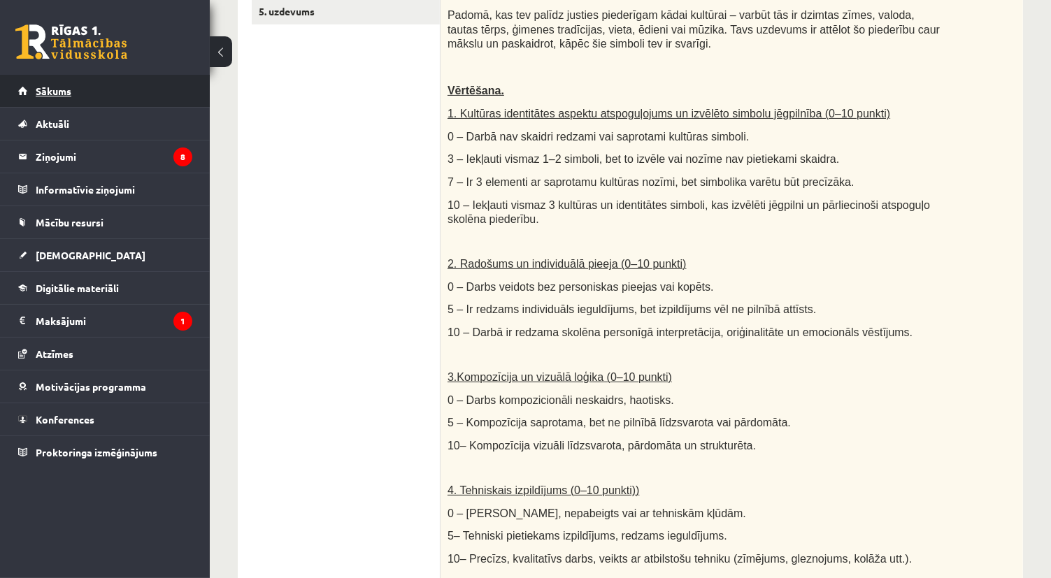
click at [45, 90] on span "Sākums" at bounding box center [54, 91] width 36 height 13
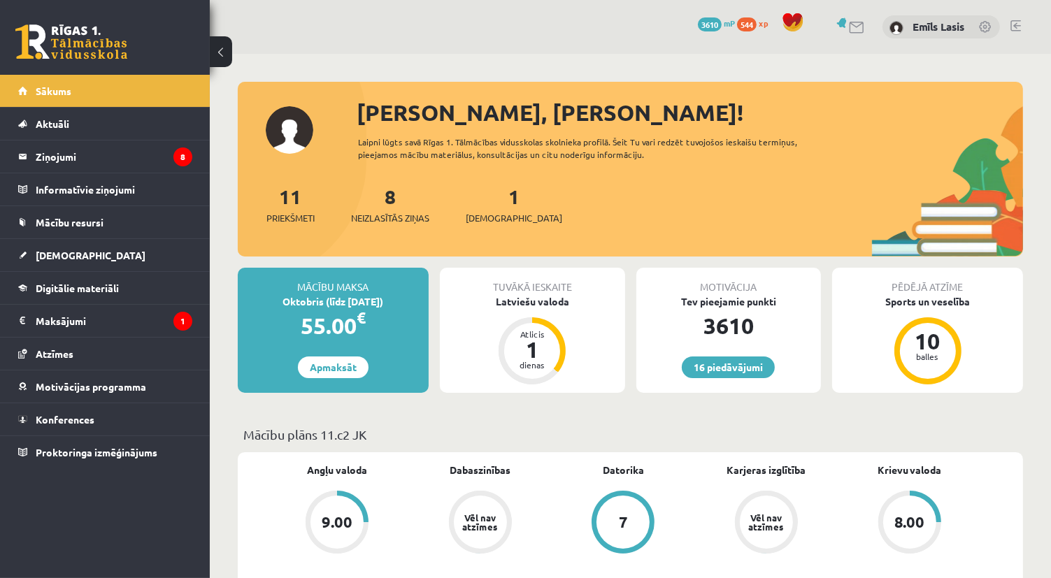
click at [569, 117] on div "[PERSON_NAME], [PERSON_NAME]!" at bounding box center [690, 113] width 667 height 34
click at [145, 94] on link "Sākums" at bounding box center [105, 91] width 174 height 32
click at [101, 430] on link "Konferences" at bounding box center [105, 420] width 174 height 32
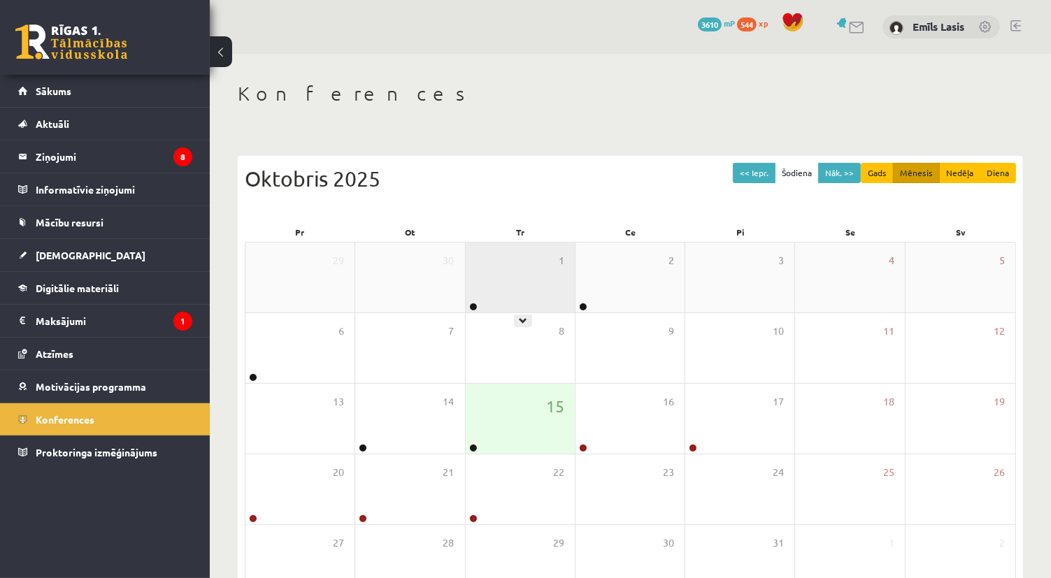
click at [498, 299] on div "1" at bounding box center [520, 278] width 109 height 70
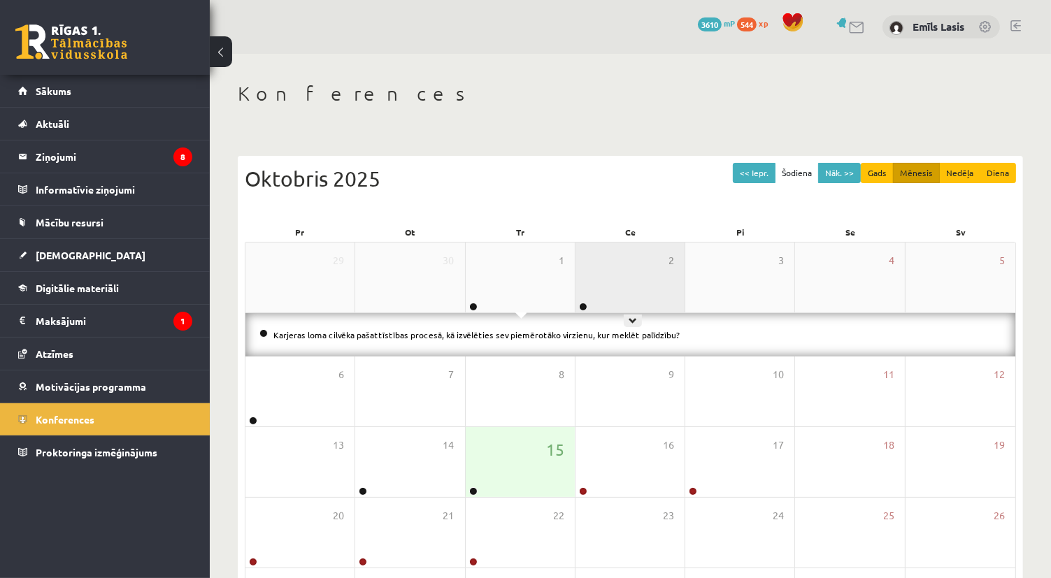
click at [602, 276] on div "2" at bounding box center [630, 278] width 109 height 70
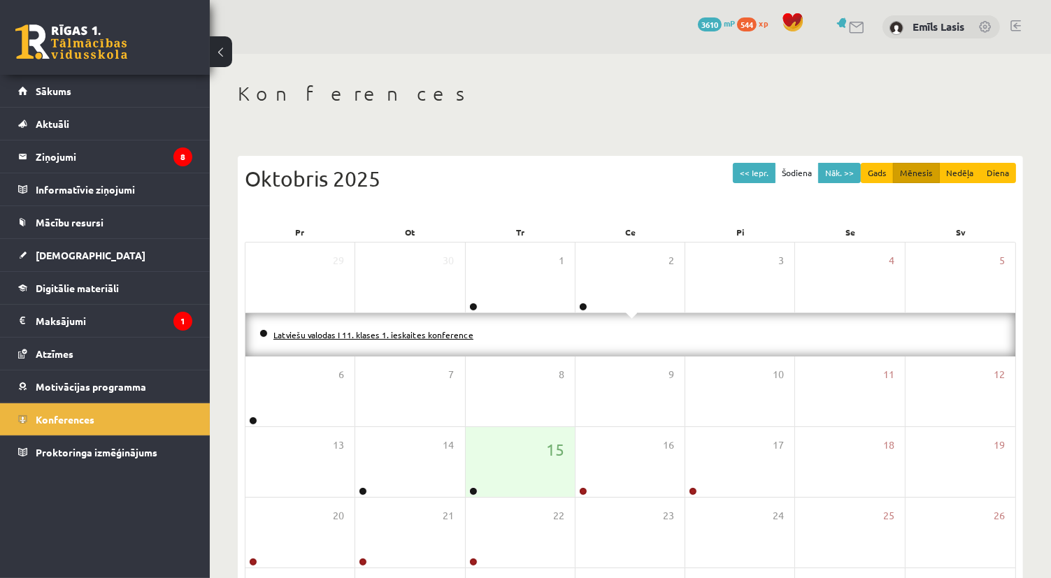
click at [411, 334] on link "Latviešu valodas I 11. klases 1. ieskaites konference" at bounding box center [373, 334] width 200 height 11
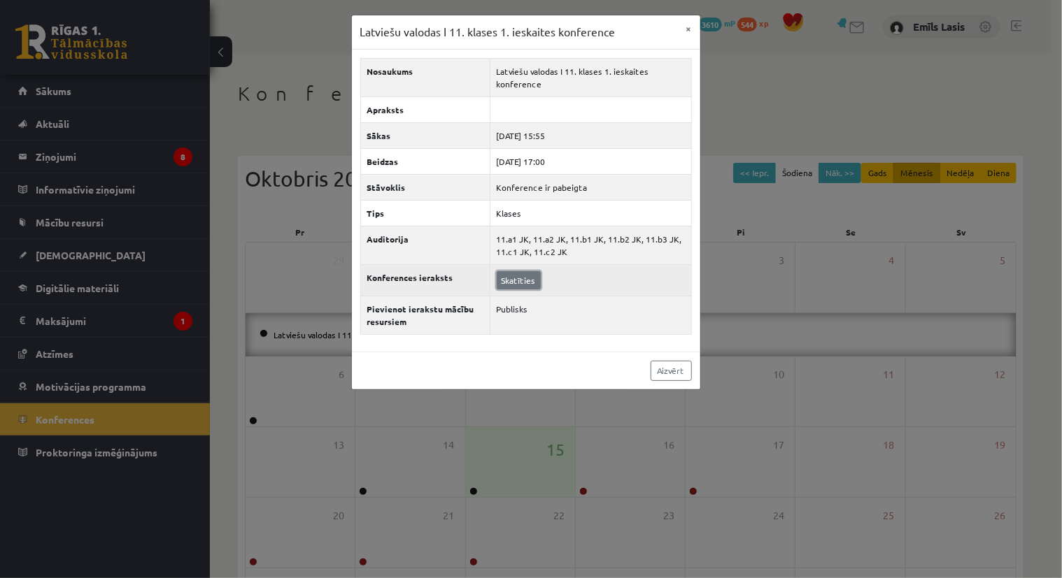
click at [512, 280] on link "Skatīties" at bounding box center [519, 280] width 44 height 18
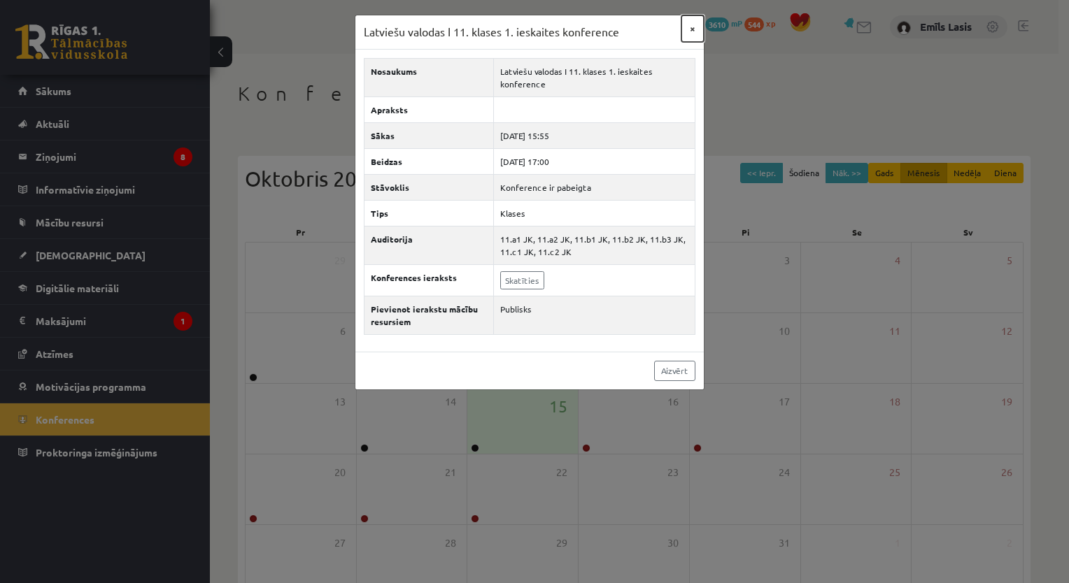
click at [692, 30] on button "×" at bounding box center [692, 28] width 22 height 27
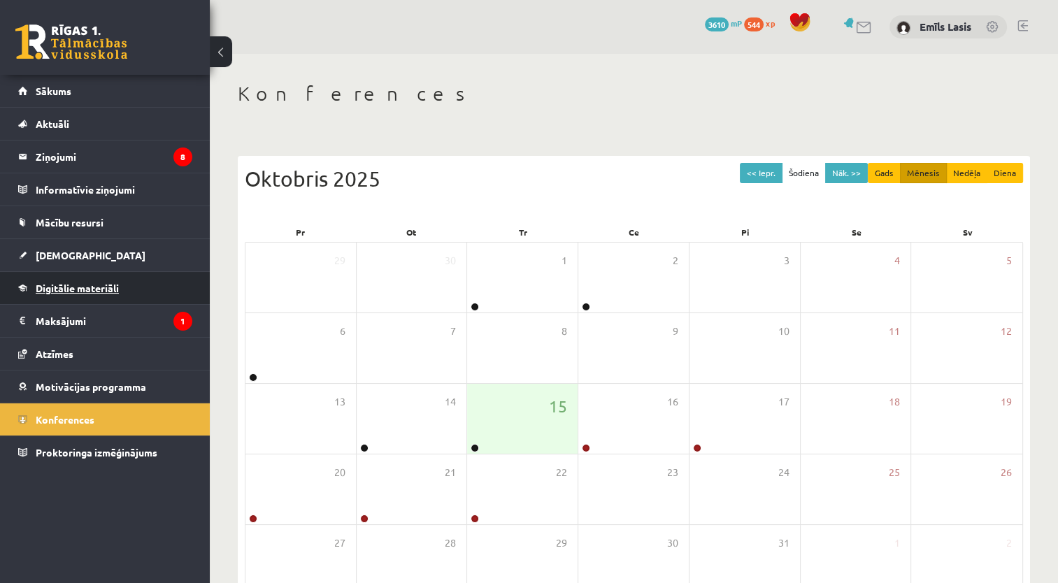
click at [99, 286] on span "Digitālie materiāli" at bounding box center [77, 288] width 83 height 13
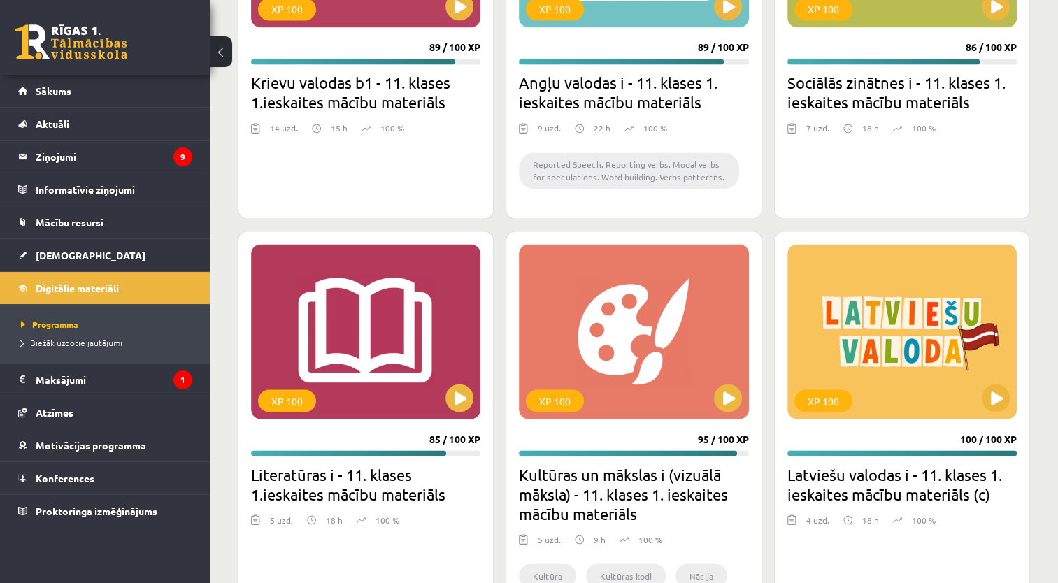
scroll to position [2494, 0]
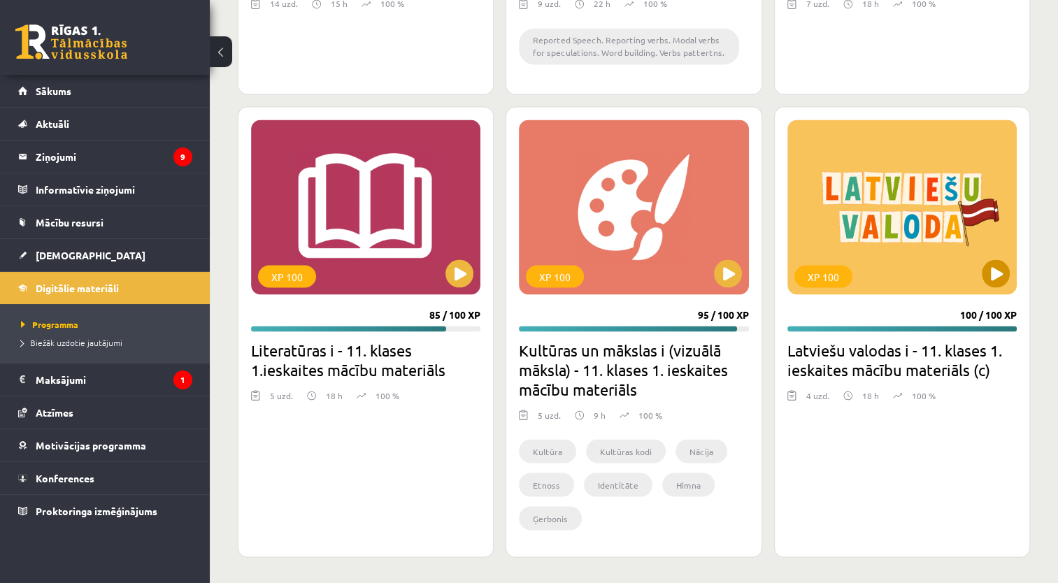
click at [997, 257] on div "XP 100" at bounding box center [902, 207] width 229 height 175
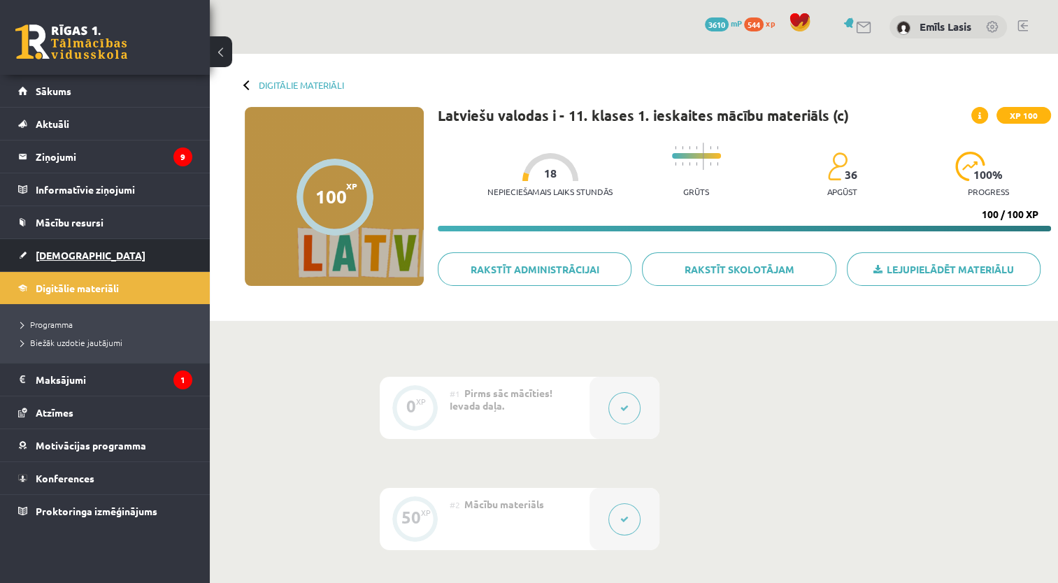
click at [69, 251] on span "[DEMOGRAPHIC_DATA]" at bounding box center [91, 255] width 110 height 13
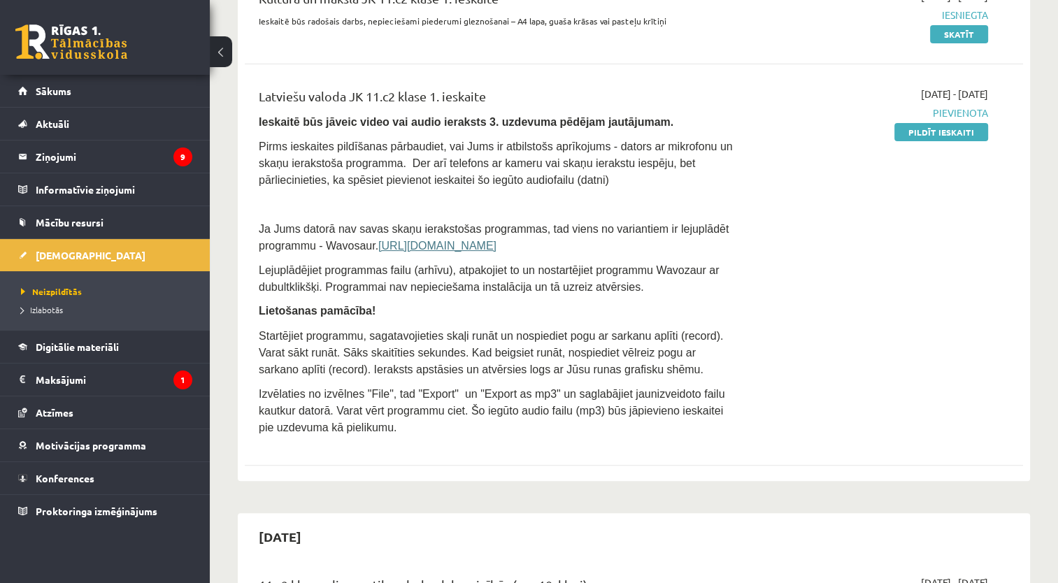
scroll to position [210, 0]
